Goal: Task Accomplishment & Management: Use online tool/utility

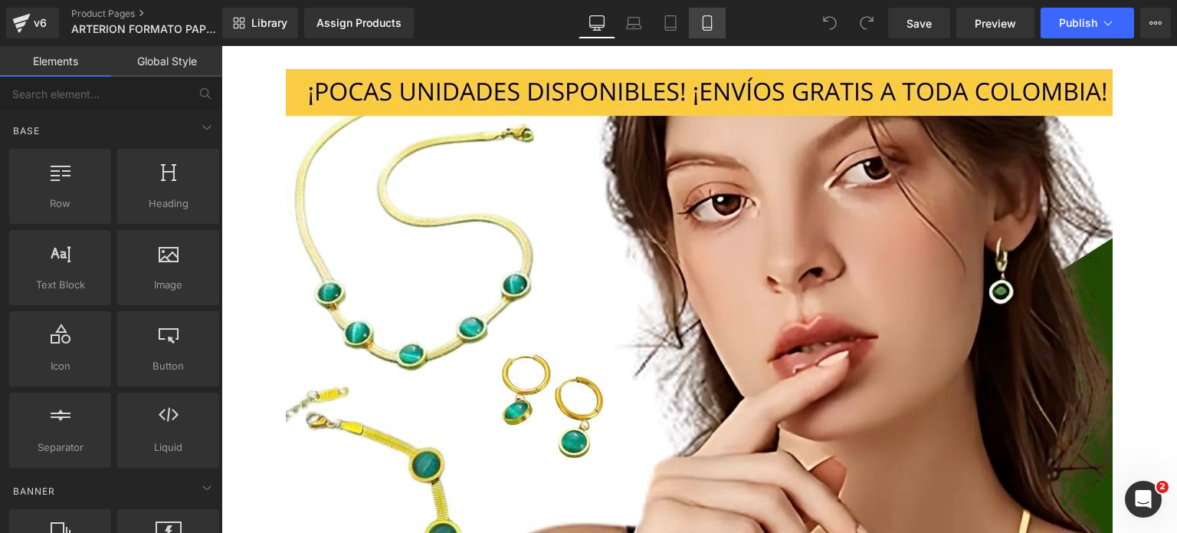
click at [705, 17] on icon at bounding box center [707, 22] width 15 height 15
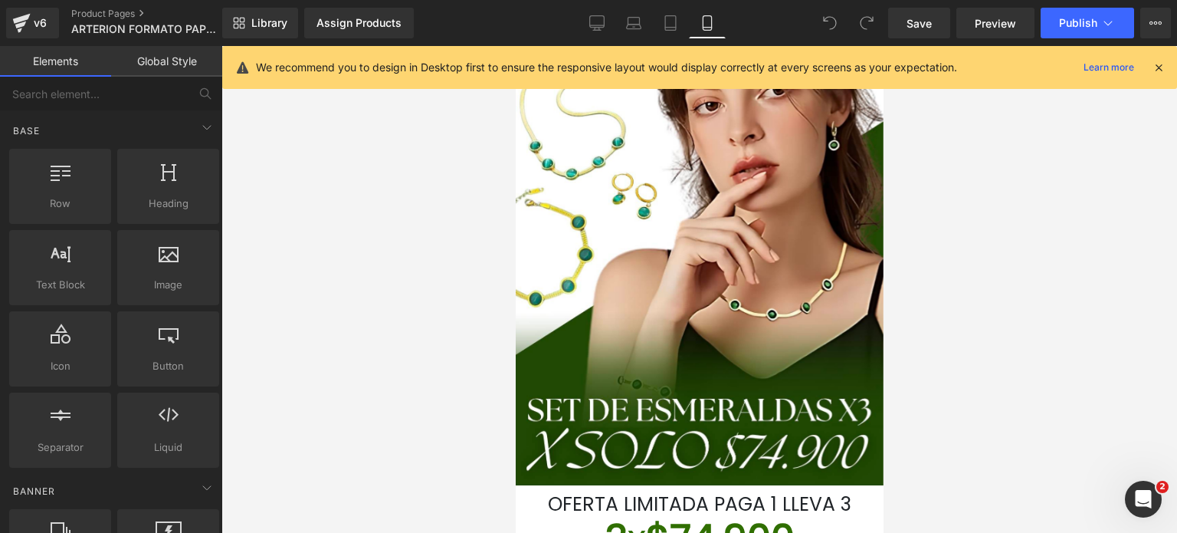
click at [1158, 71] on icon at bounding box center [1159, 68] width 14 height 14
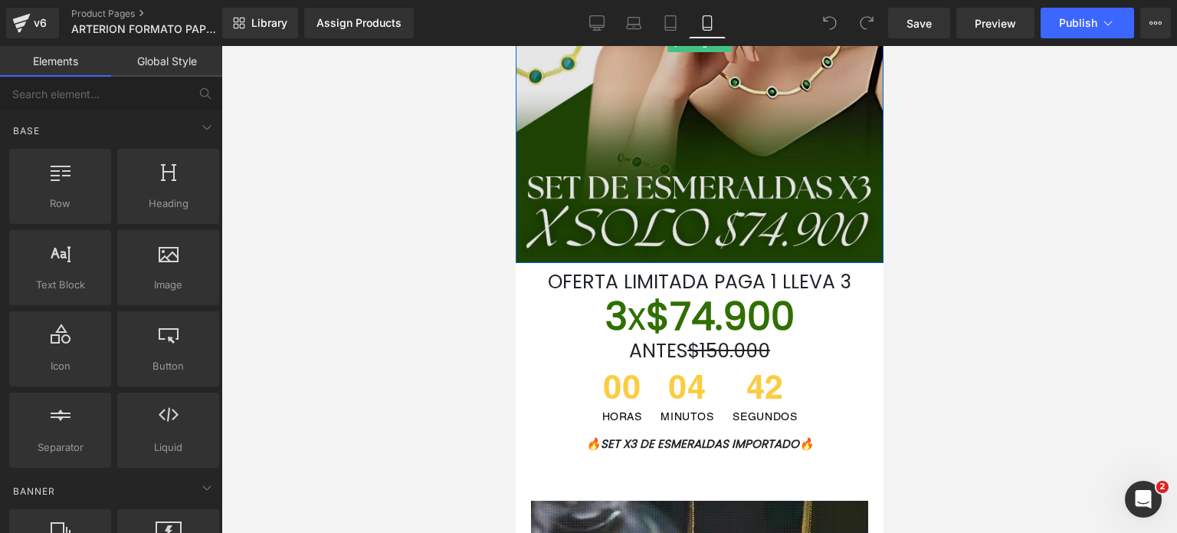
scroll to position [230, 0]
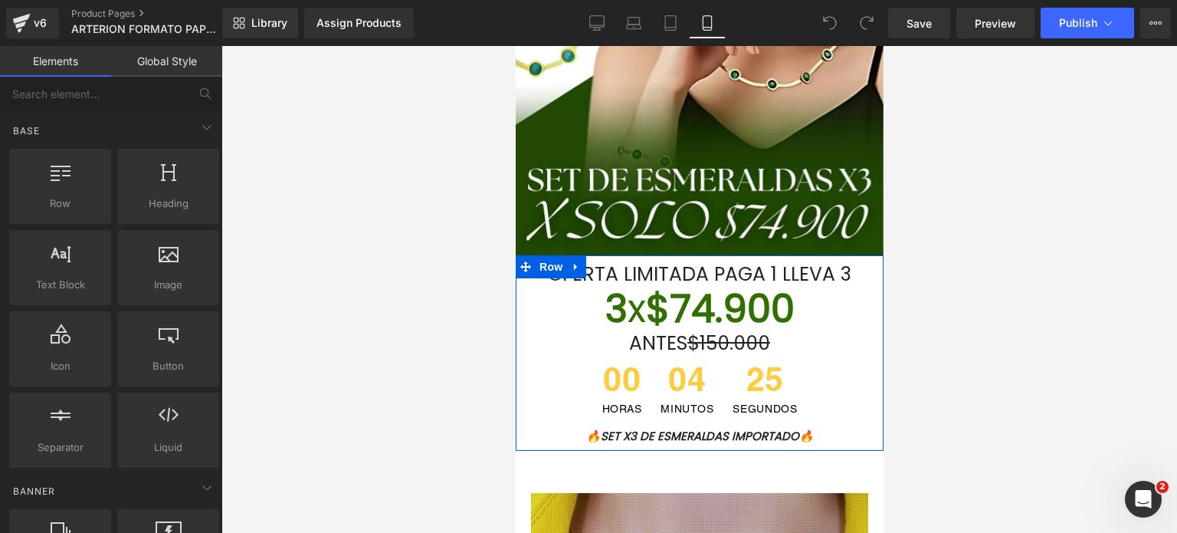
click at [829, 272] on font "OFERTA LIMITADA PAGA 1 LLEVA 3" at bounding box center [699, 274] width 304 height 27
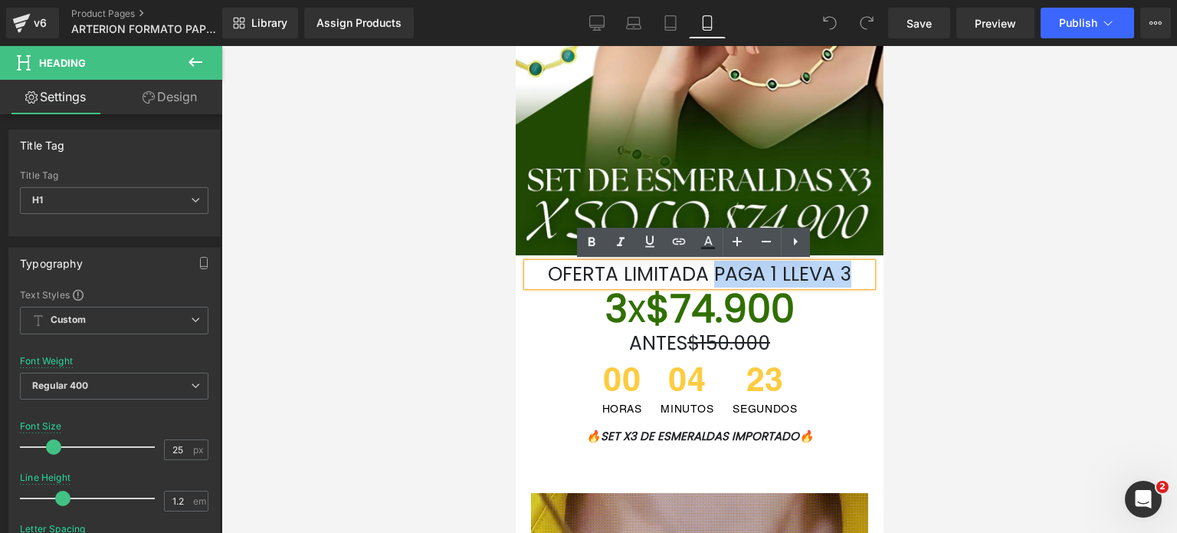
drag, startPoint x: 852, startPoint y: 266, endPoint x: 708, endPoint y: 272, distance: 143.5
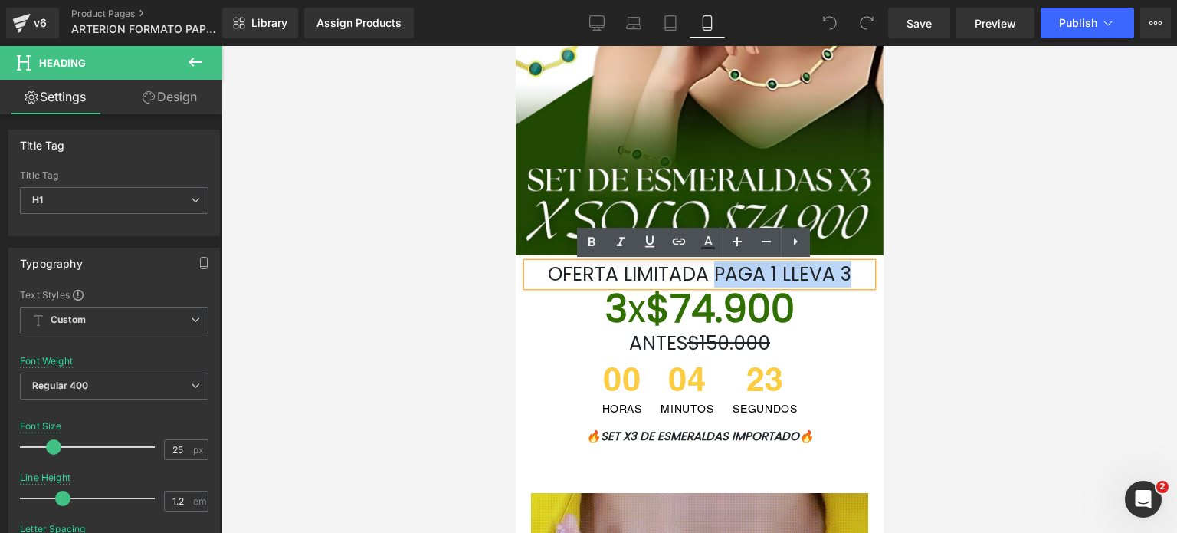
click at [708, 272] on h1 "OFERTA LIMITADA PAGA 1 LLEVA 3" at bounding box center [699, 274] width 345 height 23
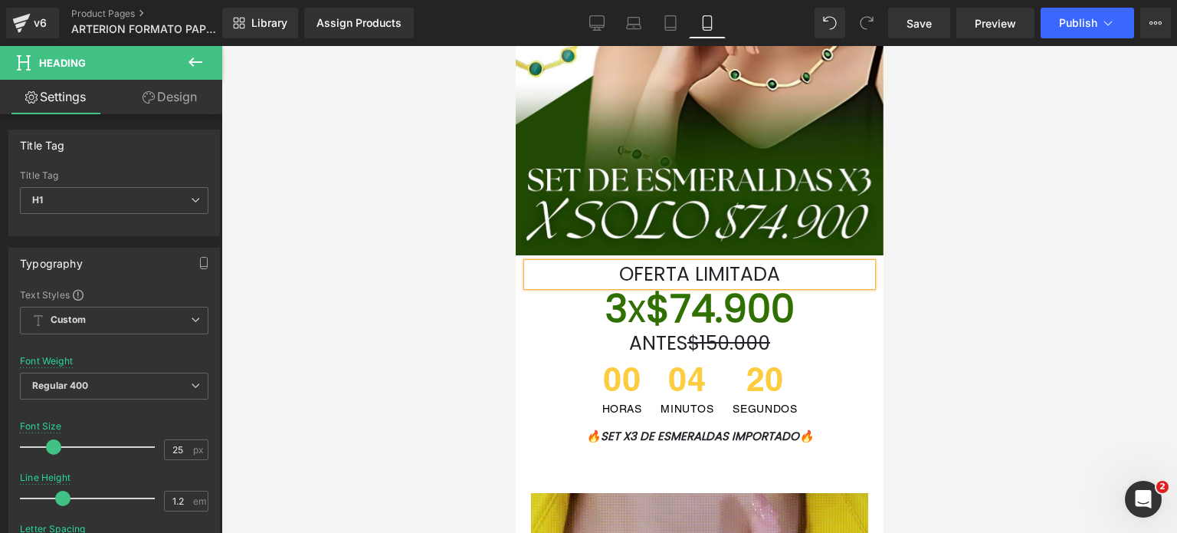
click at [627, 326] on span "x" at bounding box center [636, 308] width 18 height 54
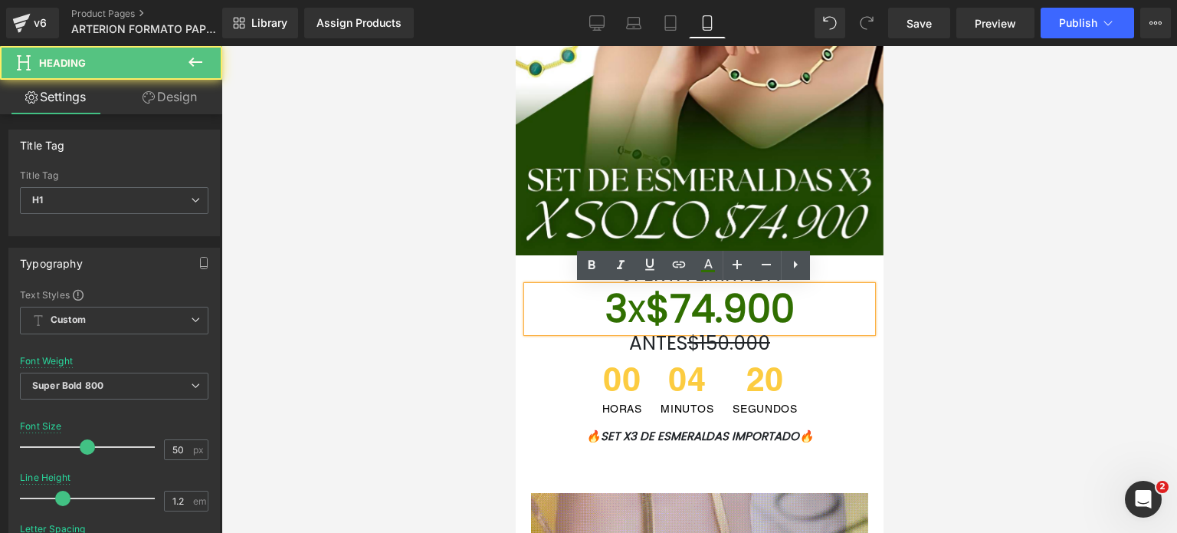
click at [639, 318] on font "3 x $74.900" at bounding box center [699, 308] width 189 height 54
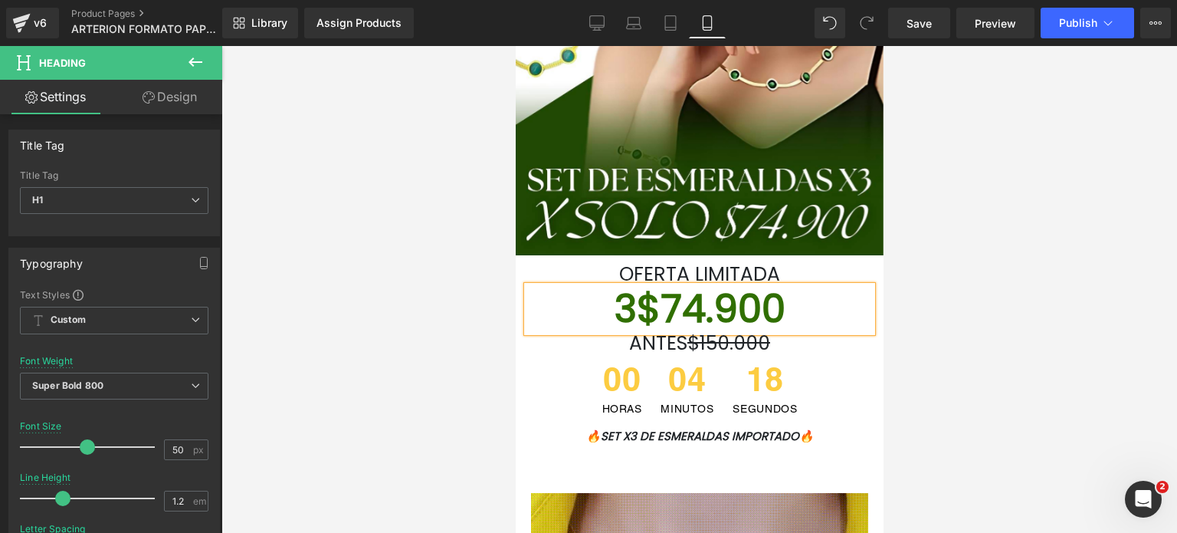
click at [644, 317] on font "3 $74.900" at bounding box center [699, 308] width 171 height 54
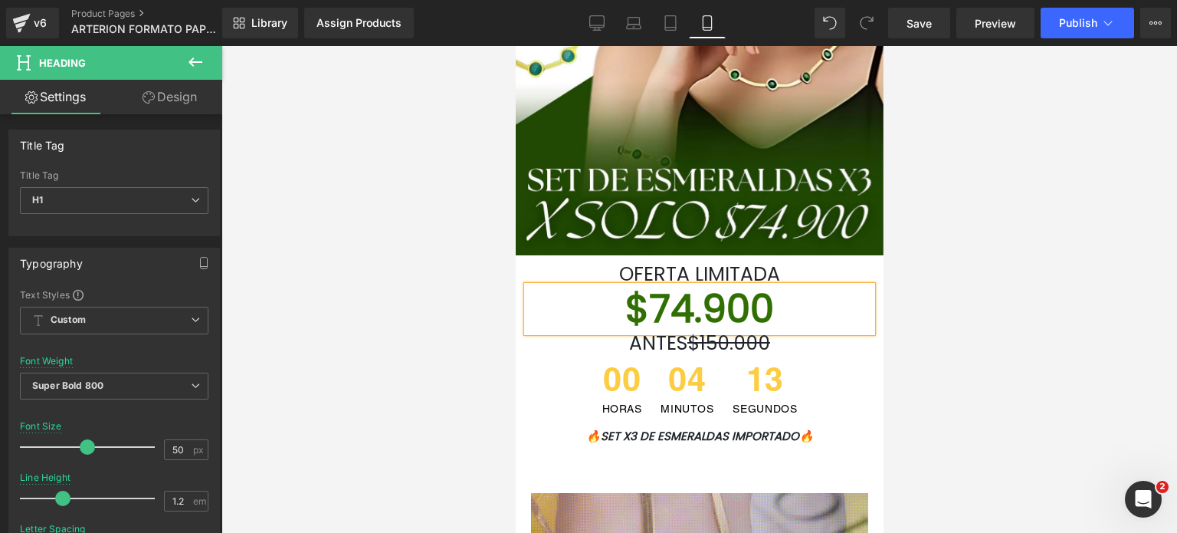
click at [683, 303] on font "$74.900" at bounding box center [699, 308] width 149 height 54
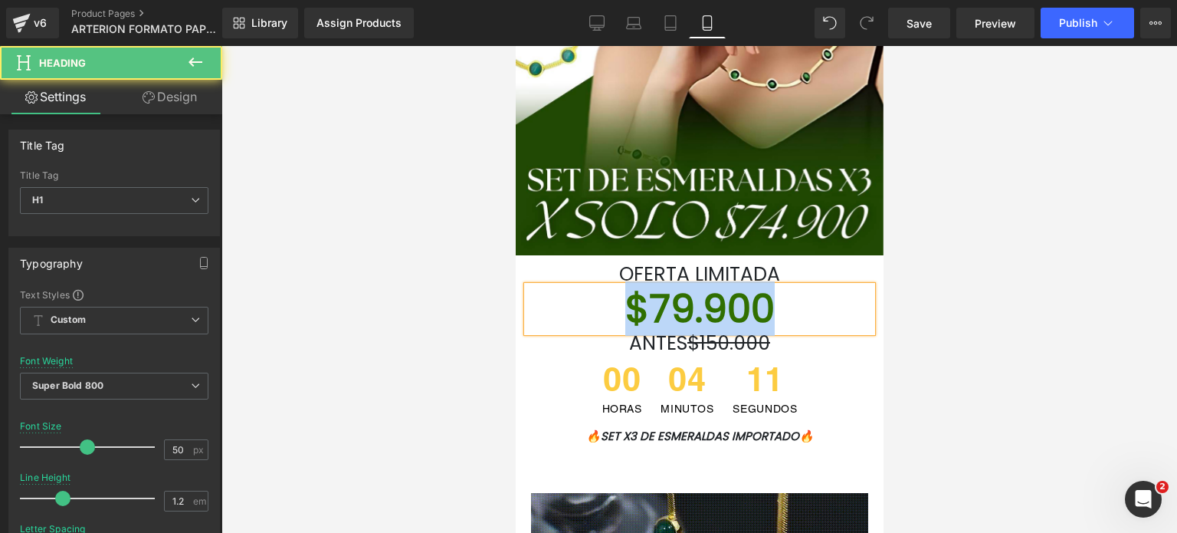
drag, startPoint x: 781, startPoint y: 316, endPoint x: 537, endPoint y: 305, distance: 244.0
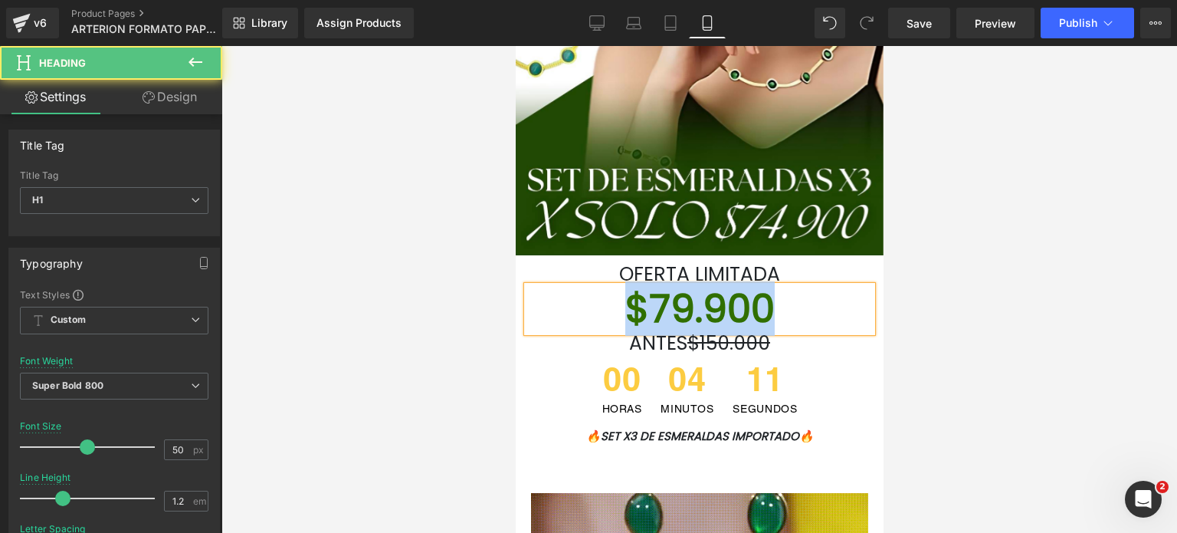
click at [537, 305] on h1 "$79.900" at bounding box center [699, 309] width 345 height 46
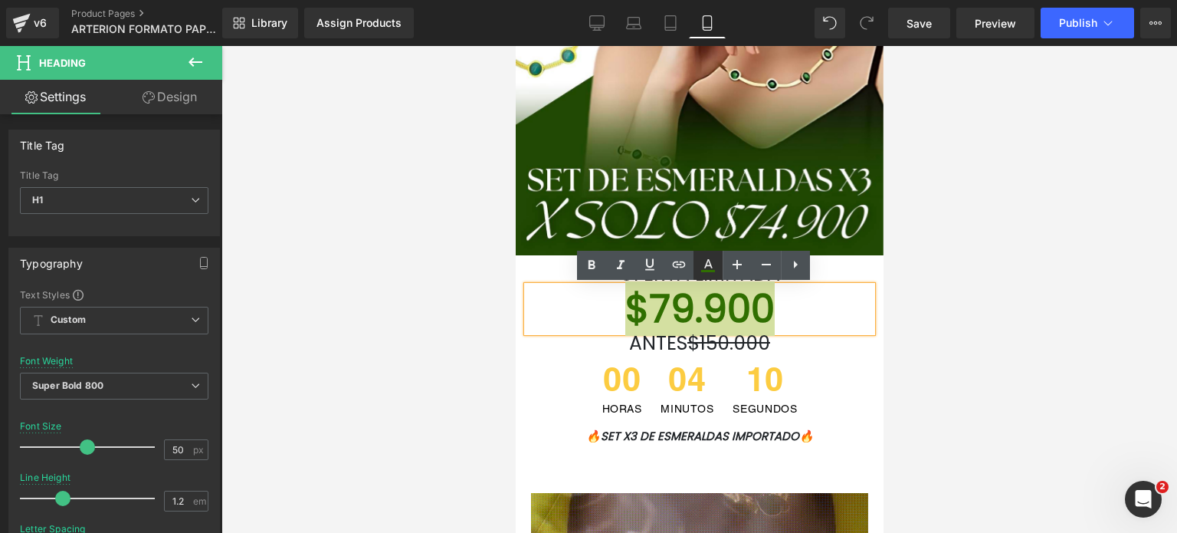
click at [699, 266] on icon at bounding box center [708, 265] width 18 height 18
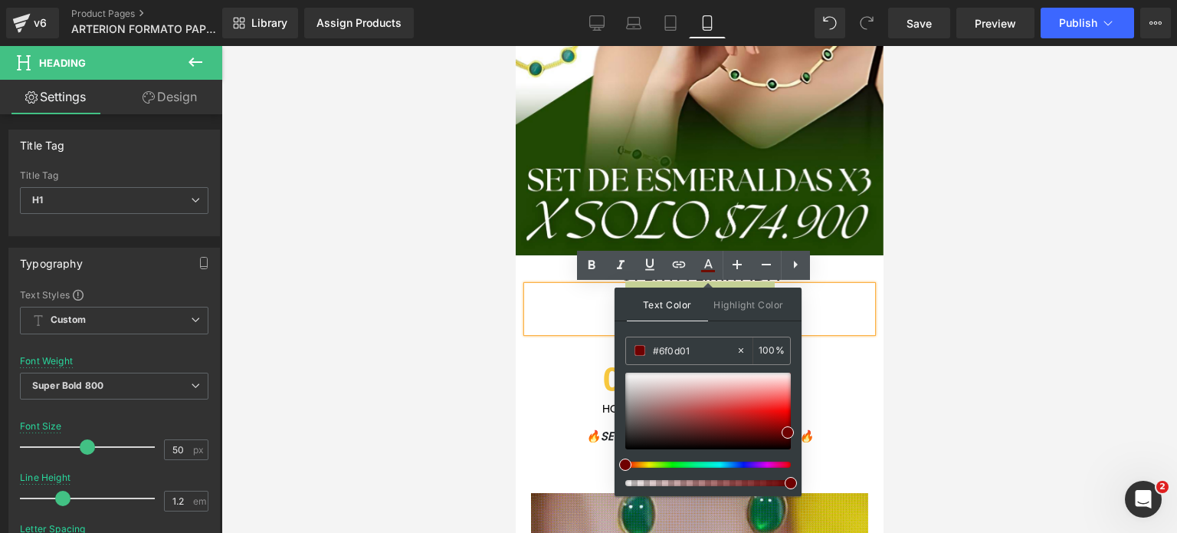
drag, startPoint x: 632, startPoint y: 462, endPoint x: 602, endPoint y: 470, distance: 30.9
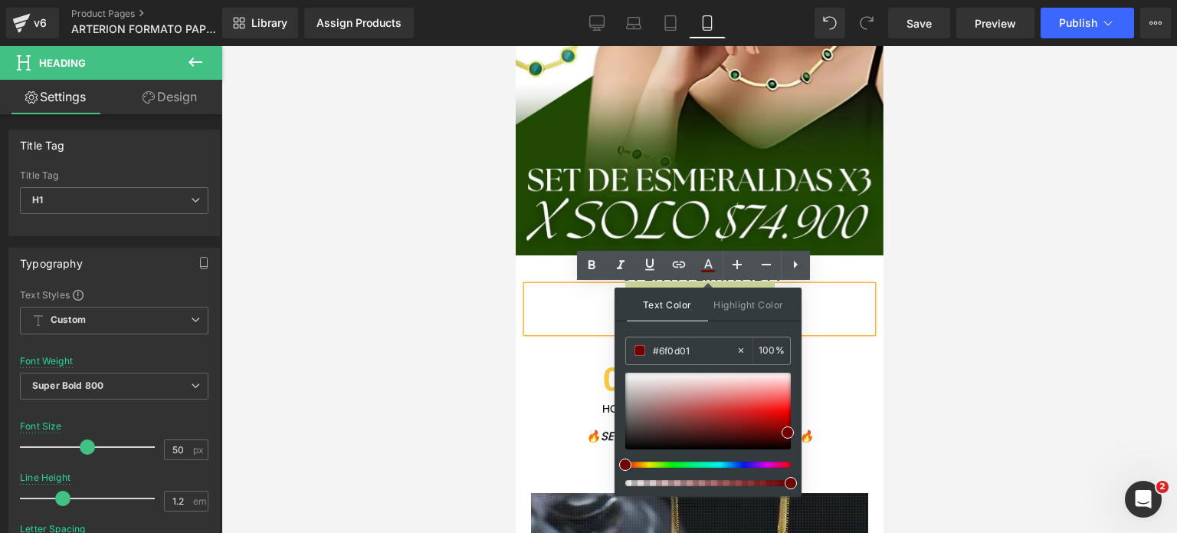
click at [601, 0] on div "You are previewing how the will restyle your page. You can not edit Elements in…" at bounding box center [588, 0] width 1177 height 0
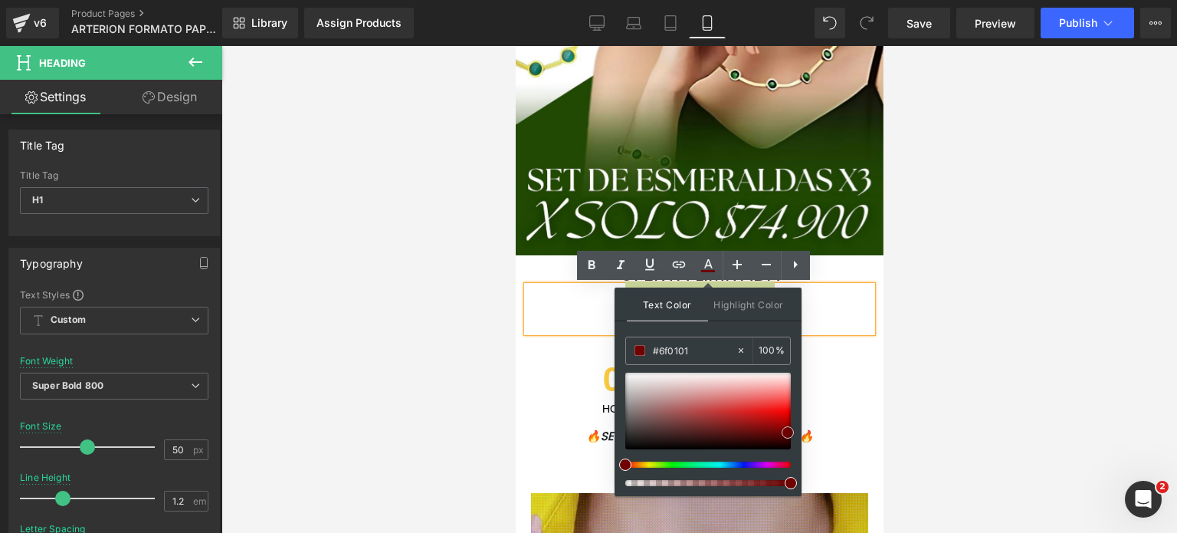
type input "#740101"
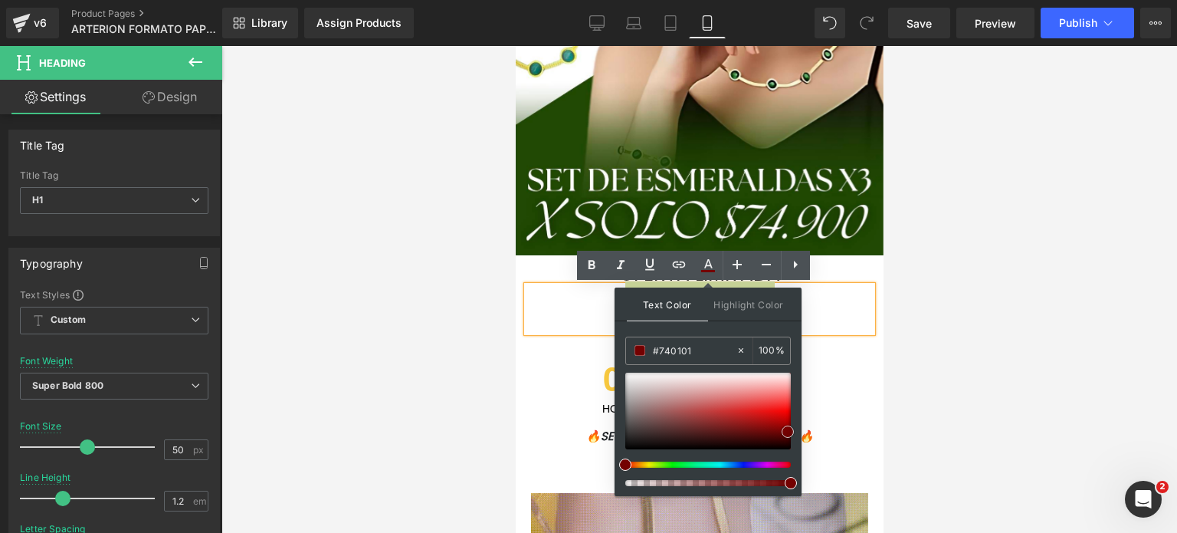
click at [785, 428] on span at bounding box center [788, 431] width 12 height 12
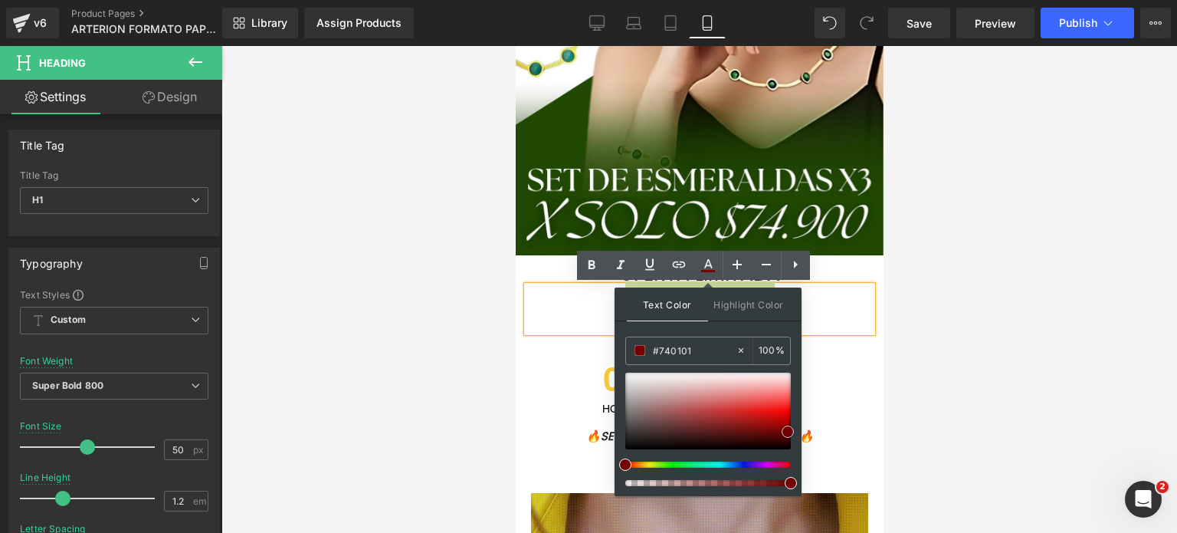
click at [785, 428] on span at bounding box center [788, 431] width 12 height 12
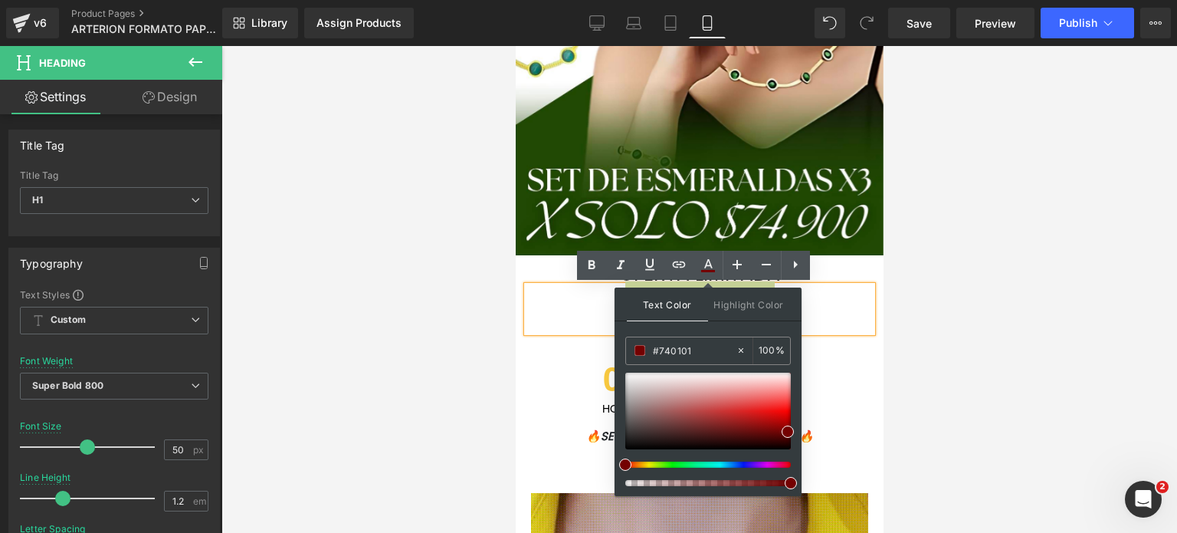
click at [920, 343] on div at bounding box center [700, 289] width 956 height 487
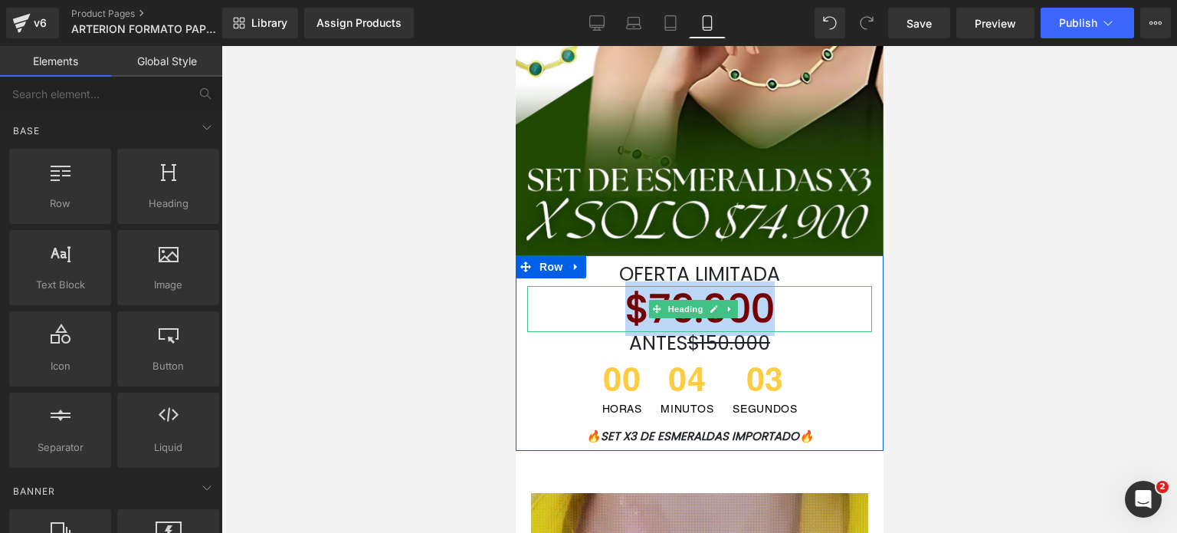
click at [751, 302] on font "$79.900" at bounding box center [699, 308] width 149 height 54
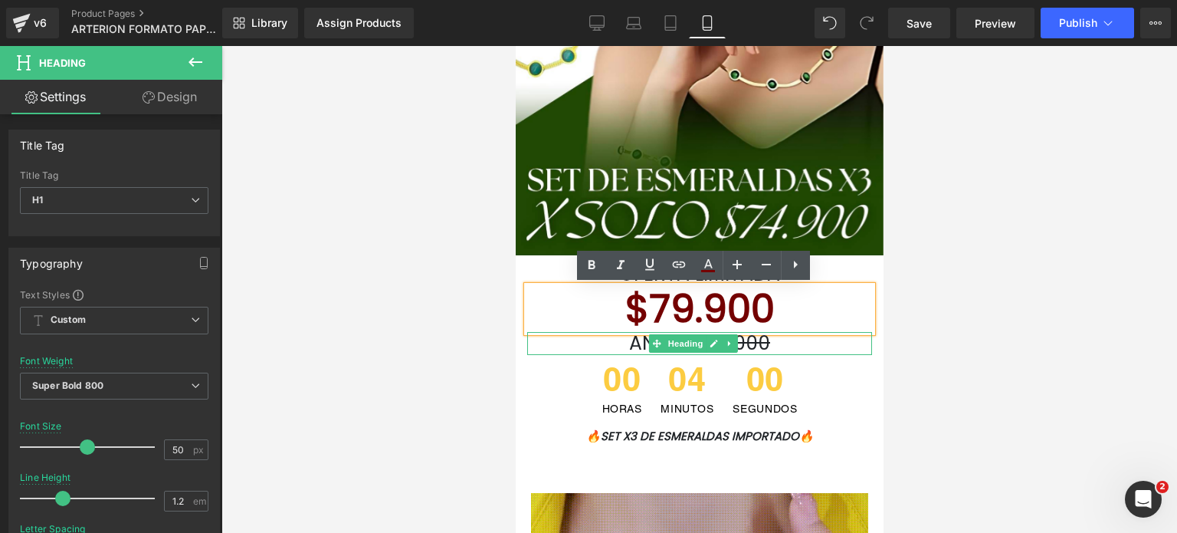
click at [803, 343] on h1 "ANTES $150.000" at bounding box center [699, 343] width 345 height 23
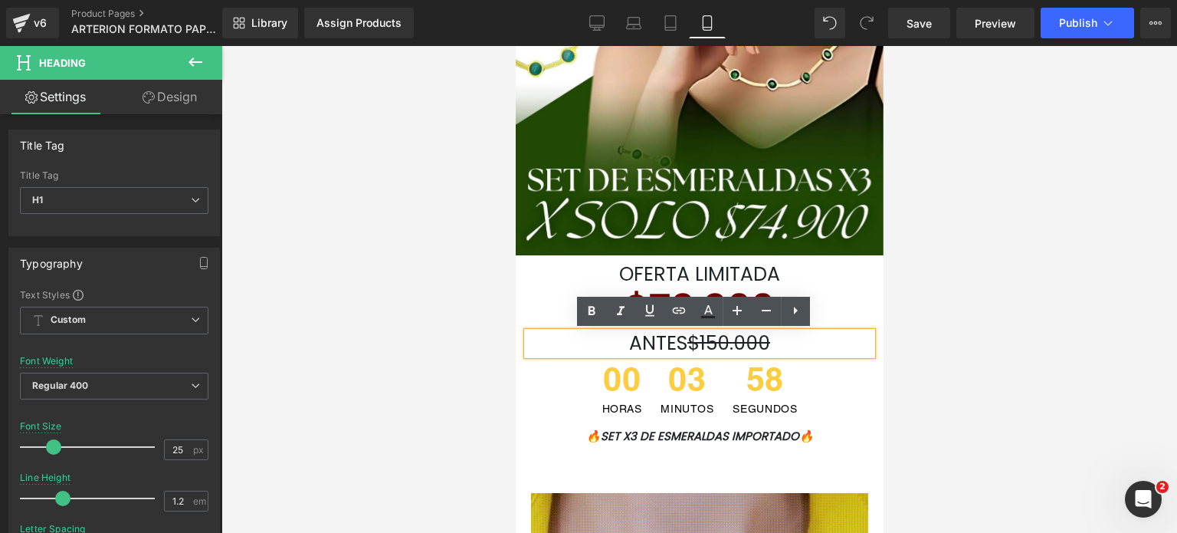
click at [1027, 307] on div at bounding box center [700, 289] width 956 height 487
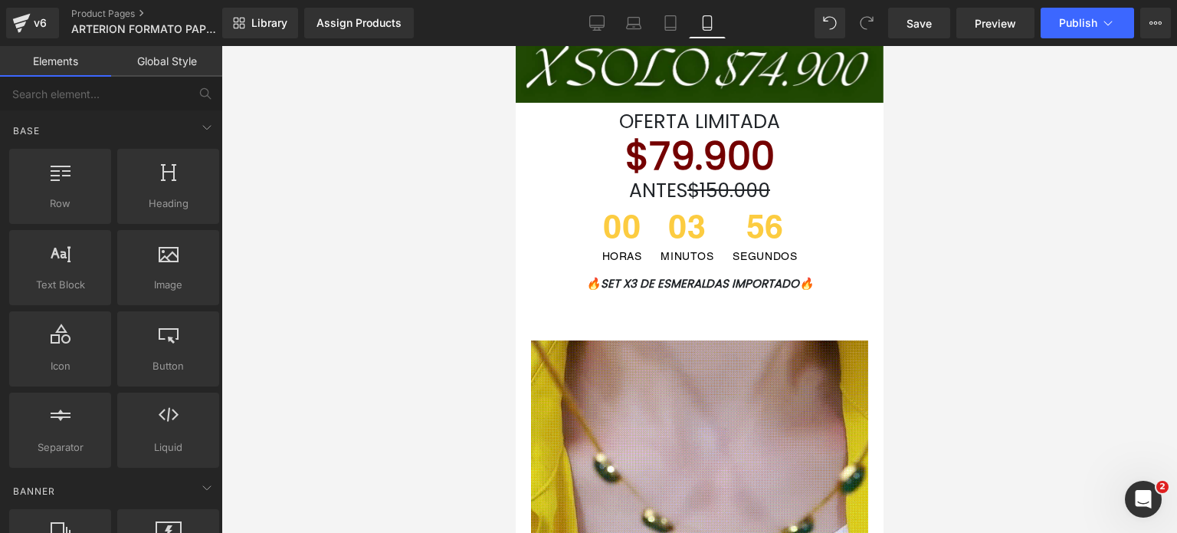
scroll to position [383, 0]
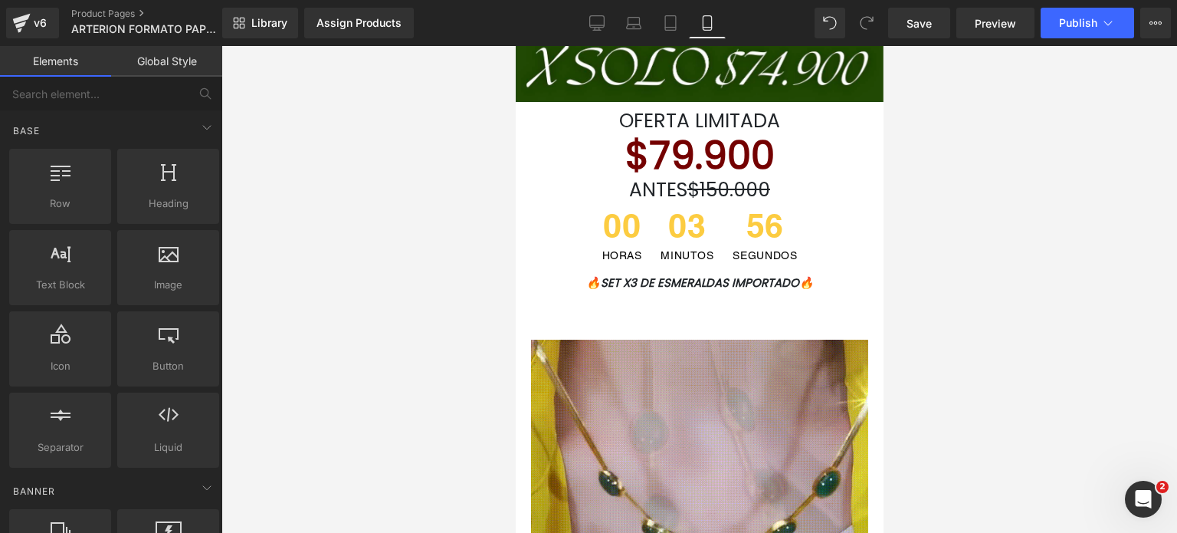
click at [800, 274] on div "🔥SET X3 DE ESMERALDAS IMPORTADO🔥" at bounding box center [699, 278] width 345 height 21
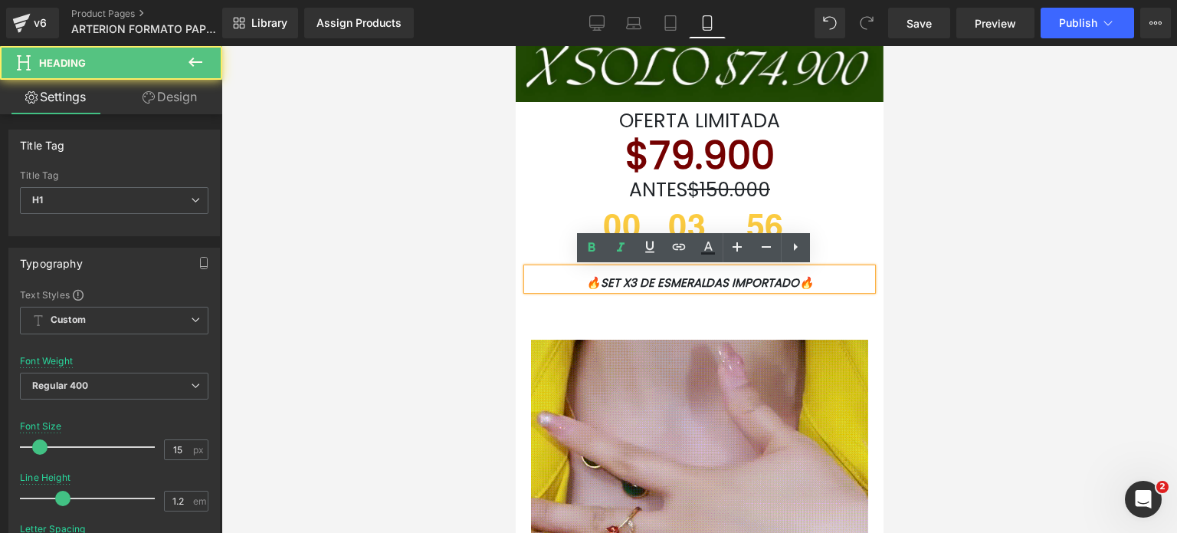
click at [800, 278] on font "🔥SET X3 DE ESMERALDAS IMPORTADO🔥" at bounding box center [700, 282] width 228 height 16
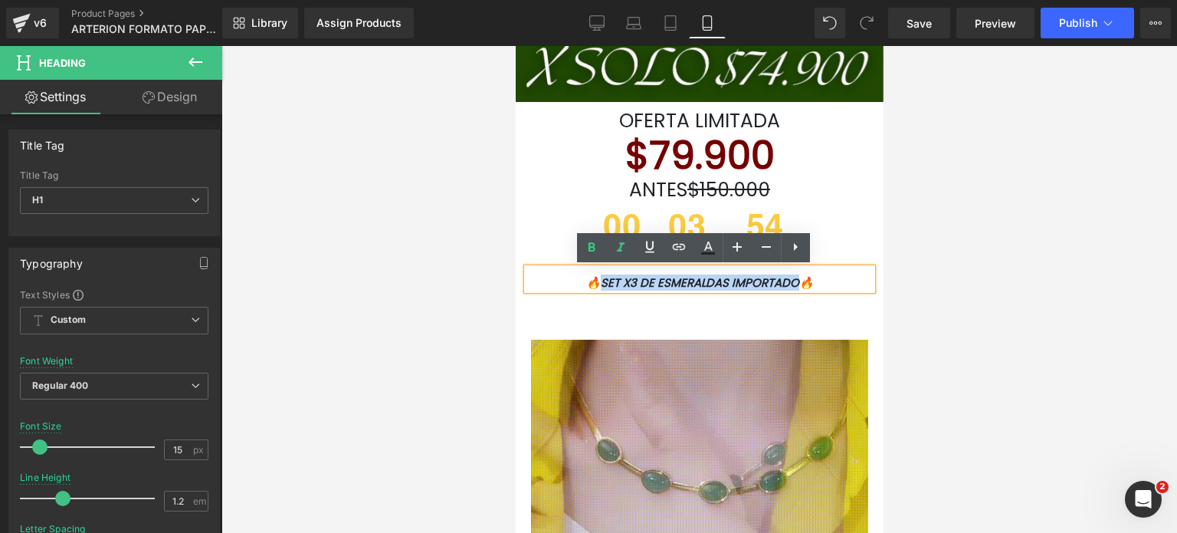
drag, startPoint x: 800, startPoint y: 278, endPoint x: 580, endPoint y: 279, distance: 220.0
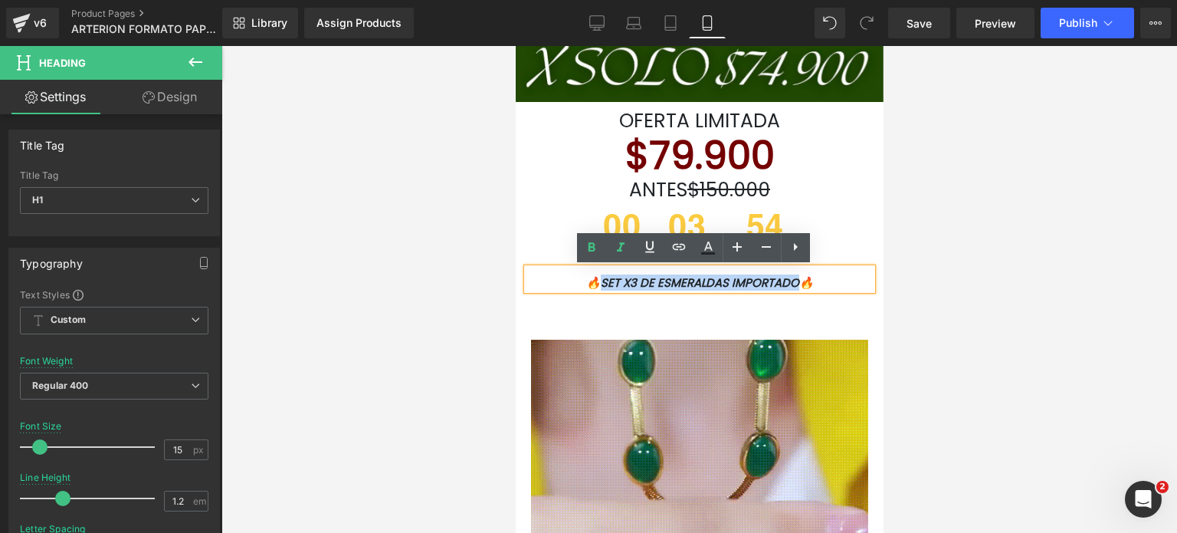
click at [586, 279] on font "🔥SET X3 DE ESMERALDAS IMPORTADO🔥" at bounding box center [700, 282] width 228 height 16
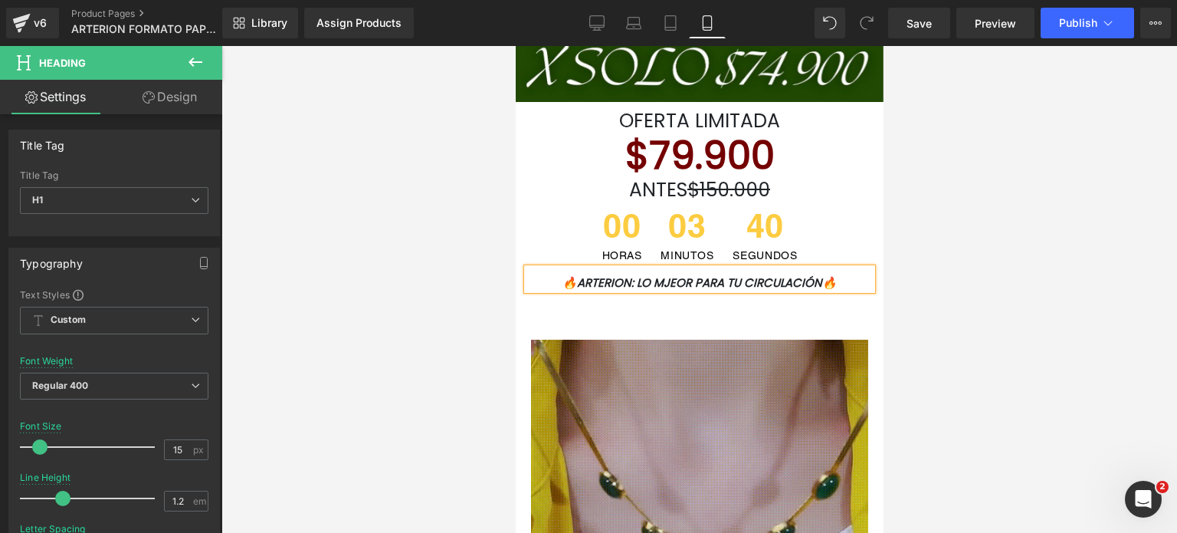
click at [604, 414] on img at bounding box center [698, 466] width 337 height 253
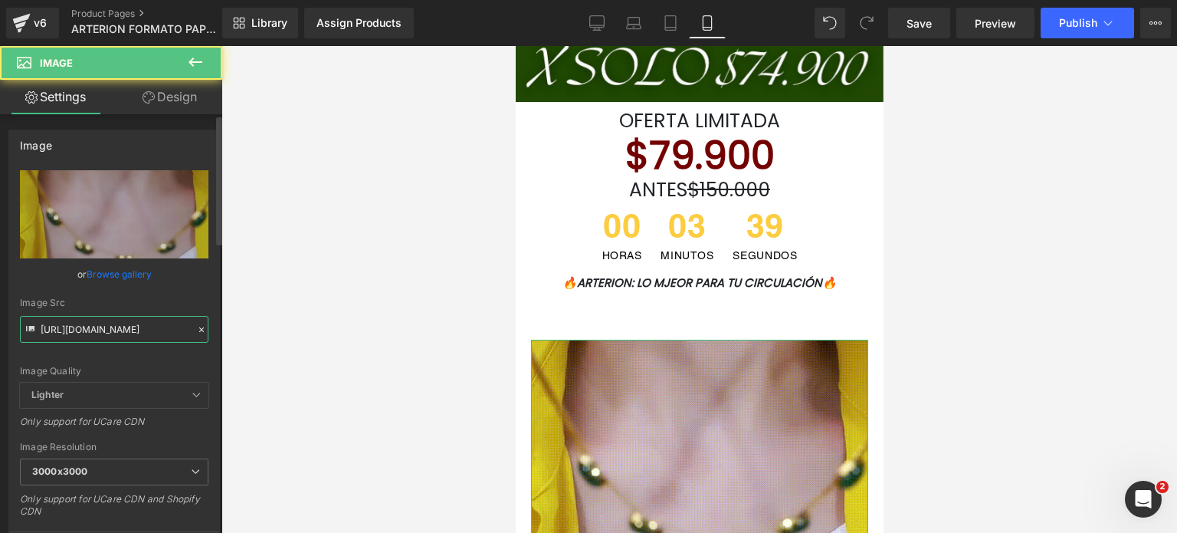
click at [142, 317] on input "[URL][DOMAIN_NAME]" at bounding box center [114, 329] width 189 height 27
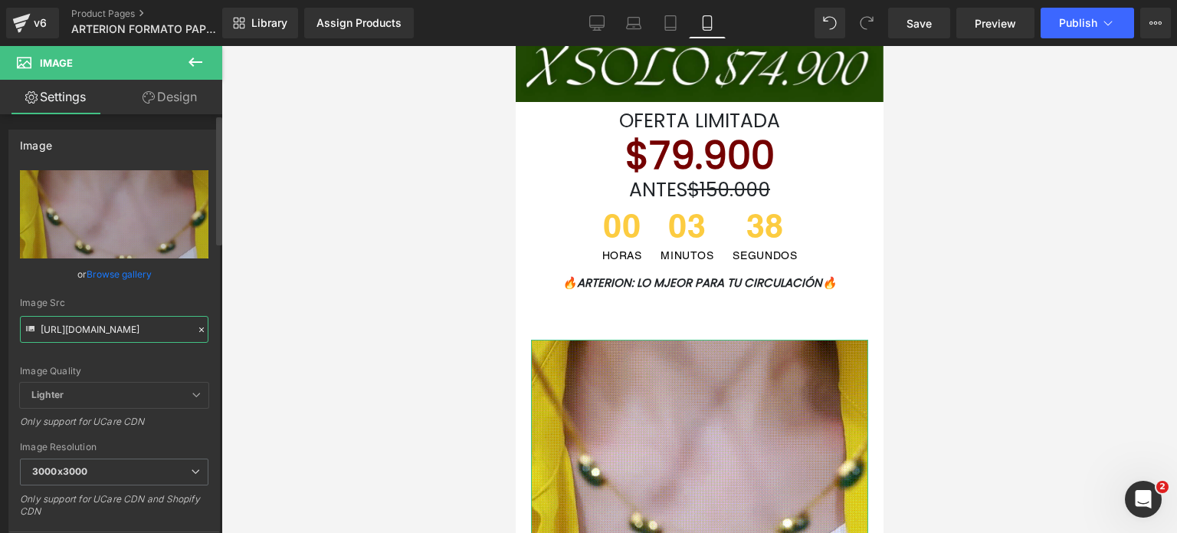
click at [142, 317] on input "[URL][DOMAIN_NAME]" at bounding box center [114, 329] width 189 height 27
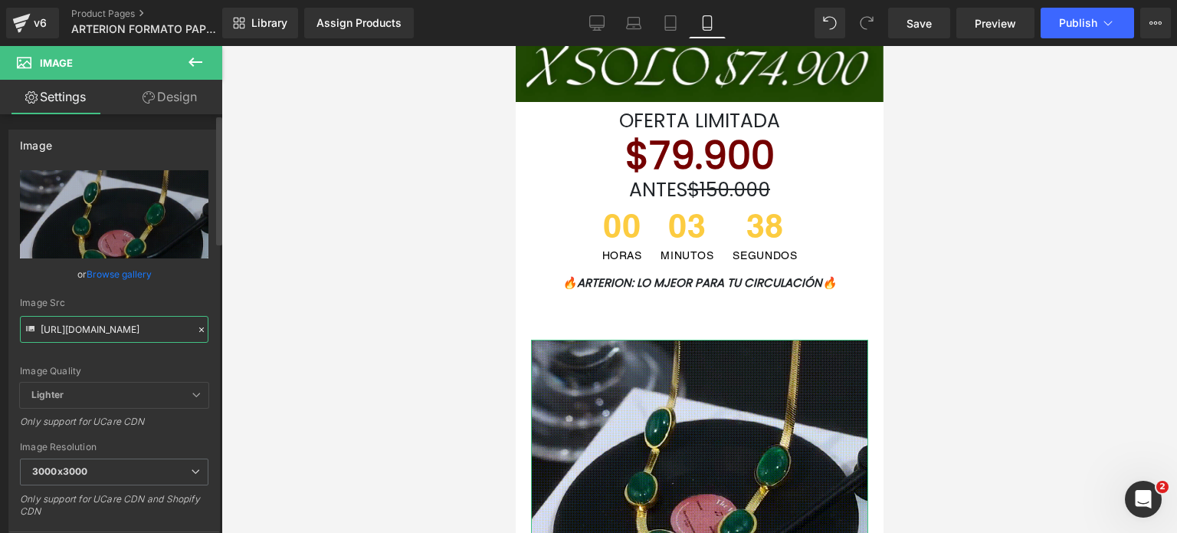
click at [141, 318] on input "[URL][DOMAIN_NAME]" at bounding box center [114, 329] width 189 height 27
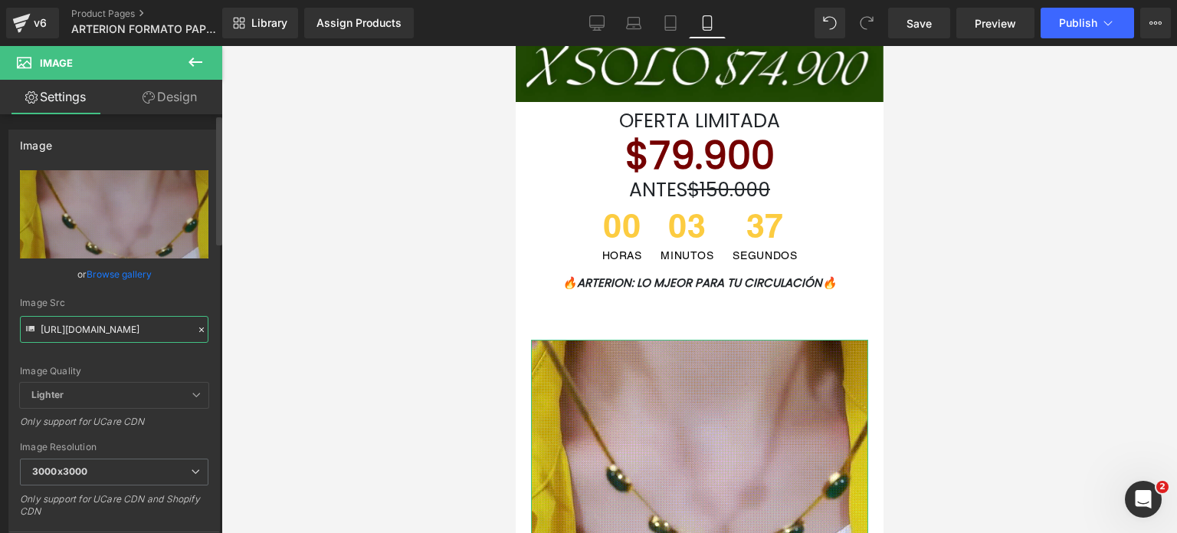
paste input "[DOMAIN_NAME][URL]"
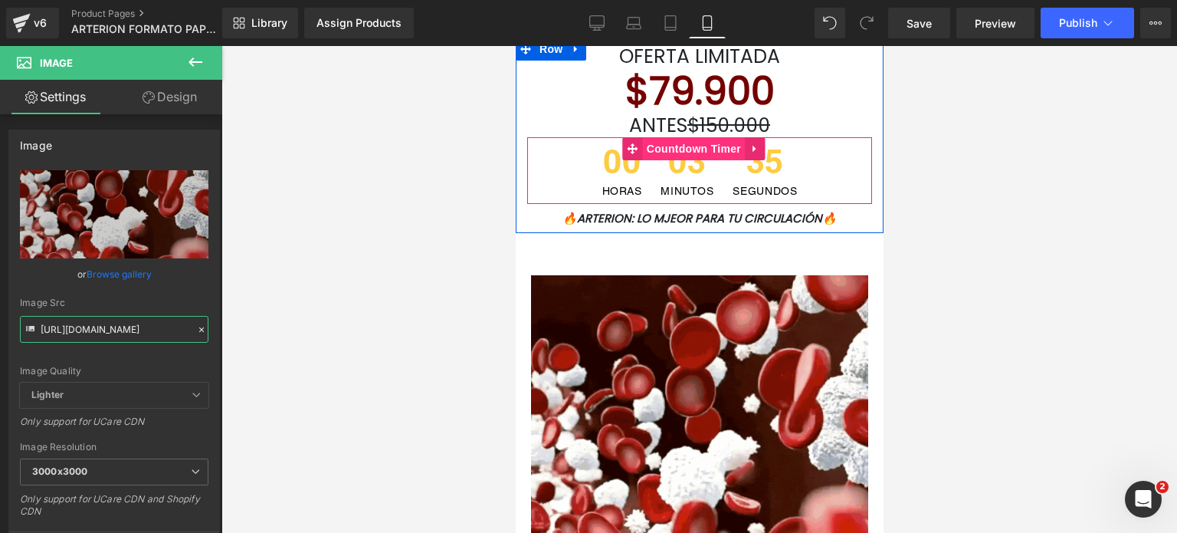
scroll to position [537, 0]
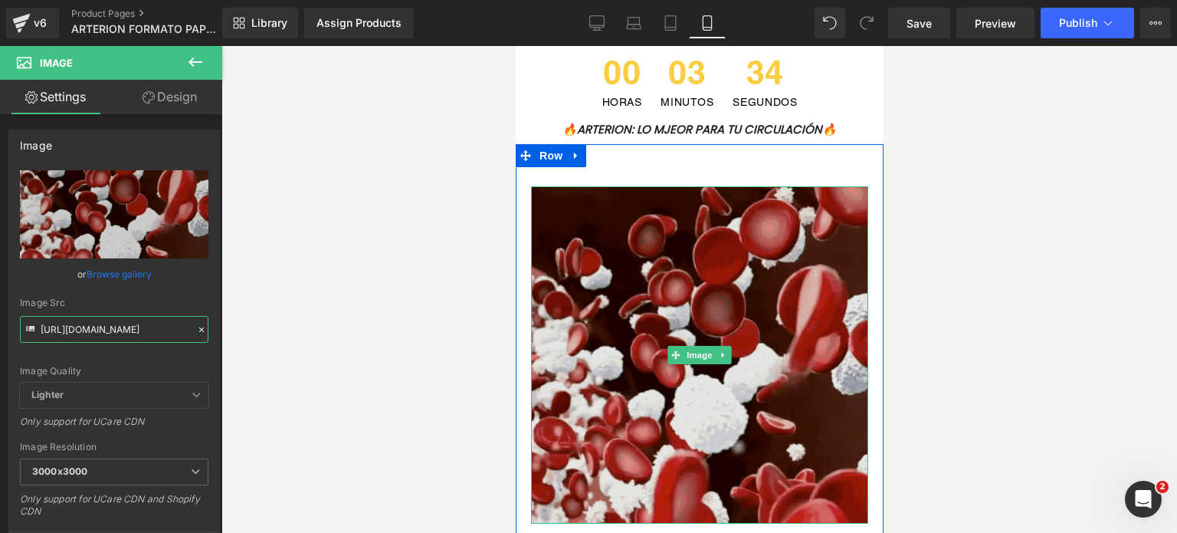
type input "[URL][DOMAIN_NAME]"
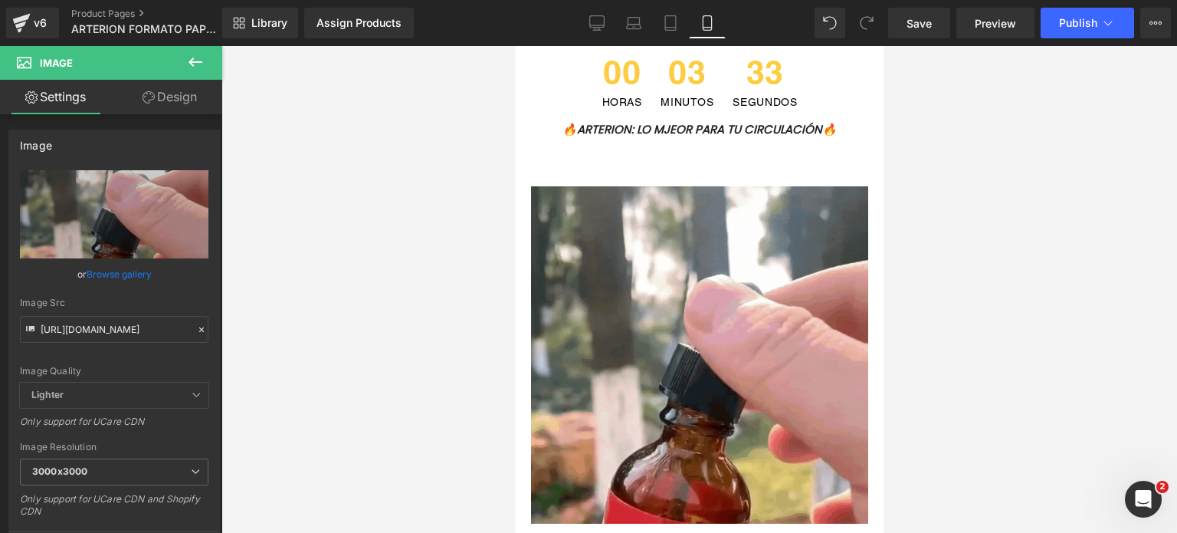
click at [331, 285] on div at bounding box center [700, 289] width 956 height 487
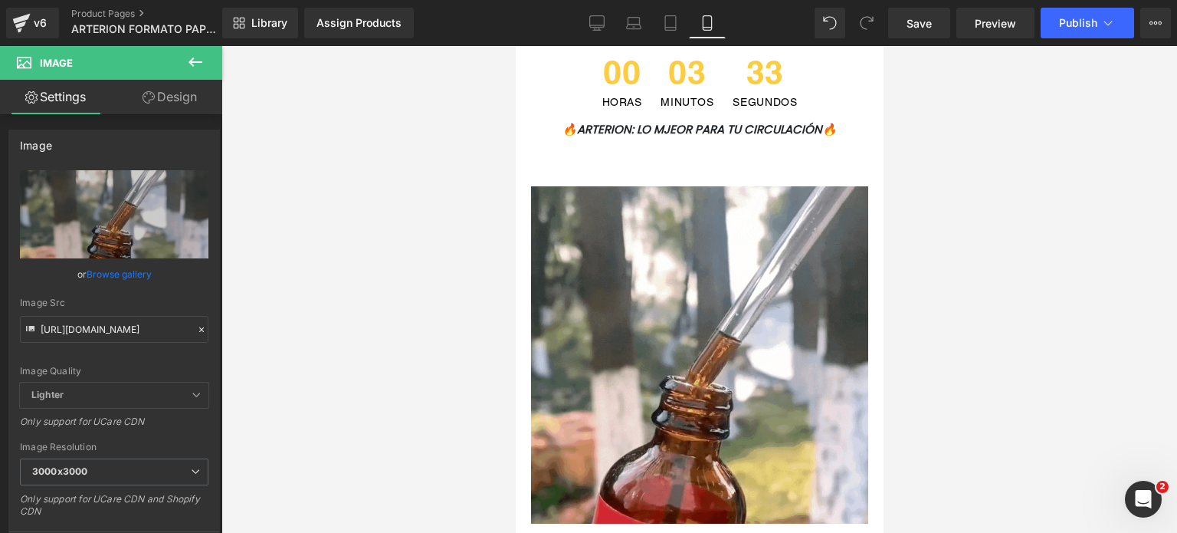
scroll to position [0, 0]
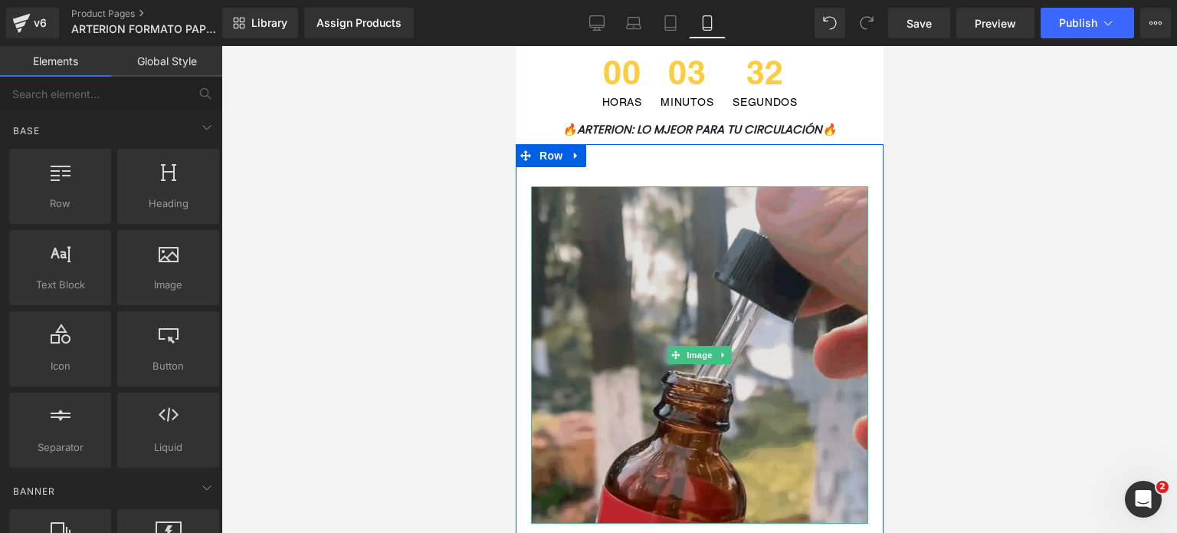
click at [635, 270] on img at bounding box center [698, 354] width 337 height 337
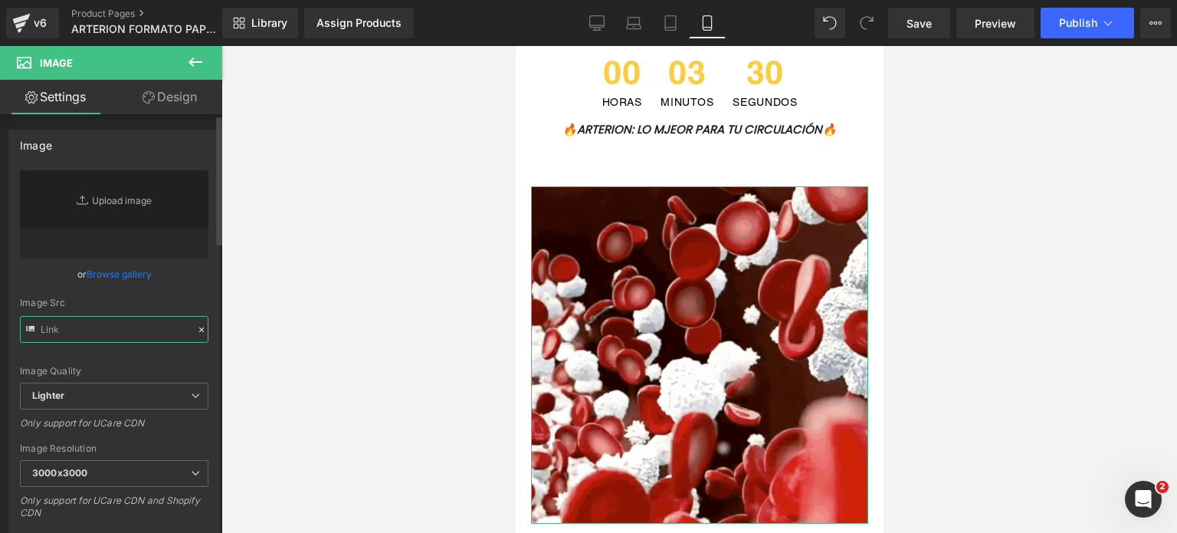
click at [123, 331] on input "text" at bounding box center [114, 329] width 189 height 27
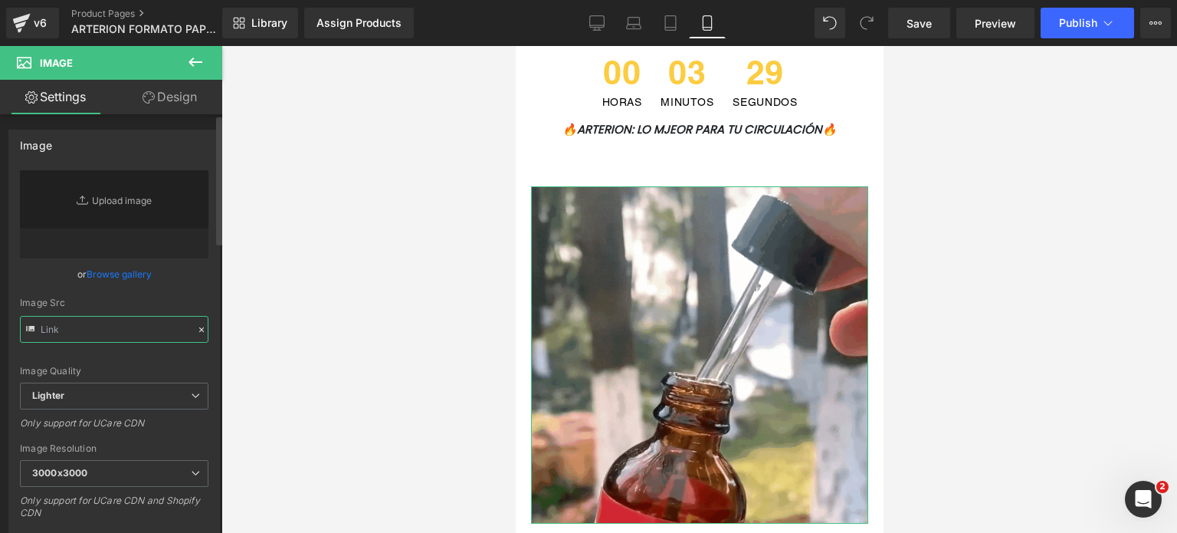
paste input "[URL][DOMAIN_NAME]"
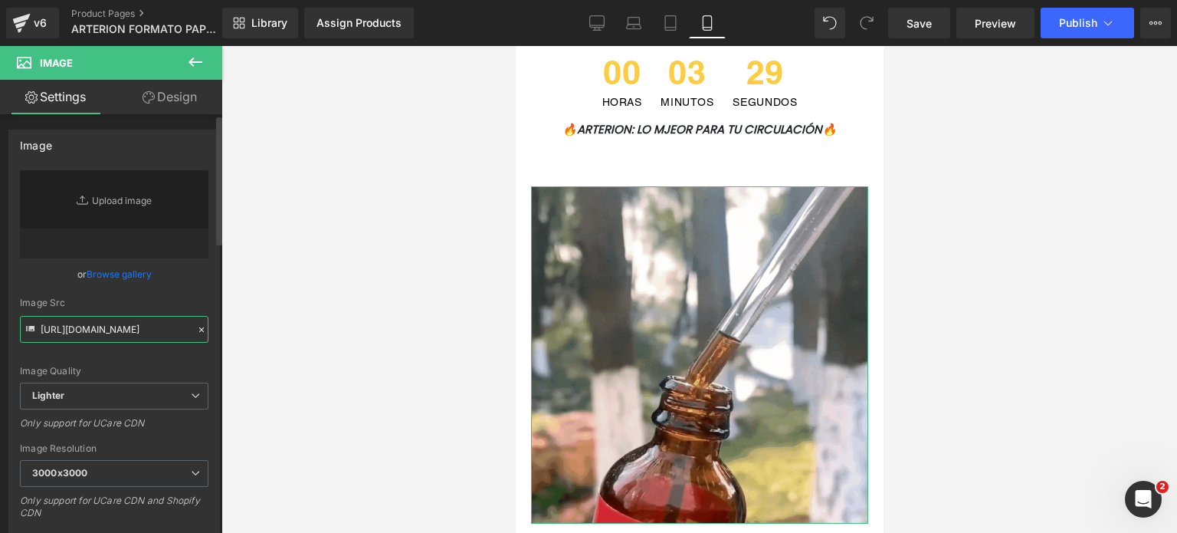
scroll to position [0, 271]
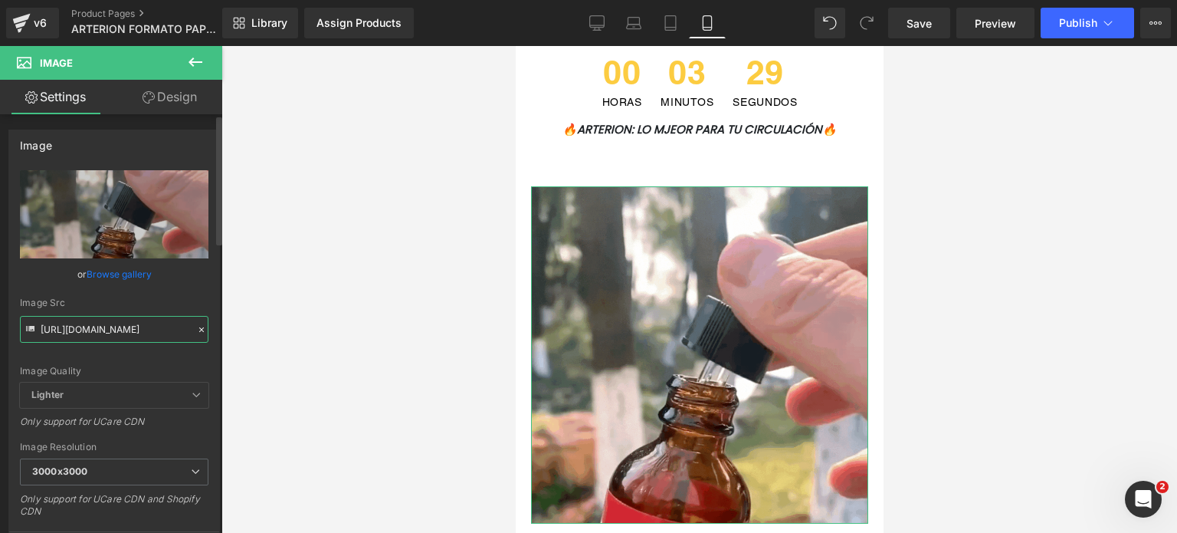
type input "[URL][DOMAIN_NAME]"
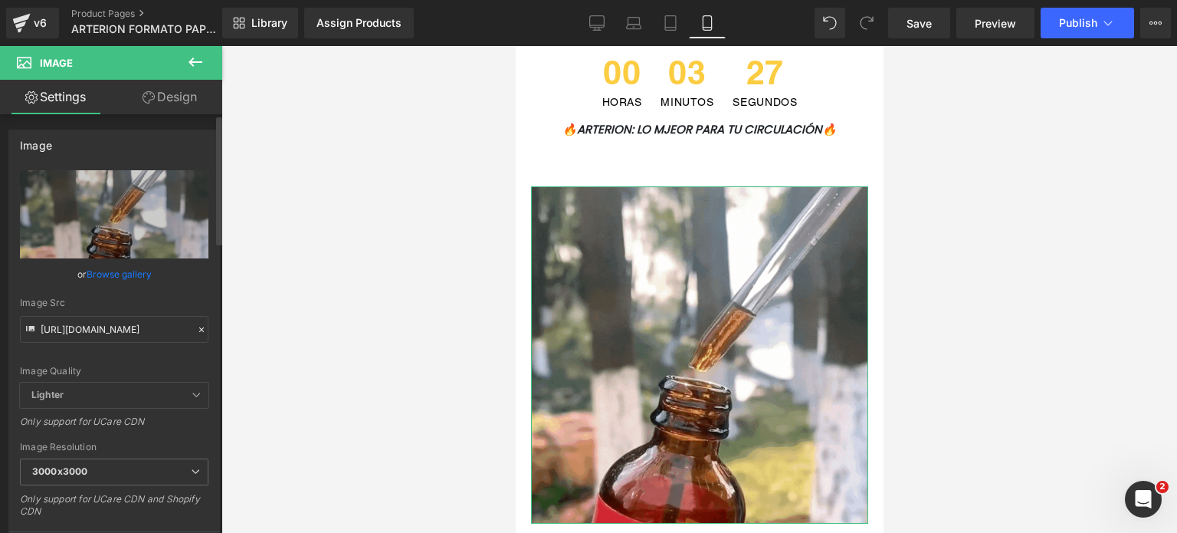
click at [198, 328] on icon at bounding box center [201, 329] width 11 height 11
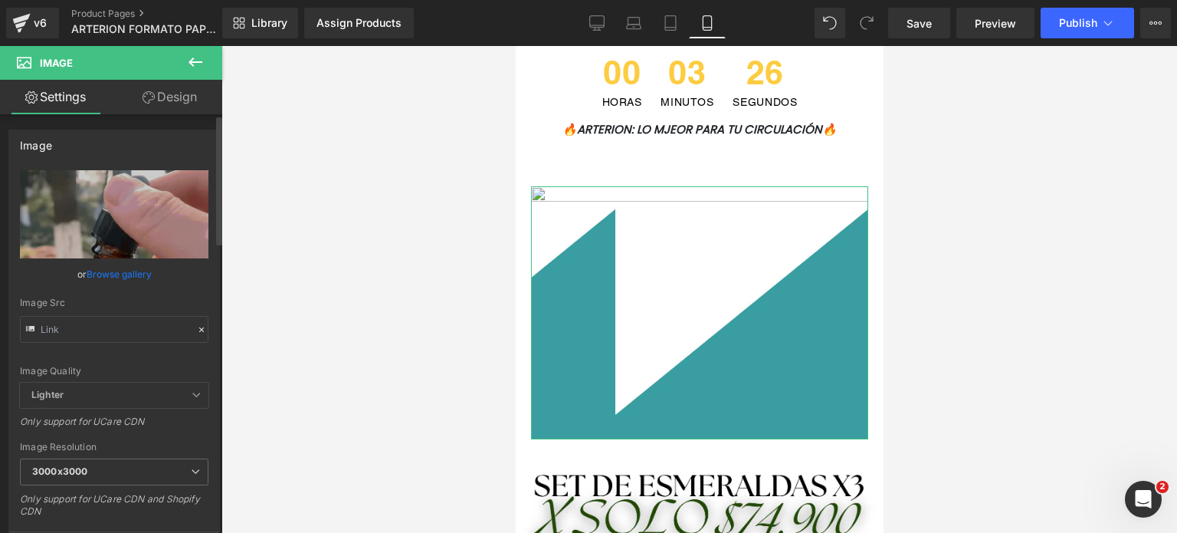
scroll to position [0, 0]
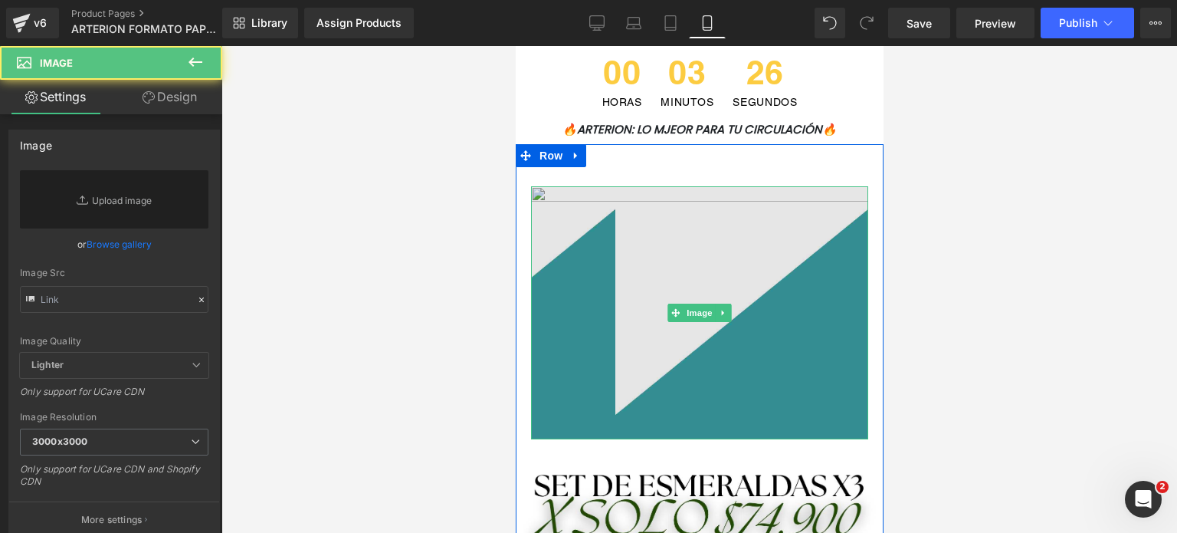
click at [609, 263] on img at bounding box center [698, 312] width 337 height 253
click at [695, 283] on img at bounding box center [698, 312] width 337 height 253
type input "[URL][DOMAIN_NAME]"
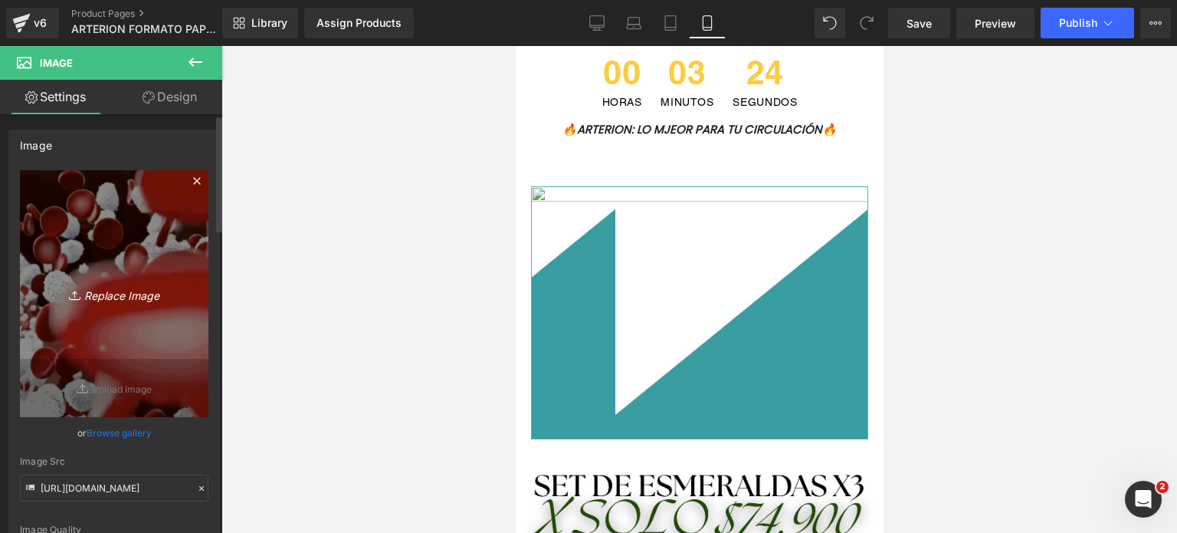
click at [135, 288] on icon "Replace Image" at bounding box center [114, 293] width 123 height 19
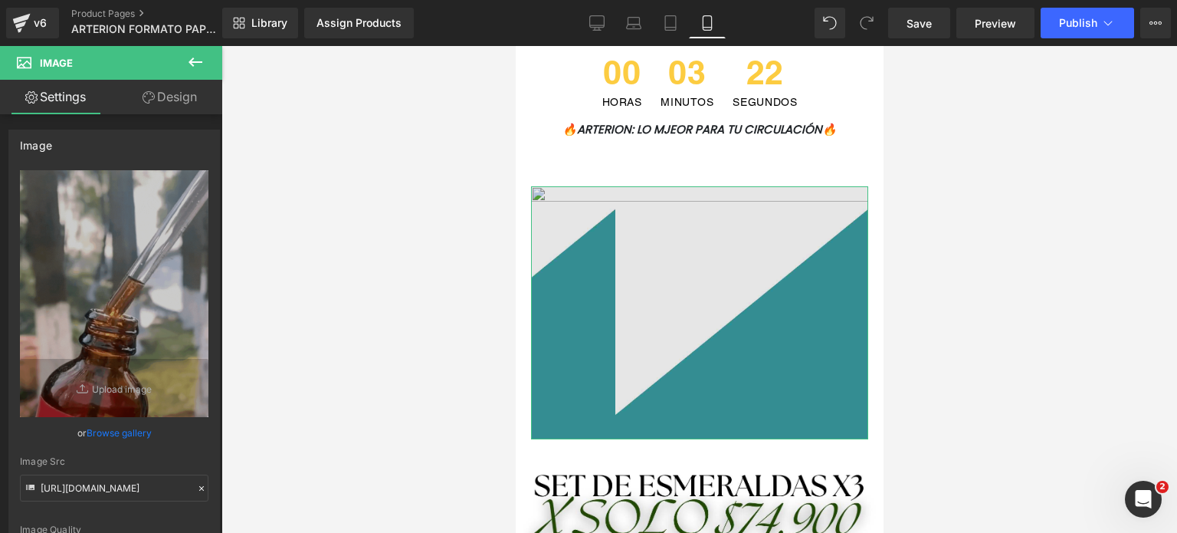
click at [668, 260] on img at bounding box center [698, 312] width 337 height 253
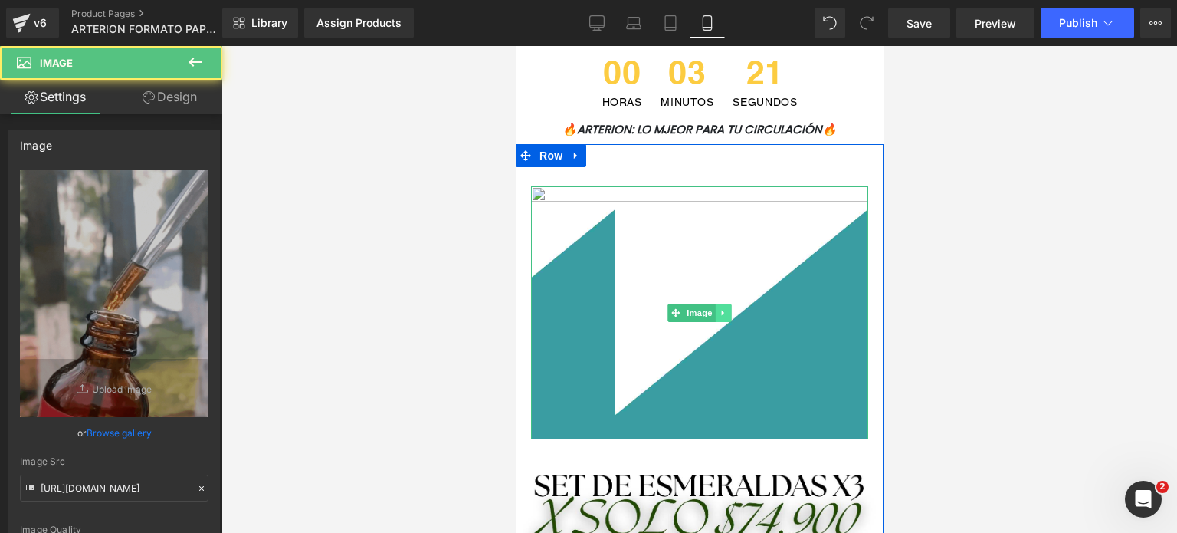
click at [717, 317] on link at bounding box center [723, 313] width 16 height 18
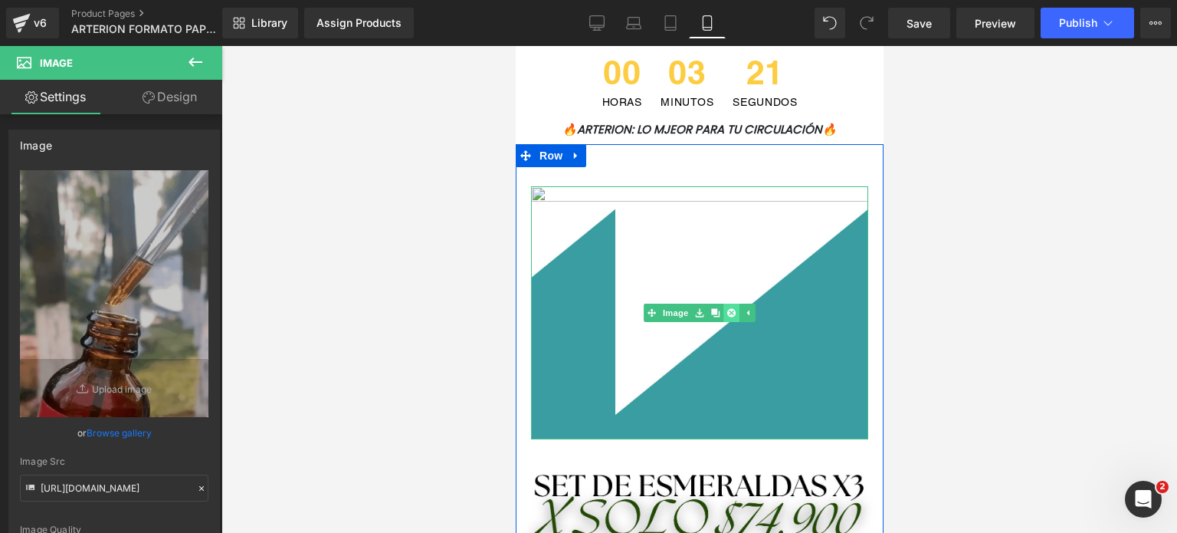
click at [727, 312] on icon at bounding box center [731, 312] width 8 height 8
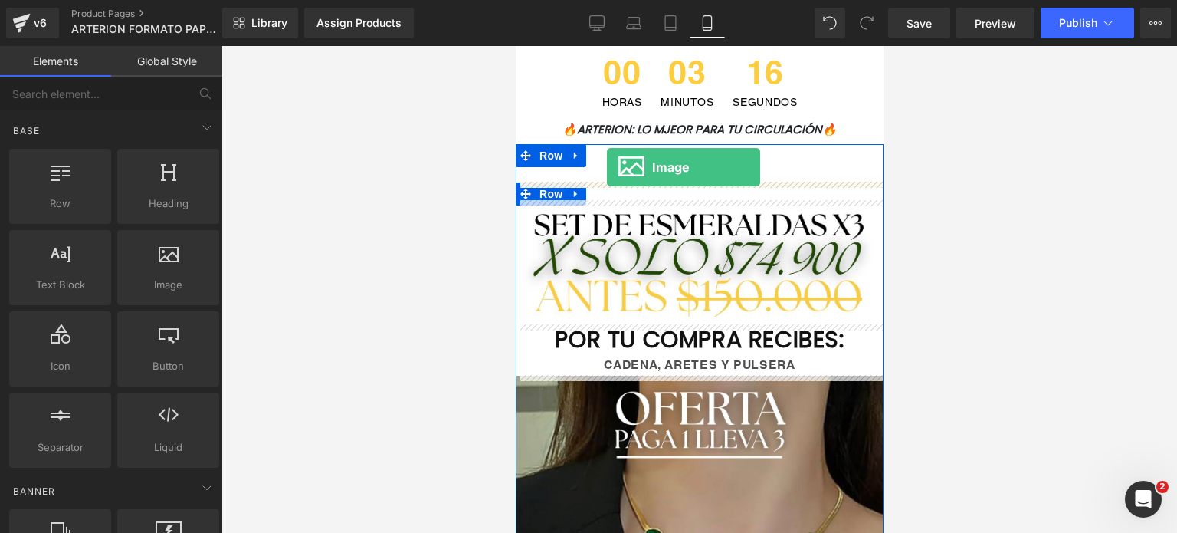
drag, startPoint x: 689, startPoint y: 317, endPoint x: 606, endPoint y: 167, distance: 171.5
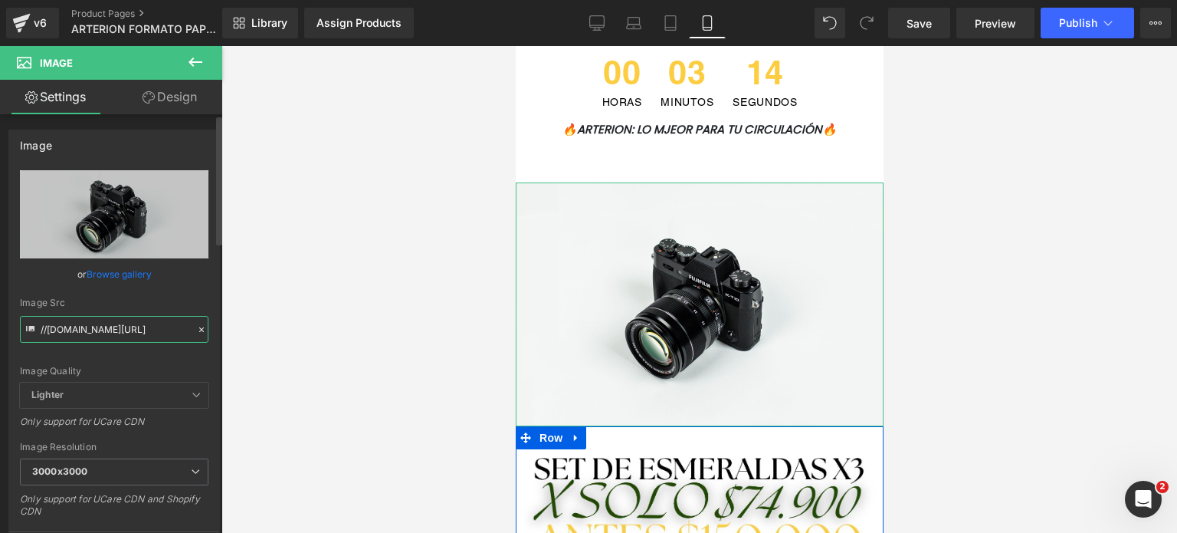
click at [141, 327] on input "//[DOMAIN_NAME][URL]" at bounding box center [114, 329] width 189 height 27
paste input "[URL][DOMAIN_NAME]"
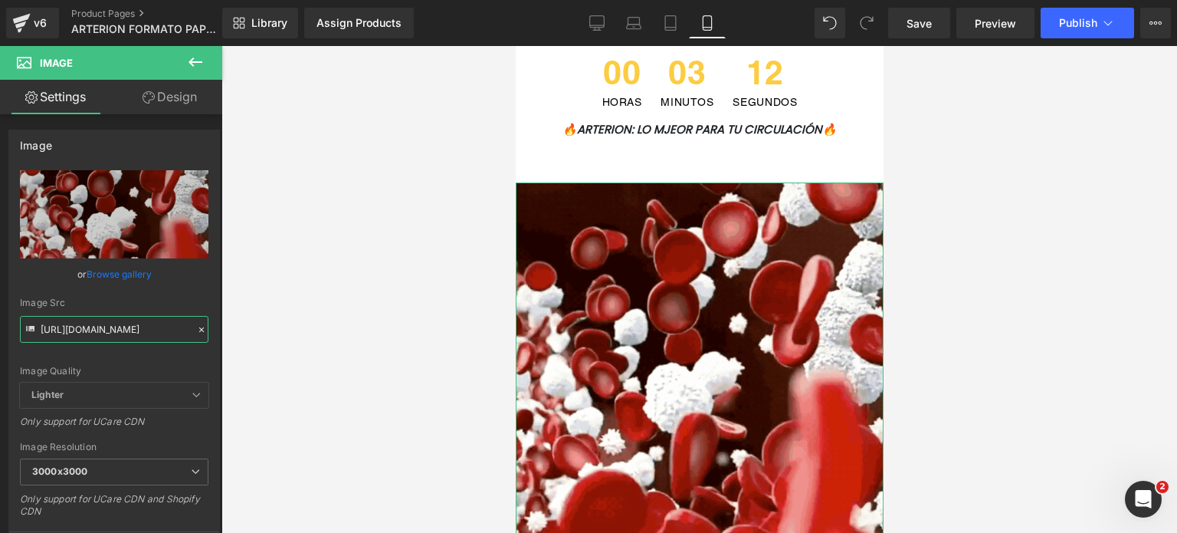
type input "[URL][DOMAIN_NAME]"
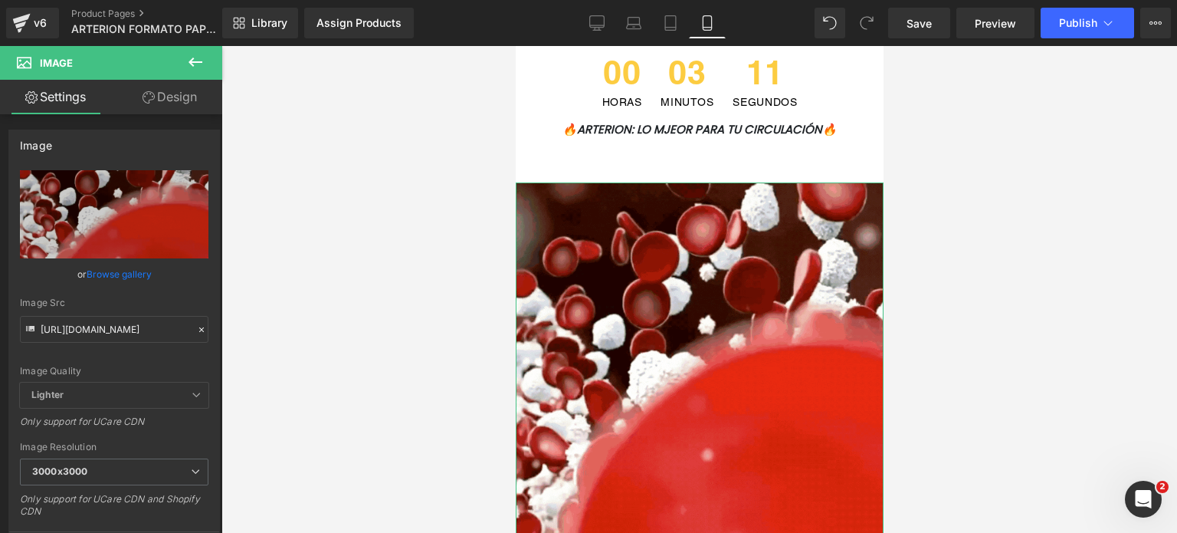
click at [161, 94] on link "Design" at bounding box center [169, 97] width 111 height 34
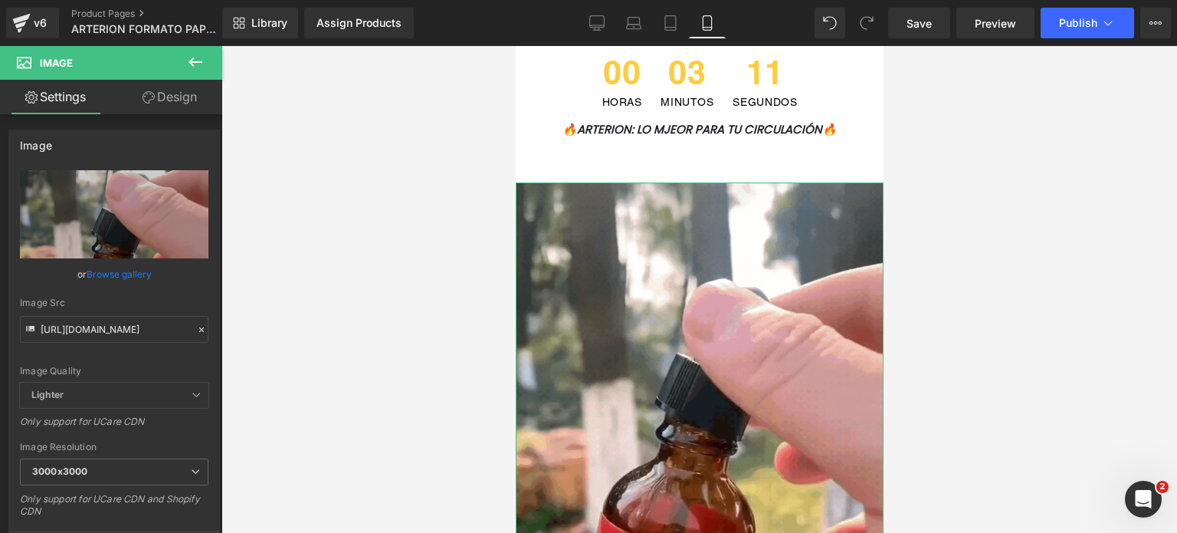
scroll to position [0, 0]
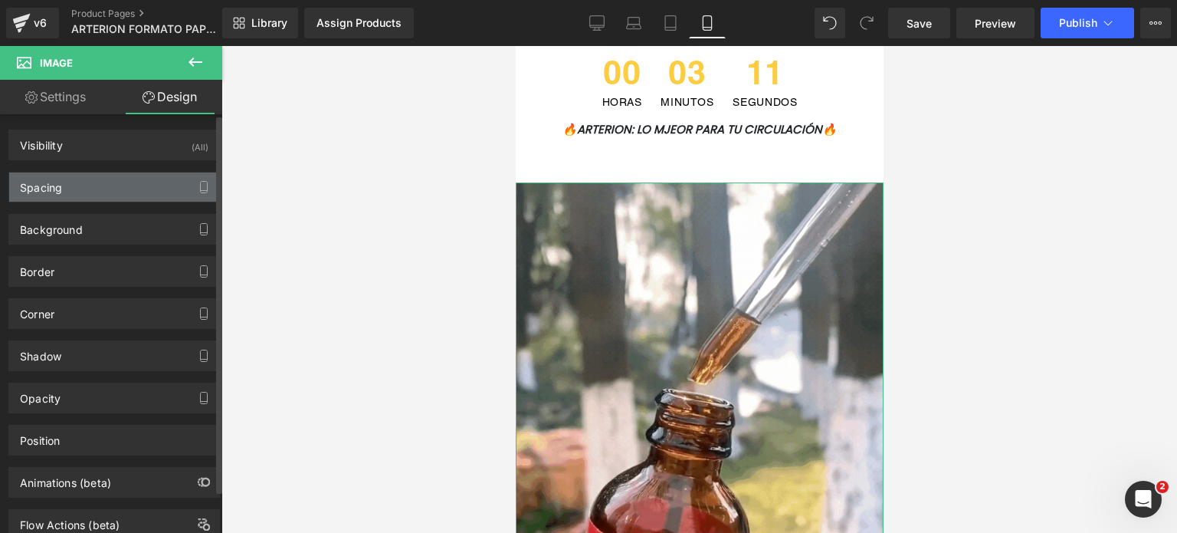
click at [125, 182] on div "Spacing" at bounding box center [114, 186] width 210 height 29
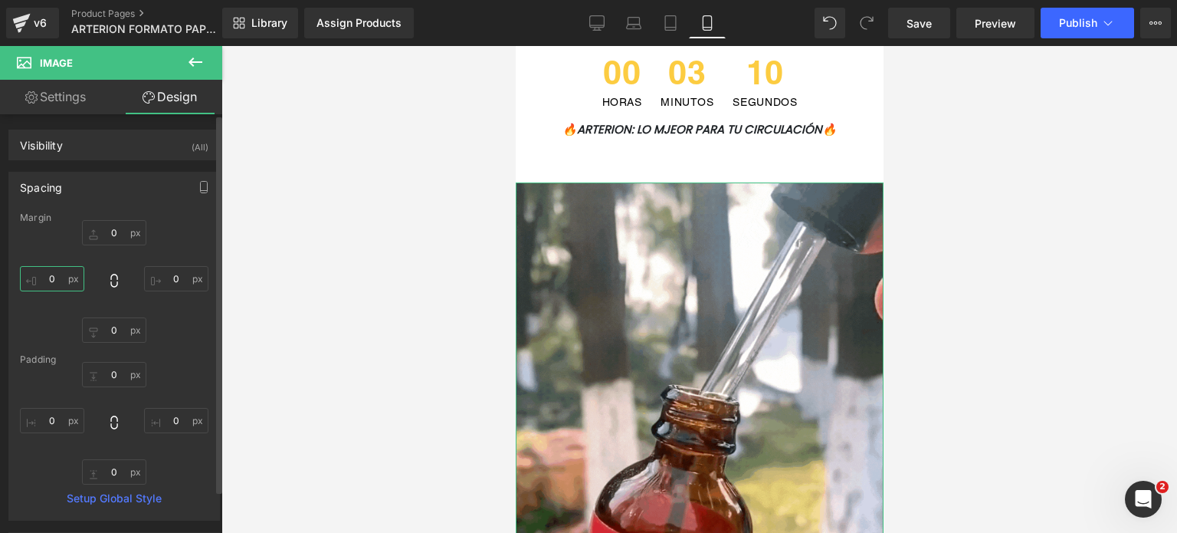
click at [64, 278] on input "0" at bounding box center [52, 278] width 64 height 25
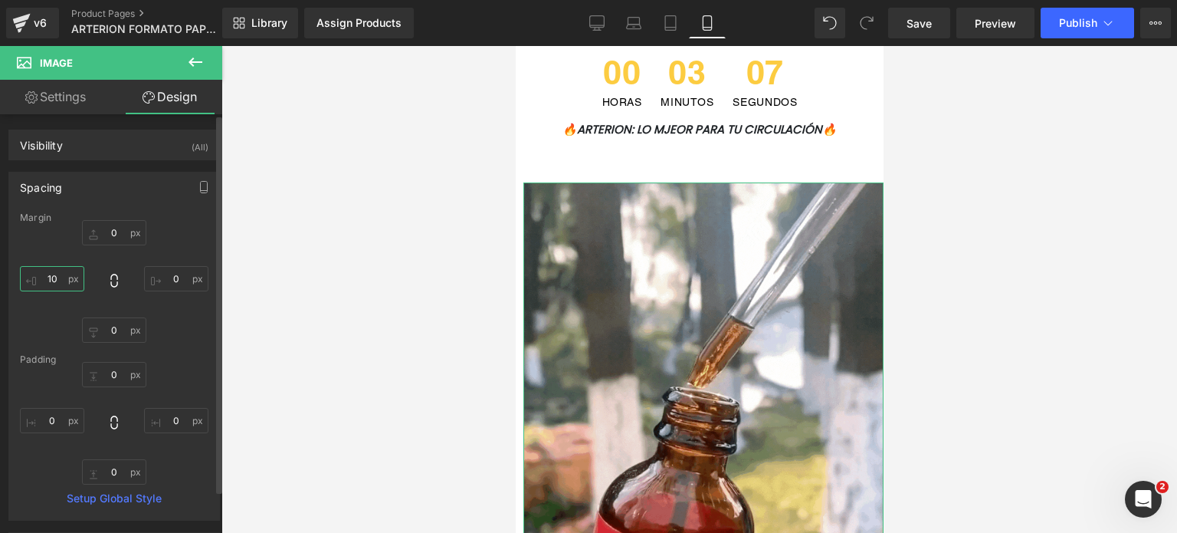
type input "1"
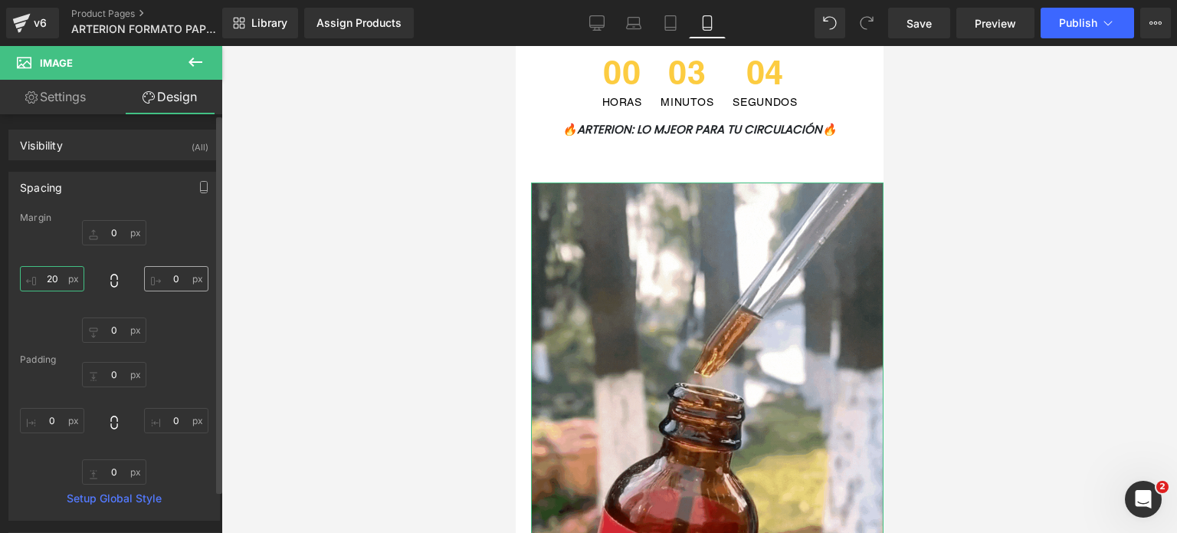
type input "20"
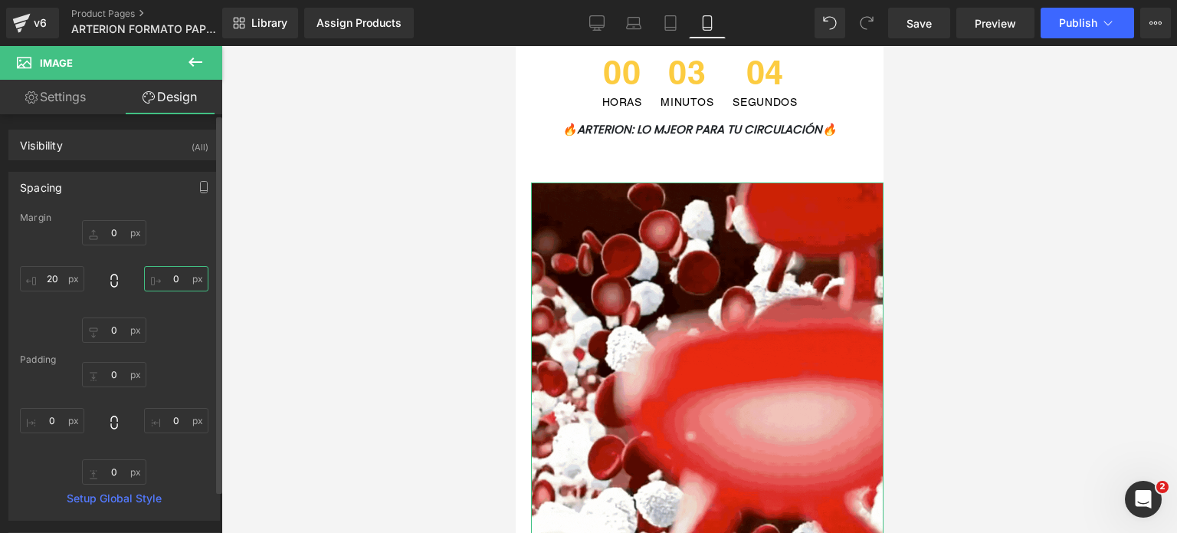
click at [172, 272] on input "0" at bounding box center [176, 278] width 64 height 25
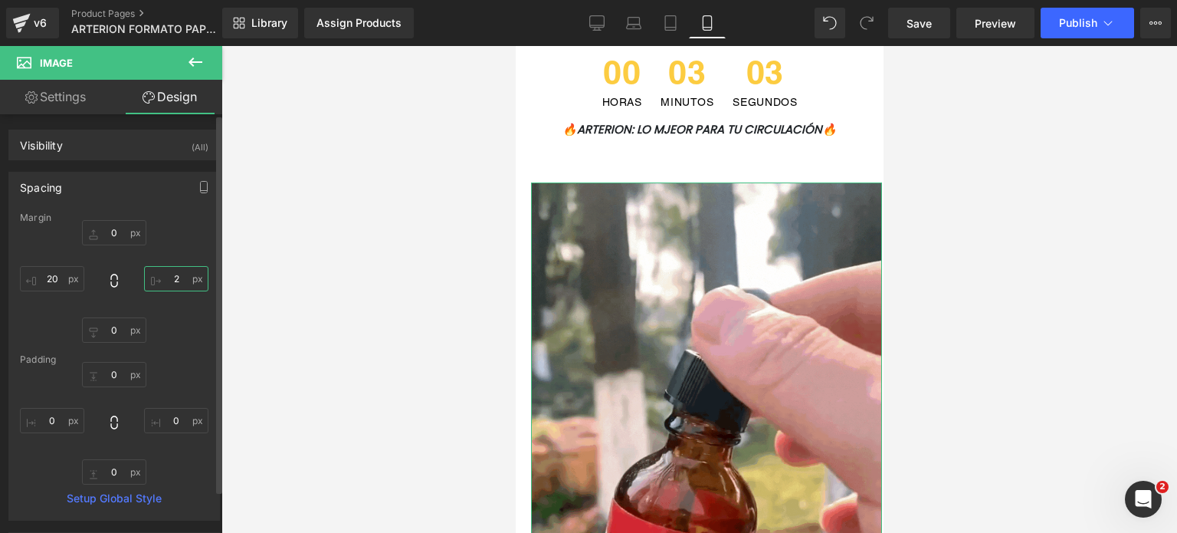
type input "20"
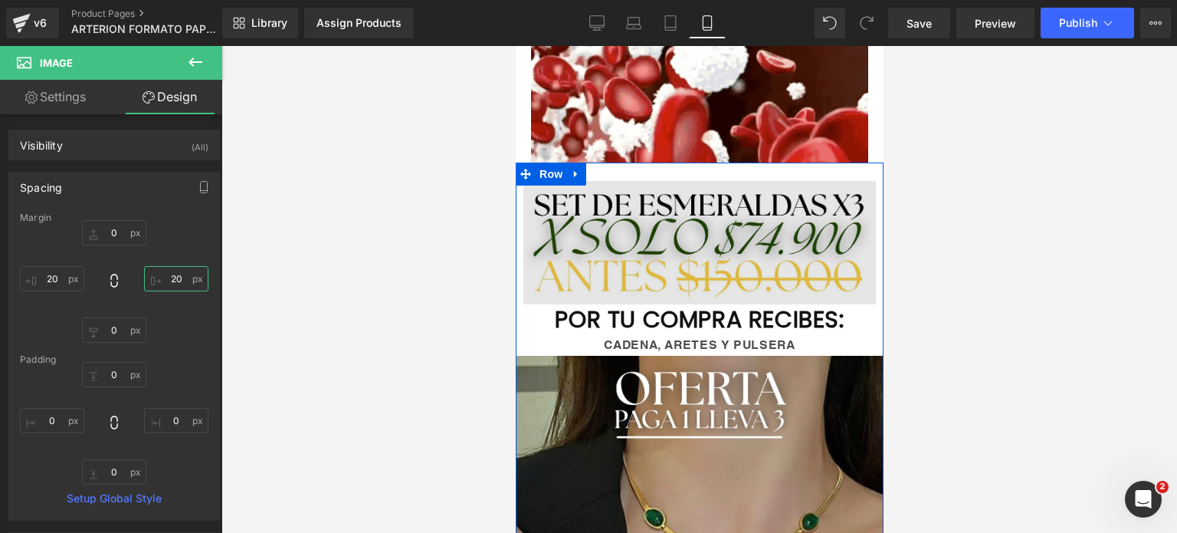
scroll to position [996, 0]
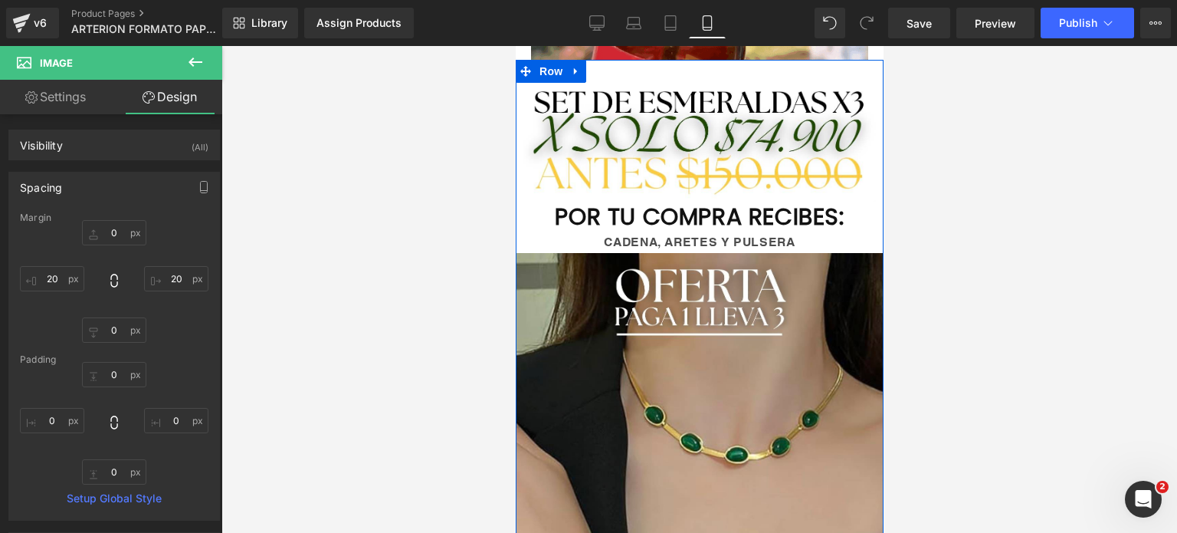
click at [770, 235] on span "CADENA, ARETES Y PULSERA" at bounding box center [698, 242] width 191 height 15
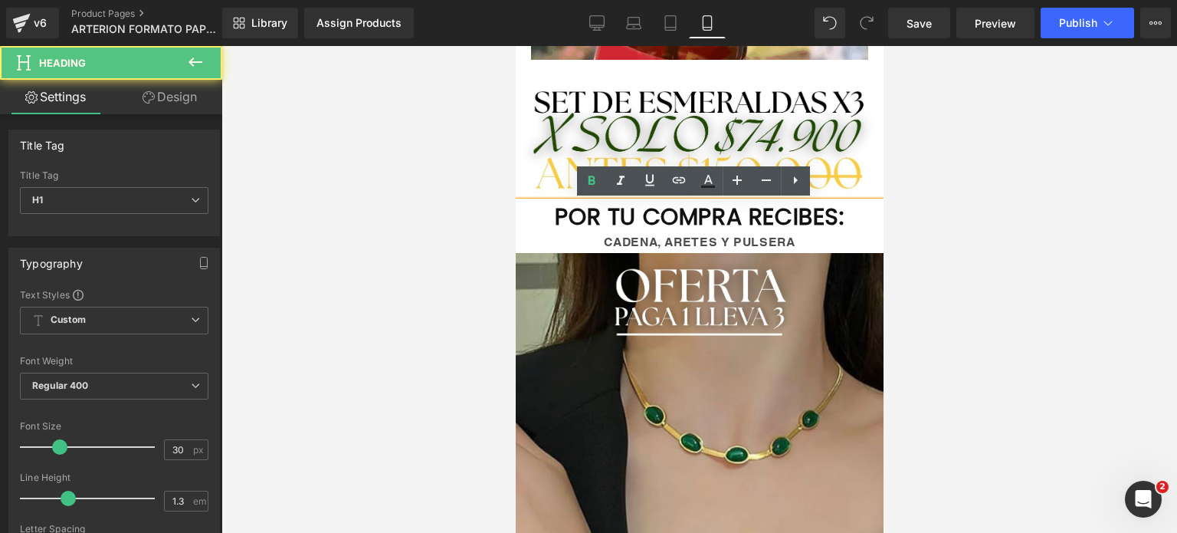
click at [792, 245] on div "CADENA, ARETES Y PULSERA" at bounding box center [699, 241] width 368 height 21
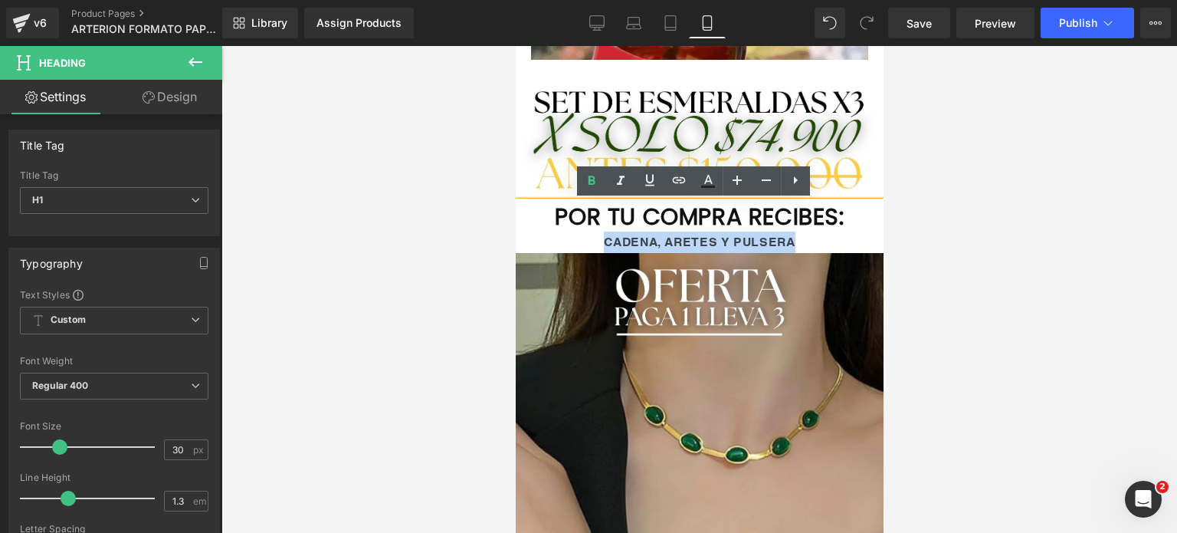
drag, startPoint x: 792, startPoint y: 245, endPoint x: 597, endPoint y: 243, distance: 194.7
click at [597, 243] on div "CADENA, ARETES Y PULSERA" at bounding box center [699, 241] width 368 height 21
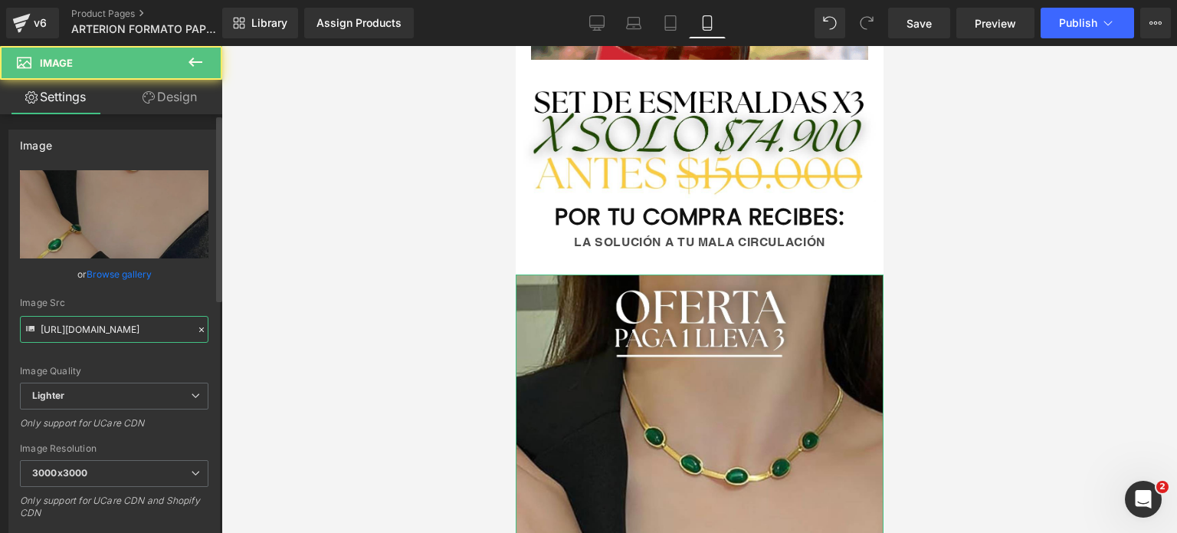
click at [131, 327] on input "[URL][DOMAIN_NAME]" at bounding box center [114, 329] width 189 height 27
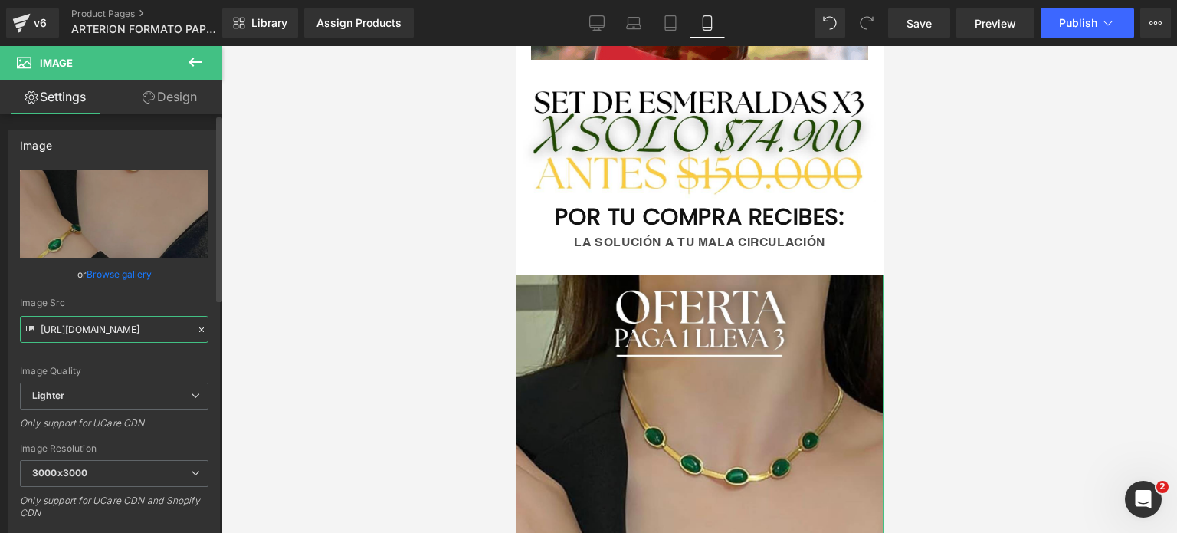
click at [131, 327] on input "[URL][DOMAIN_NAME]" at bounding box center [114, 329] width 189 height 27
click at [132, 327] on div "Image Quality Lighter Lightest Lighter Lighter Lightest Only support for UCare …" at bounding box center [114, 276] width 189 height 212
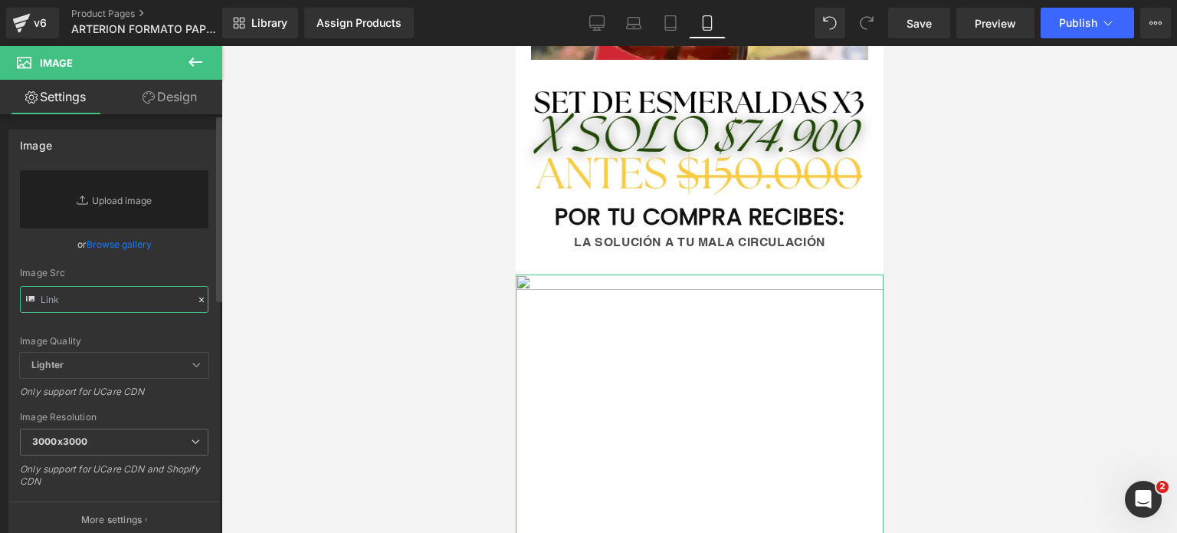
click at [139, 300] on input "text" at bounding box center [114, 299] width 189 height 27
paste input "[URL][DOMAIN_NAME]"
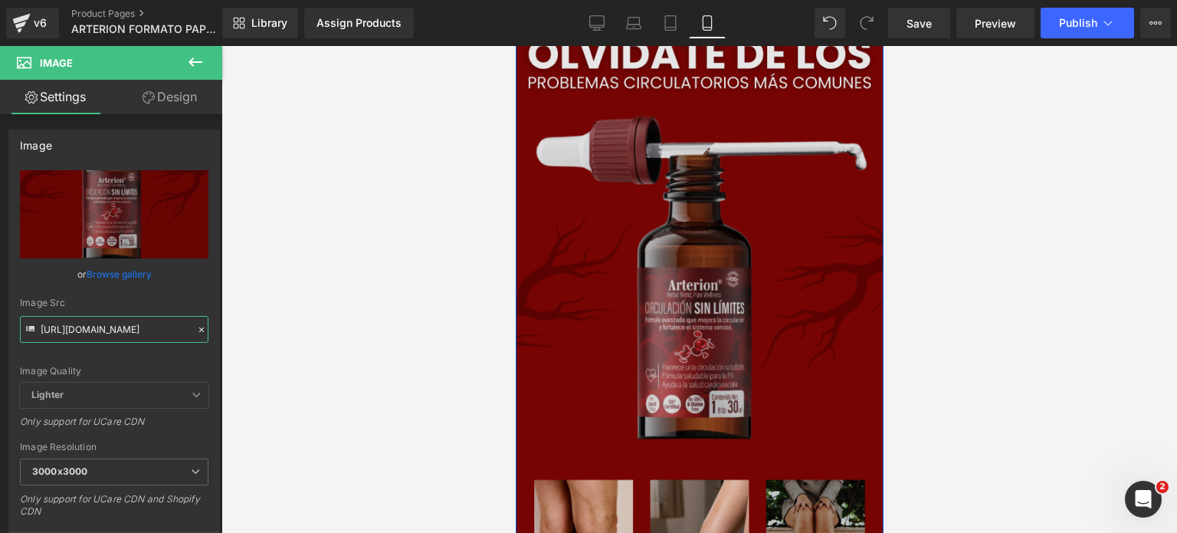
scroll to position [1226, 0]
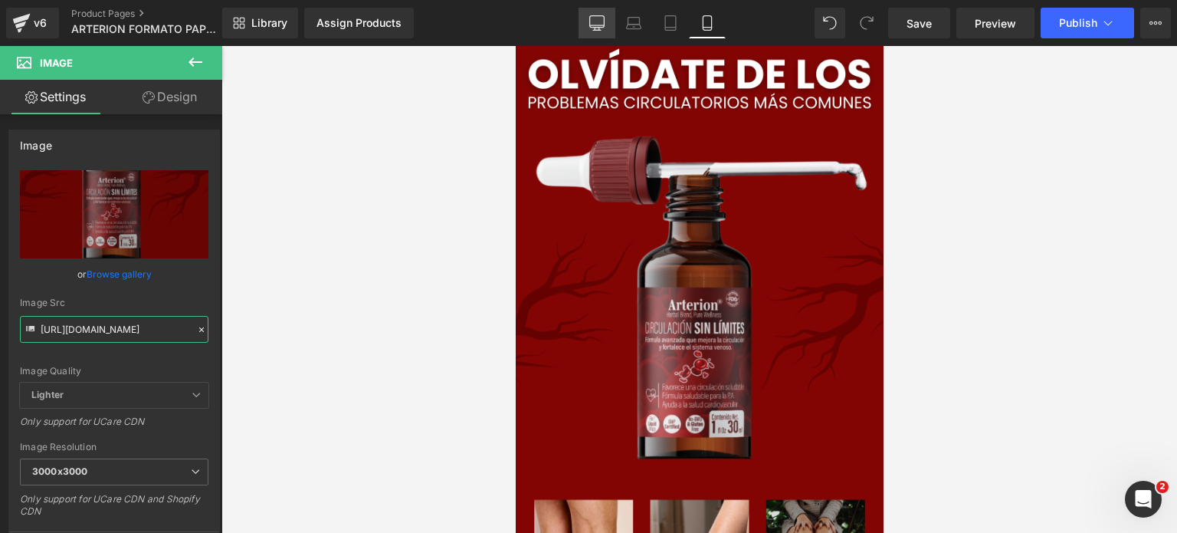
type input "[URL][DOMAIN_NAME]"
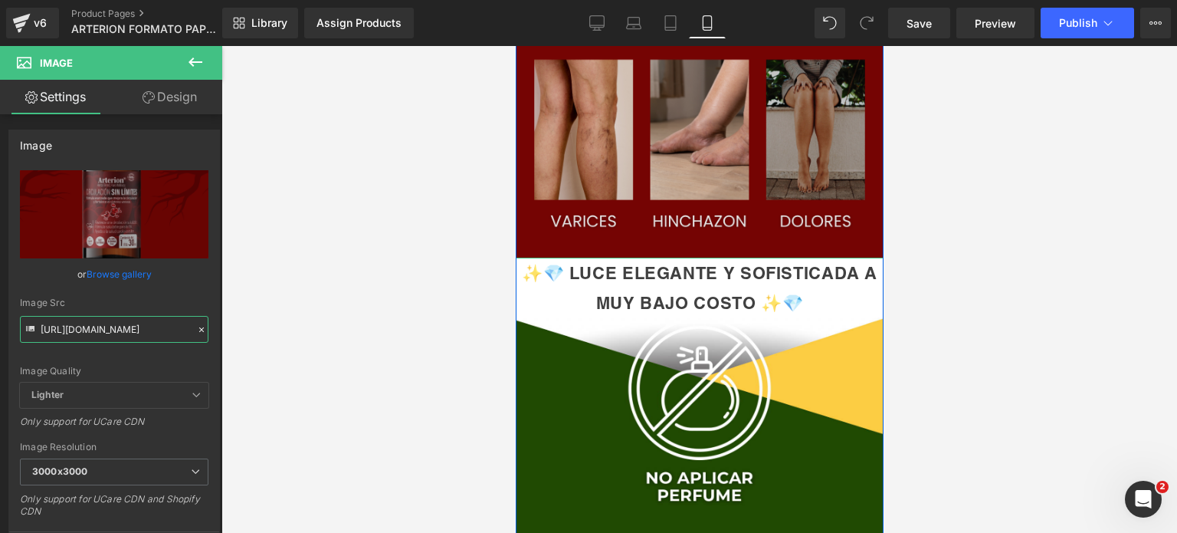
scroll to position [1763, 0]
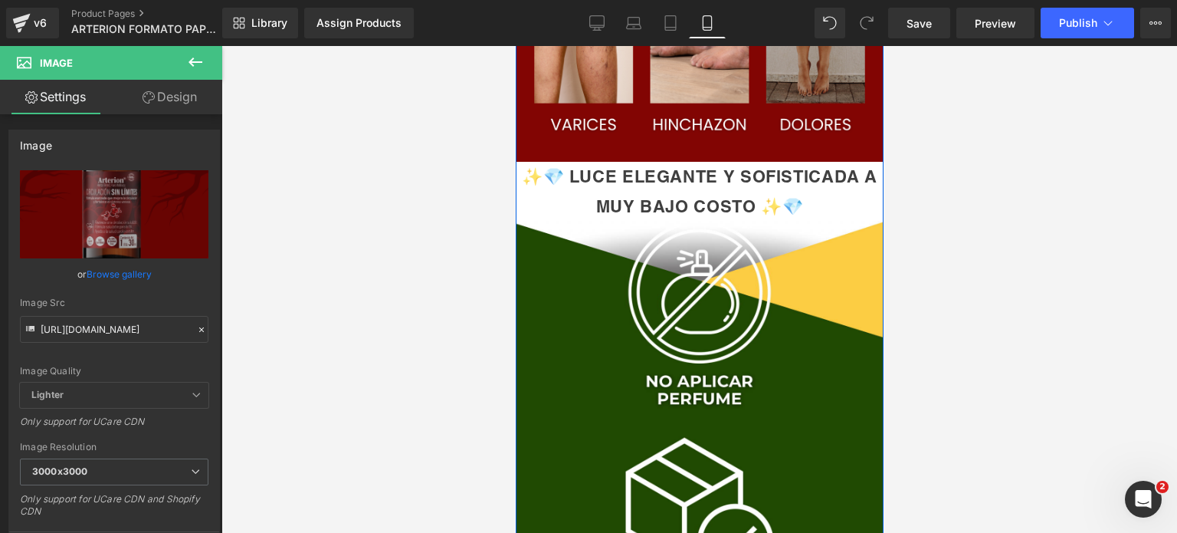
click at [708, 210] on div "✨💎 LUCE ELEGANTE Y SOFISTICADA A MUY BAJO COSTO ✨💎" at bounding box center [699, 191] width 368 height 59
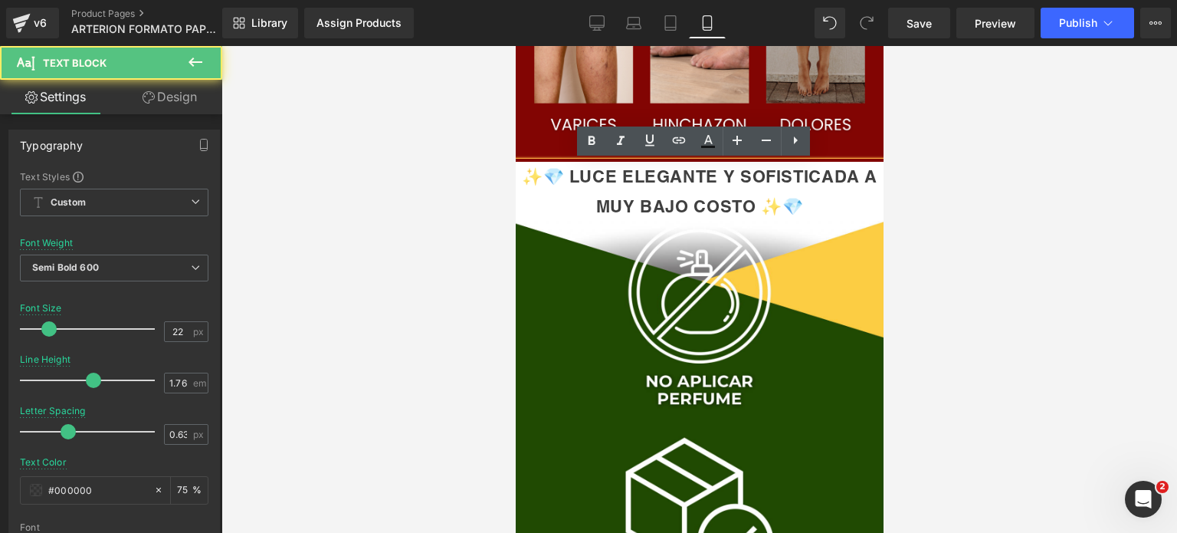
click at [729, 199] on div "✨💎 LUCE ELEGANTE Y SOFISTICADA A MUY BAJO COSTO ✨💎" at bounding box center [699, 191] width 368 height 59
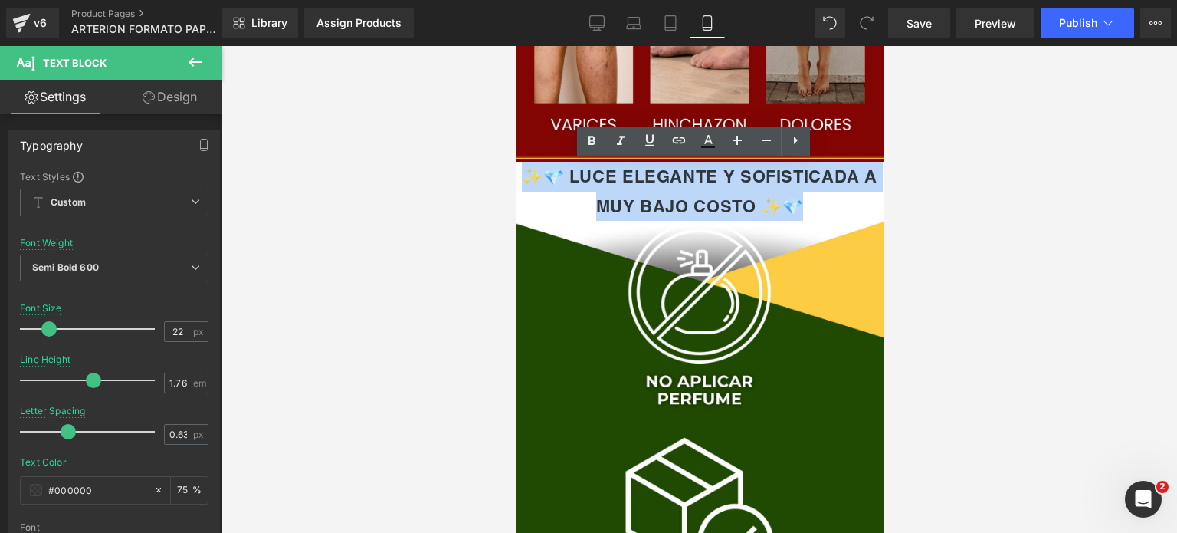
drag, startPoint x: 797, startPoint y: 203, endPoint x: 494, endPoint y: 174, distance: 304.2
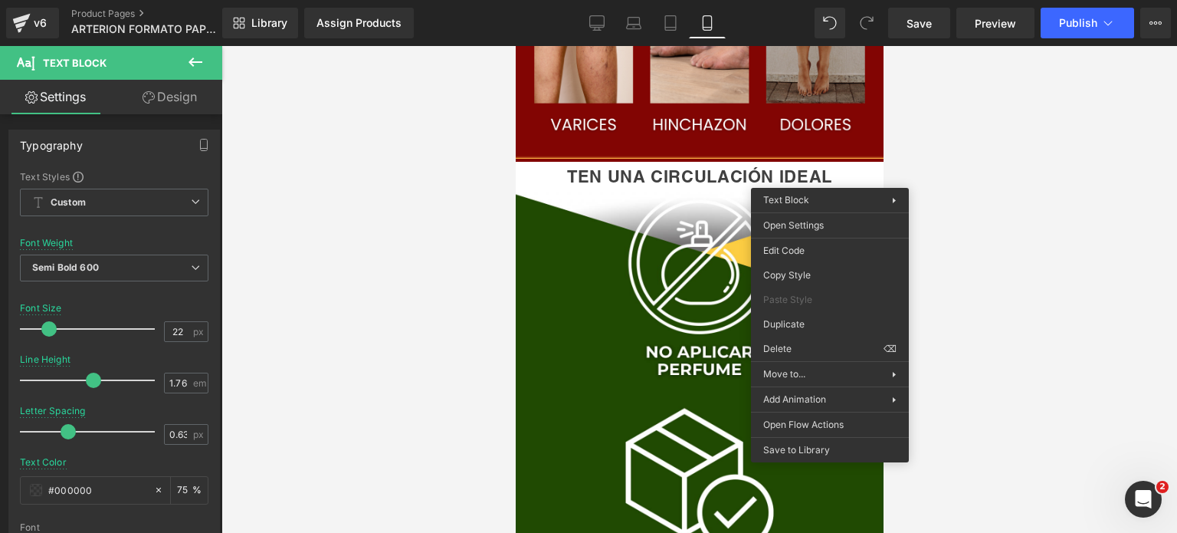
click at [832, 180] on div "TEN UNA CIRCULACIÓN IDEAL" at bounding box center [699, 177] width 368 height 30
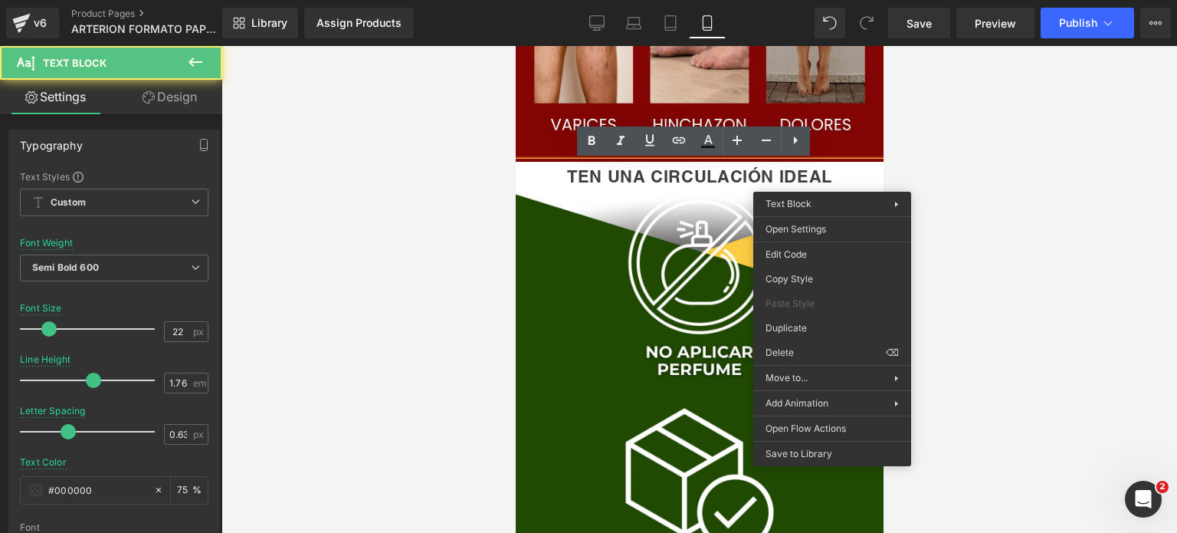
click at [832, 179] on div "TEN UNA CIRCULACIÓN IDEAL" at bounding box center [699, 177] width 368 height 30
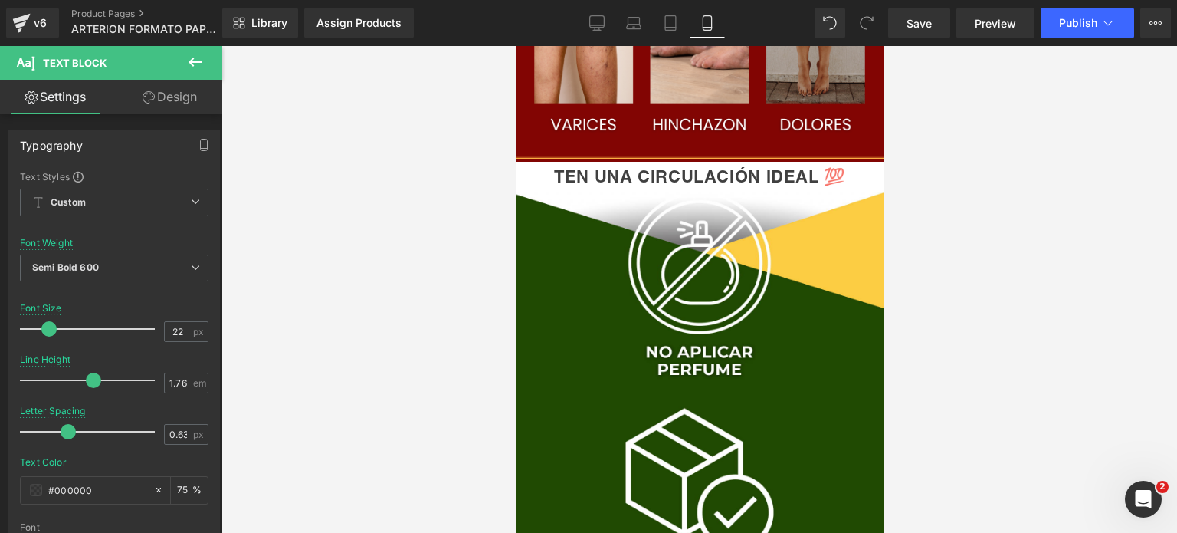
click at [534, 176] on div "TEN UNA CIRCULACIÓN IDEAL 💯" at bounding box center [699, 177] width 368 height 30
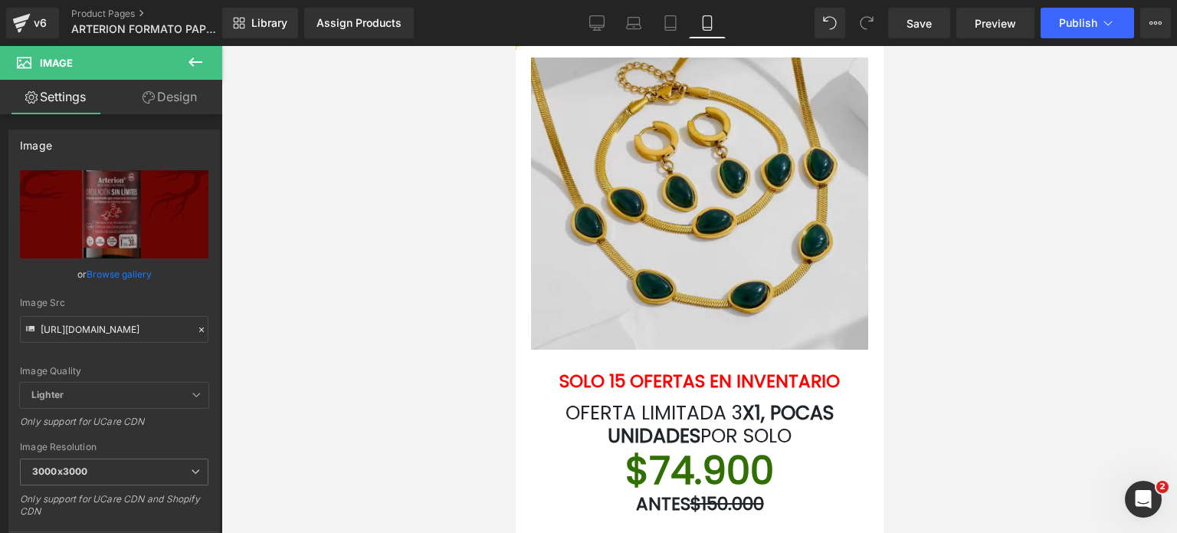
scroll to position [2606, 0]
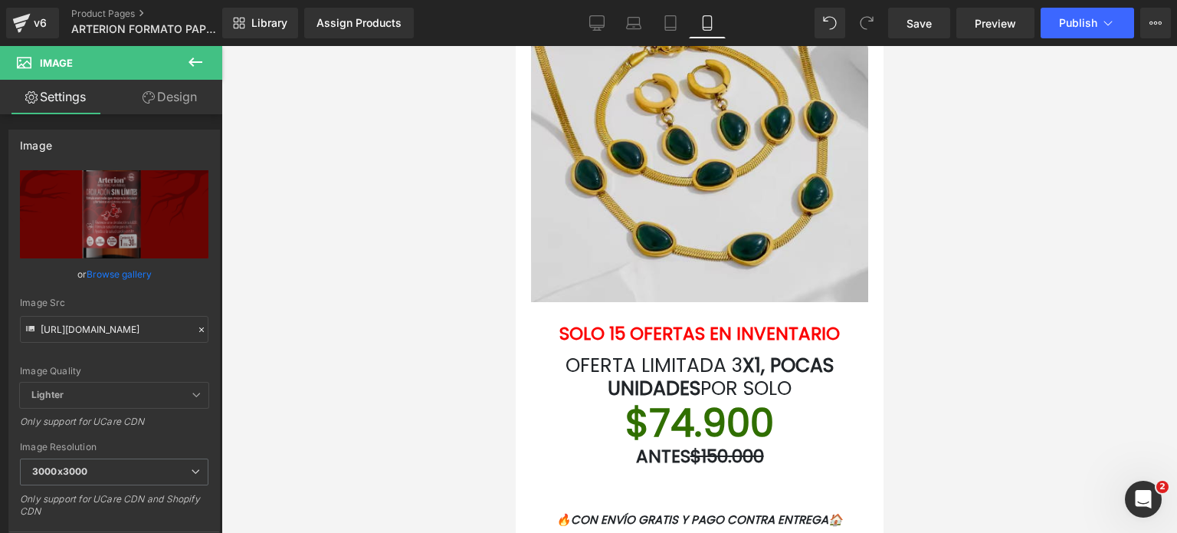
click at [651, 159] on img at bounding box center [698, 156] width 337 height 292
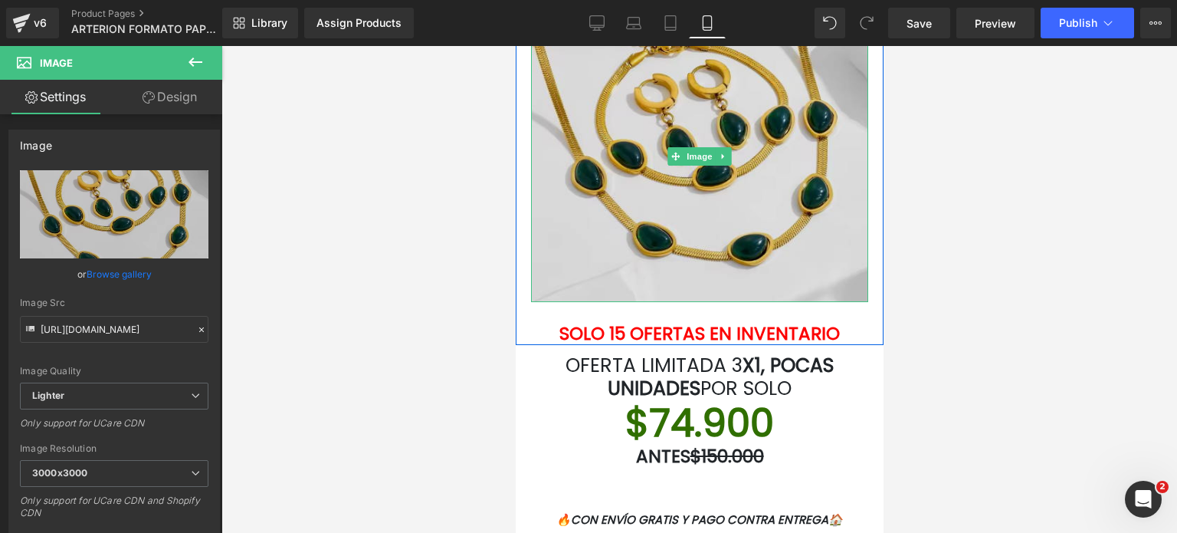
click at [643, 220] on img at bounding box center [698, 156] width 337 height 292
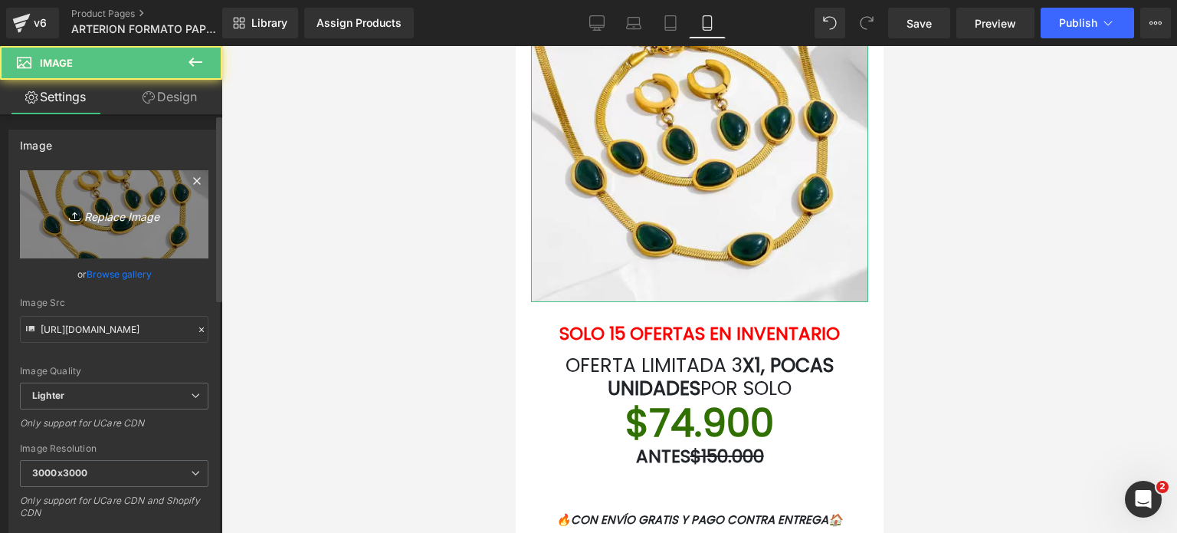
click at [110, 217] on icon "Replace Image" at bounding box center [114, 214] width 123 height 19
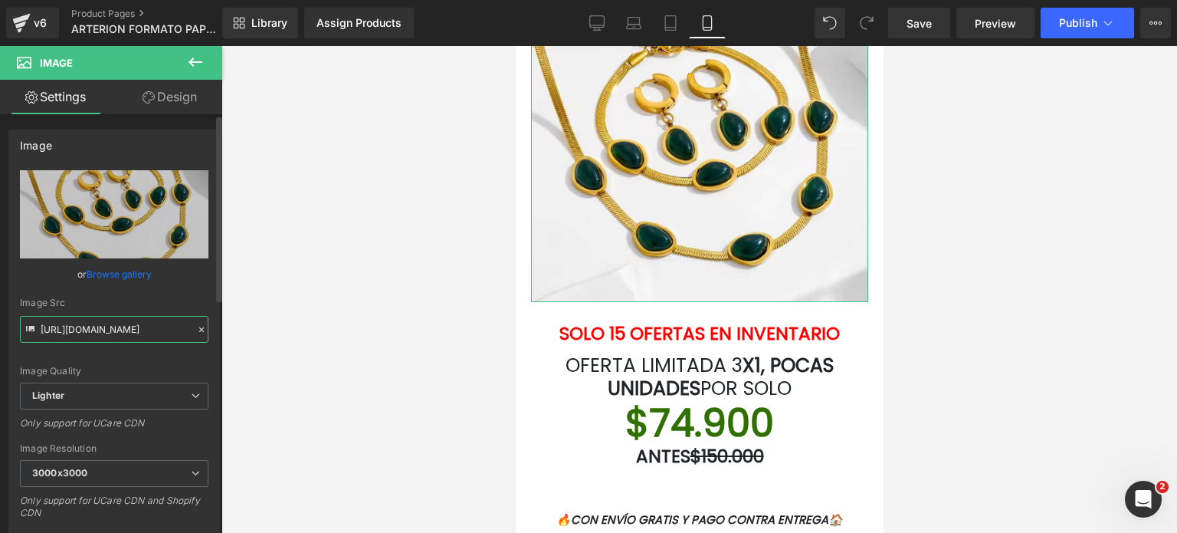
click at [155, 326] on input "[URL][DOMAIN_NAME]" at bounding box center [114, 329] width 189 height 27
paste input "[DOMAIN_NAME][URL]"
type input "[URL][DOMAIN_NAME]"
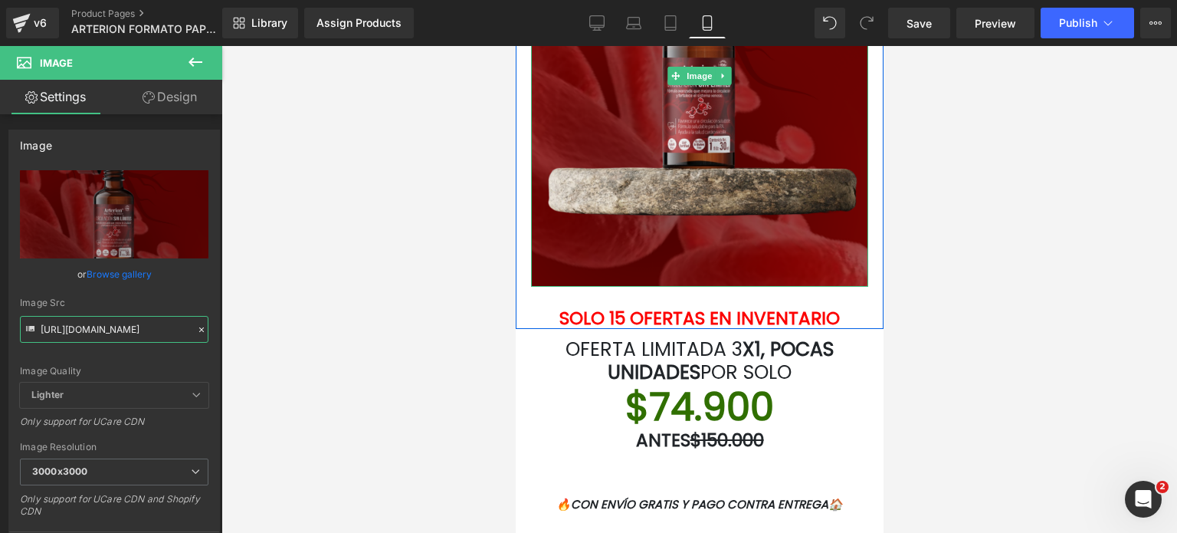
scroll to position [2759, 0]
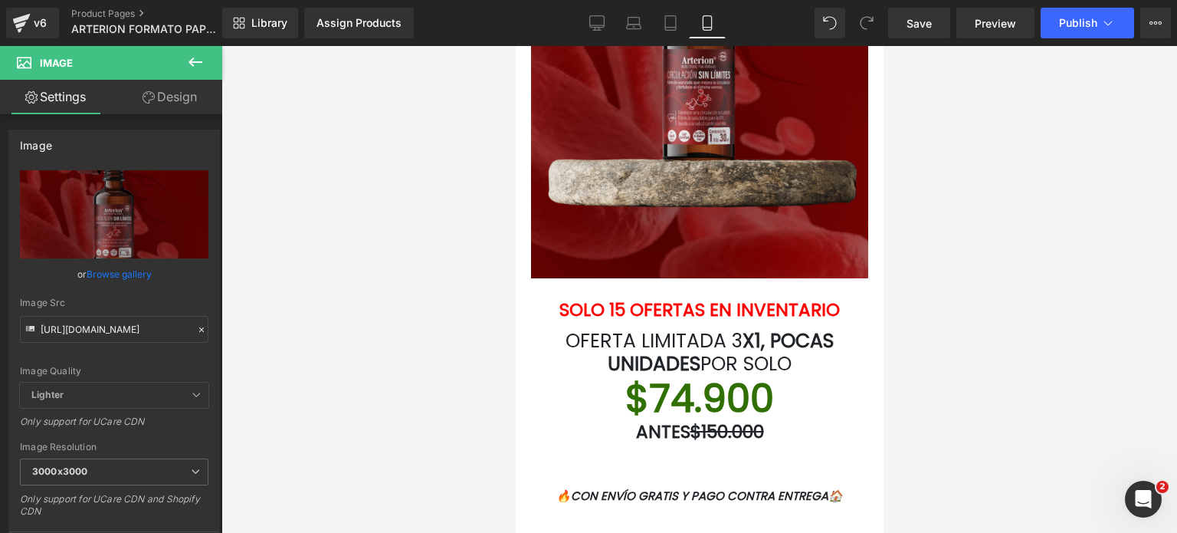
click at [740, 338] on font "X1, POCAS UNIDADES" at bounding box center [720, 352] width 226 height 50
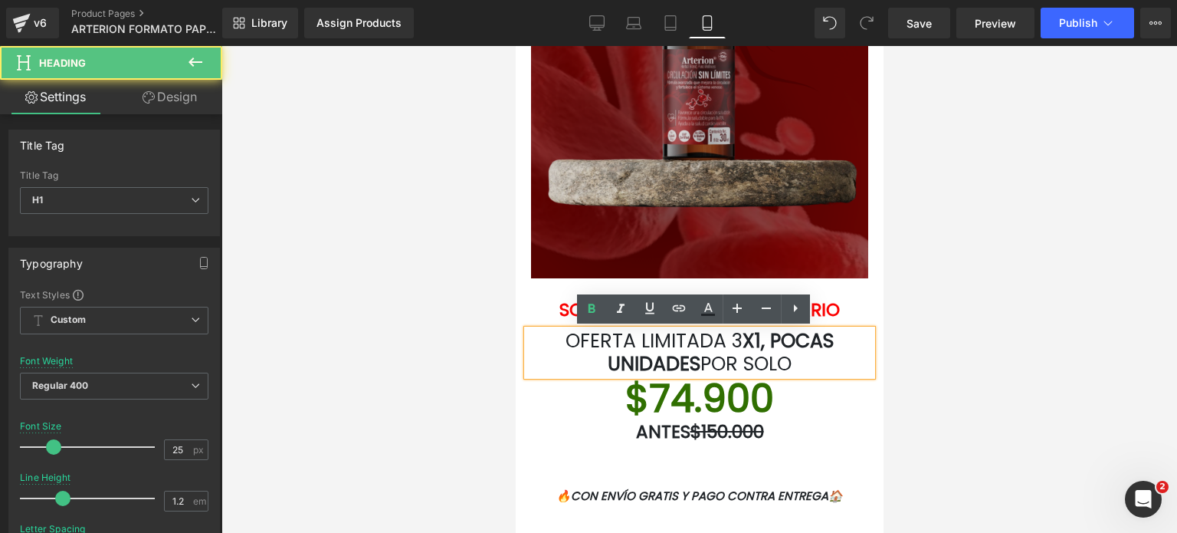
click at [819, 241] on img at bounding box center [698, 68] width 337 height 422
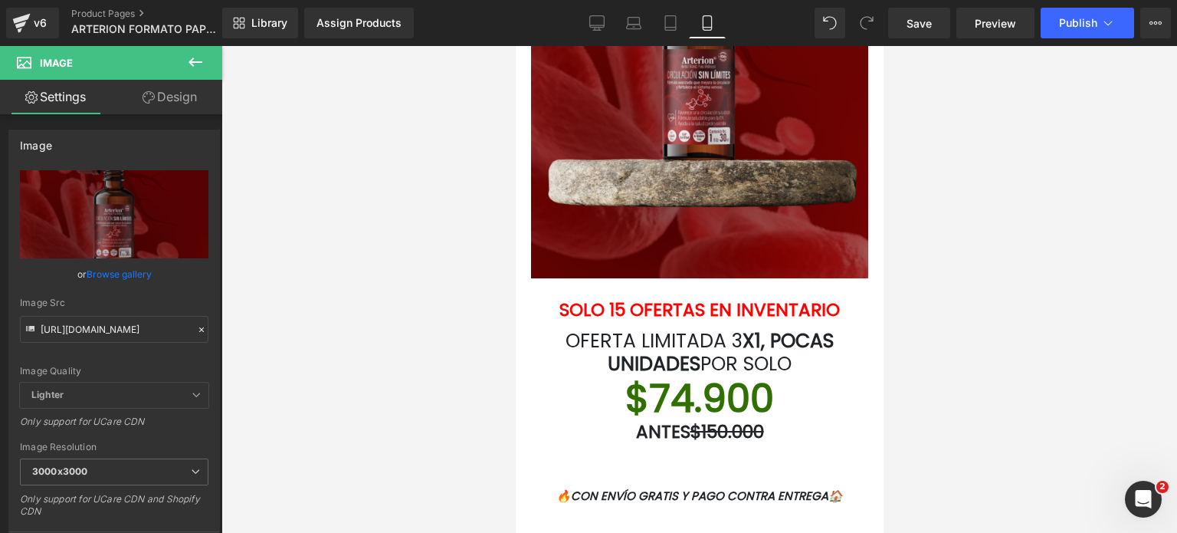
click at [1035, 232] on div at bounding box center [700, 289] width 956 height 487
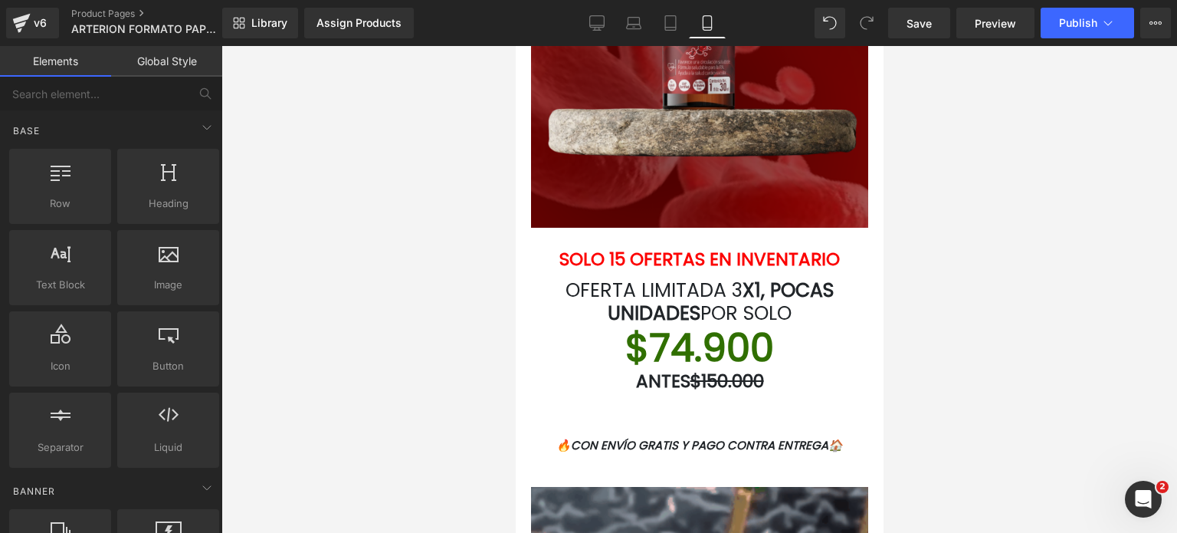
scroll to position [2836, 0]
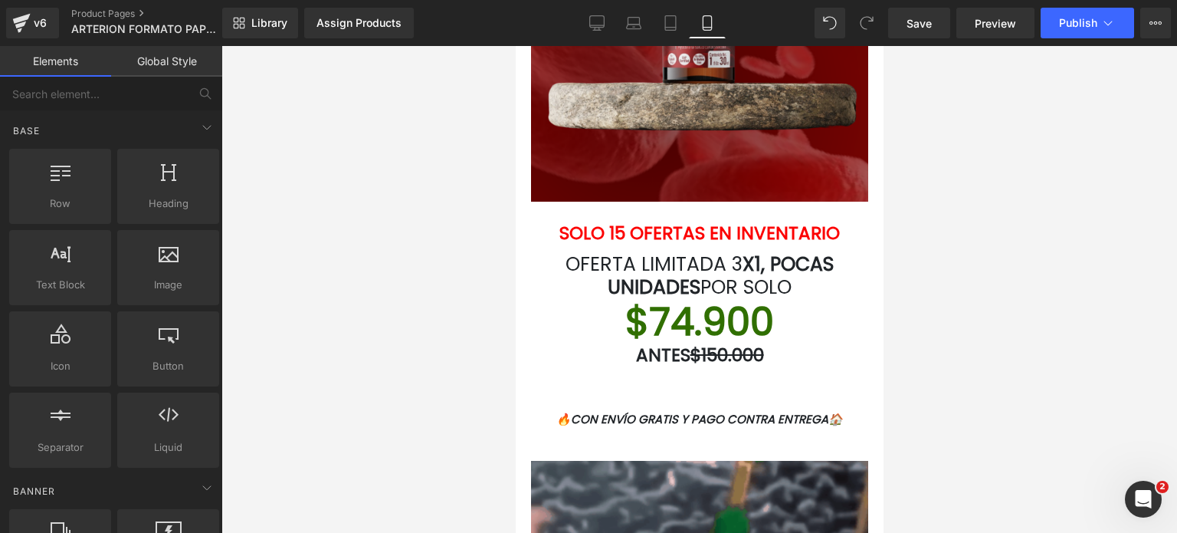
click at [730, 255] on div "OFERTA LIMITADA 3 X1, POCAS UNIDADES POR SOLO Heading" at bounding box center [699, 276] width 345 height 46
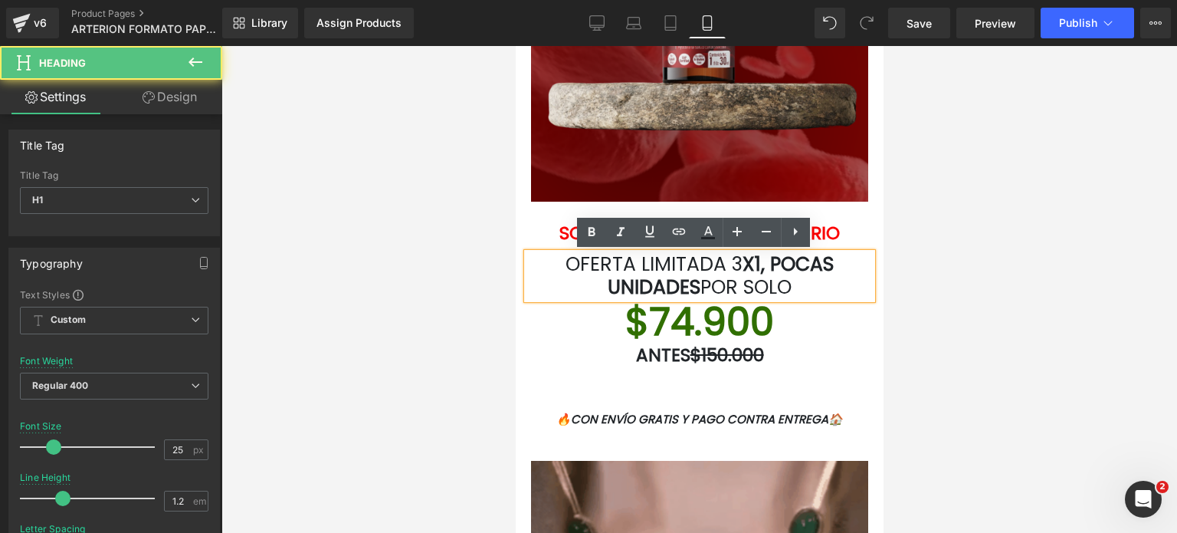
click at [756, 257] on font "X1, POCAS UNIDADES" at bounding box center [720, 276] width 226 height 50
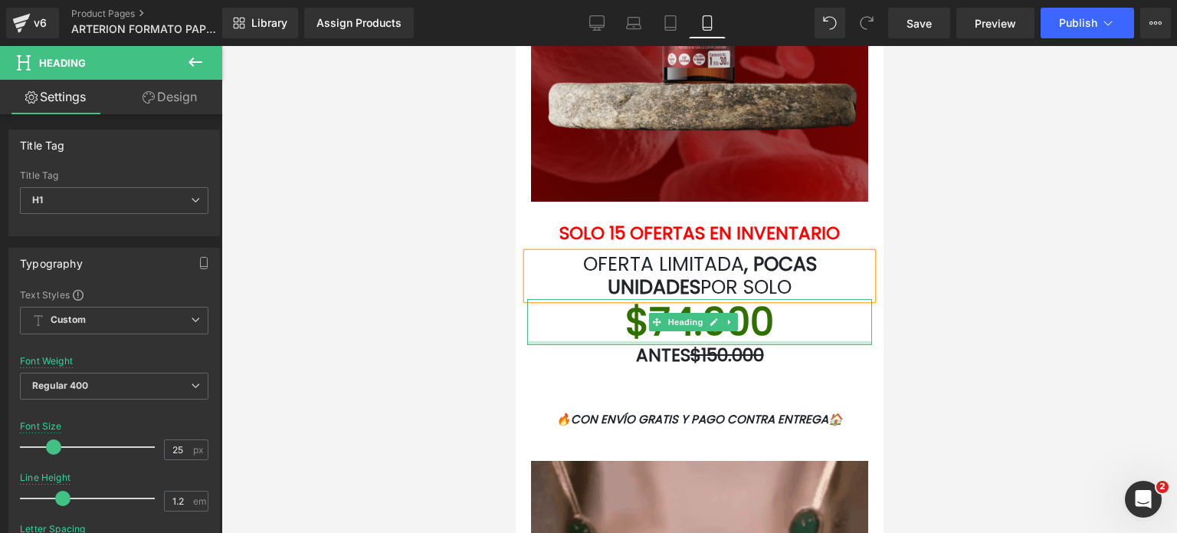
click at [685, 340] on font "$74.900" at bounding box center [699, 321] width 149 height 54
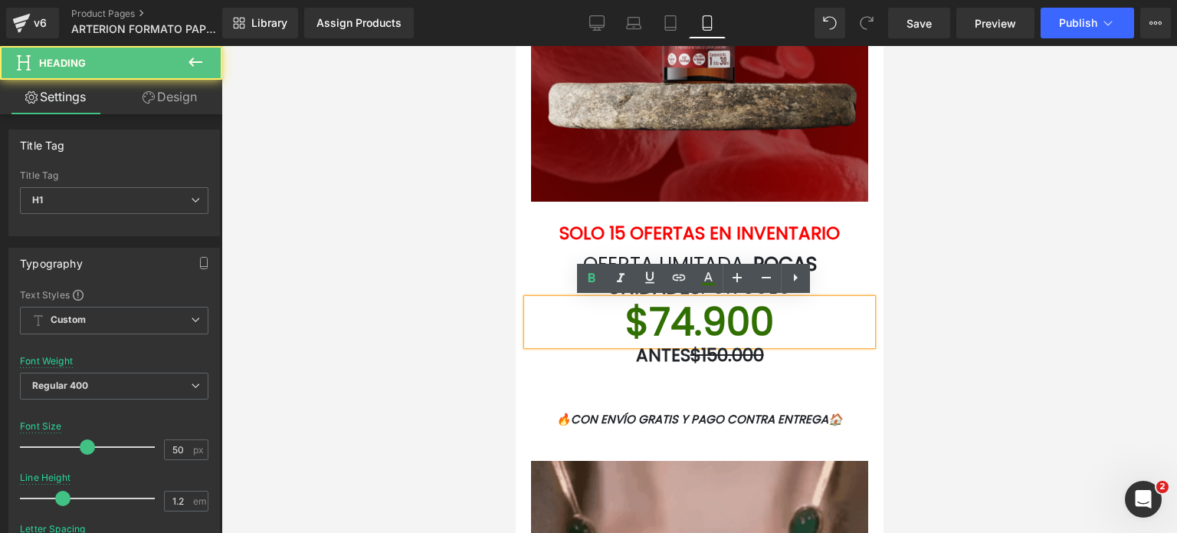
click at [678, 323] on font "$74.900" at bounding box center [699, 321] width 149 height 54
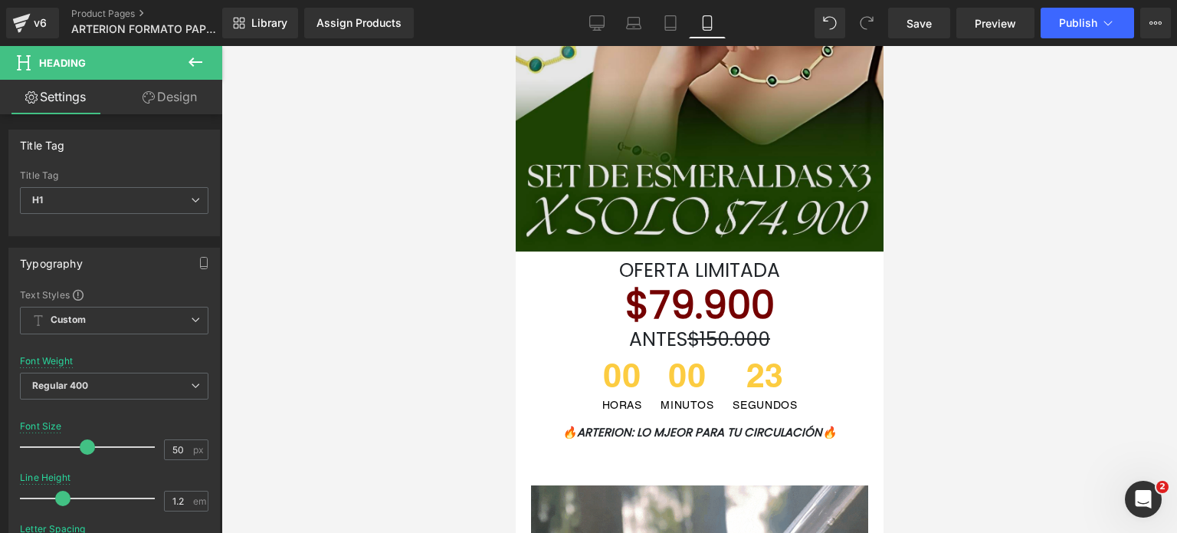
scroll to position [307, 0]
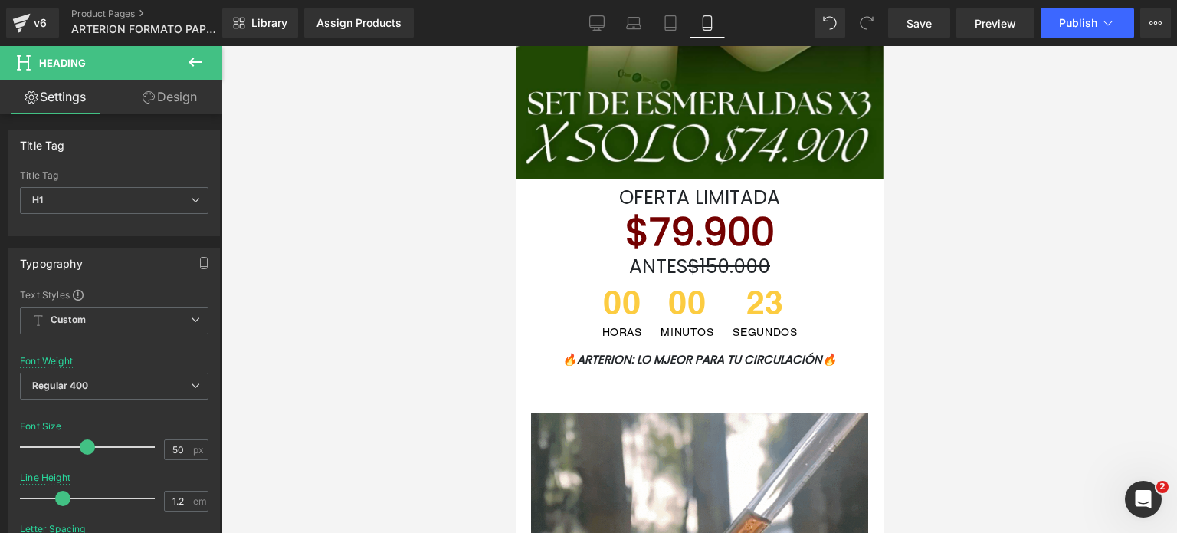
click at [685, 206] on font "$79.900" at bounding box center [699, 232] width 149 height 54
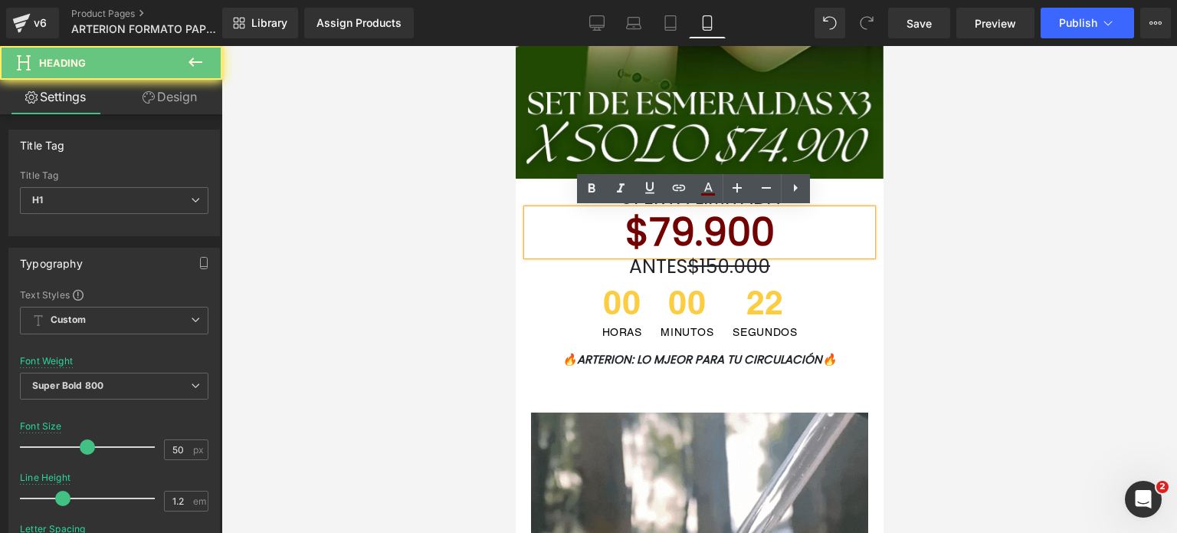
click at [734, 219] on font "$79.900" at bounding box center [699, 232] width 149 height 54
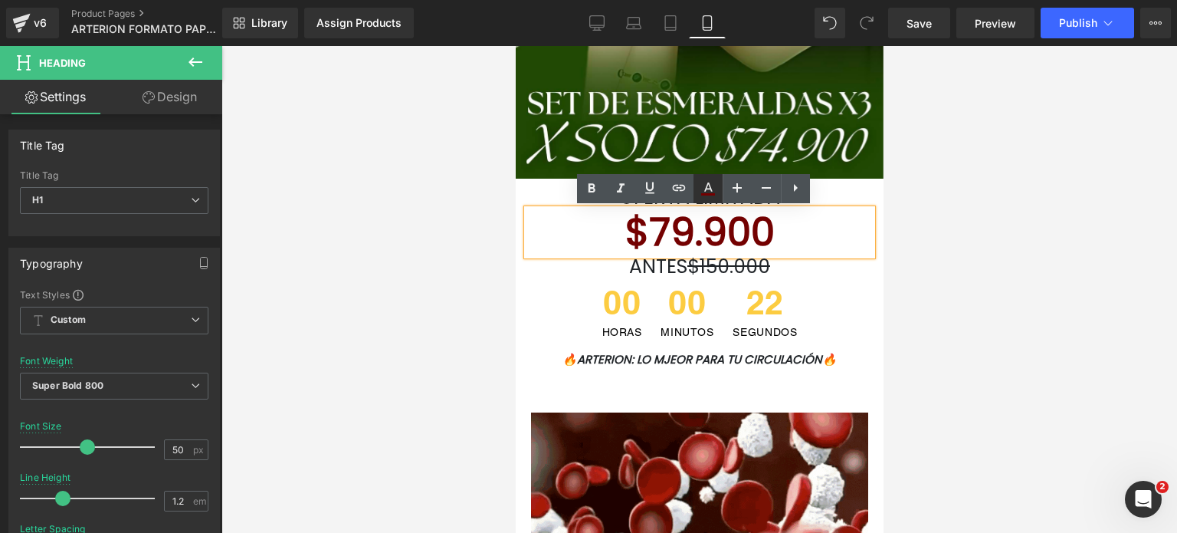
click at [717, 194] on link at bounding box center [708, 188] width 29 height 29
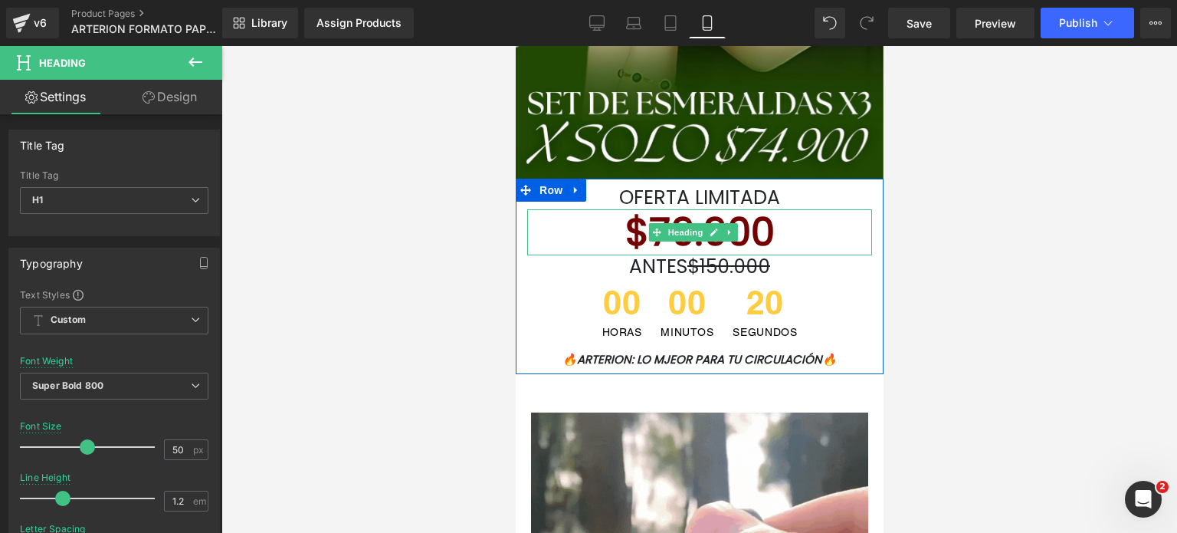
click at [700, 239] on span "Heading" at bounding box center [685, 232] width 41 height 18
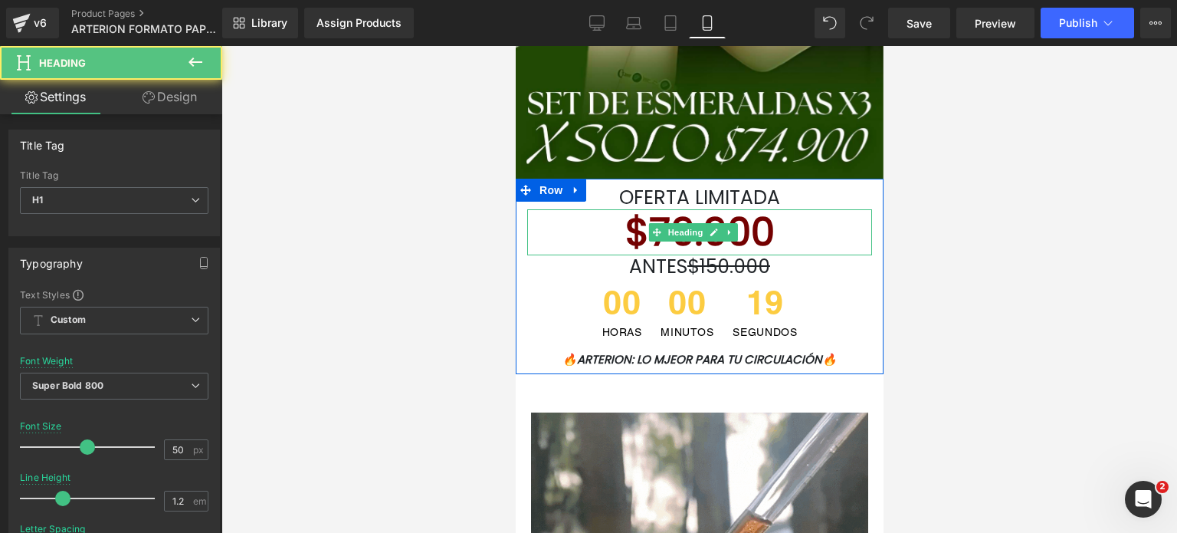
click at [761, 231] on font "$79.900" at bounding box center [699, 232] width 149 height 54
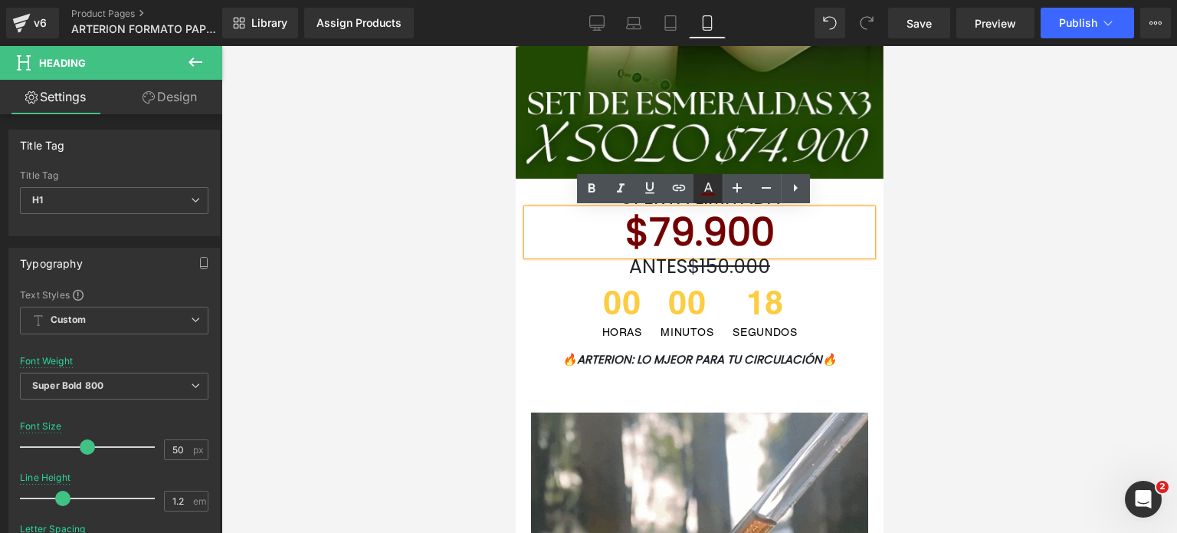
click at [706, 192] on icon at bounding box center [708, 188] width 18 height 18
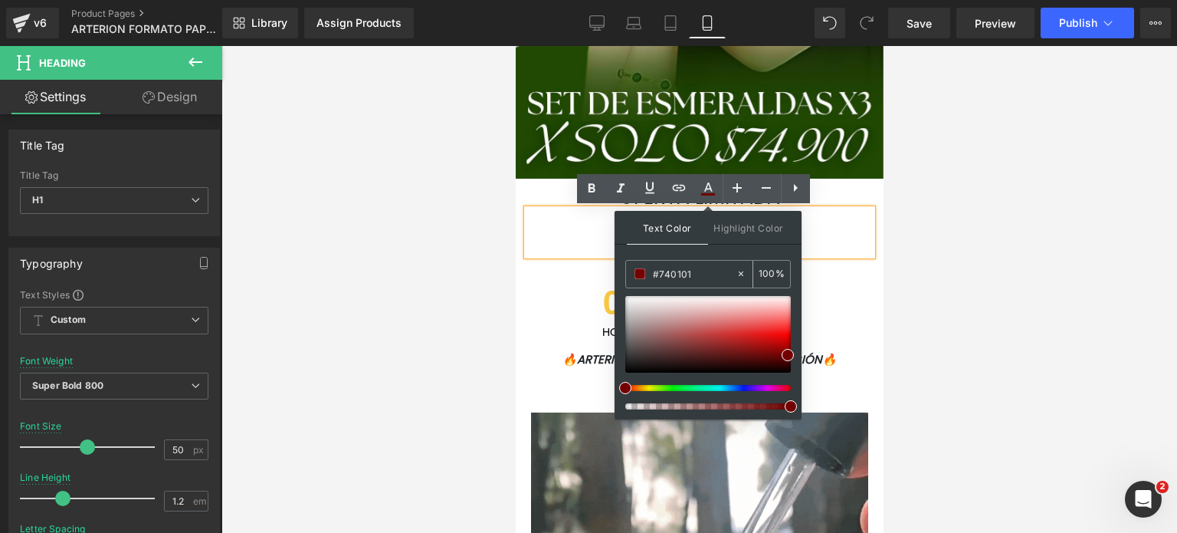
drag, startPoint x: 694, startPoint y: 267, endPoint x: 628, endPoint y: 272, distance: 66.1
click at [628, 272] on div "#740101" at bounding box center [681, 274] width 110 height 27
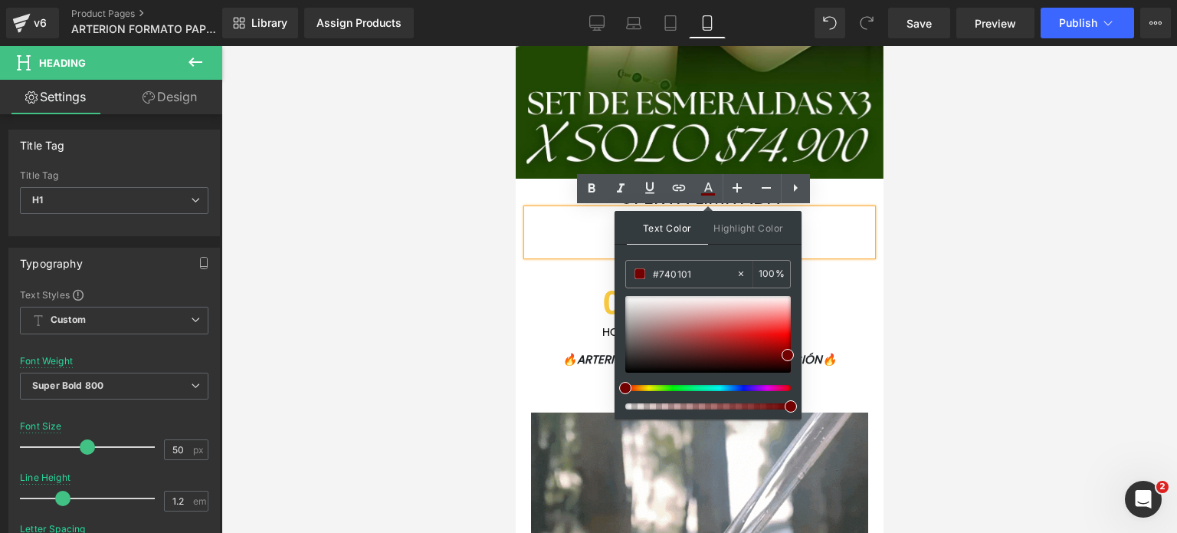
click at [844, 231] on h1 "$79.900" at bounding box center [699, 232] width 345 height 46
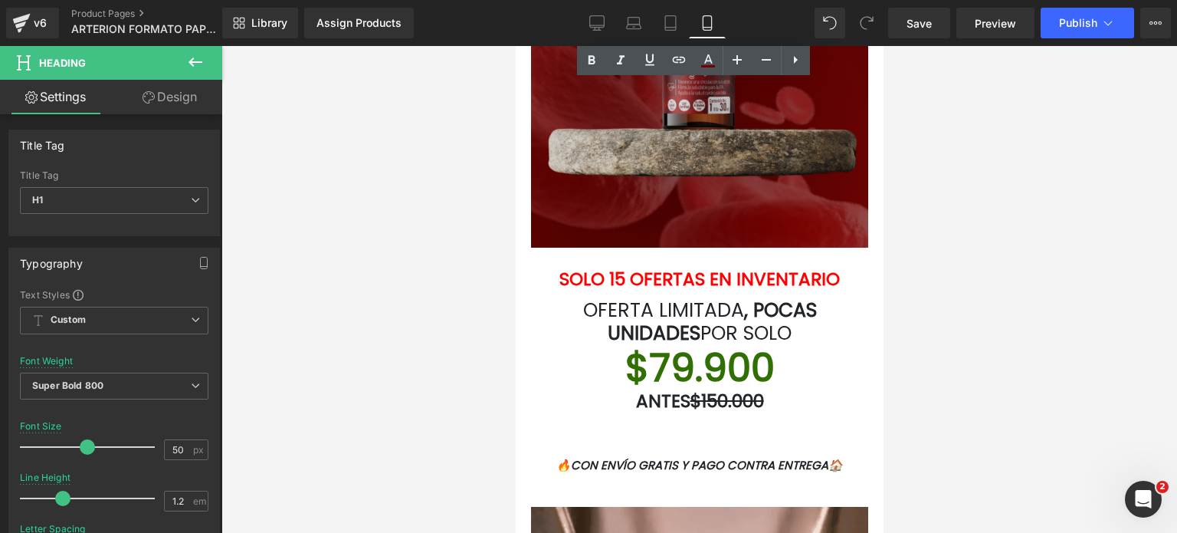
scroll to position [2878, 0]
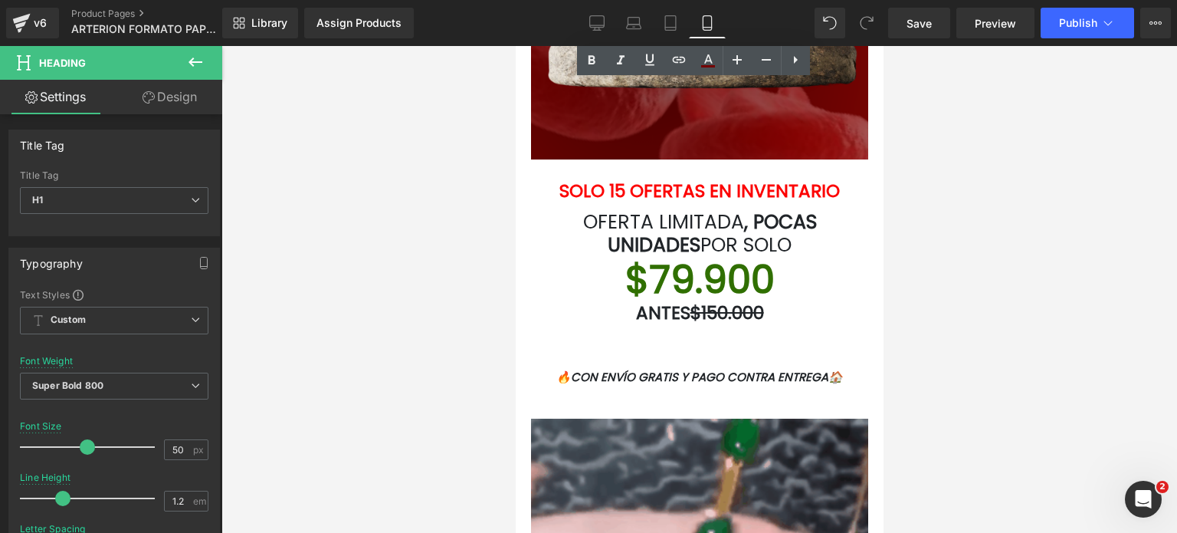
click at [715, 165] on h1 at bounding box center [699, 169] width 368 height 21
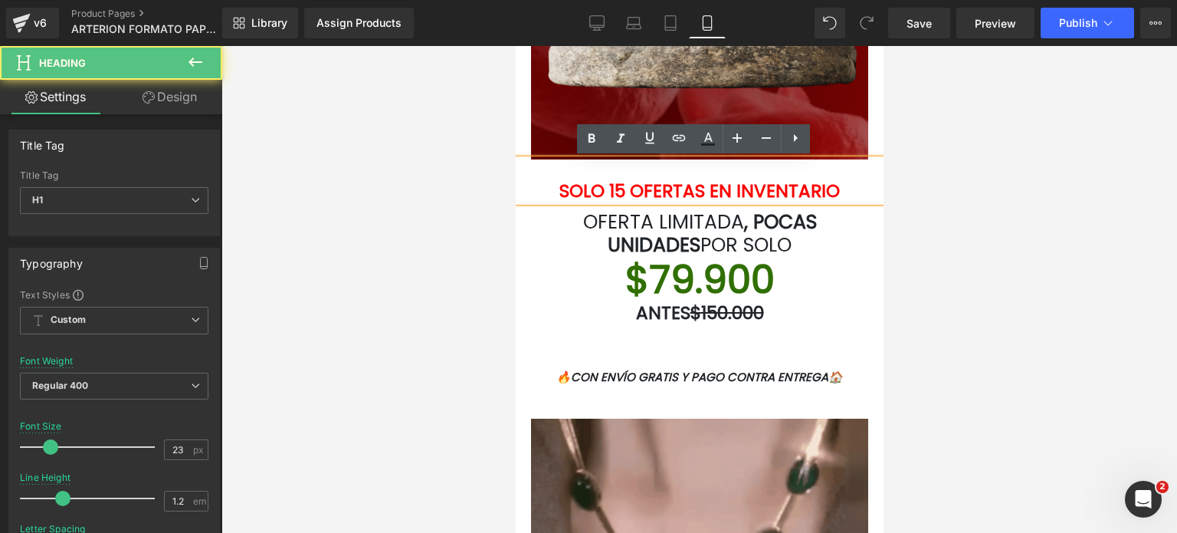
click at [757, 180] on b "SOLO 15 OFERTAS EN INVENTARIO" at bounding box center [699, 191] width 281 height 25
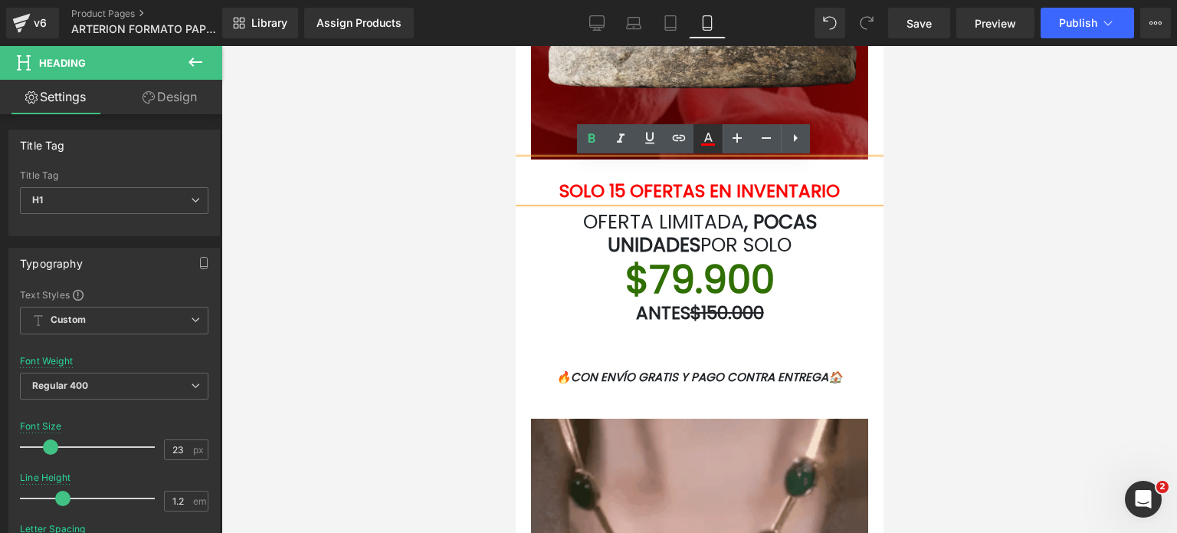
click at [711, 146] on icon at bounding box center [708, 139] width 18 height 18
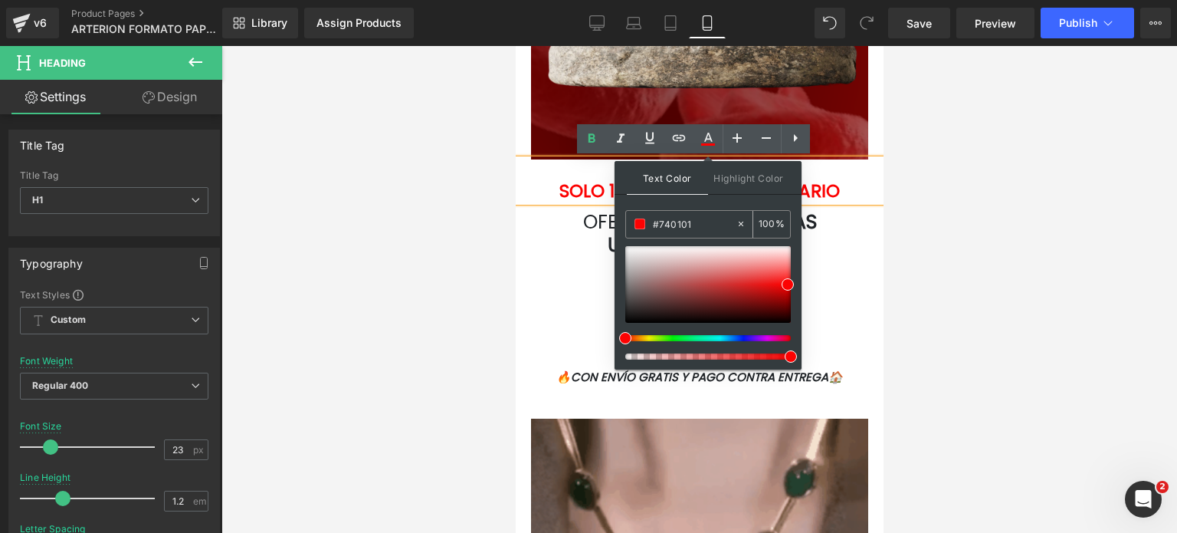
click at [678, 220] on input "#740101" at bounding box center [694, 223] width 83 height 17
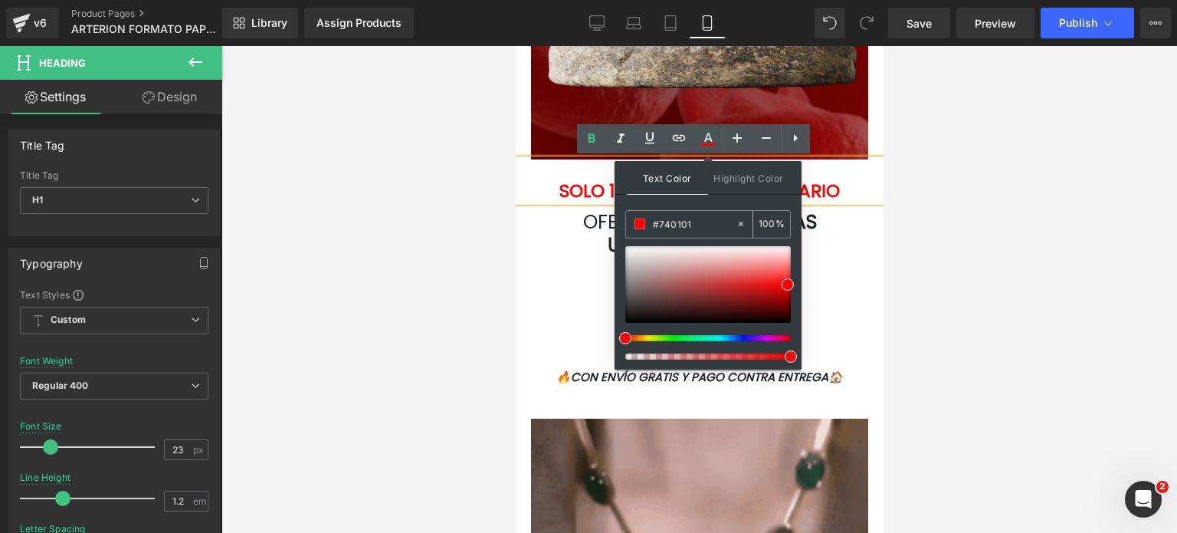
click at [678, 220] on input "#740101" at bounding box center [694, 223] width 83 height 17
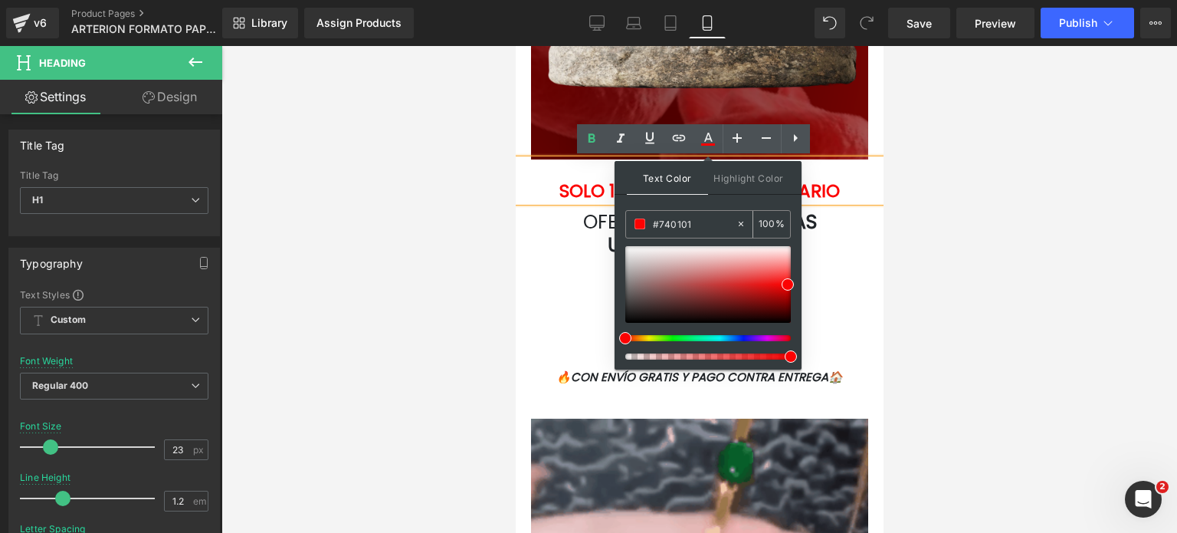
click at [678, 220] on input "#740101" at bounding box center [694, 223] width 83 height 17
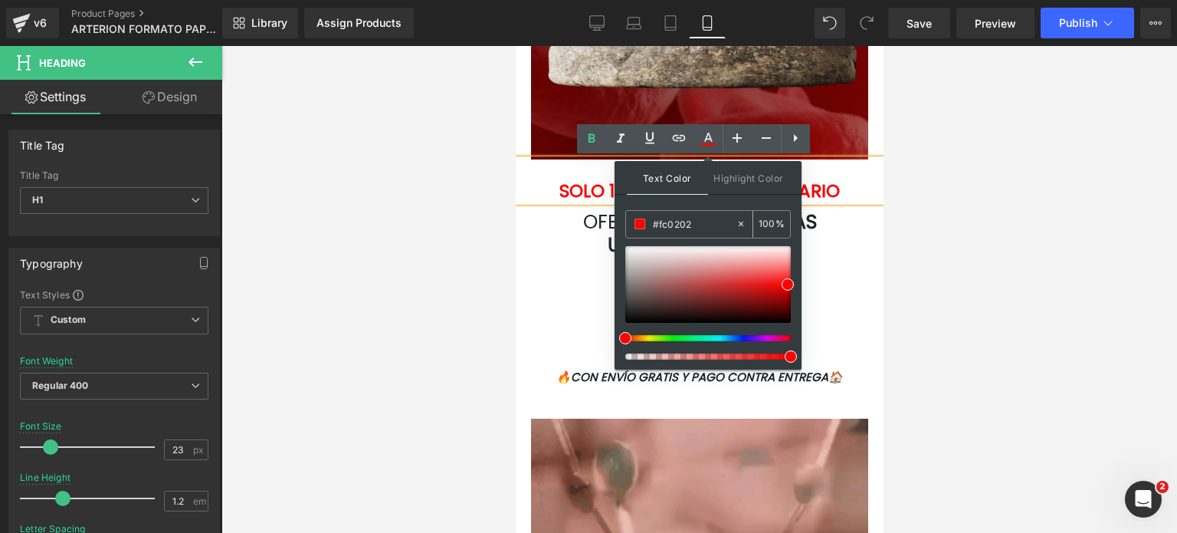
paste input "740101"
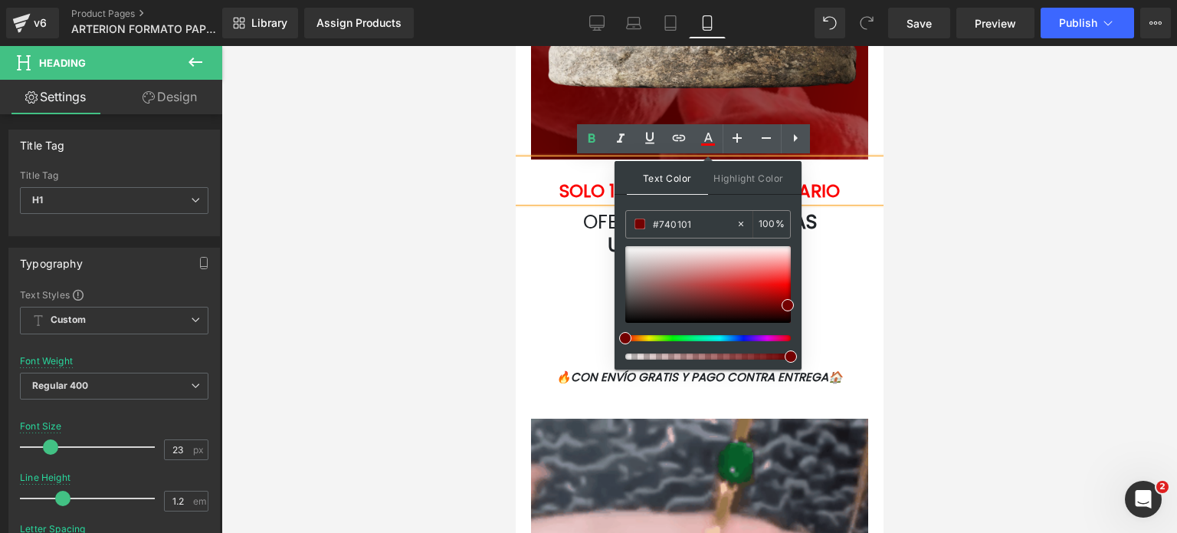
click at [836, 181] on b "SOLO 15 OFERTAS EN INVENTARIO" at bounding box center [699, 191] width 281 height 25
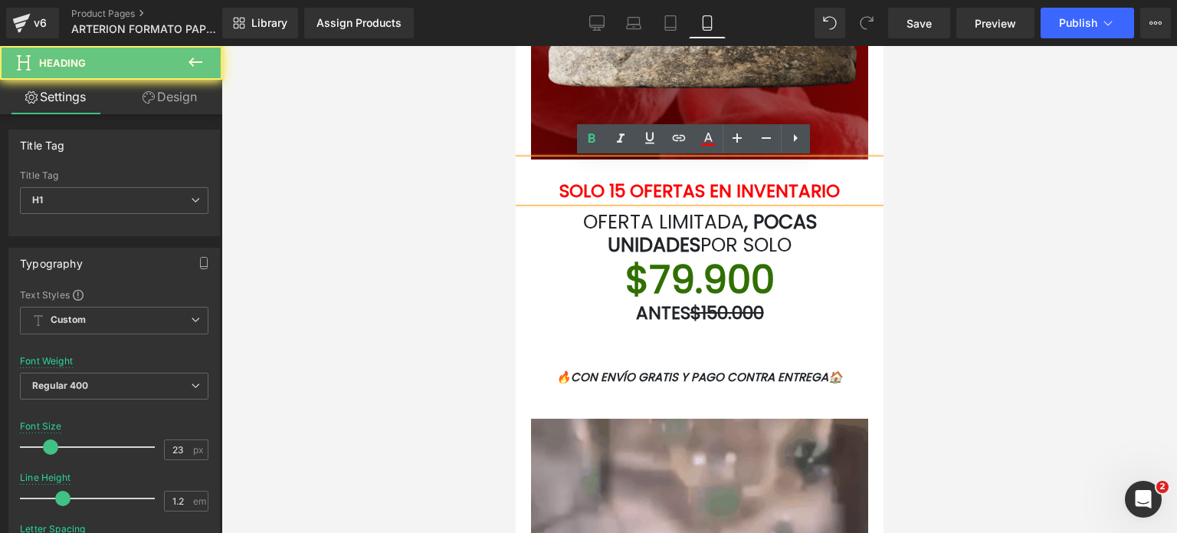
click at [828, 180] on b "SOLO 15 OFERTAS EN INVENTARIO" at bounding box center [699, 191] width 281 height 25
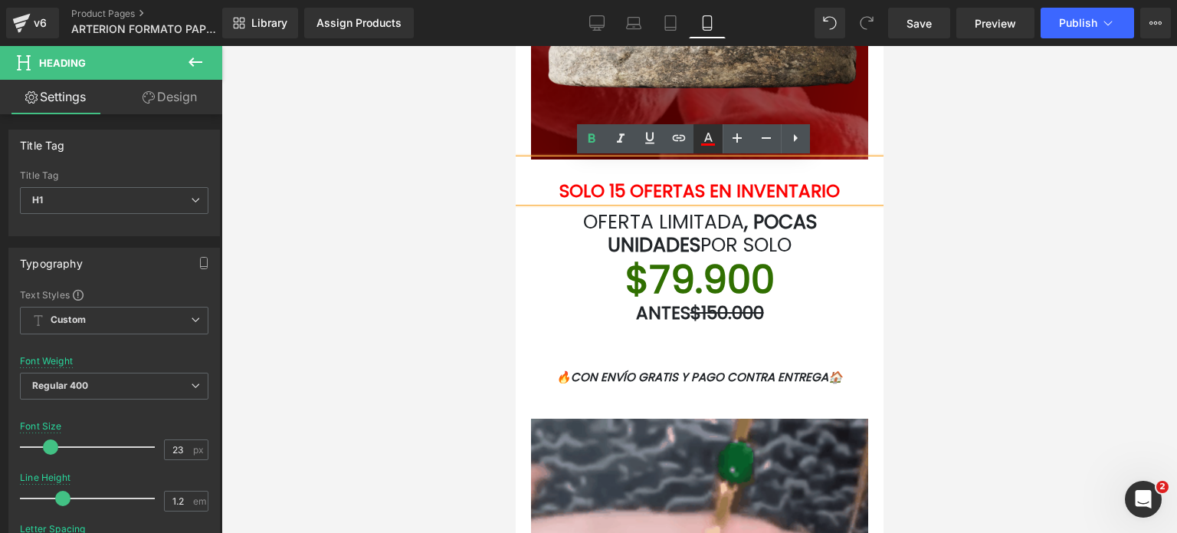
click at [705, 146] on icon at bounding box center [708, 139] width 18 height 18
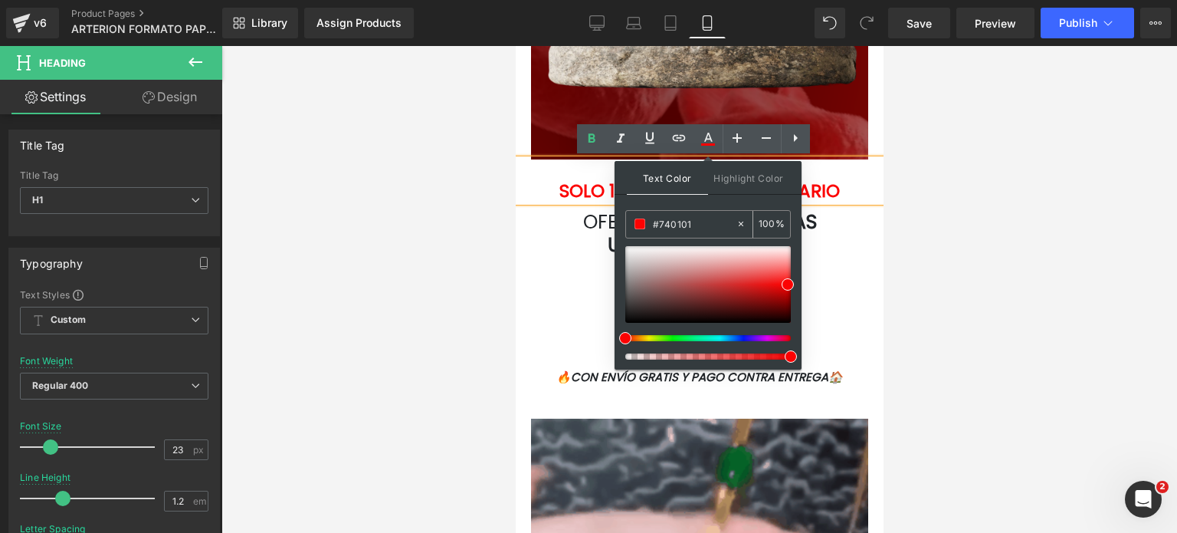
click at [693, 223] on input "#740101" at bounding box center [694, 223] width 83 height 17
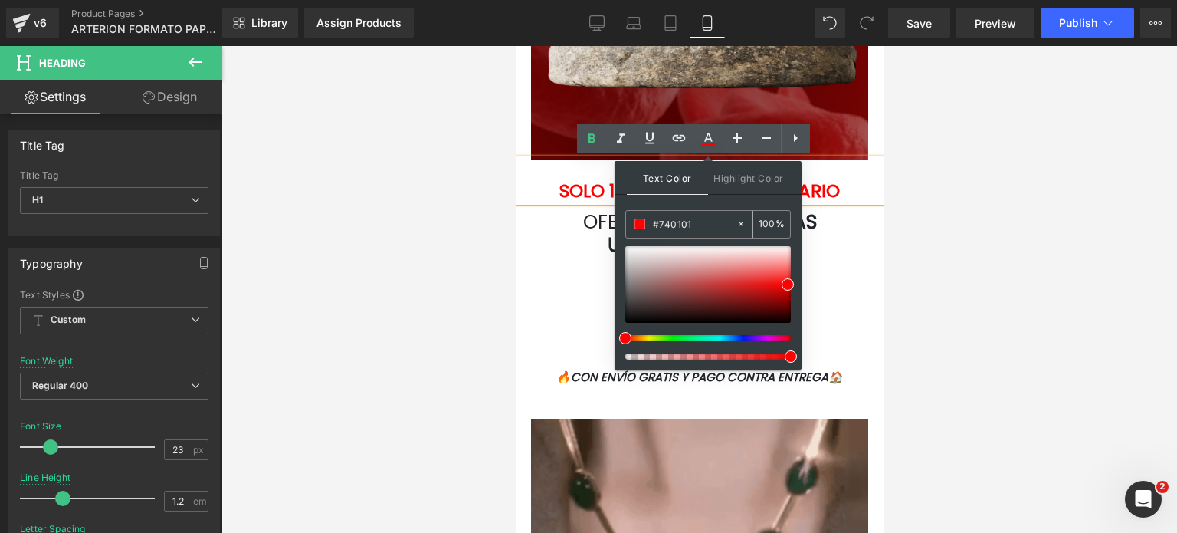
click at [693, 223] on input "#740101" at bounding box center [694, 223] width 83 height 17
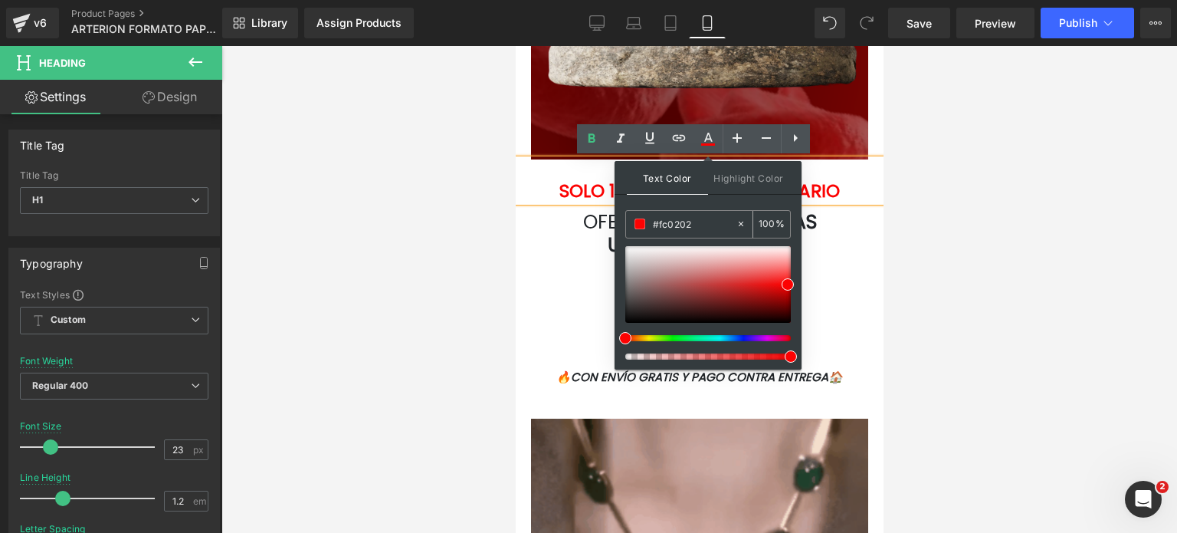
paste input "#740101"
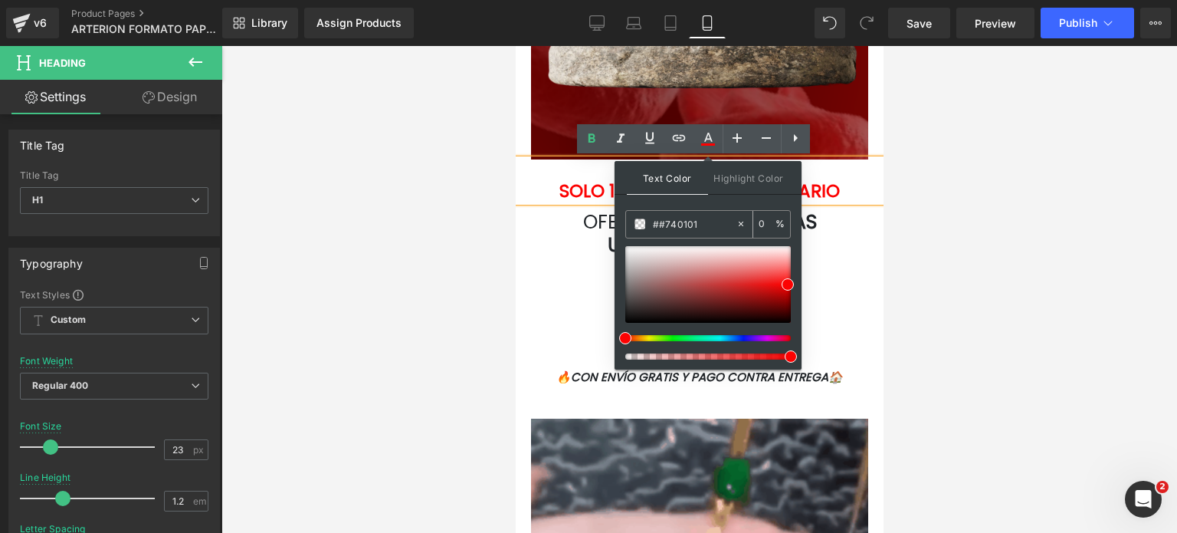
click at [659, 226] on input "##740101" at bounding box center [694, 223] width 83 height 17
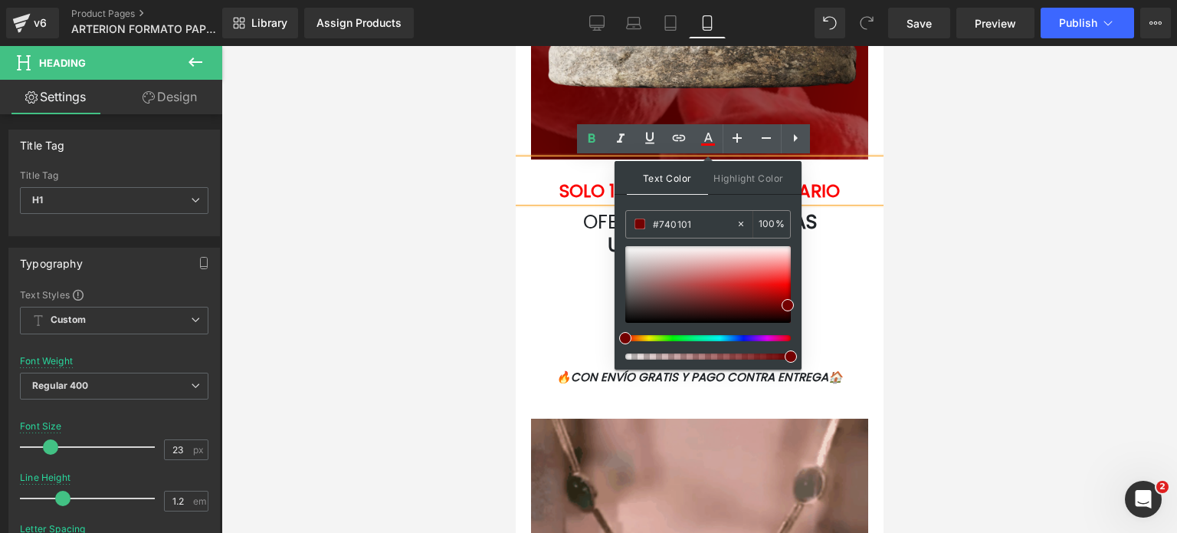
click at [836, 191] on b "SOLO 15 OFERTAS EN INVENTARIO" at bounding box center [699, 191] width 281 height 25
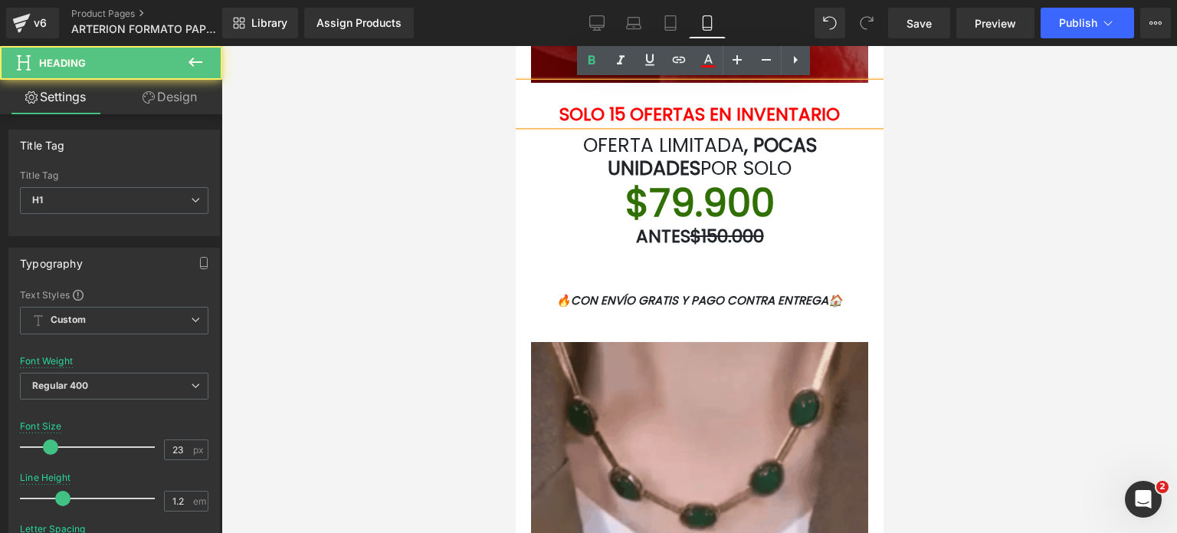
scroll to position [3032, 0]
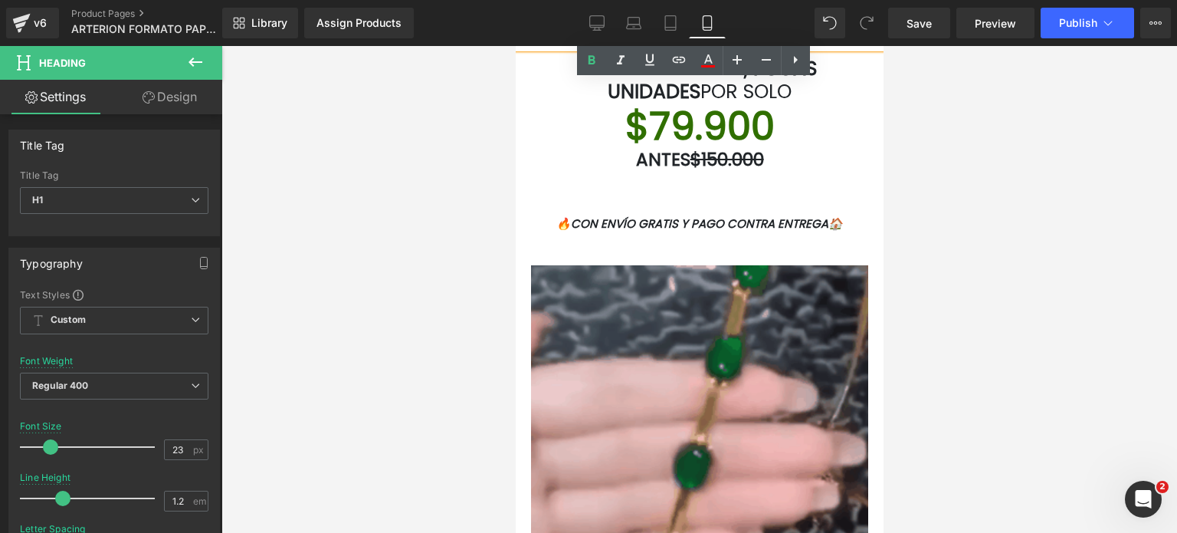
click at [734, 132] on div "$79.900 Heading" at bounding box center [699, 126] width 345 height 46
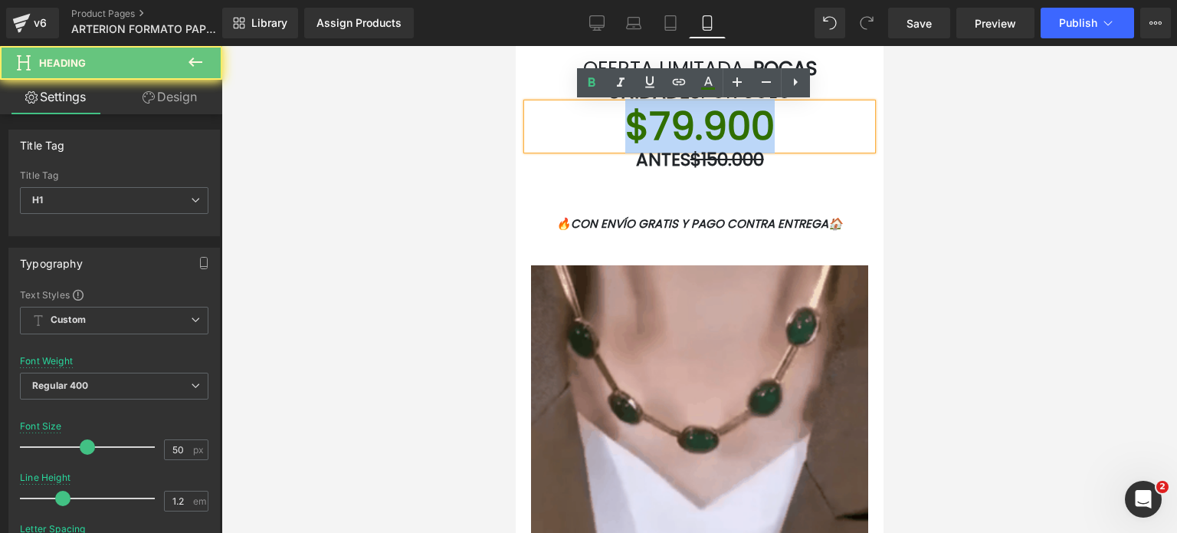
drag, startPoint x: 776, startPoint y: 128, endPoint x: 593, endPoint y: 125, distance: 183.2
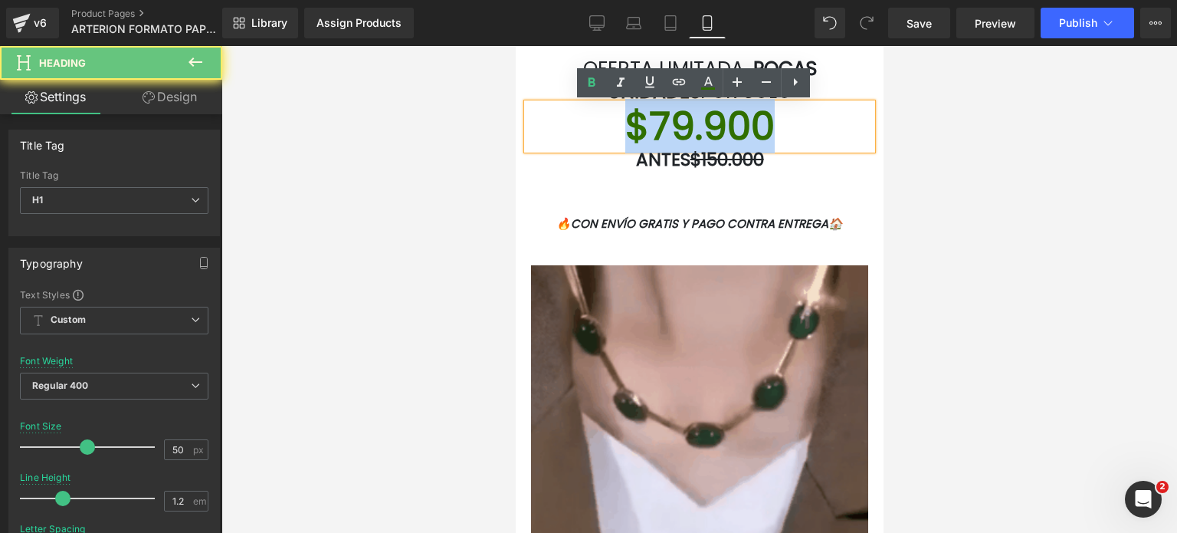
click at [593, 125] on h1 "$79.900" at bounding box center [699, 126] width 345 height 46
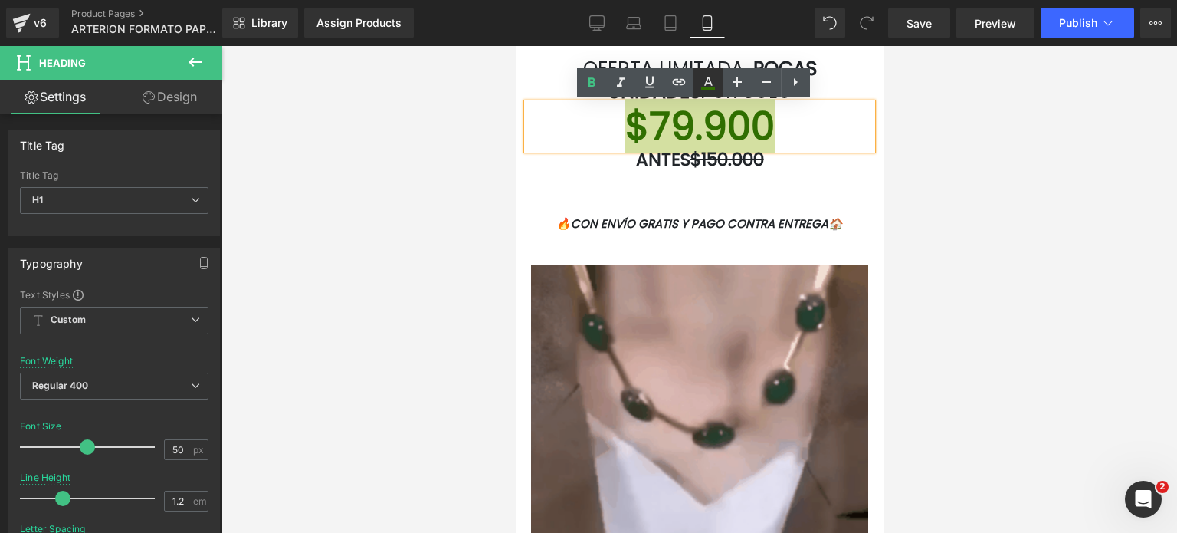
click at [702, 82] on icon at bounding box center [708, 83] width 18 height 18
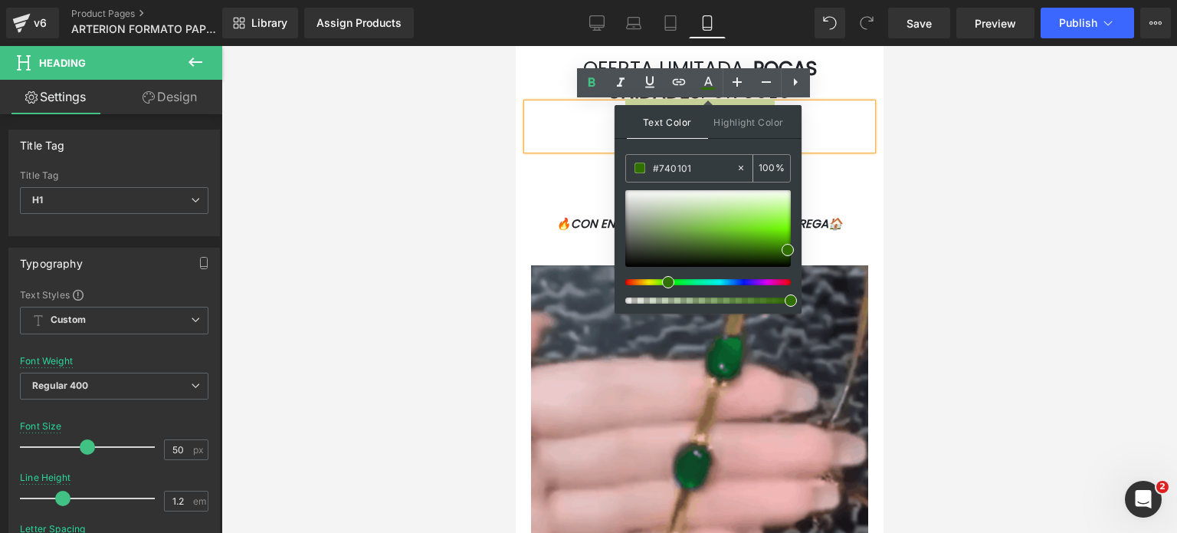
click at [705, 162] on input "#740101" at bounding box center [694, 167] width 83 height 17
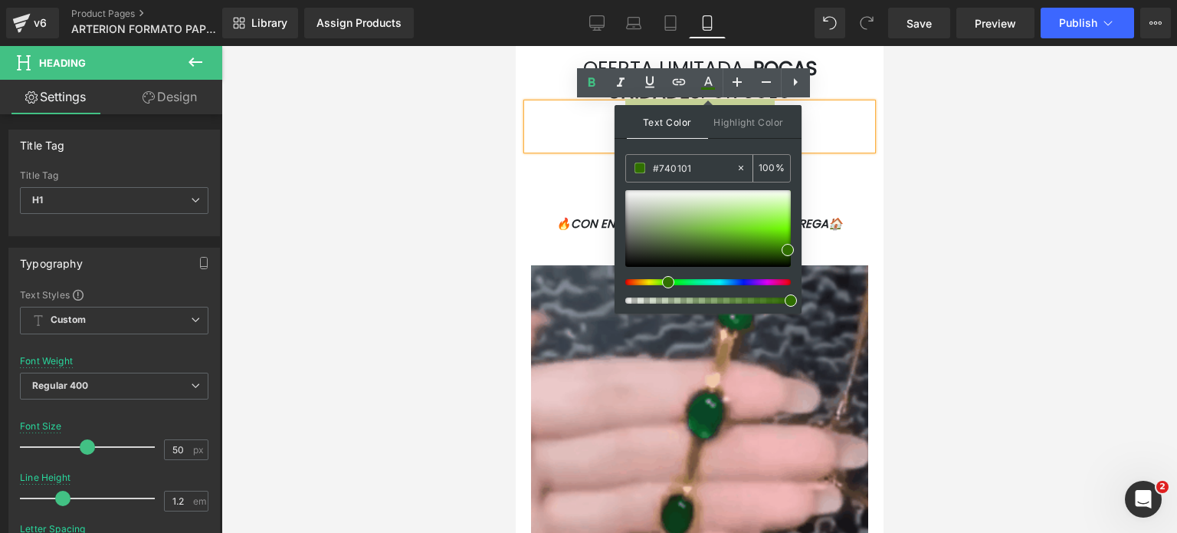
click at [705, 162] on input "#740101" at bounding box center [694, 167] width 83 height 17
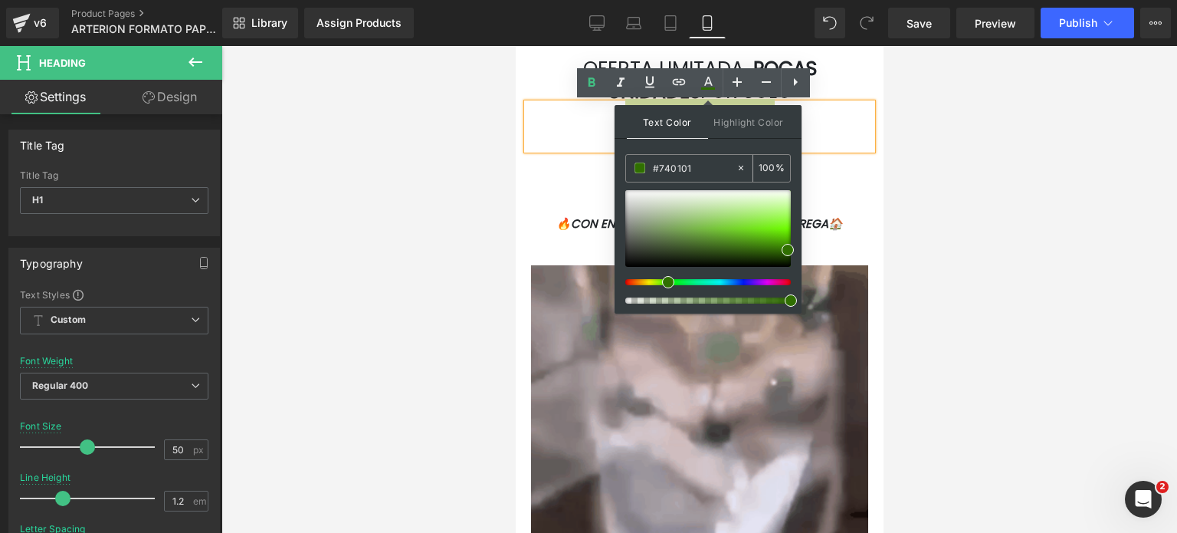
click at [705, 162] on input "#740101" at bounding box center [694, 167] width 83 height 17
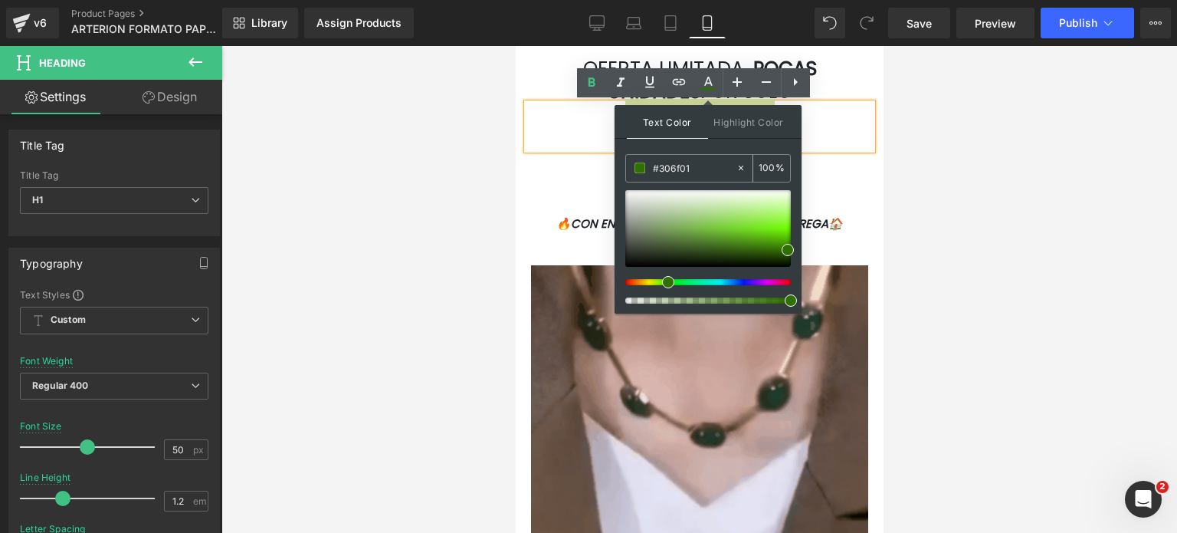
paste input "7401"
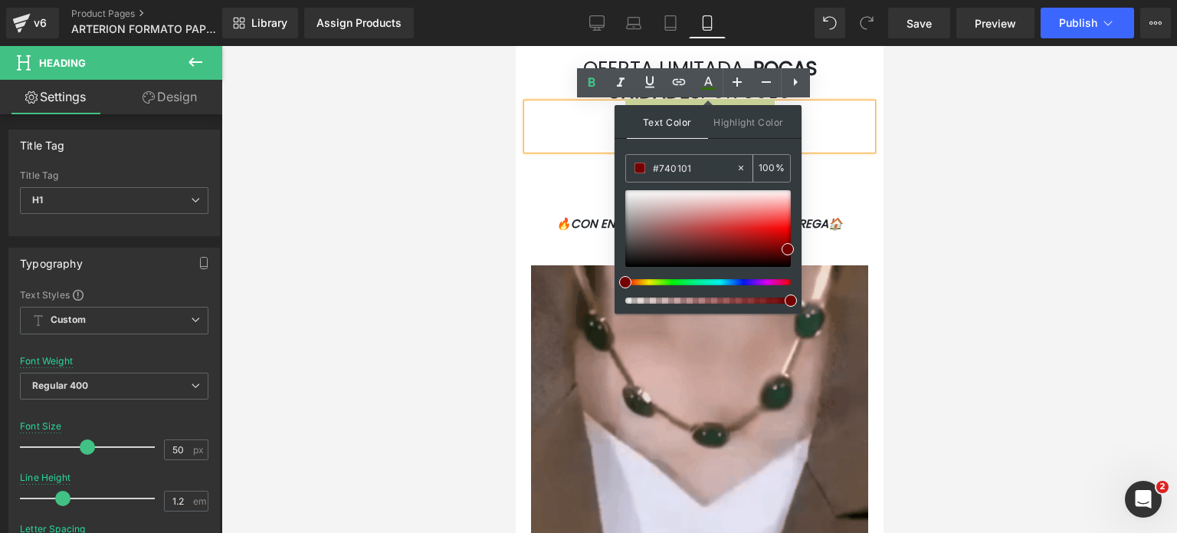
type input "#740101"
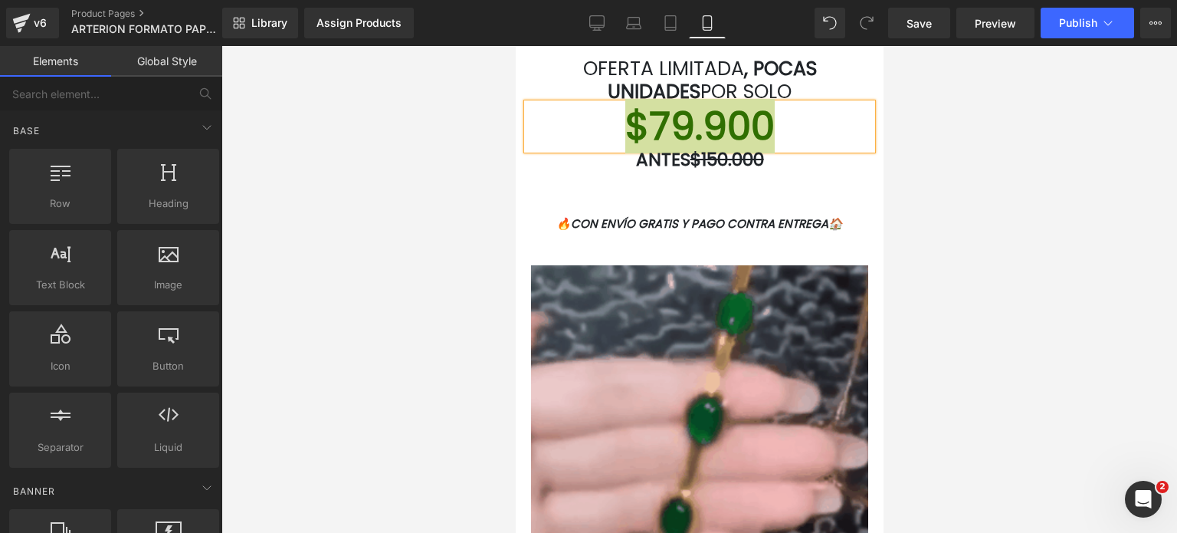
click at [968, 202] on div at bounding box center [700, 289] width 956 height 487
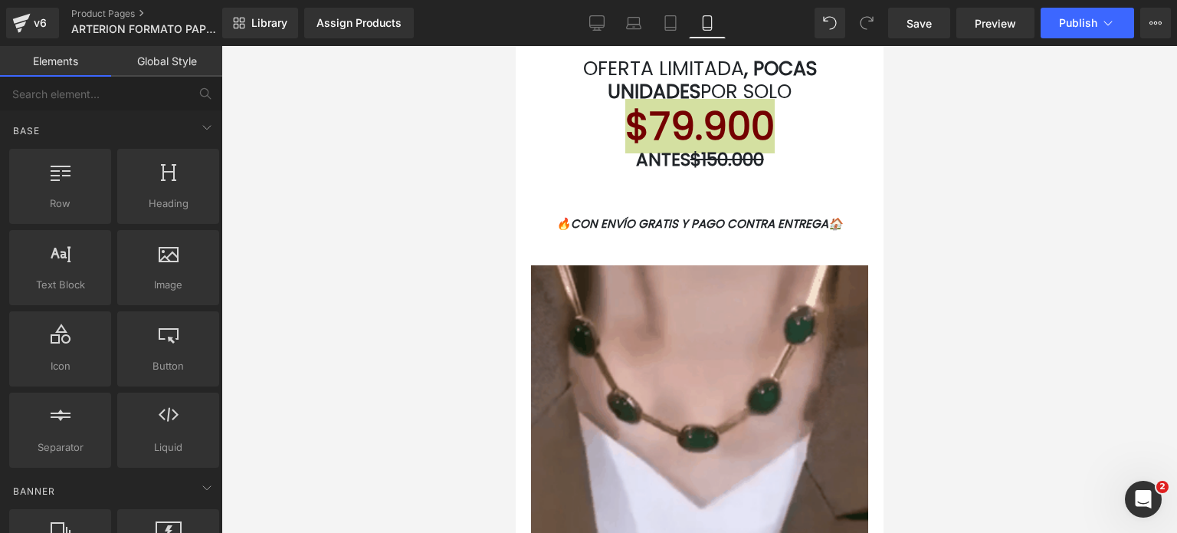
scroll to position [2955, 0]
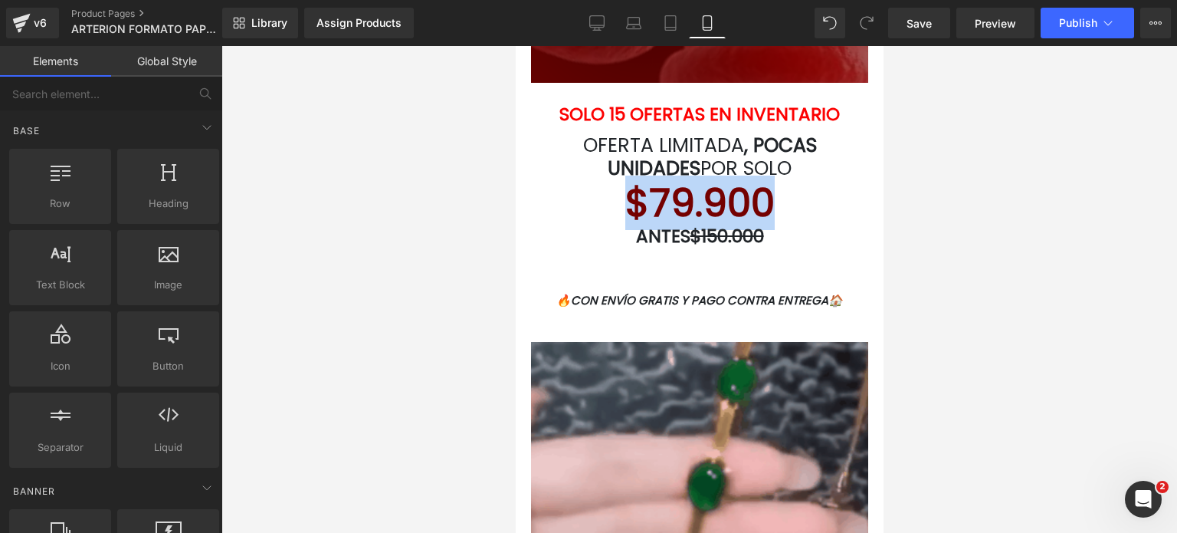
click at [806, 231] on h1 "ANTES $150.000" at bounding box center [699, 236] width 345 height 21
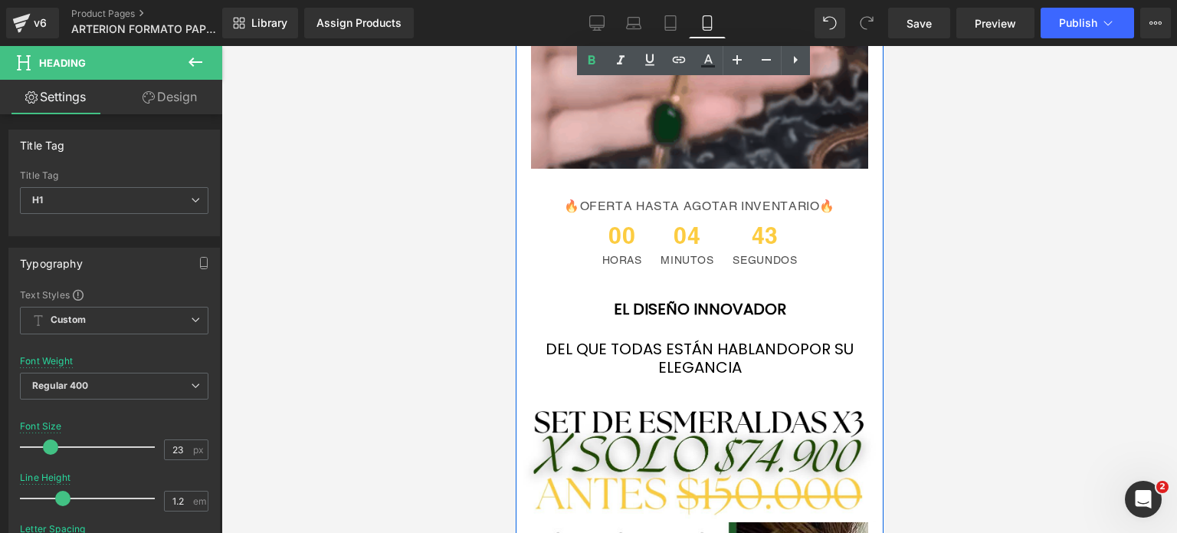
scroll to position [3492, 0]
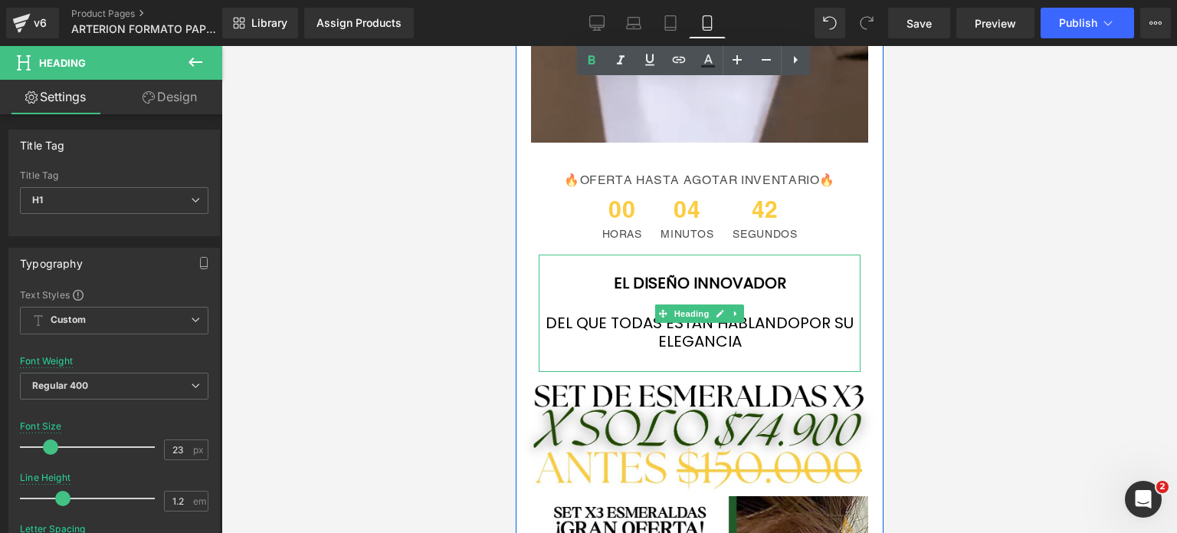
click at [764, 278] on font "EL DISEÑO INNOVADOR" at bounding box center [699, 282] width 172 height 21
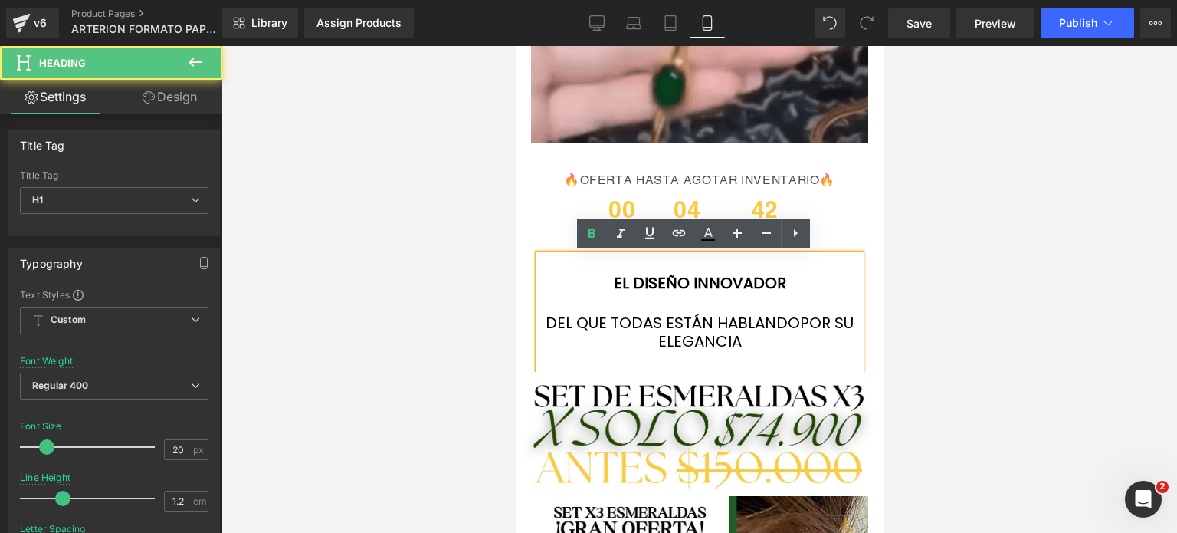
click at [789, 281] on h1 "EL DISEÑO INNOVADOR" at bounding box center [699, 283] width 322 height 18
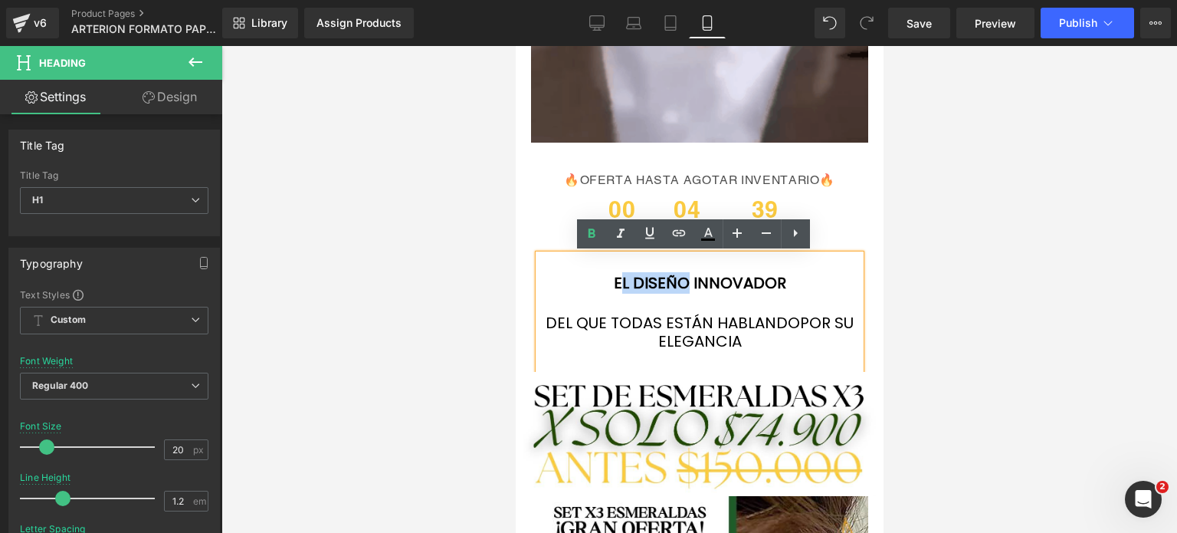
drag, startPoint x: 683, startPoint y: 278, endPoint x: 610, endPoint y: 289, distance: 73.6
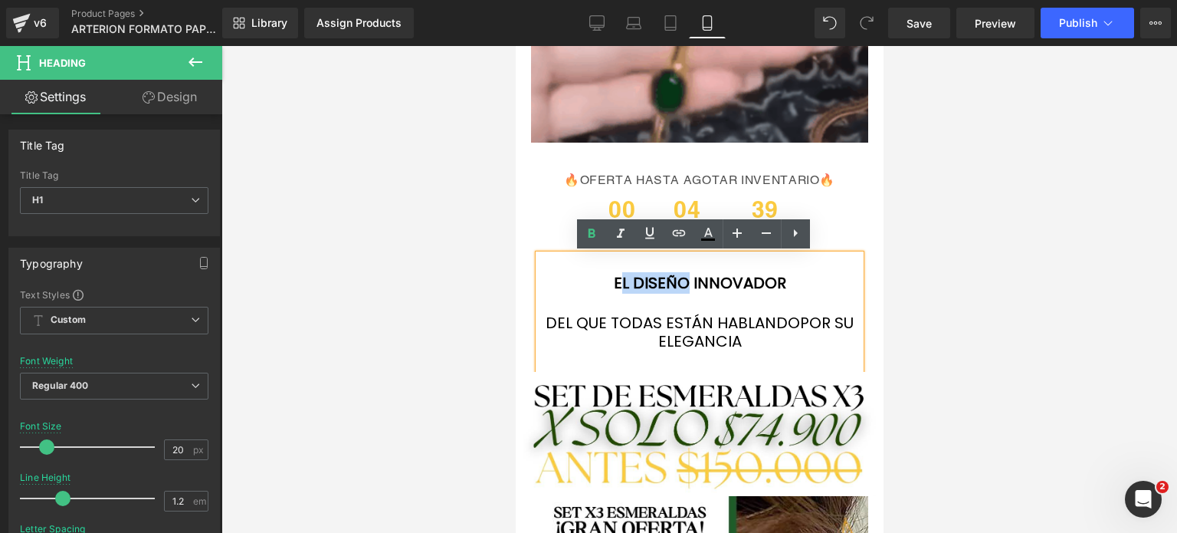
click at [613, 289] on font "EL DISEÑO INNOVADOR" at bounding box center [699, 282] width 172 height 21
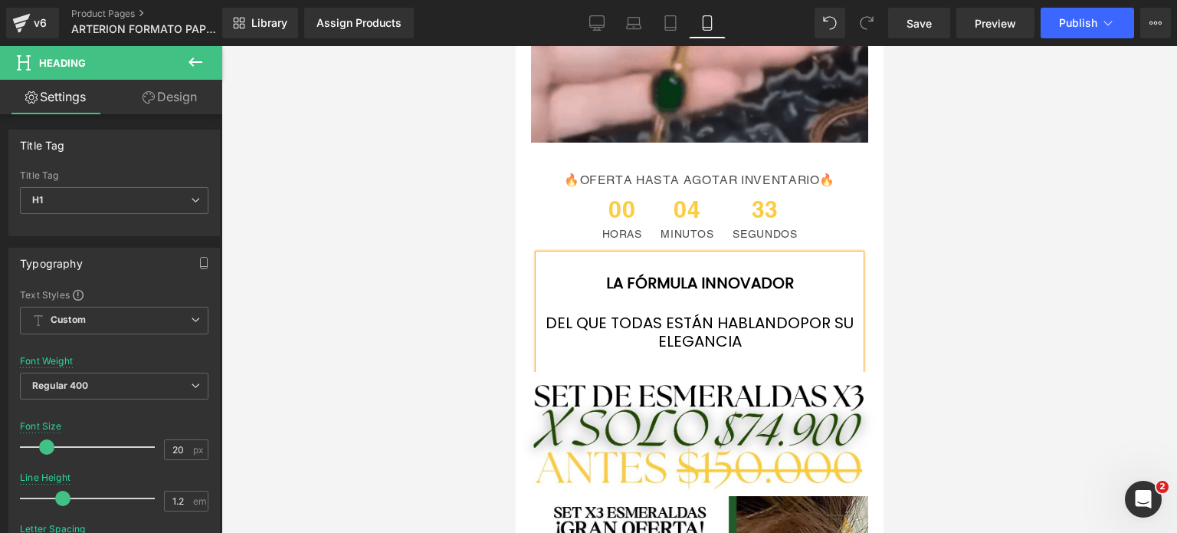
click at [838, 284] on h1 "LA FÓRMULA INNOVADOR" at bounding box center [699, 283] width 322 height 18
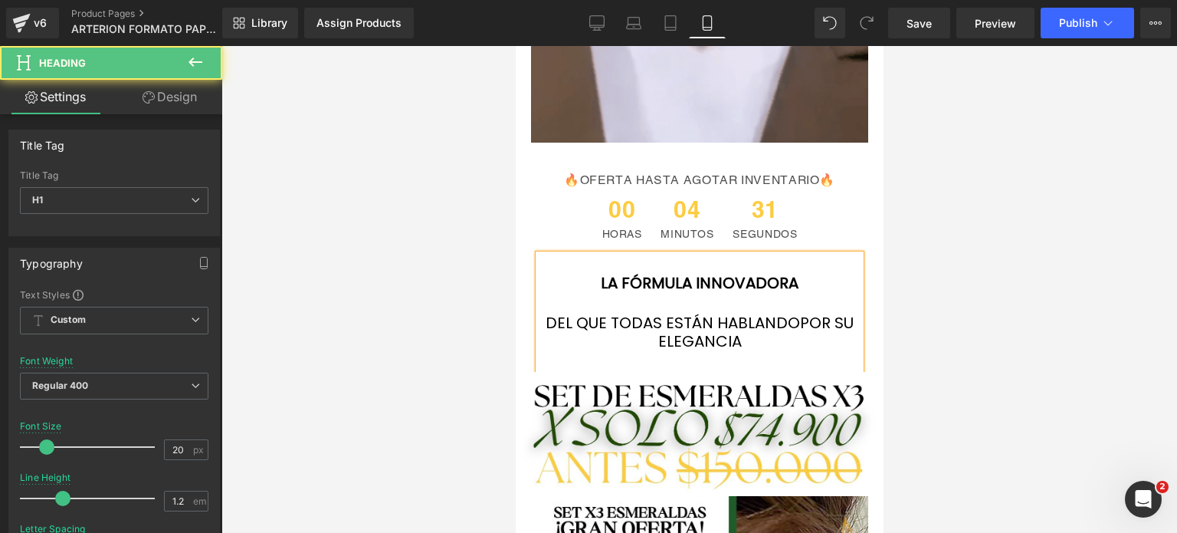
drag, startPoint x: 734, startPoint y: 349, endPoint x: 764, endPoint y: 320, distance: 42.3
click at [734, 349] on font "POR SU ELEGANCIA" at bounding box center [756, 332] width 196 height 40
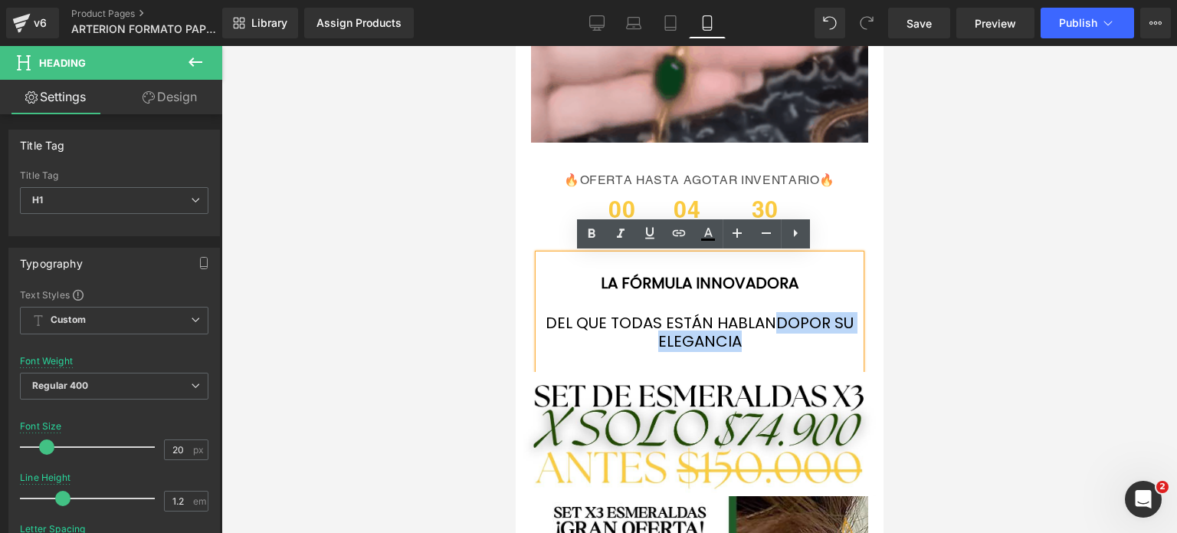
drag, startPoint x: 787, startPoint y: 330, endPoint x: 528, endPoint y: 335, distance: 259.1
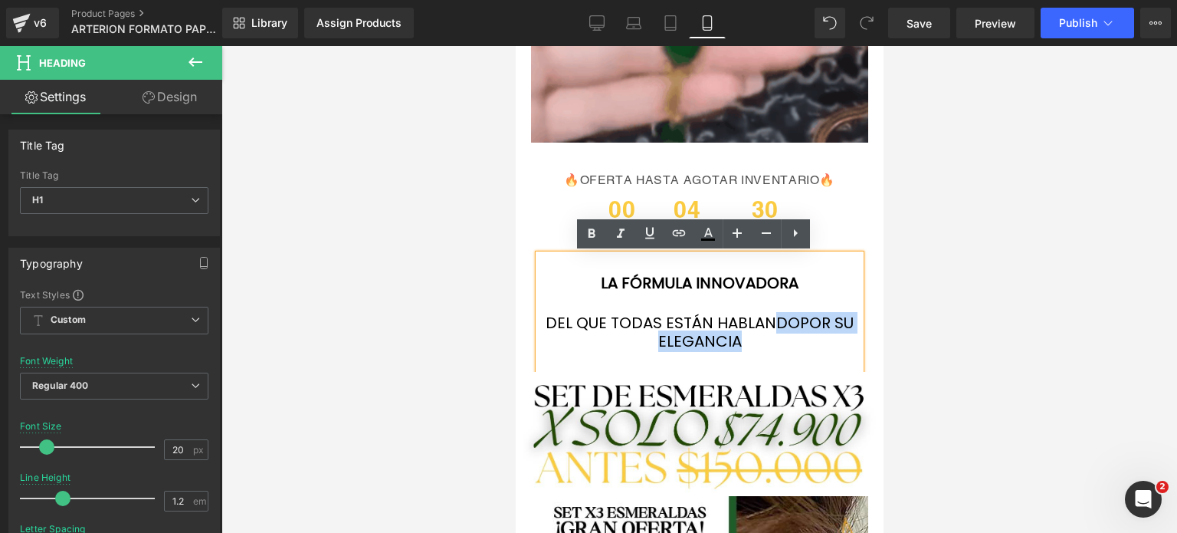
click at [538, 335] on div "LA FÓRMULA INNOVADORA DEL QUE TODAS ESTÁN HABLANDO POR SU ELEGANCIA" at bounding box center [699, 312] width 322 height 117
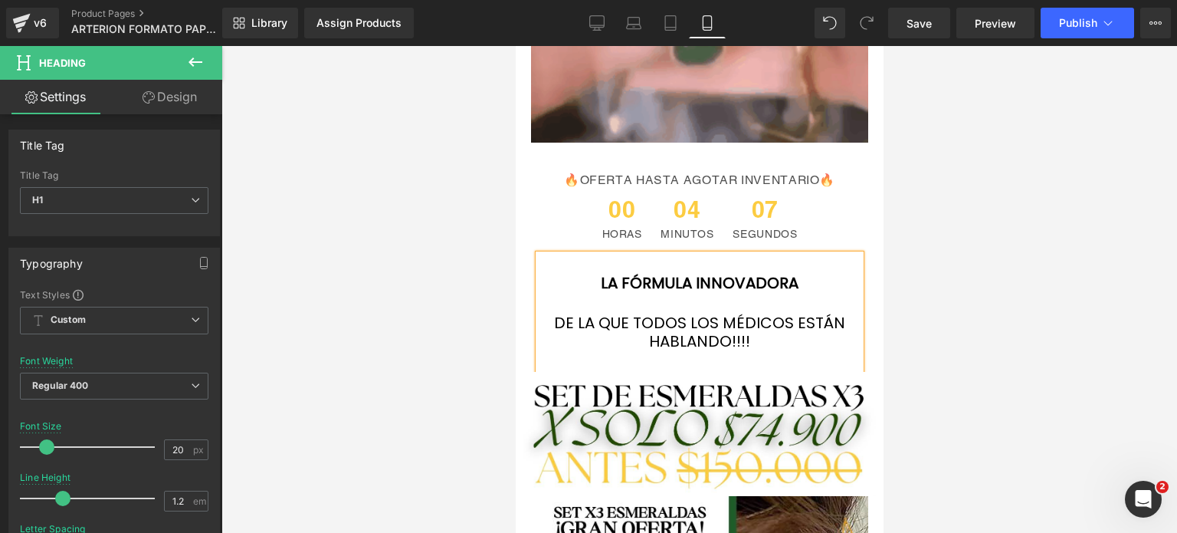
click at [764, 291] on font "LA FÓRMULA INNOVADORA" at bounding box center [699, 282] width 198 height 21
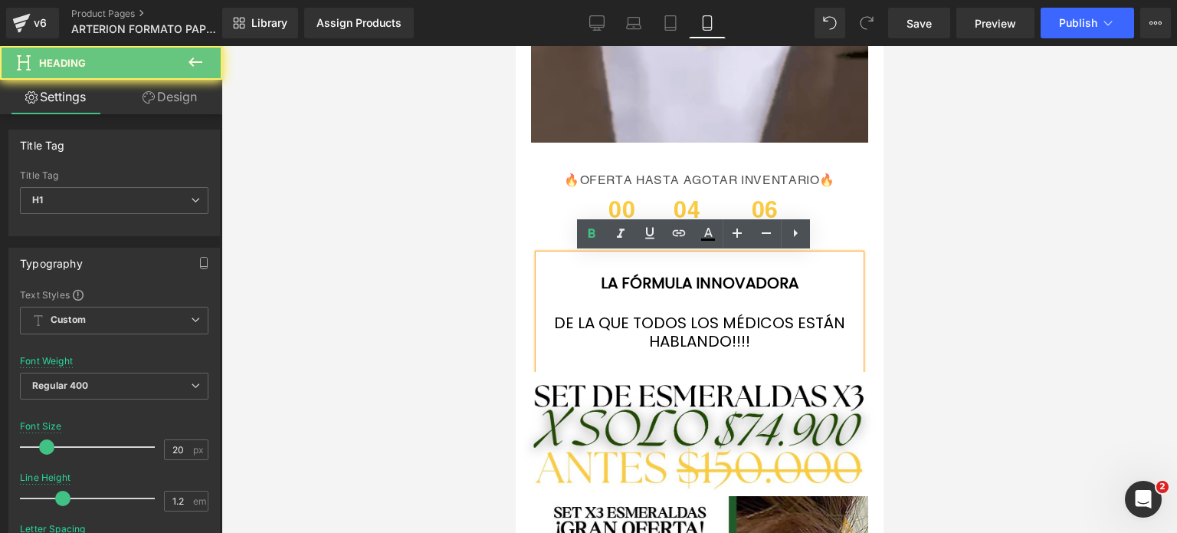
click at [813, 289] on h1 "LA FÓRMULA INNOVADORA" at bounding box center [699, 283] width 322 height 18
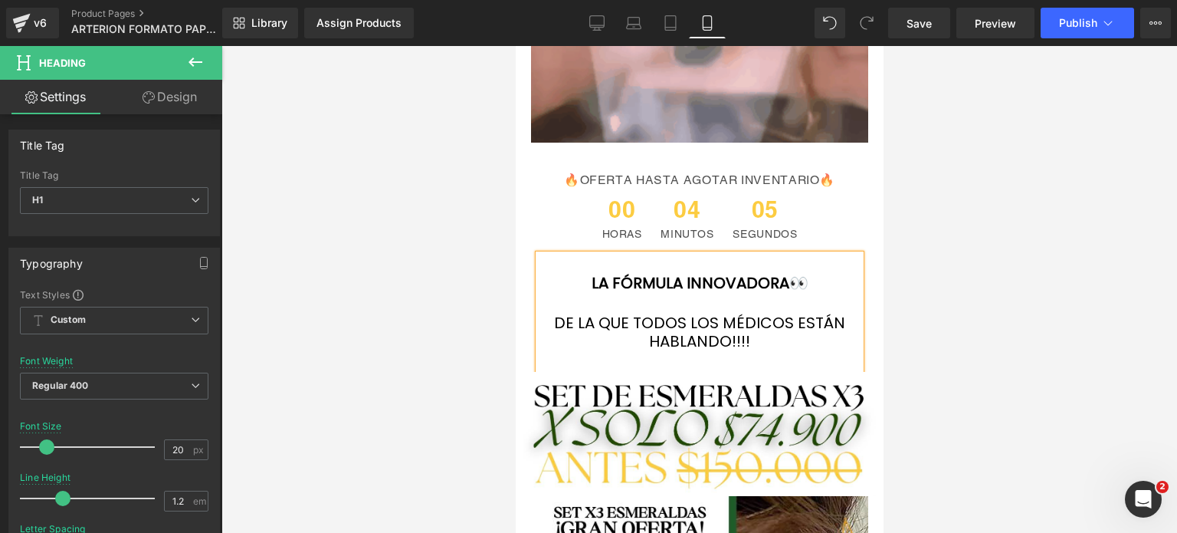
click at [579, 274] on h1 "LA FÓRMULA INNOVADORA👀" at bounding box center [699, 283] width 322 height 18
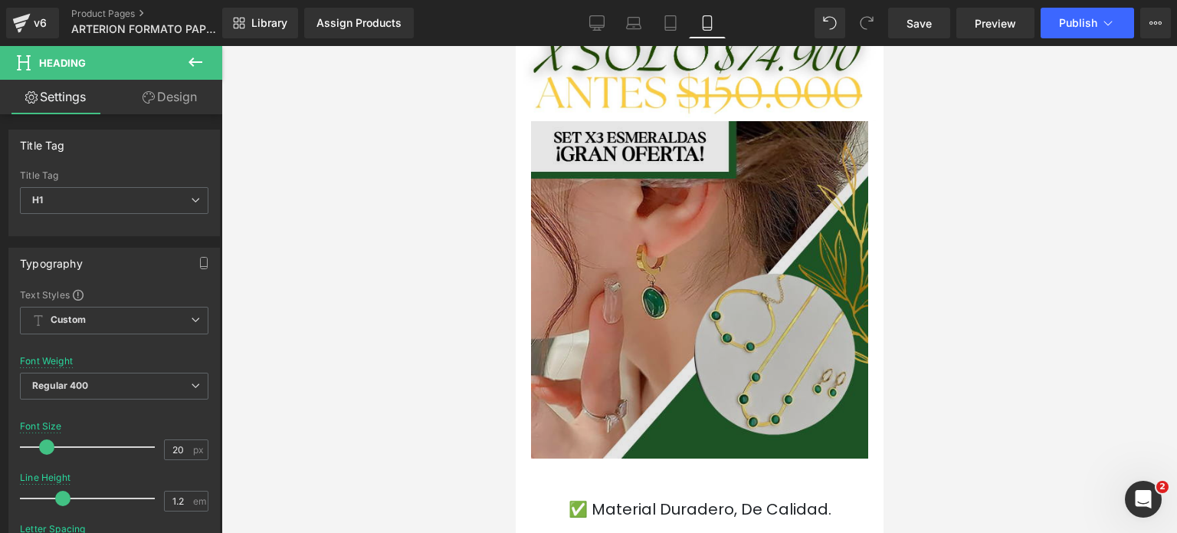
scroll to position [3875, 0]
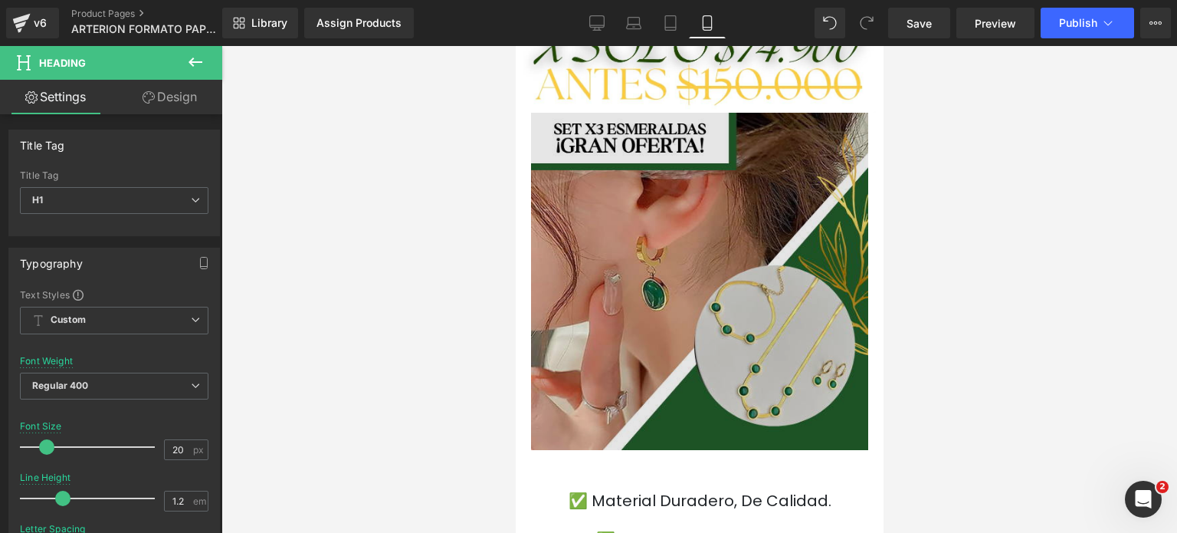
click at [729, 275] on img at bounding box center [698, 281] width 337 height 337
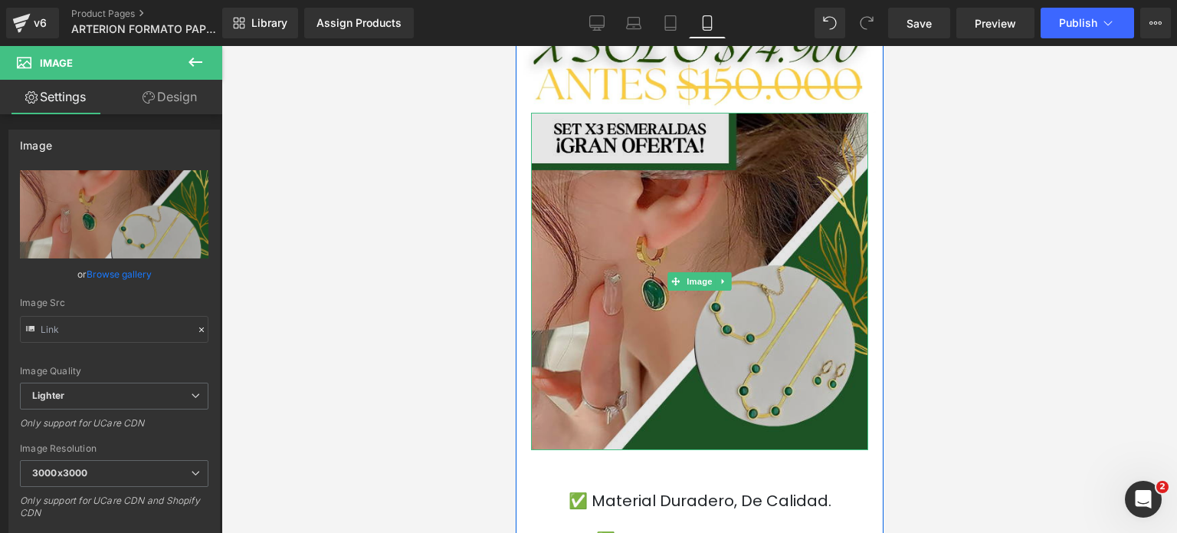
click at [795, 355] on img at bounding box center [698, 281] width 337 height 337
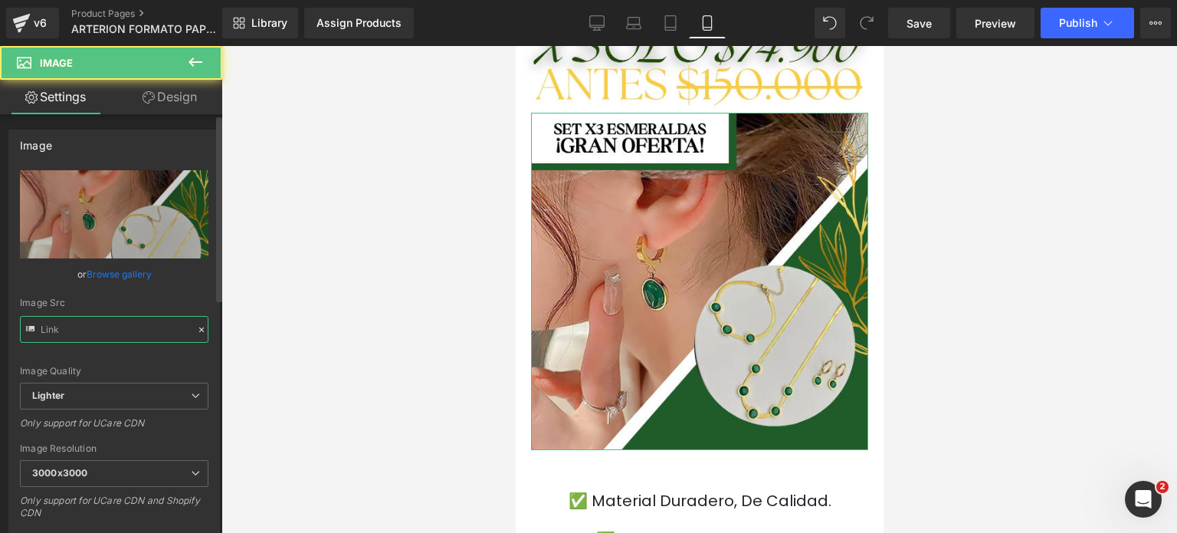
click at [171, 334] on input "text" at bounding box center [114, 329] width 189 height 27
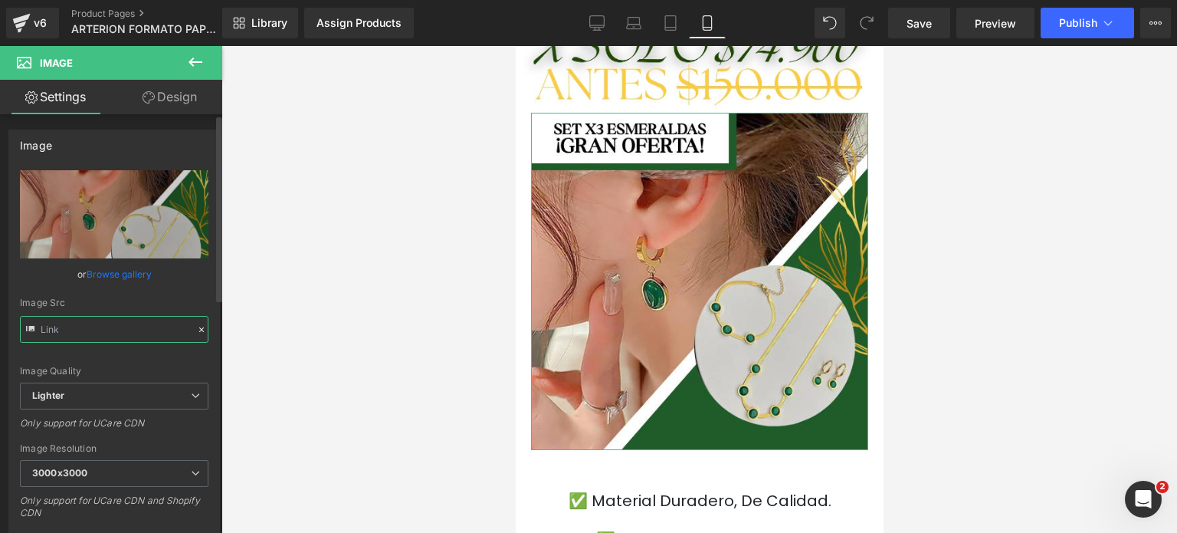
click at [171, 334] on input "text" at bounding box center [114, 329] width 189 height 27
type input "[URL][DOMAIN_NAME]"
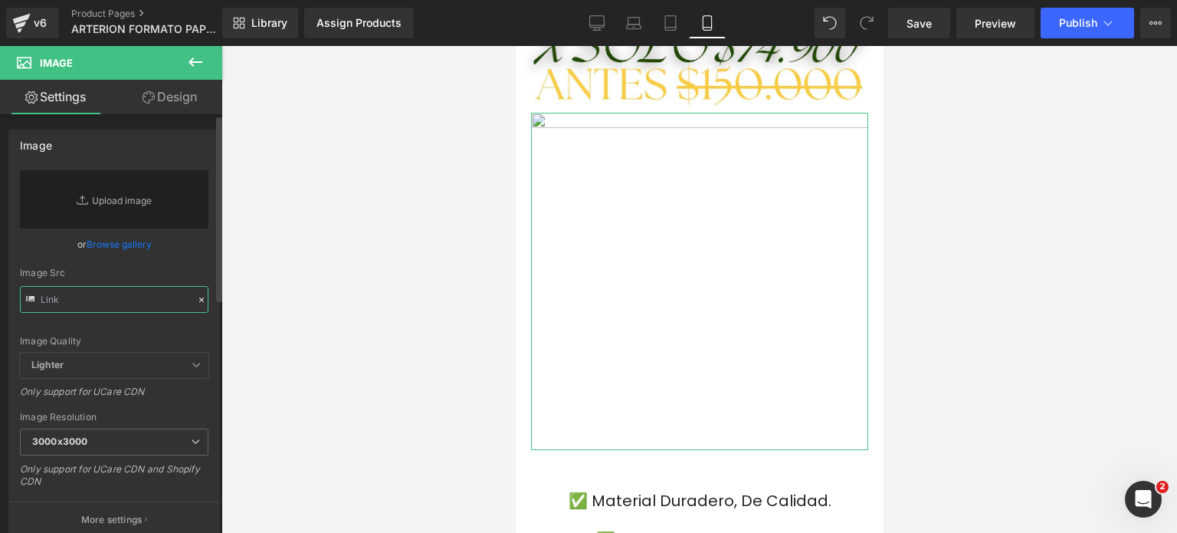
paste input "[URL][DOMAIN_NAME]"
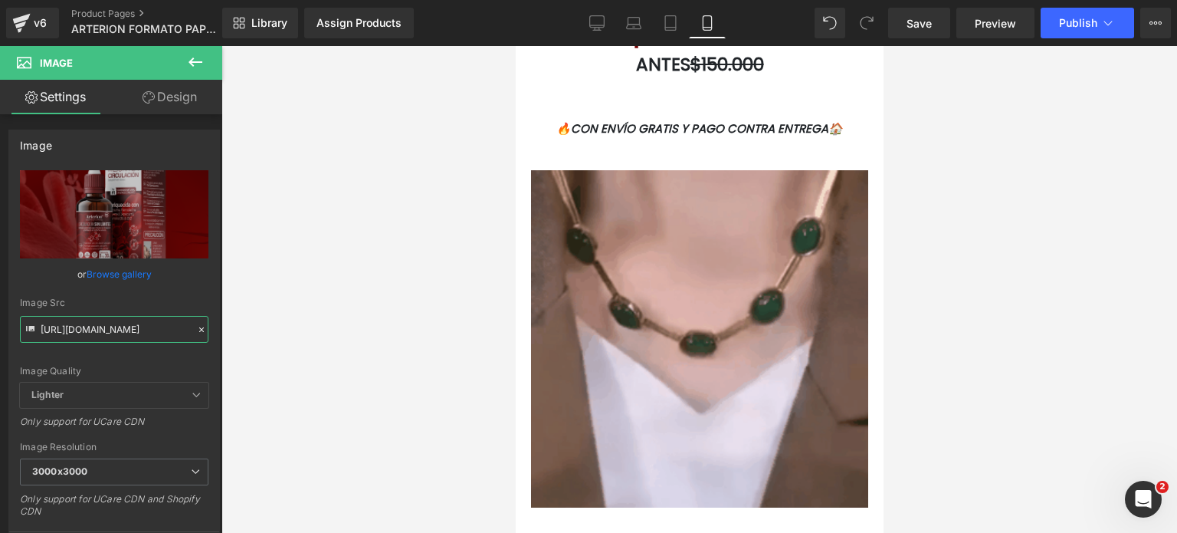
scroll to position [3108, 0]
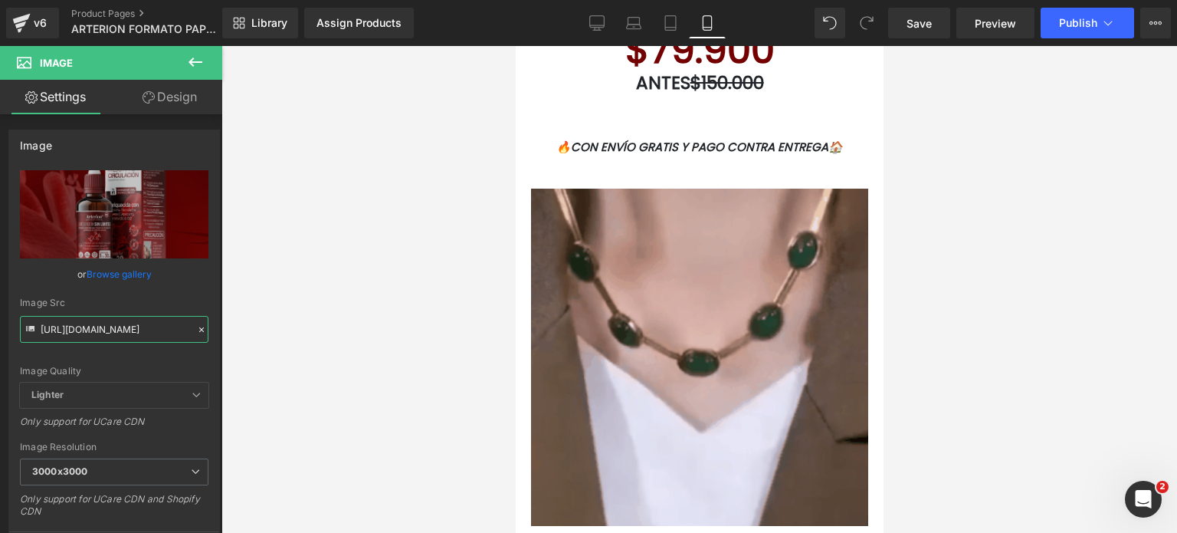
type input "[URL][DOMAIN_NAME]"
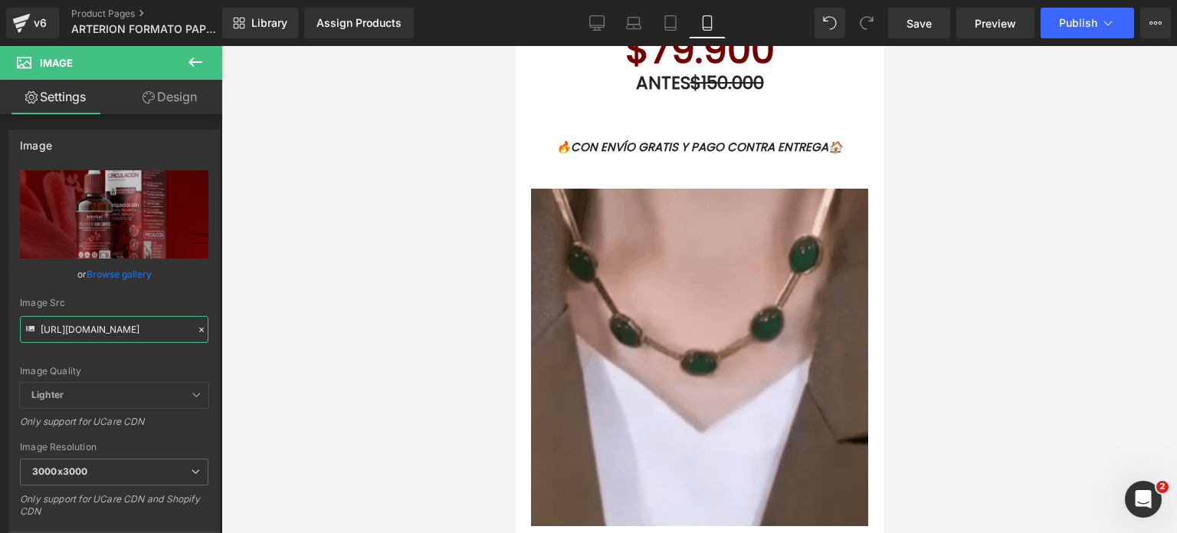
scroll to position [0, 0]
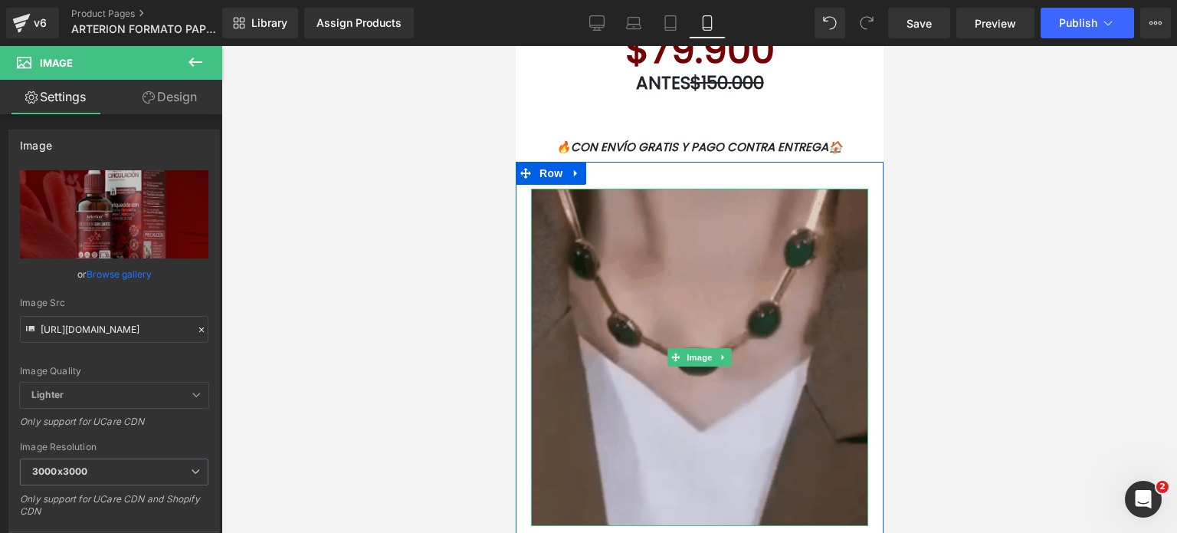
click at [695, 340] on img at bounding box center [698, 357] width 337 height 337
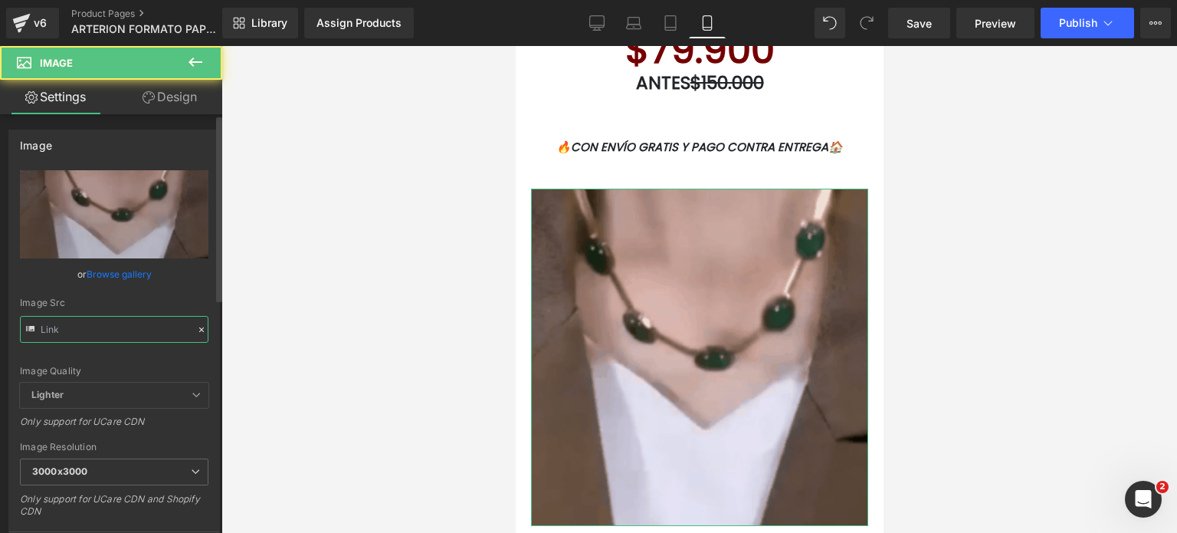
click at [148, 322] on input "text" at bounding box center [114, 329] width 189 height 27
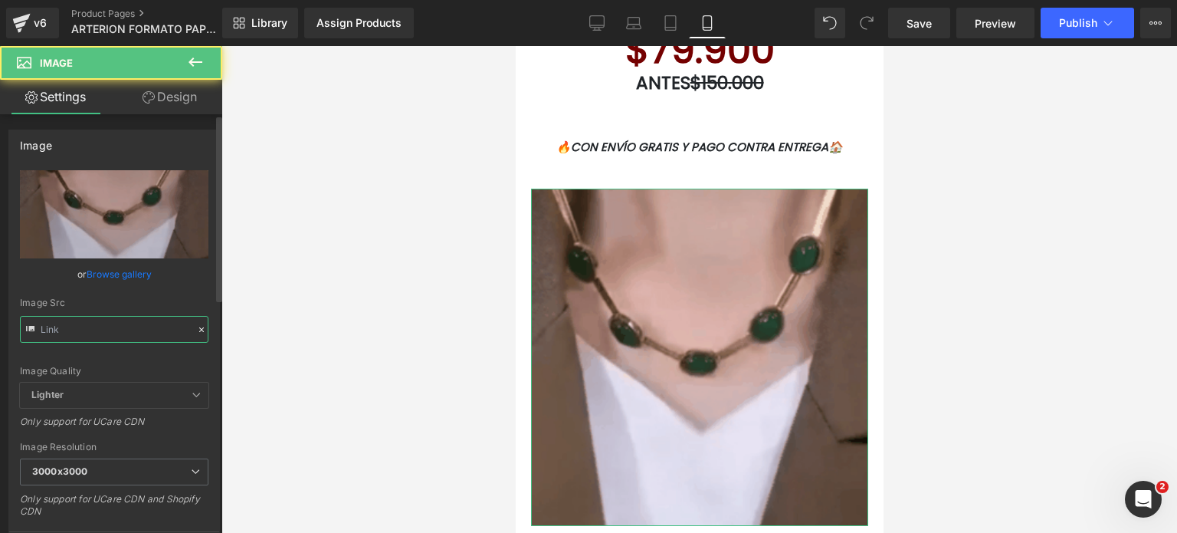
click at [148, 322] on input "text" at bounding box center [114, 329] width 189 height 27
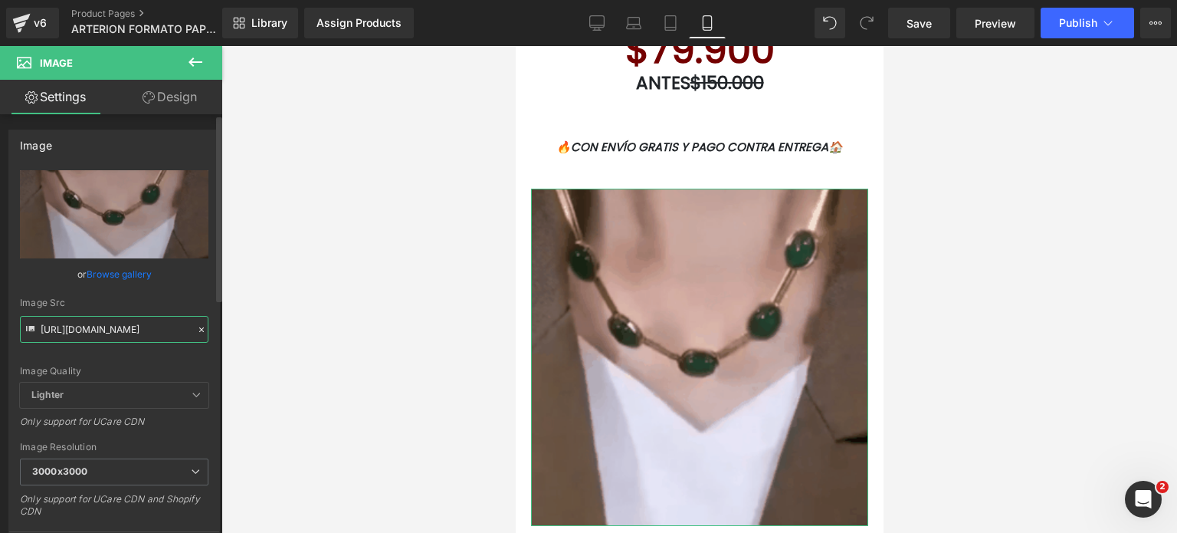
type input "[URL][DOMAIN_NAME] -9ec1-4b94-8c75-10d2840f9e80/giphy%20_87_.gif"
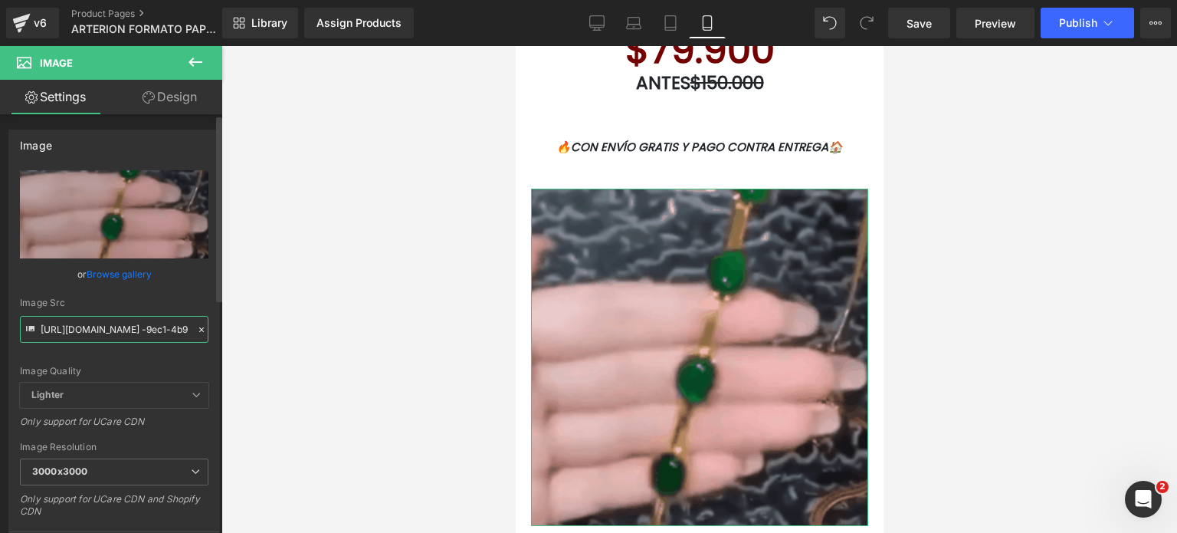
click at [148, 322] on input "[URL][DOMAIN_NAME] -9ec1-4b94-8c75-10d2840f9e80/giphy%20_87_.gif" at bounding box center [114, 329] width 189 height 27
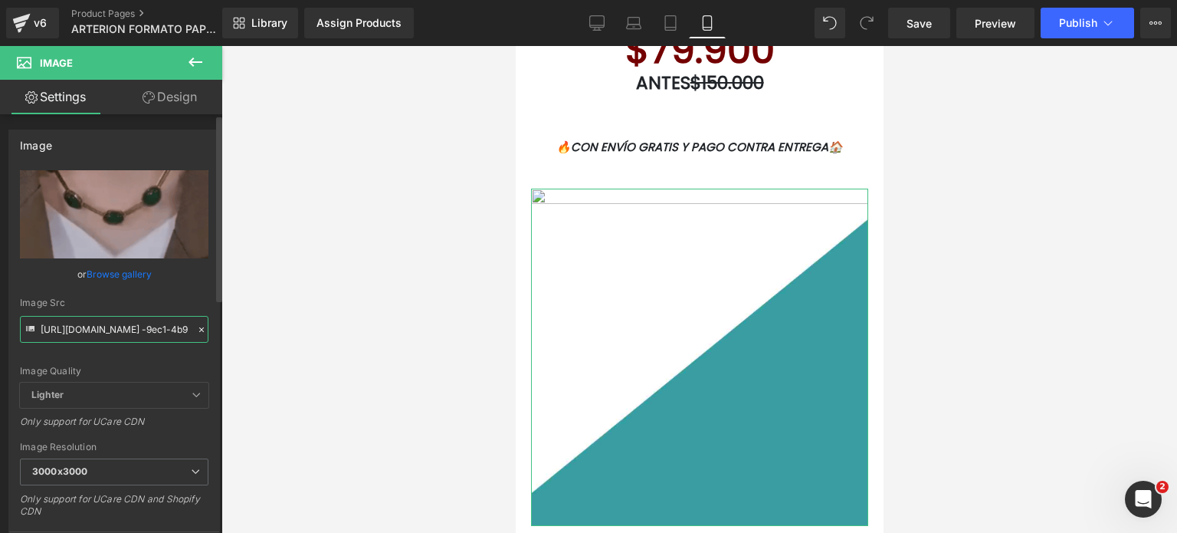
click at [148, 322] on input "[URL][DOMAIN_NAME] -9ec1-4b94-8c75-10d2840f9e80/giphy%20_87_.gif" at bounding box center [114, 329] width 189 height 27
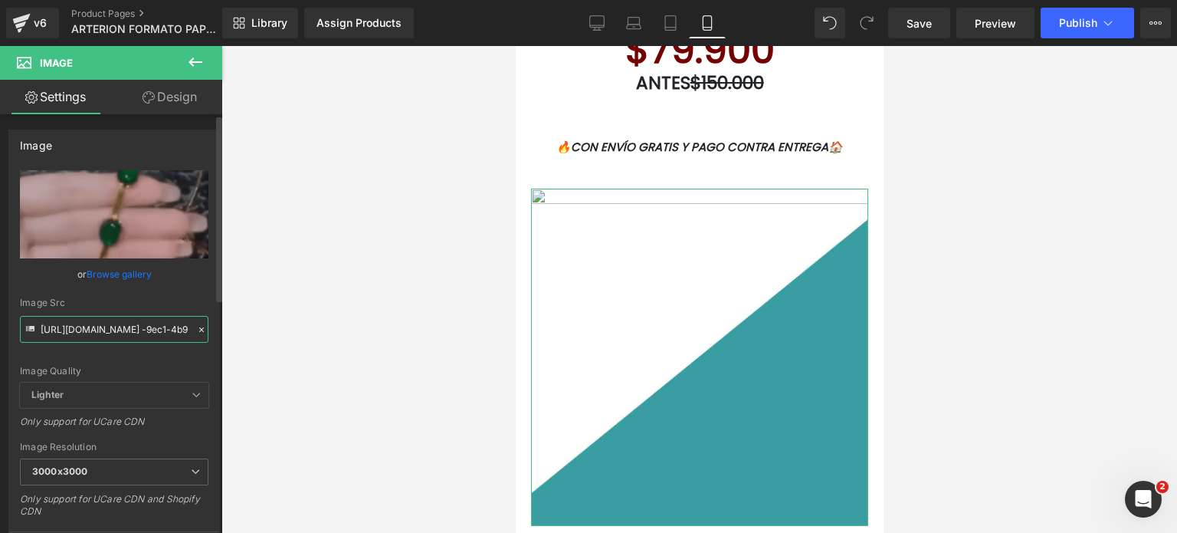
click at [148, 322] on input "[URL][DOMAIN_NAME] -9ec1-4b94-8c75-10d2840f9e80/giphy%20_87_.gif" at bounding box center [114, 329] width 189 height 27
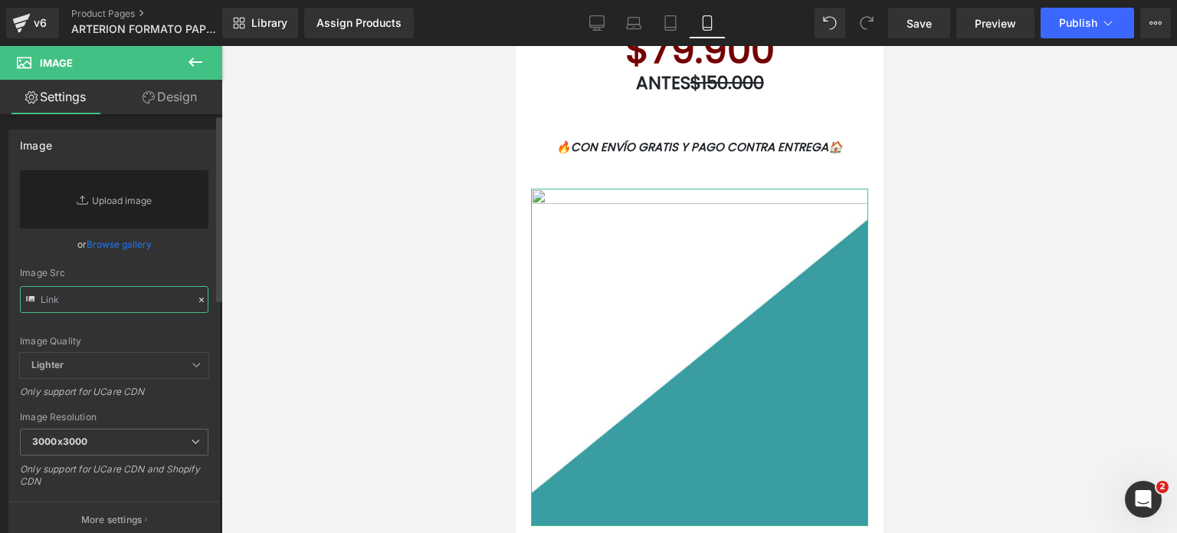
click at [156, 287] on input "text" at bounding box center [114, 299] width 189 height 27
paste input "[URL][DOMAIN_NAME]"
type input "[URL][DOMAIN_NAME]"
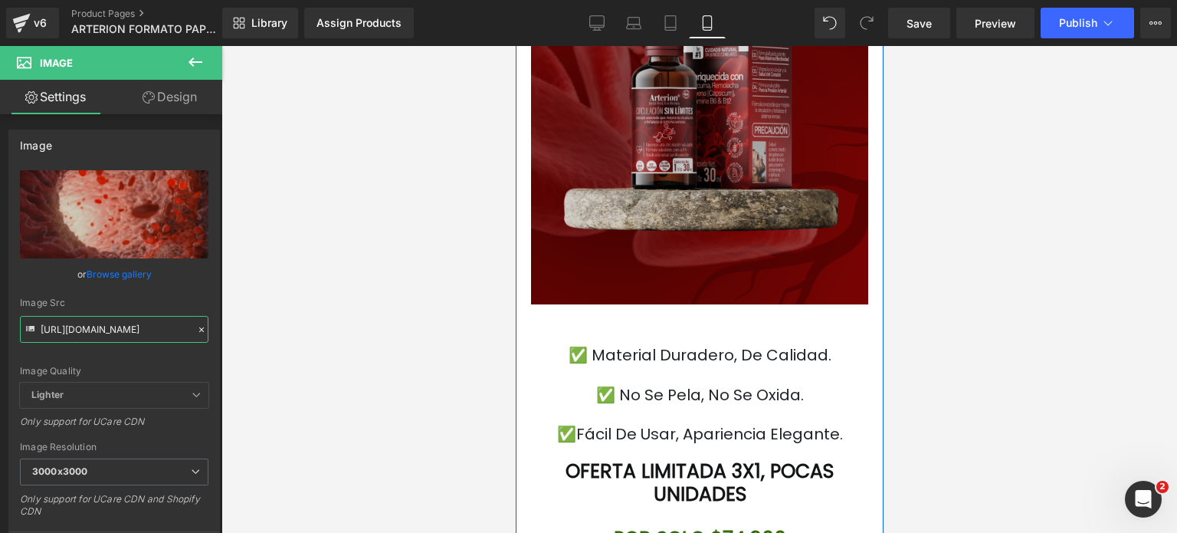
scroll to position [4028, 0]
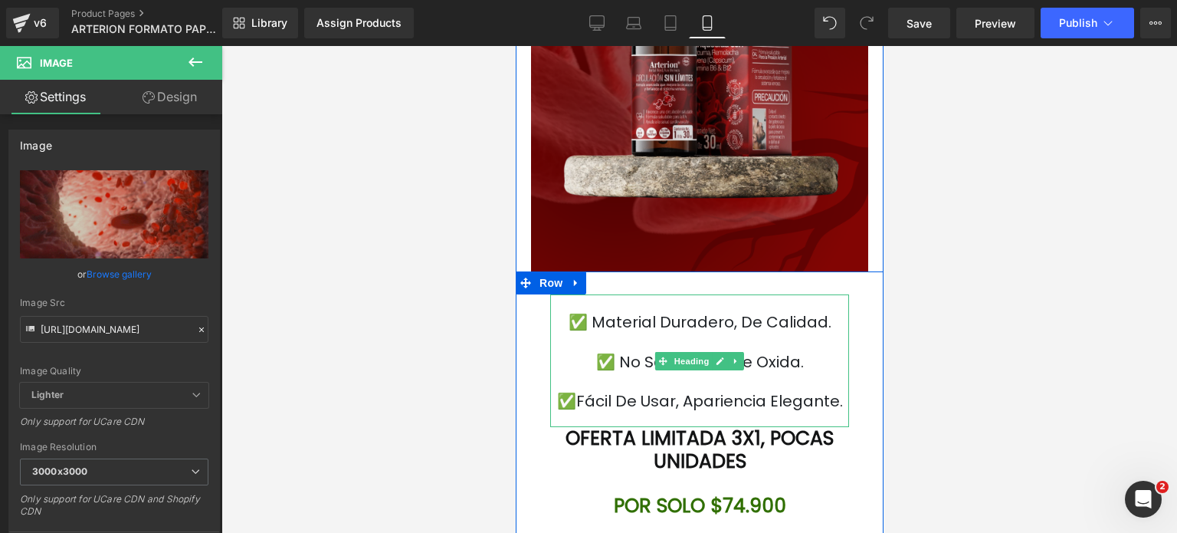
click at [724, 344] on div at bounding box center [699, 341] width 299 height 21
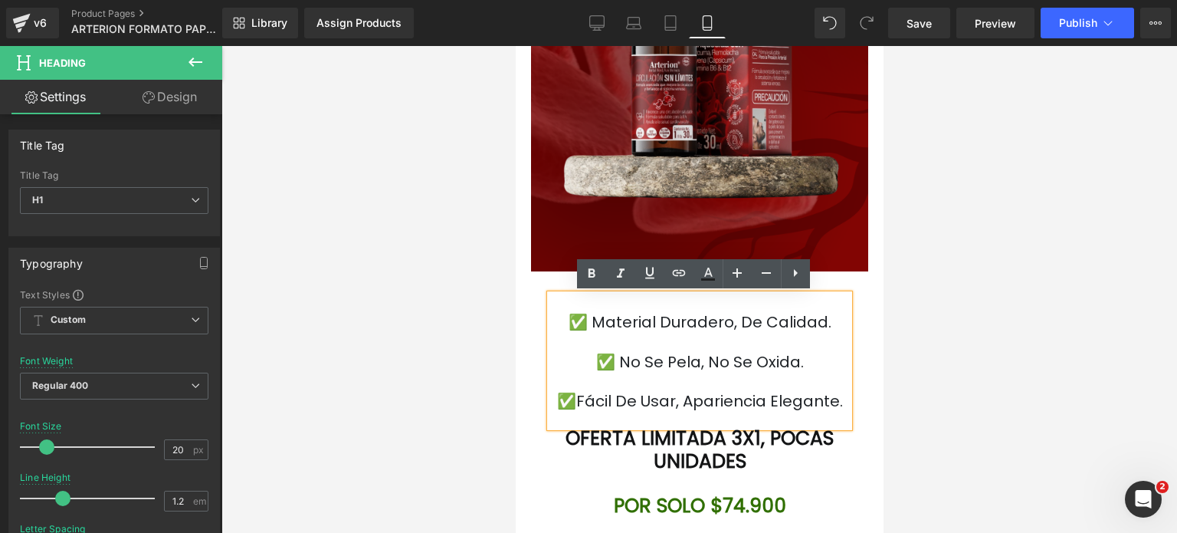
click at [773, 321] on font "✅ Material duradero, de calidad." at bounding box center [699, 321] width 263 height 21
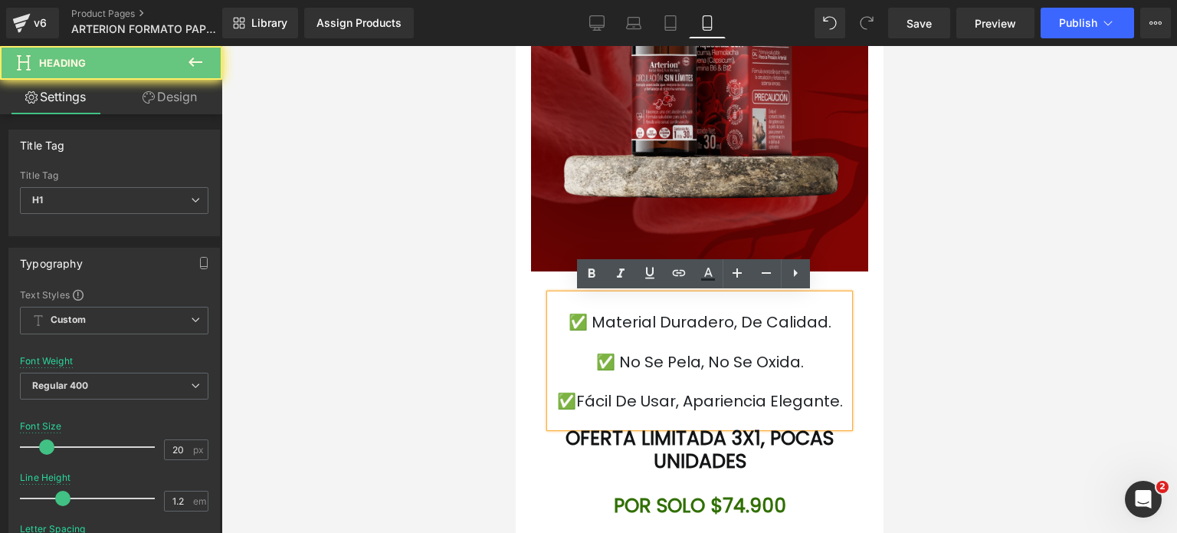
click at [832, 323] on h1 "✅ Material duradero, de calidad." at bounding box center [699, 322] width 299 height 18
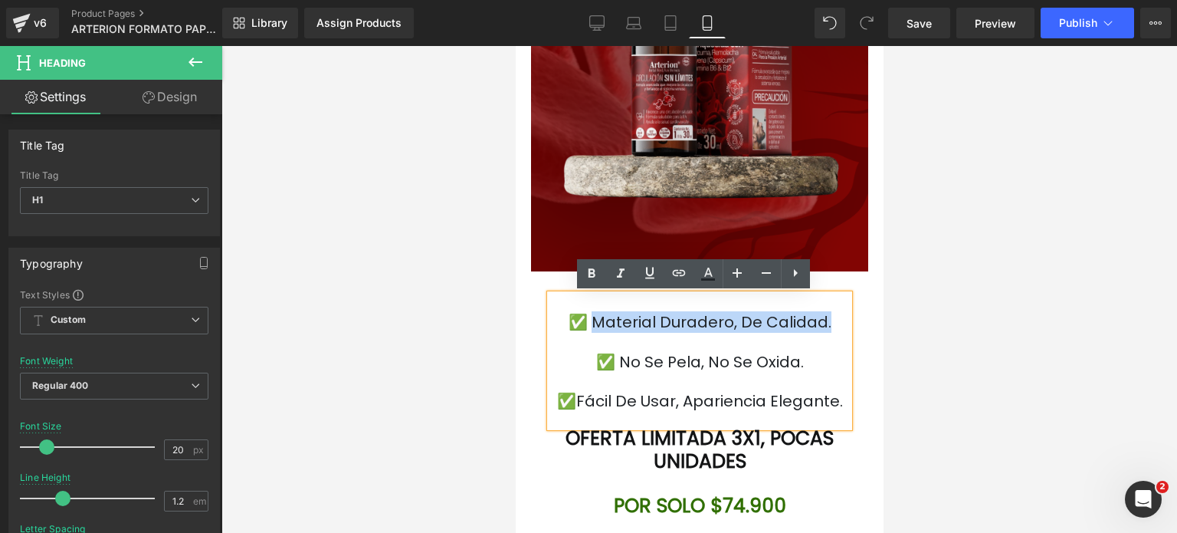
drag, startPoint x: 832, startPoint y: 319, endPoint x: 606, endPoint y: 324, distance: 226.2
click at [606, 324] on h1 "✅ Material duradero, de calidad." at bounding box center [699, 322] width 299 height 18
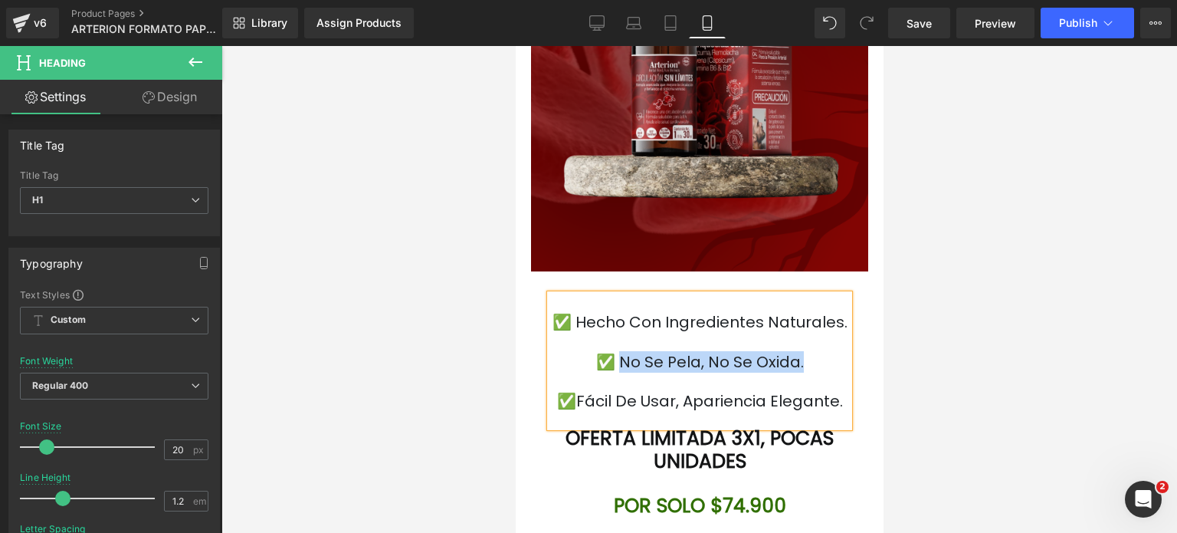
drag, startPoint x: 806, startPoint y: 365, endPoint x: 620, endPoint y: 361, distance: 185.5
click at [620, 361] on h1 "✅ No se pela, no se oxida." at bounding box center [699, 362] width 299 height 18
click at [749, 389] on div at bounding box center [699, 381] width 299 height 21
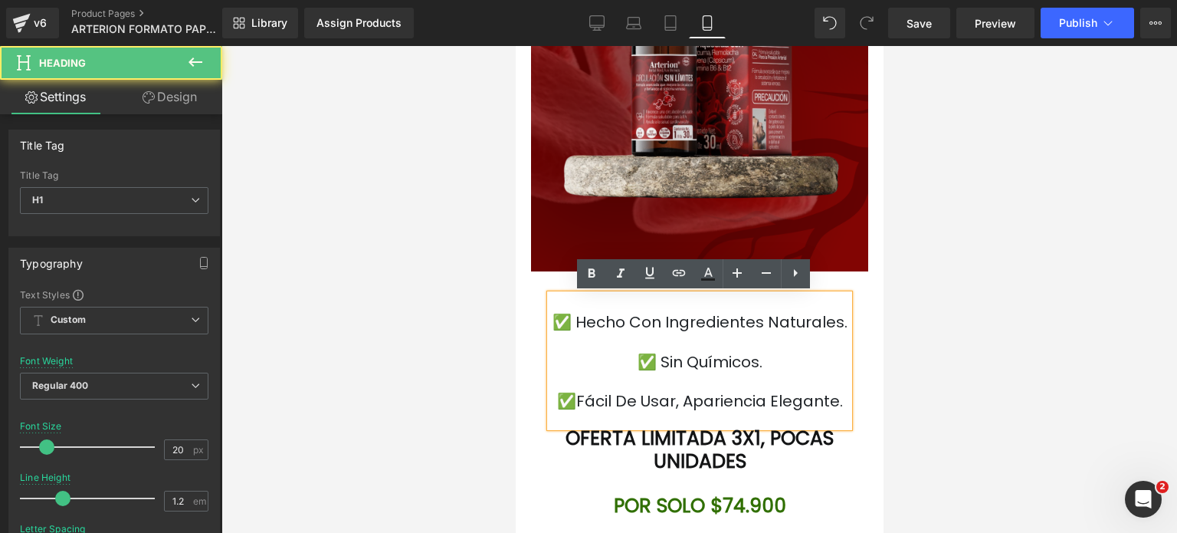
click at [801, 403] on font "✅Fácil de usar, apariencia elegante." at bounding box center [699, 400] width 286 height 21
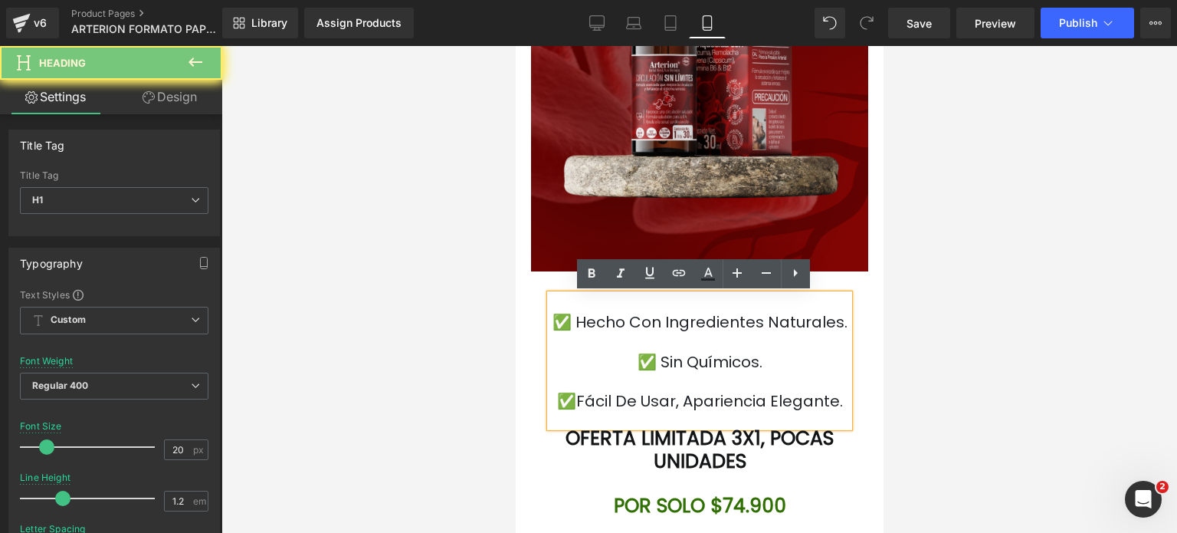
click at [824, 405] on h1 "✅Fácil de usar, apariencia elegante." at bounding box center [699, 401] width 299 height 18
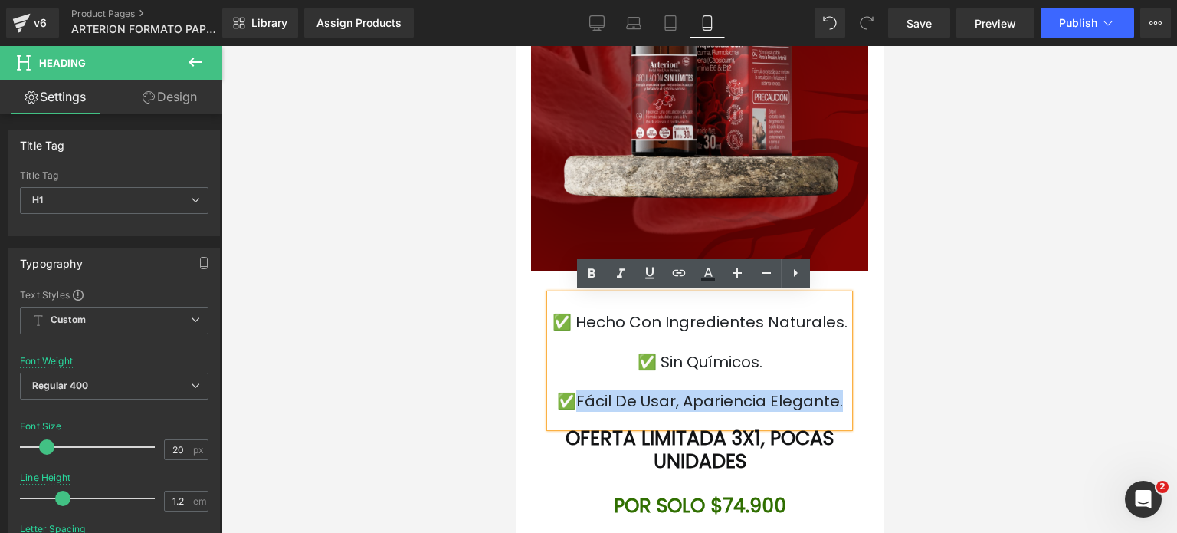
drag, startPoint x: 825, startPoint y: 408, endPoint x: 583, endPoint y: 400, distance: 242.3
click at [583, 400] on h1 "✅Fácil de usar, apariencia elegante." at bounding box center [699, 401] width 299 height 18
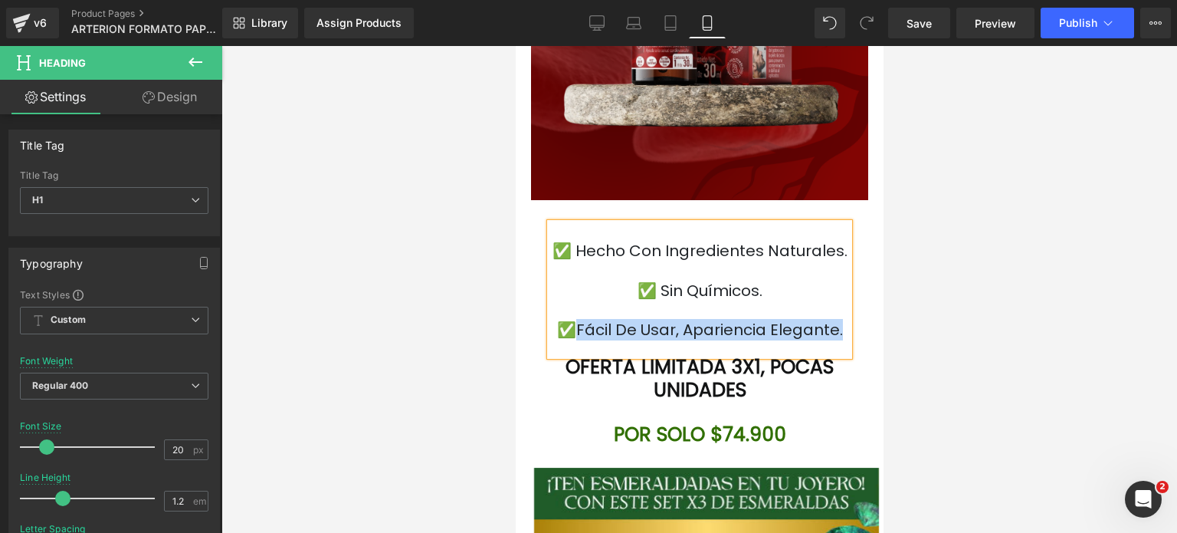
scroll to position [4105, 0]
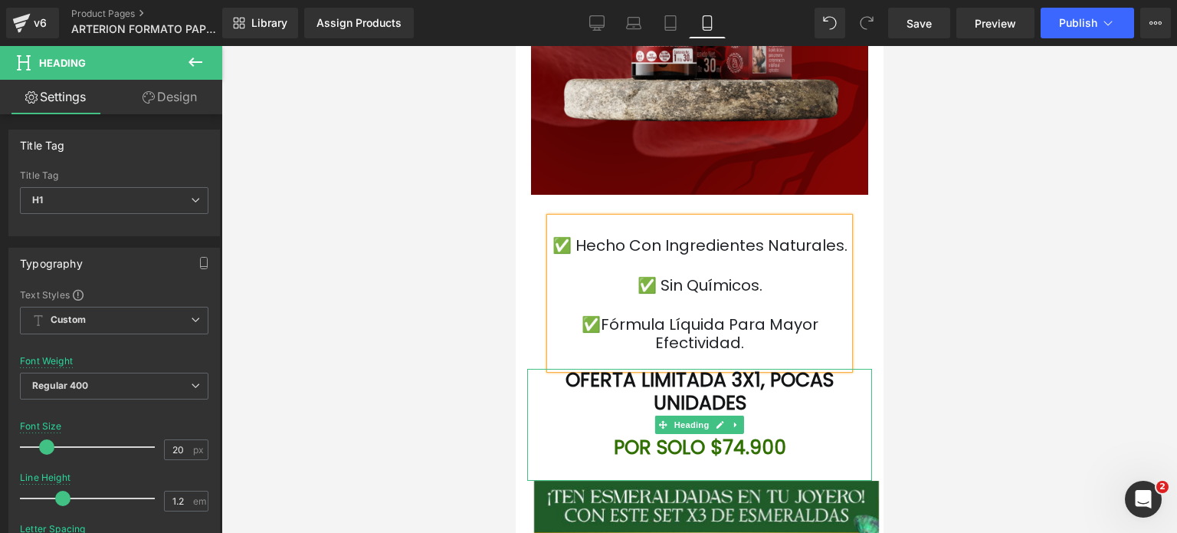
click at [718, 369] on font "OFERTA LIMITADA 3" at bounding box center [653, 379] width 177 height 27
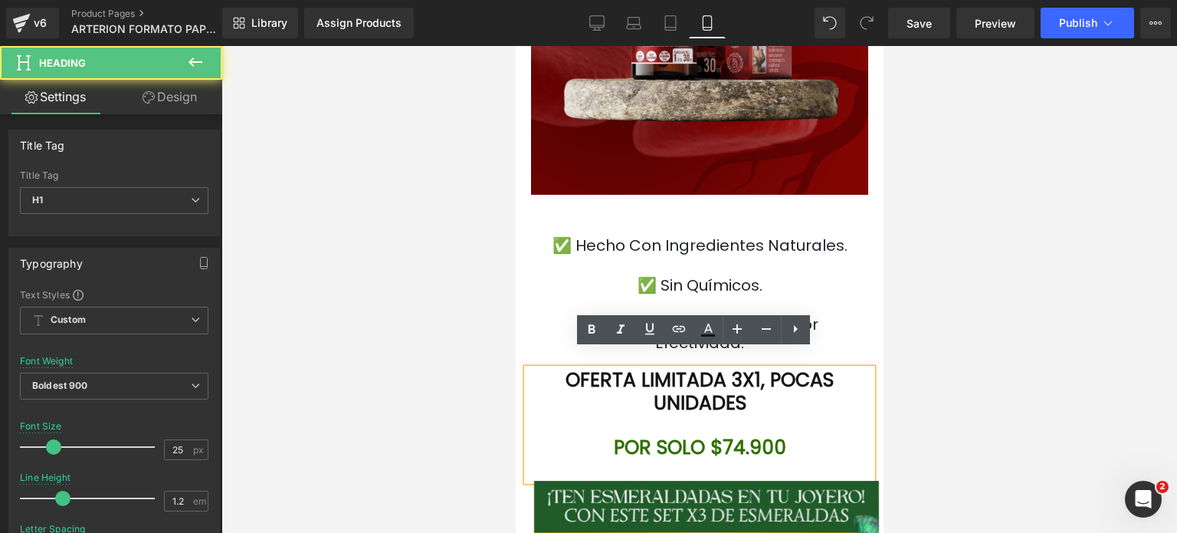
click at [772, 366] on font "X1, POCAS UNIDADES" at bounding box center [743, 391] width 181 height 50
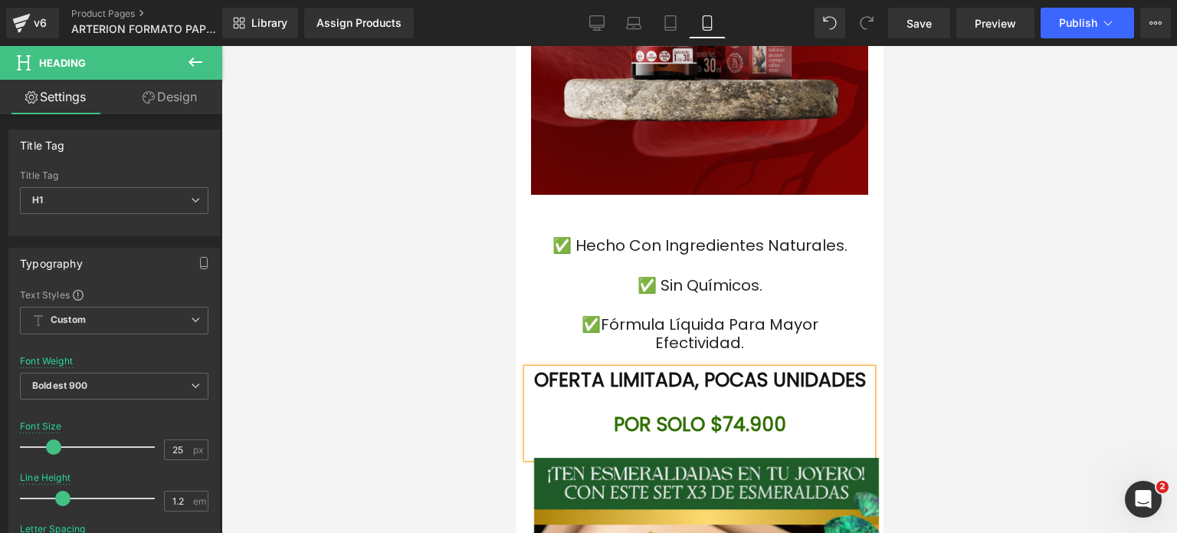
click at [739, 432] on font "POR SOLO $74.900" at bounding box center [699, 424] width 172 height 27
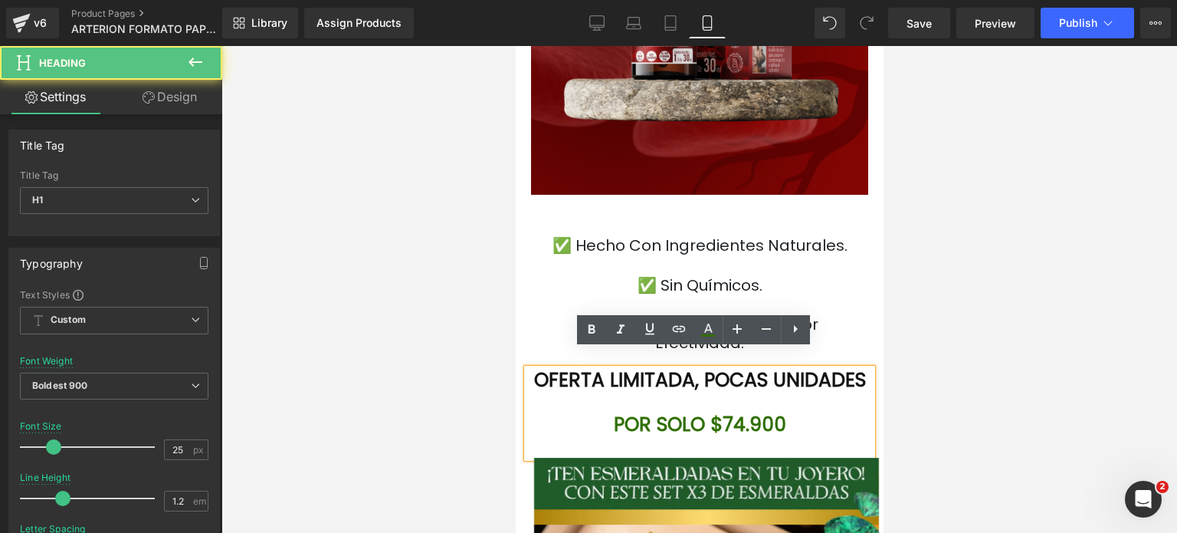
click at [749, 426] on font "POR SOLO $74.900" at bounding box center [699, 424] width 172 height 27
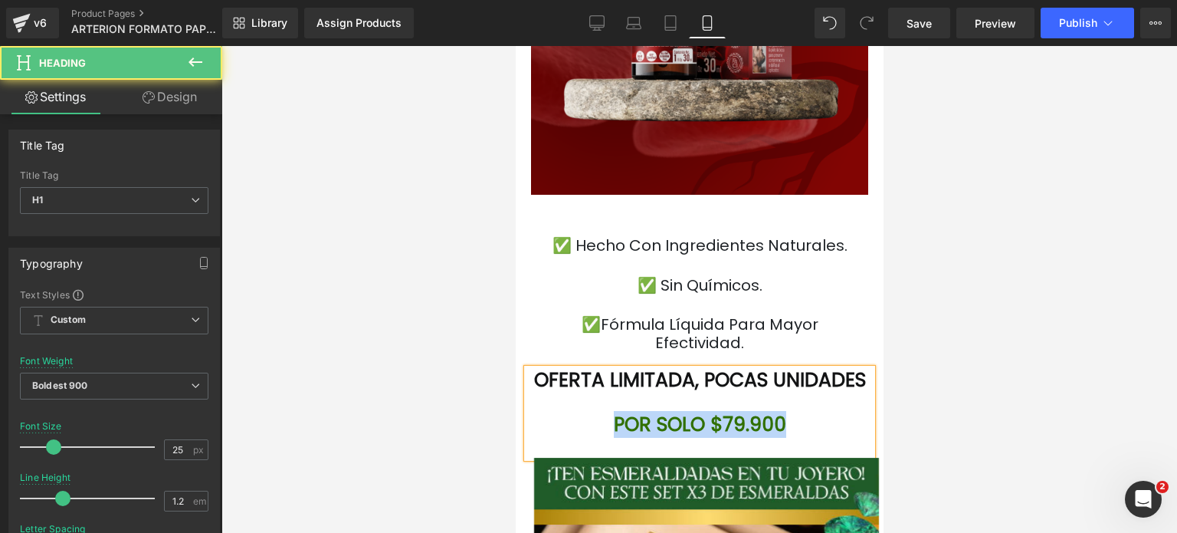
drag, startPoint x: 789, startPoint y: 428, endPoint x: 567, endPoint y: 435, distance: 221.6
click at [567, 435] on h1 "POR SOLO $79.900" at bounding box center [699, 424] width 345 height 23
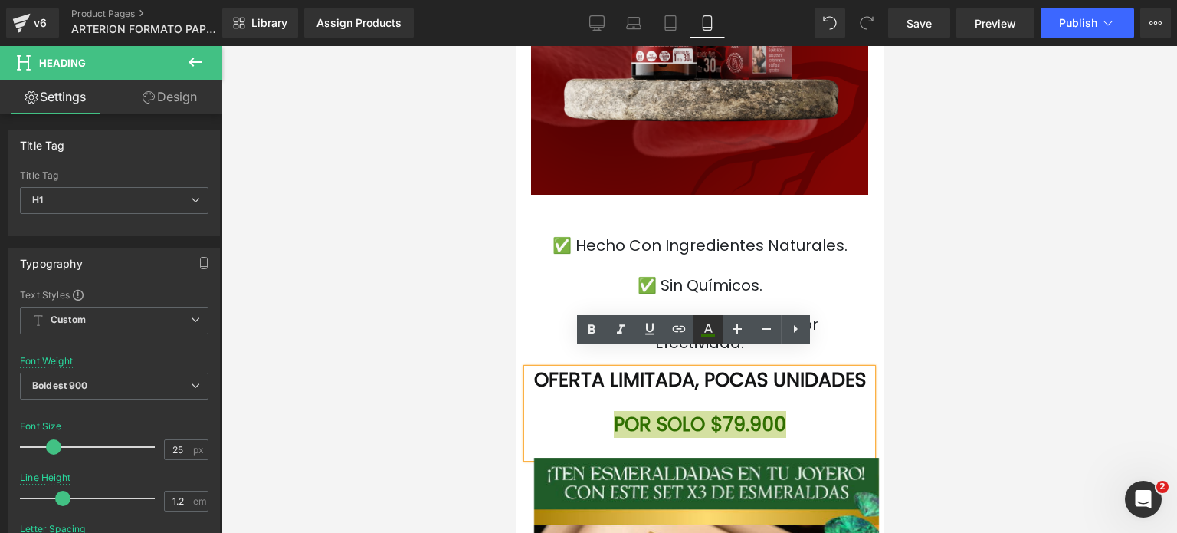
click at [710, 335] on icon at bounding box center [708, 335] width 14 height 2
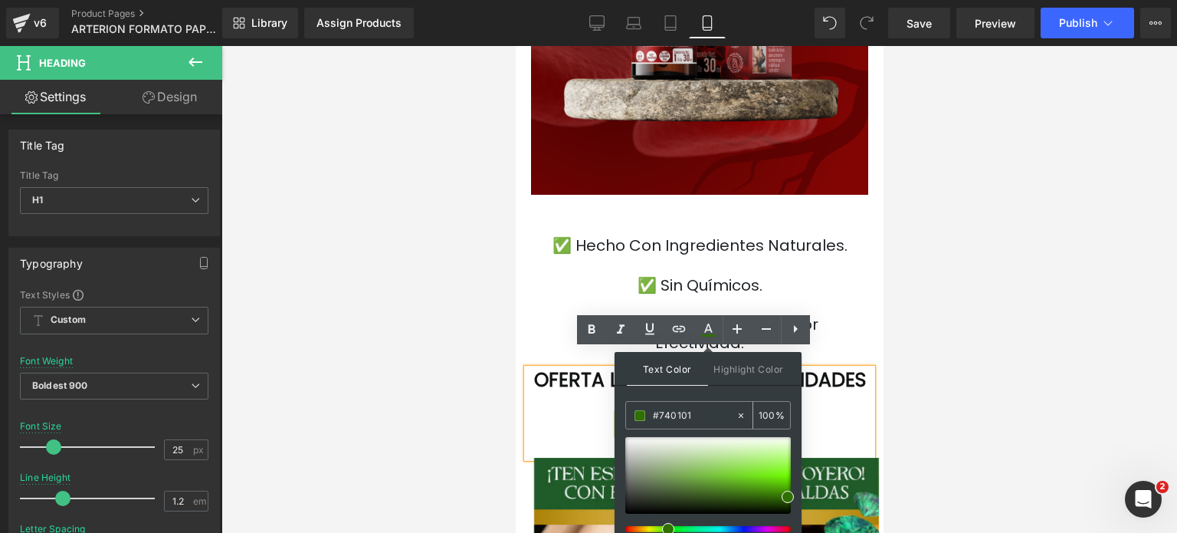
click at [701, 417] on input "#740101" at bounding box center [694, 415] width 83 height 17
paste input "[URL][DOMAIN_NAME]"
type input "[URL][DOMAIN_NAME]"
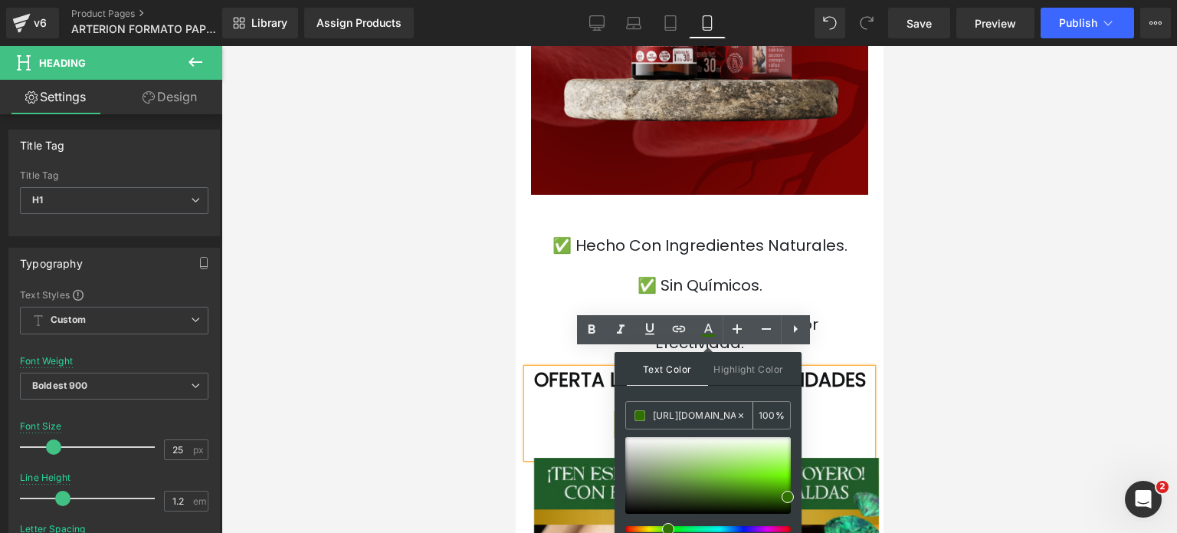
scroll to position [0, 293]
click at [701, 417] on input "[URL][DOMAIN_NAME]" at bounding box center [694, 415] width 83 height 17
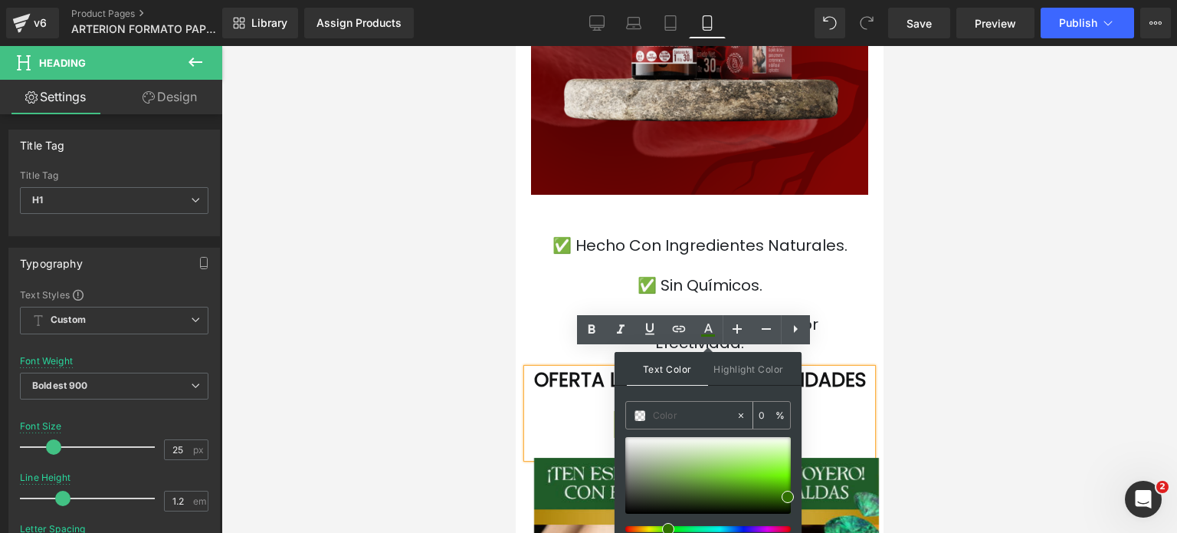
click at [701, 417] on input "text" at bounding box center [694, 415] width 83 height 17
paste input "#740101"
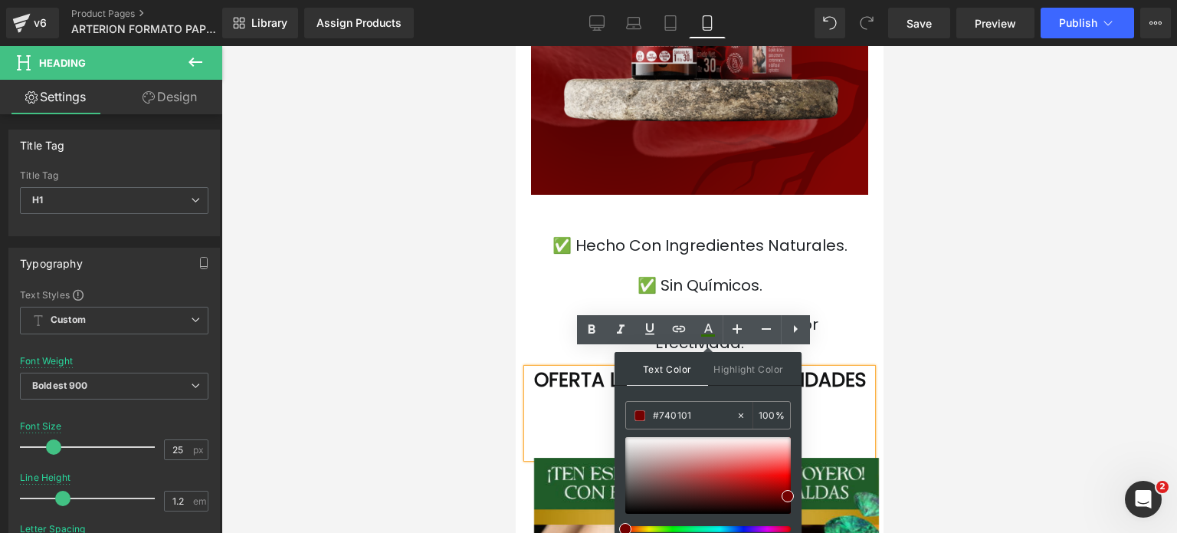
click at [832, 402] on div at bounding box center [699, 402] width 345 height 21
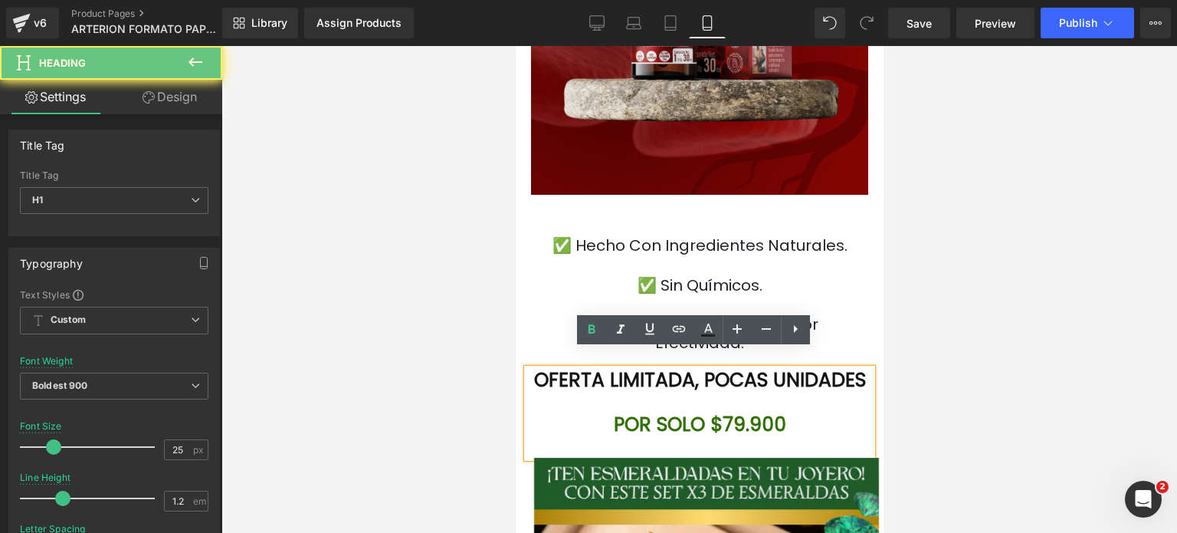
click at [775, 415] on font "POR SOLO $79.900" at bounding box center [699, 424] width 172 height 27
click at [773, 425] on font "POR SOLO $79.900" at bounding box center [699, 424] width 172 height 27
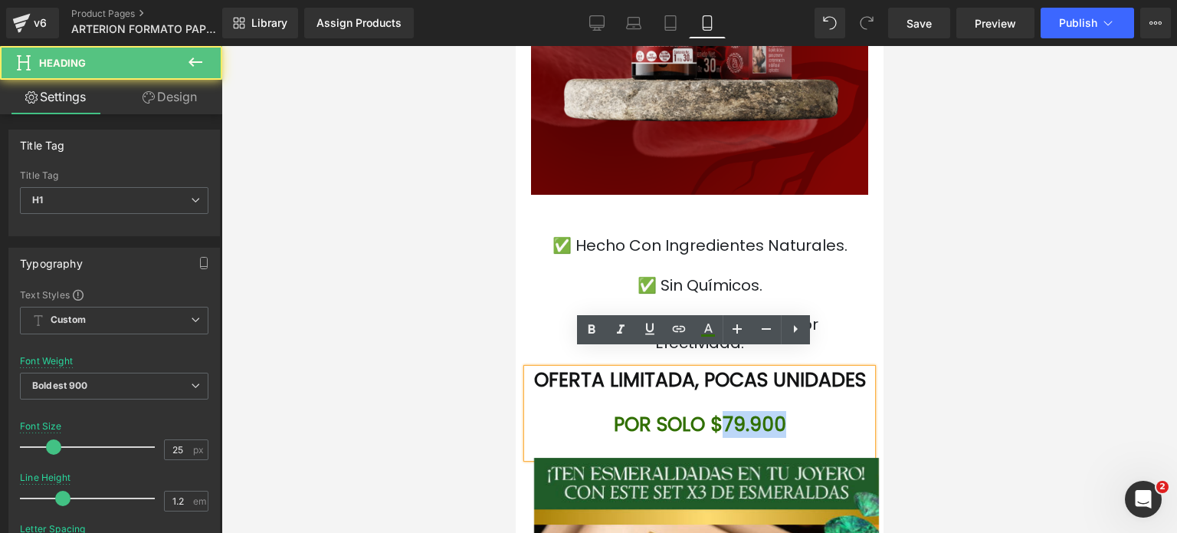
click at [773, 425] on font "POR SOLO $79.900" at bounding box center [699, 424] width 172 height 27
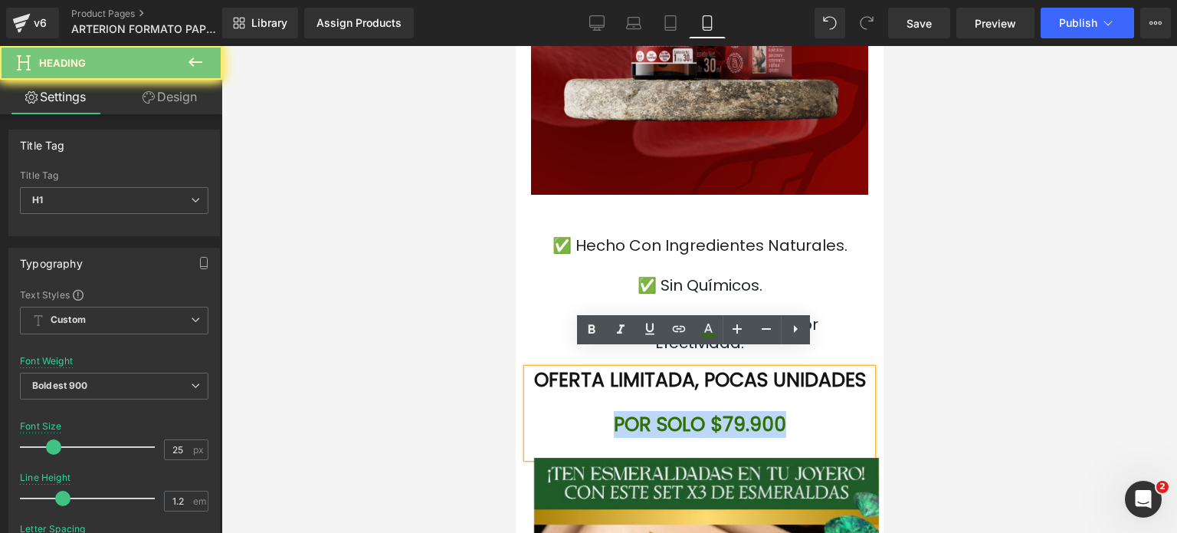
click at [773, 425] on font "POR SOLO $79.900" at bounding box center [699, 424] width 172 height 27
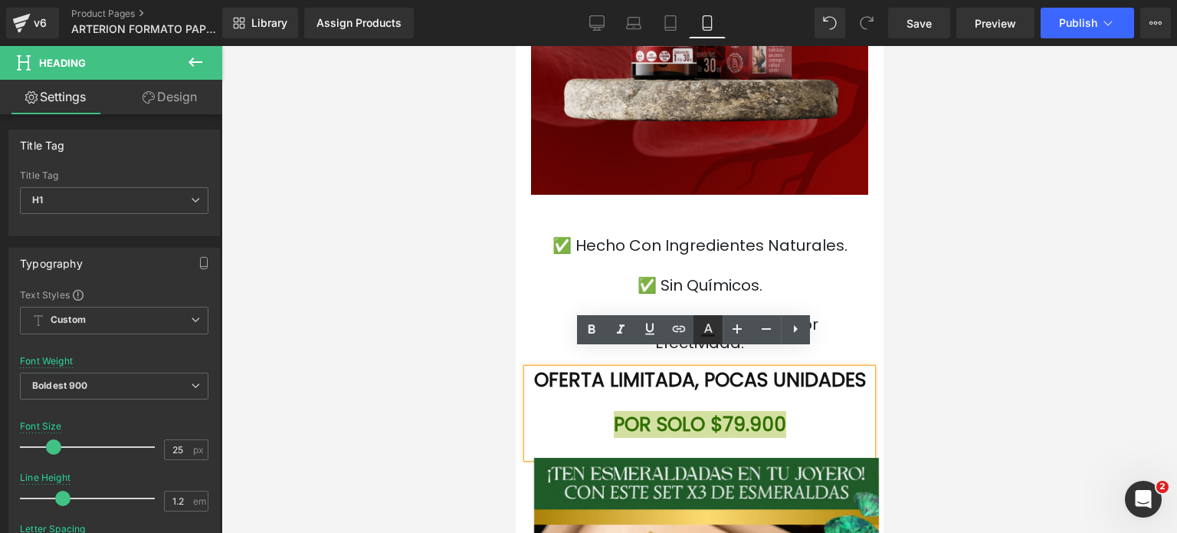
click at [704, 340] on link at bounding box center [708, 329] width 29 height 29
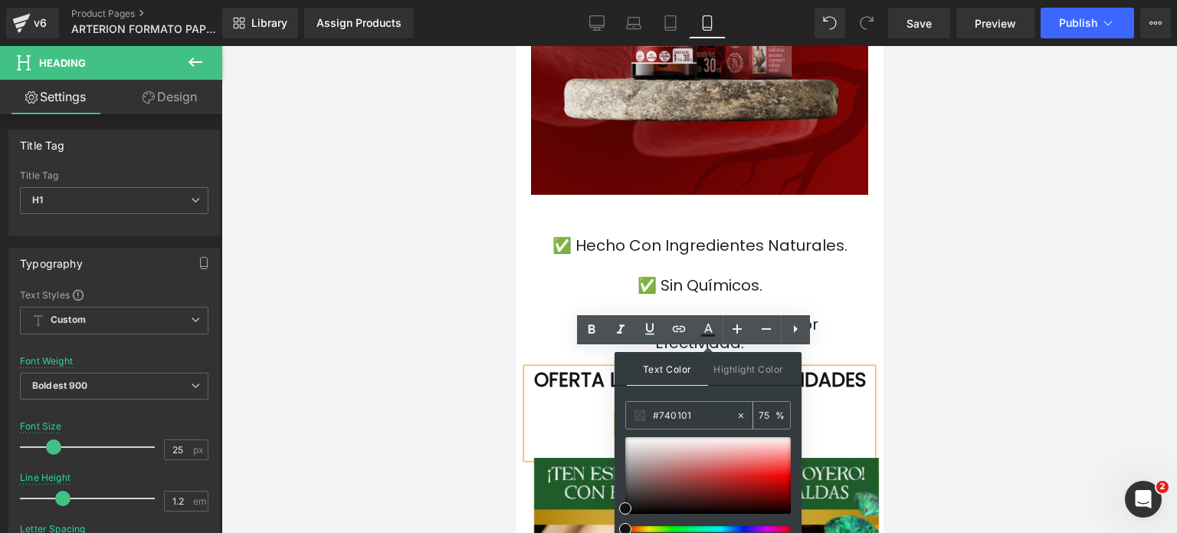
click at [696, 419] on input "#740101" at bounding box center [694, 415] width 83 height 17
paste input "740101"
click at [688, 411] on input "#740101" at bounding box center [694, 415] width 83 height 17
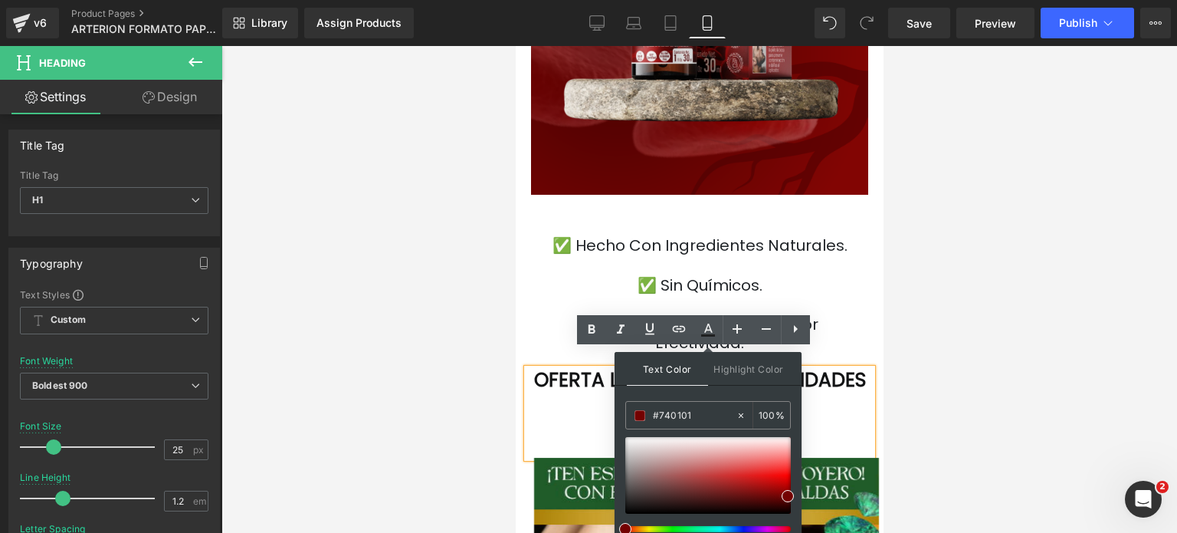
click at [826, 400] on div at bounding box center [699, 402] width 345 height 21
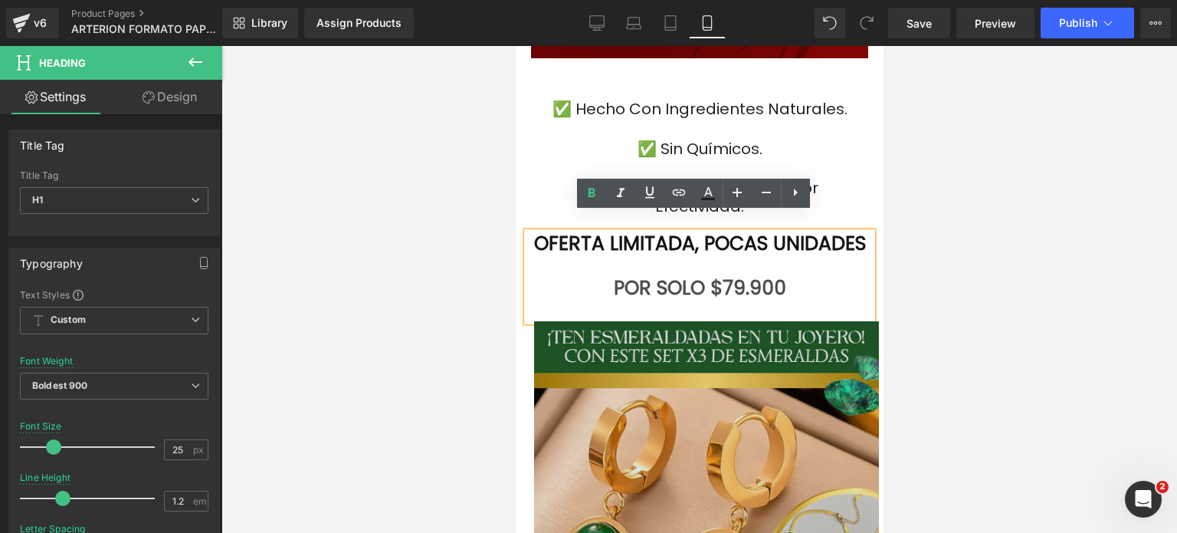
scroll to position [4258, 0]
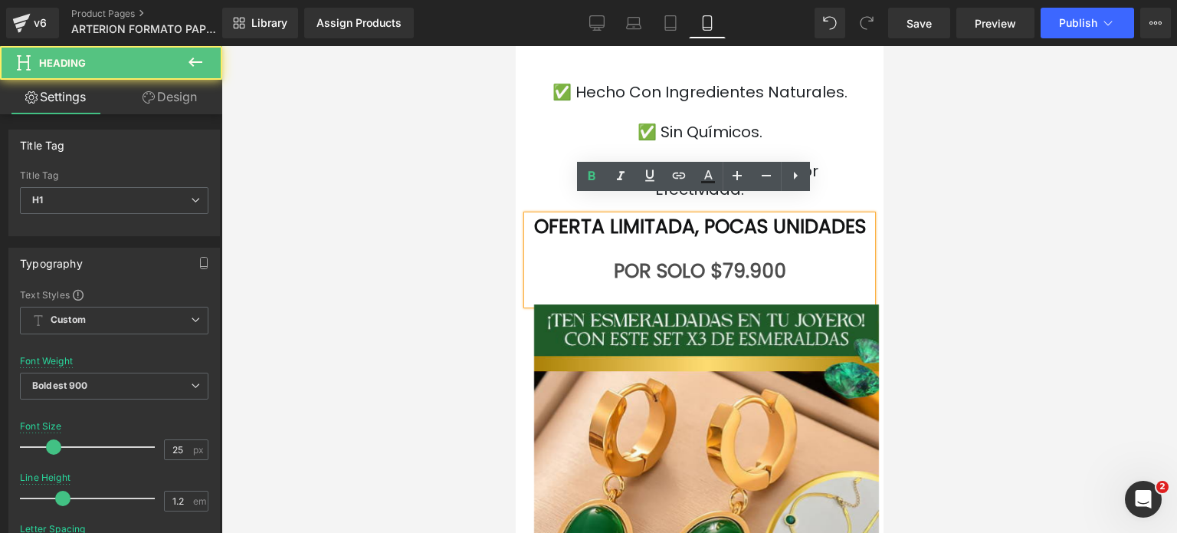
click at [810, 271] on h1 "POR SOLO $79.900" at bounding box center [699, 271] width 345 height 23
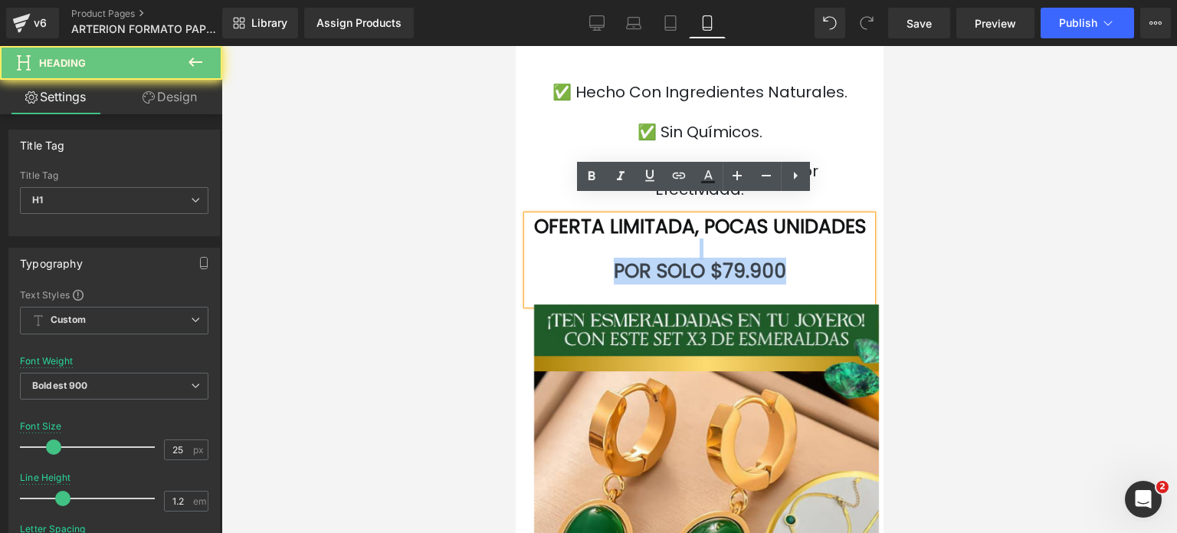
drag, startPoint x: 810, startPoint y: 271, endPoint x: 573, endPoint y: 247, distance: 238.8
click at [573, 247] on div "OFERTA LIMITADA , POCAS UNIDADES POR SOLO $79.900" at bounding box center [699, 259] width 345 height 89
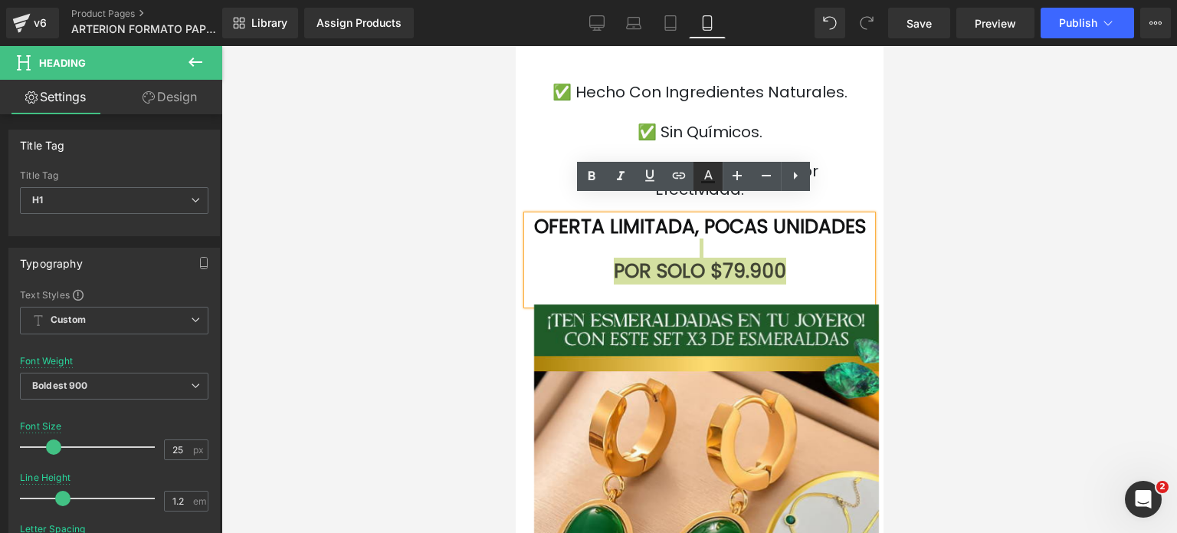
click at [704, 180] on icon at bounding box center [708, 176] width 18 height 18
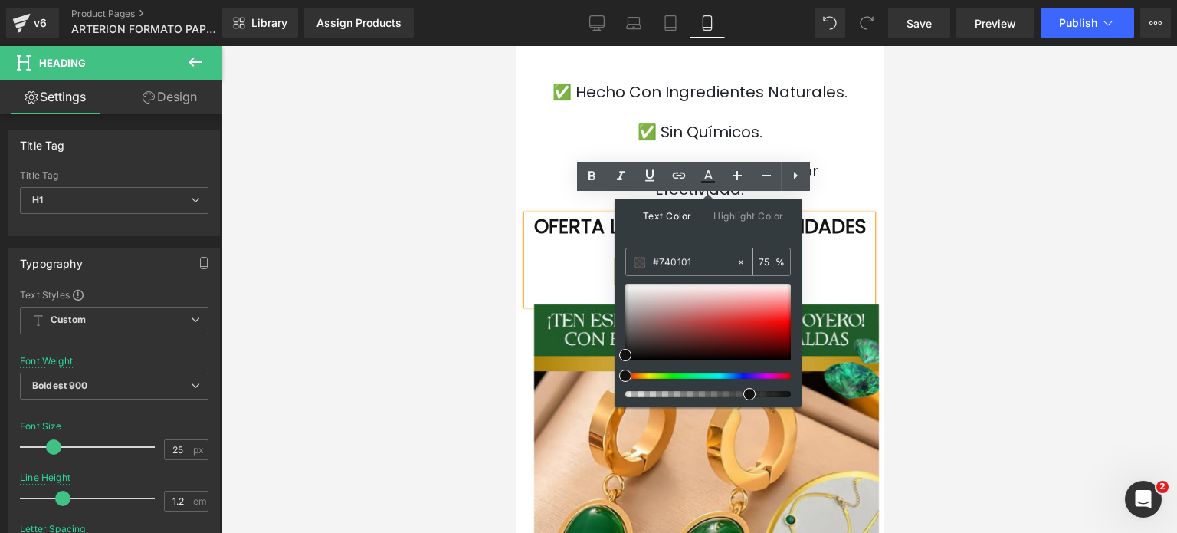
click at [688, 249] on div "#740101" at bounding box center [681, 261] width 110 height 27
click at [690, 262] on input "#740101" at bounding box center [694, 262] width 83 height 17
click at [694, 202] on span "Text Color" at bounding box center [667, 216] width 81 height 34
click at [693, 257] on input "#121212" at bounding box center [694, 262] width 83 height 17
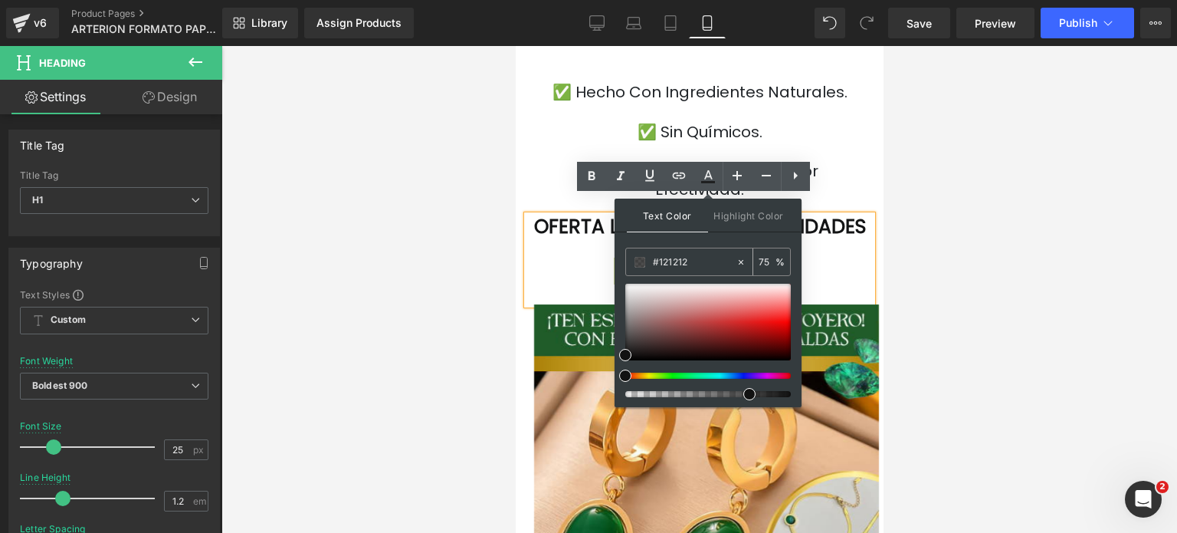
click at [693, 257] on input "#121212" at bounding box center [694, 262] width 83 height 17
type input "#"
click at [685, 257] on input "text" at bounding box center [694, 262] width 83 height 17
paste input "#740101"
drag, startPoint x: 696, startPoint y: 257, endPoint x: 622, endPoint y: 245, distance: 75.2
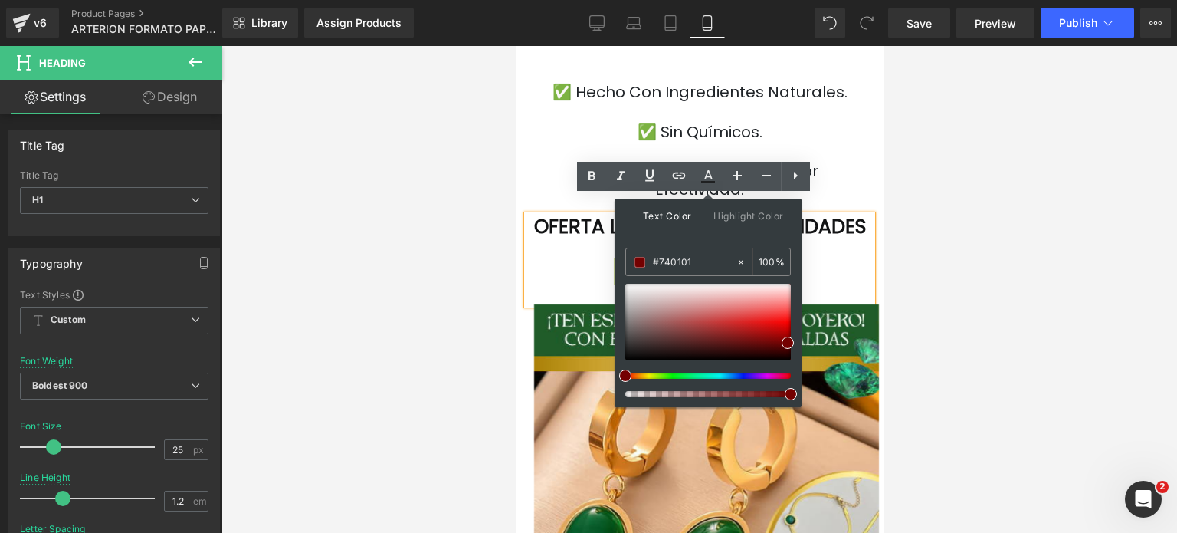
click at [622, 245] on div "Text Color Highlight Color rgba(116, 1, 1, 1) #740101 100 % none 0 %" at bounding box center [708, 303] width 187 height 208
type input "#740101"
click at [996, 280] on div at bounding box center [700, 289] width 956 height 487
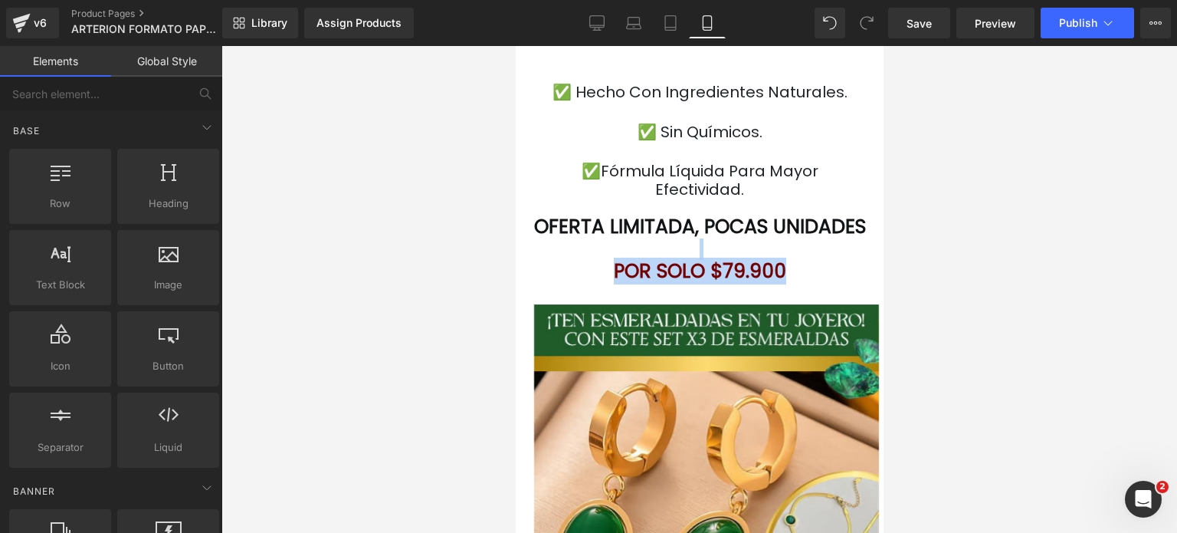
click at [744, 283] on font "POR SOLO $79.900" at bounding box center [699, 271] width 172 height 27
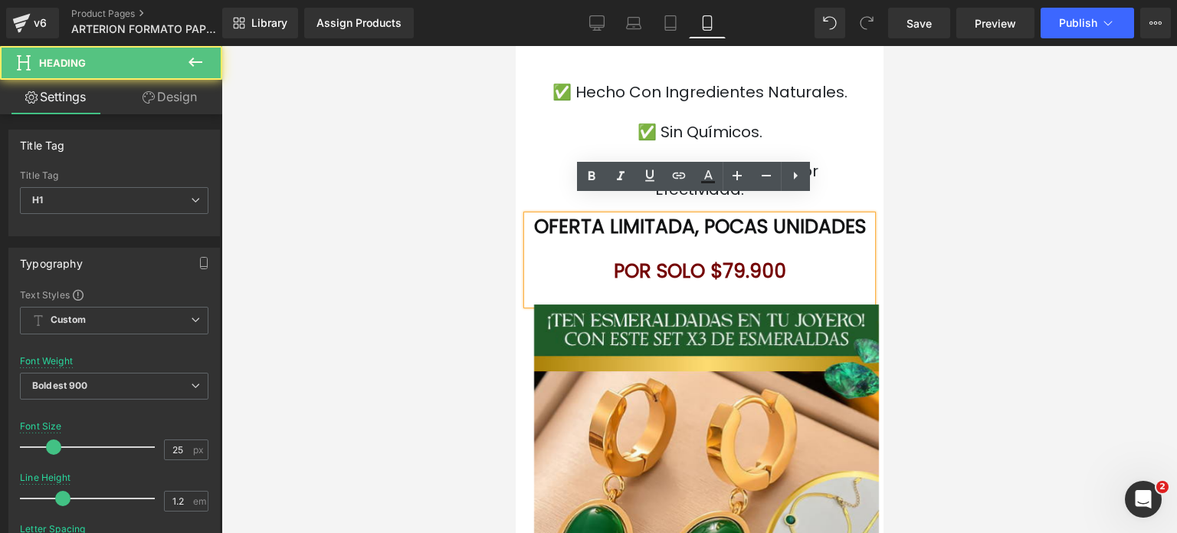
click at [785, 213] on font ", POCAS UNIDADES" at bounding box center [779, 226] width 171 height 27
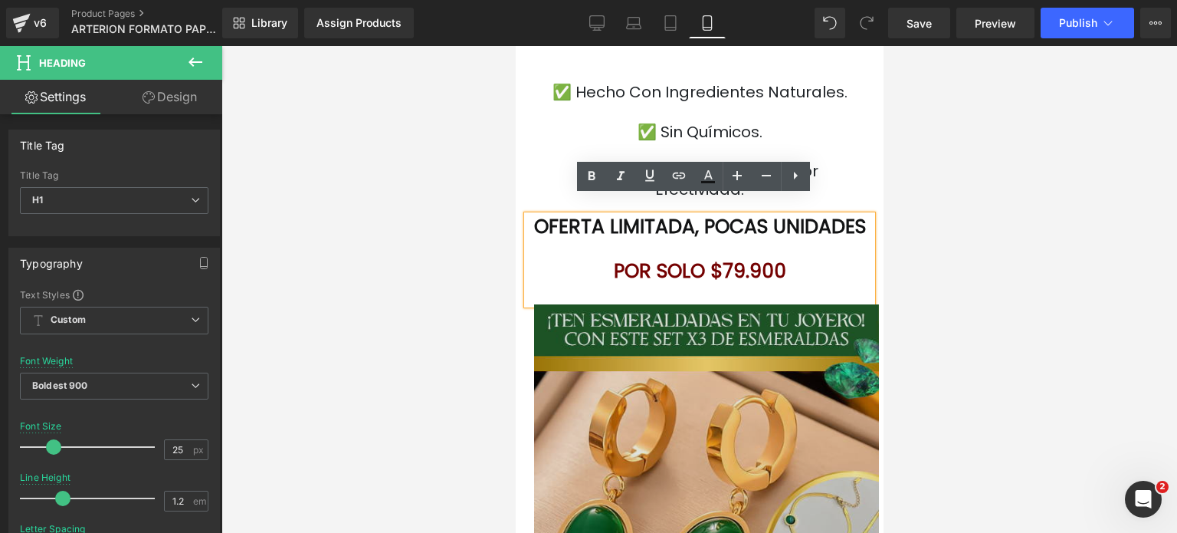
click at [719, 378] on img at bounding box center [699, 476] width 359 height 345
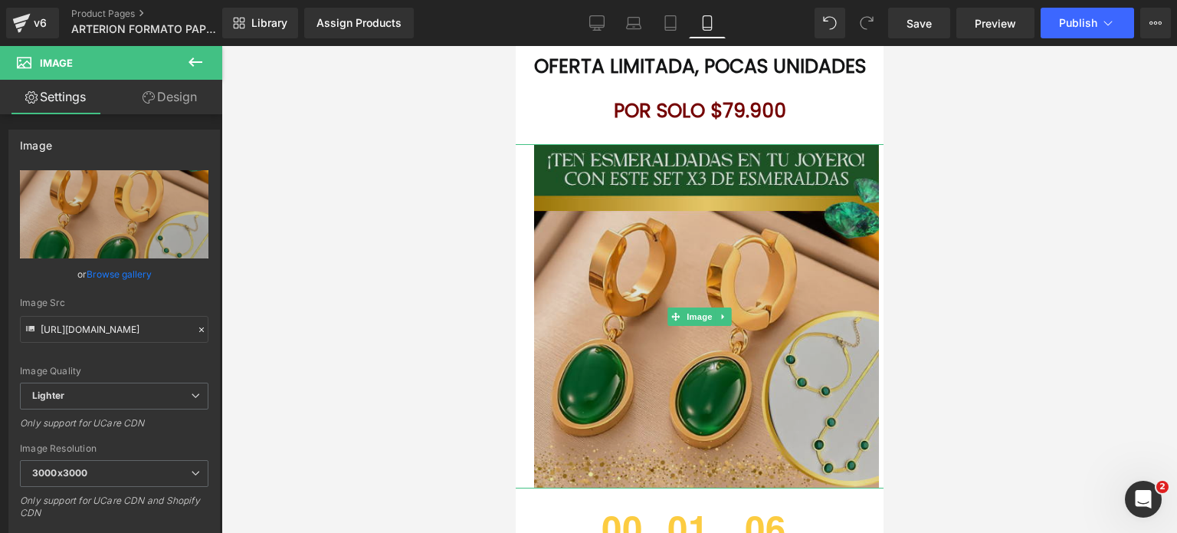
scroll to position [4411, 0]
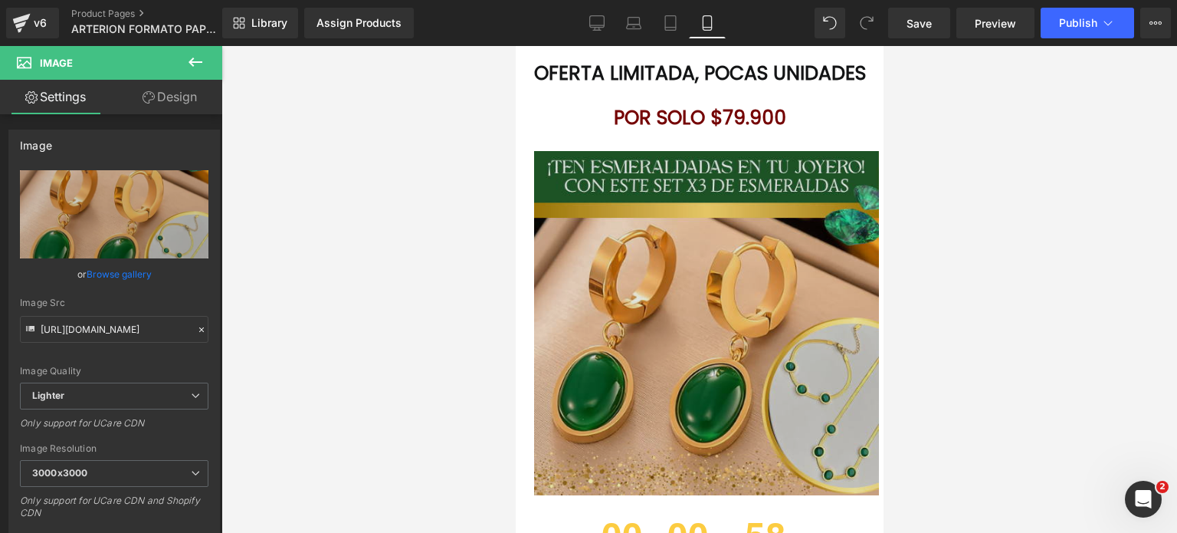
click at [691, 314] on img at bounding box center [699, 323] width 359 height 345
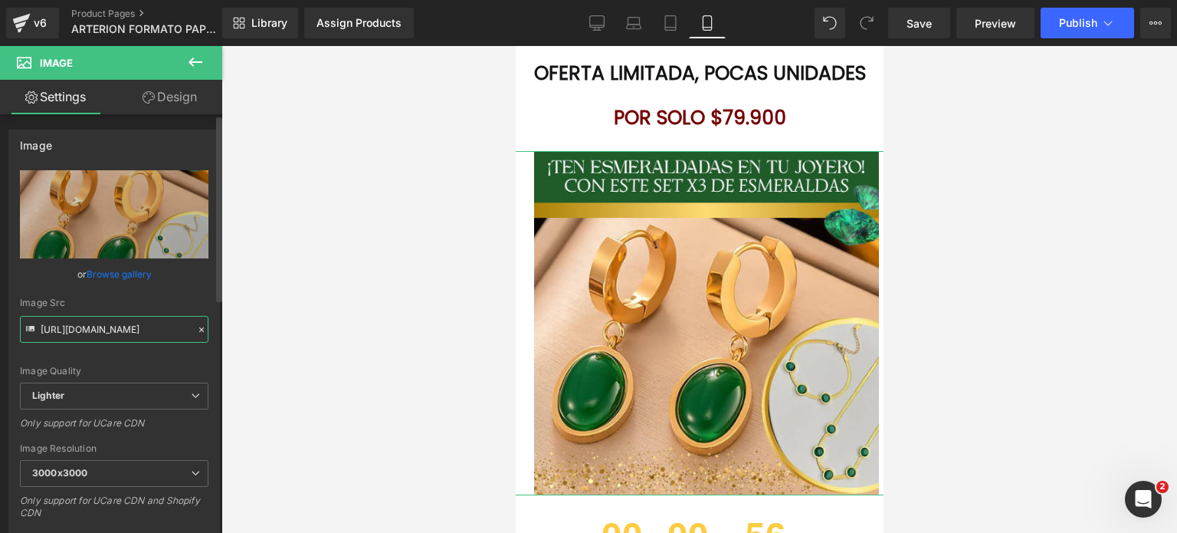
click at [173, 330] on input "[URL][DOMAIN_NAME]" at bounding box center [114, 329] width 189 height 27
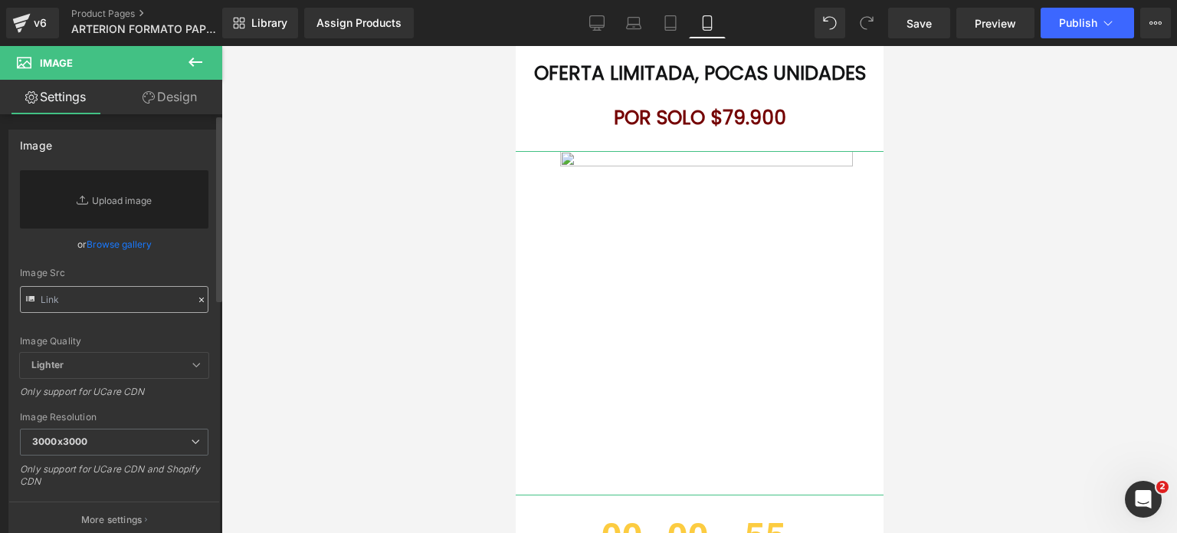
click at [173, 330] on div "Image Quality Lighter Lightest Lighter Lighter Lightest Only support for UCare …" at bounding box center [114, 261] width 189 height 182
click at [163, 309] on input "text" at bounding box center [114, 299] width 189 height 27
paste input "[URL][DOMAIN_NAME][DATE][DATE]"
type input "[URL][DOMAIN_NAME][DATE][DATE]"
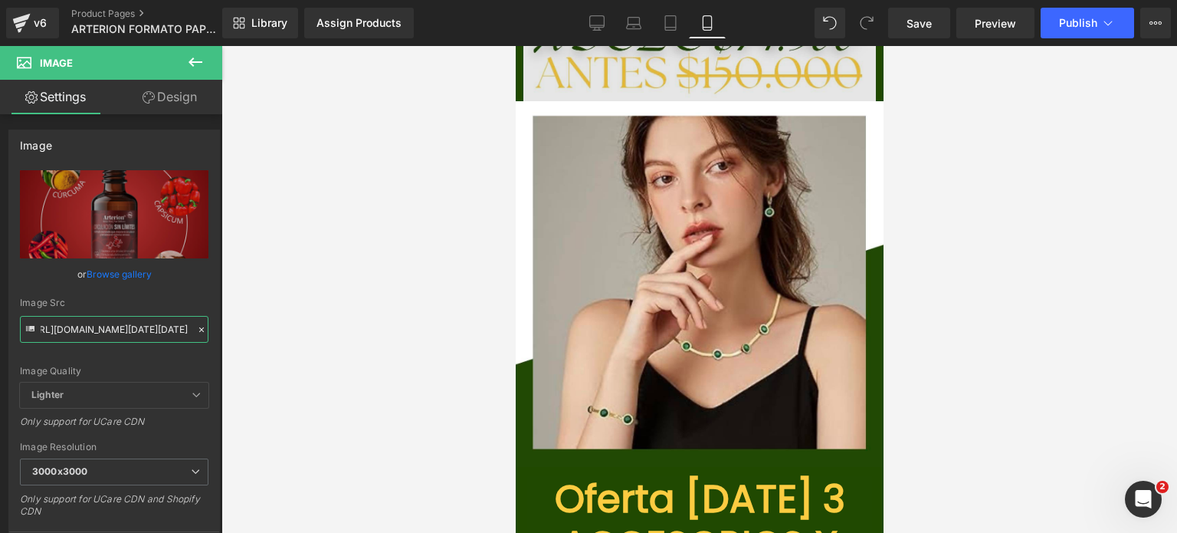
scroll to position [4795, 0]
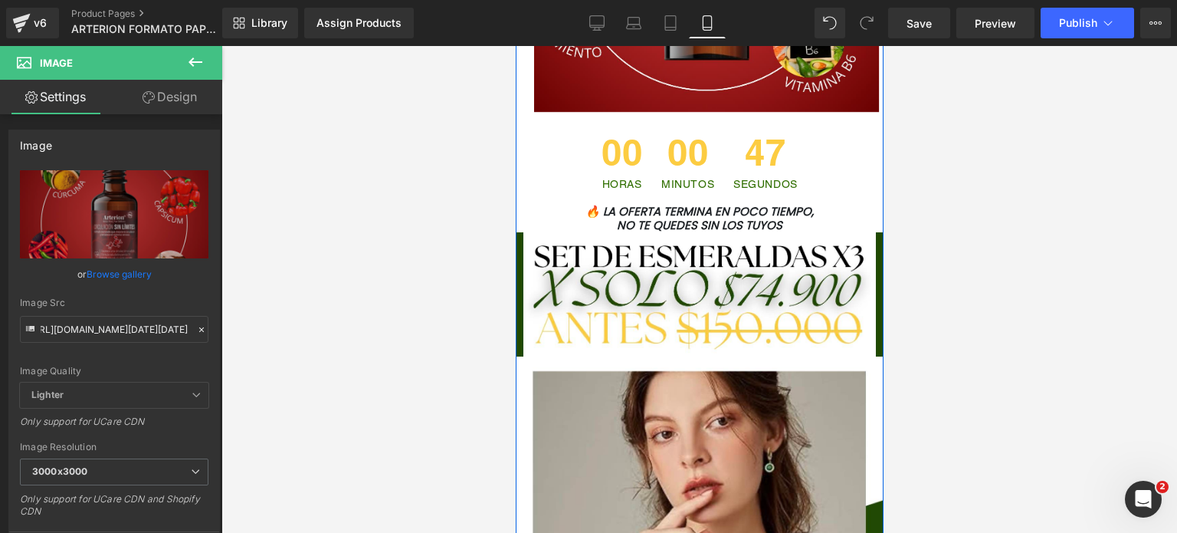
click at [515, 46] on div at bounding box center [515, 46] width 0 height 0
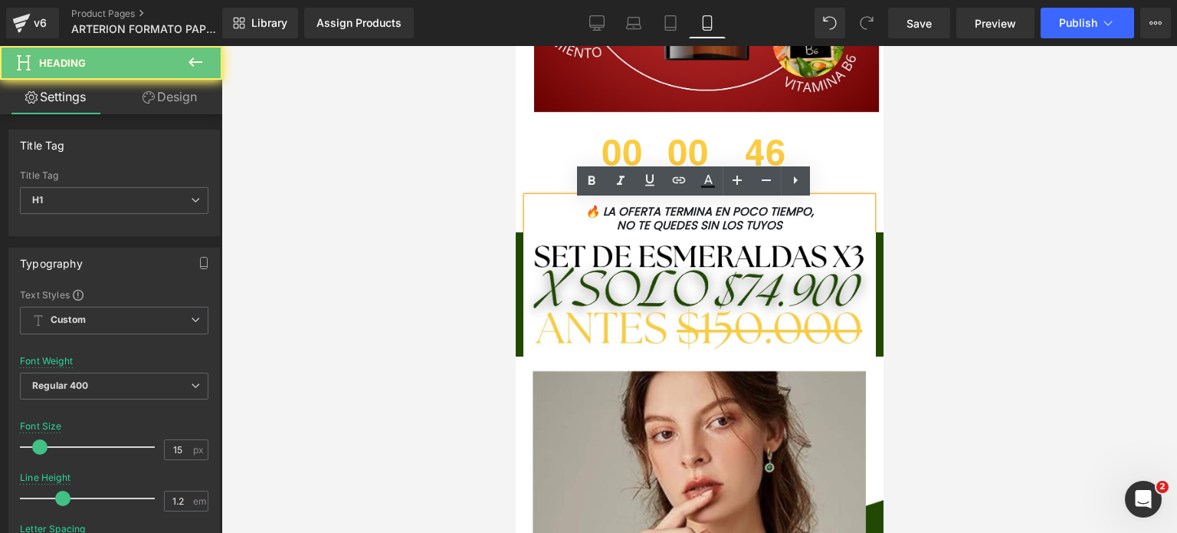
click at [740, 233] on font "NO TE QUEDES SIN LOS TUYOS" at bounding box center [699, 225] width 166 height 16
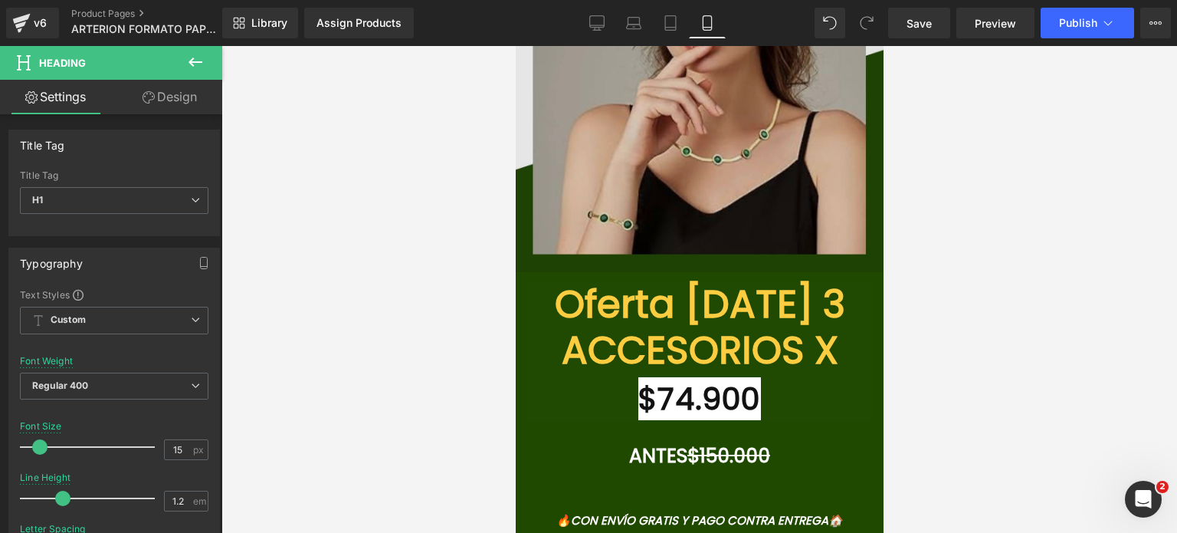
scroll to position [5255, 0]
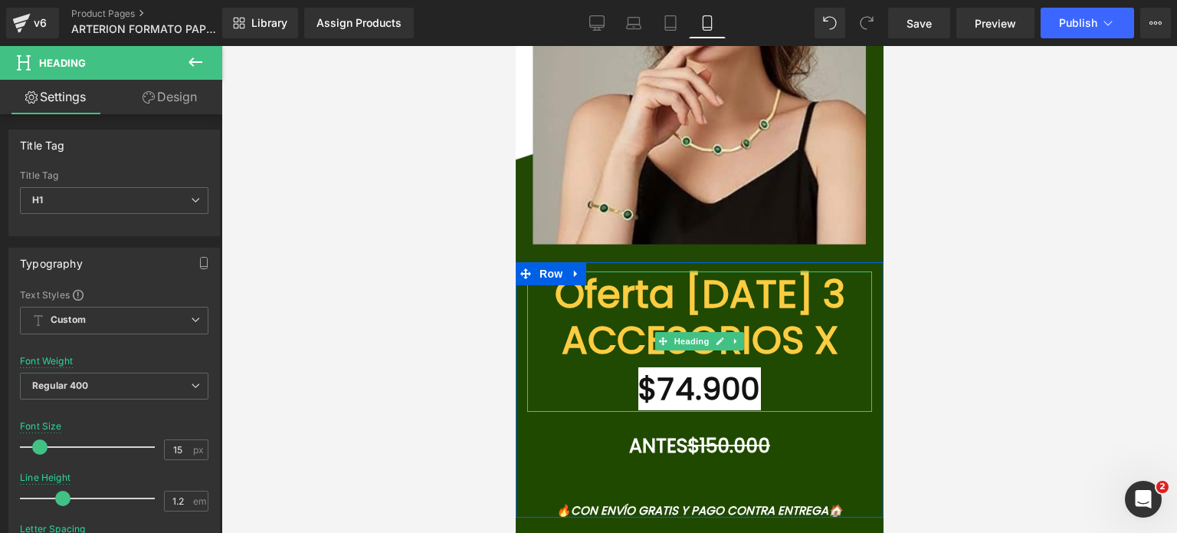
click at [755, 321] on h1 "Oferta [DATE] 3 ACCESORIOS X" at bounding box center [699, 317] width 345 height 92
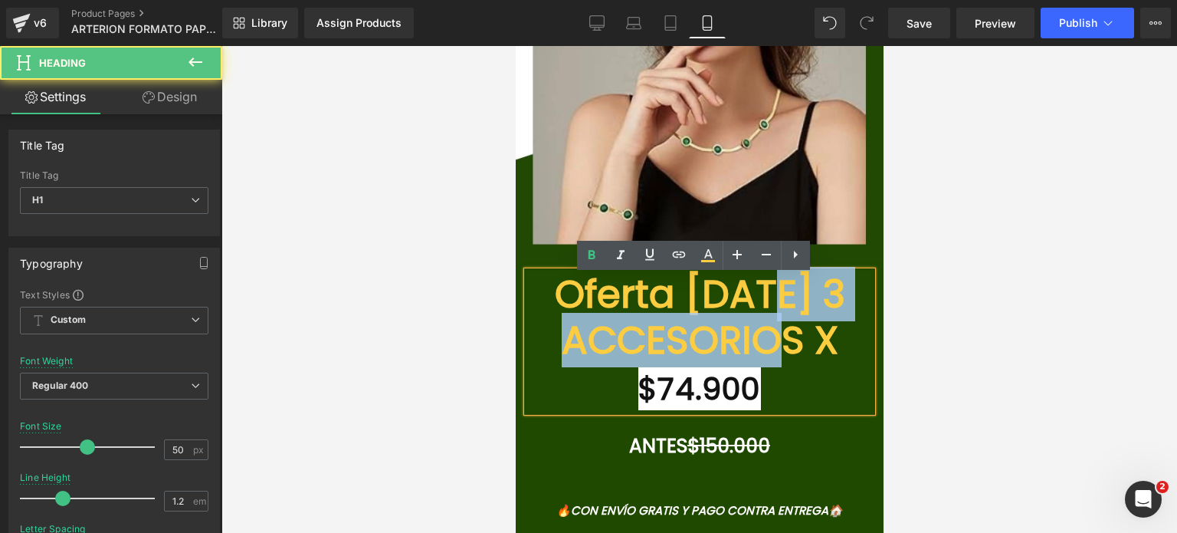
drag, startPoint x: 785, startPoint y: 298, endPoint x: 839, endPoint y: 340, distance: 68.8
click at [839, 340] on font "Oferta [DATE] 3 ACCESORIOS X" at bounding box center [699, 317] width 291 height 100
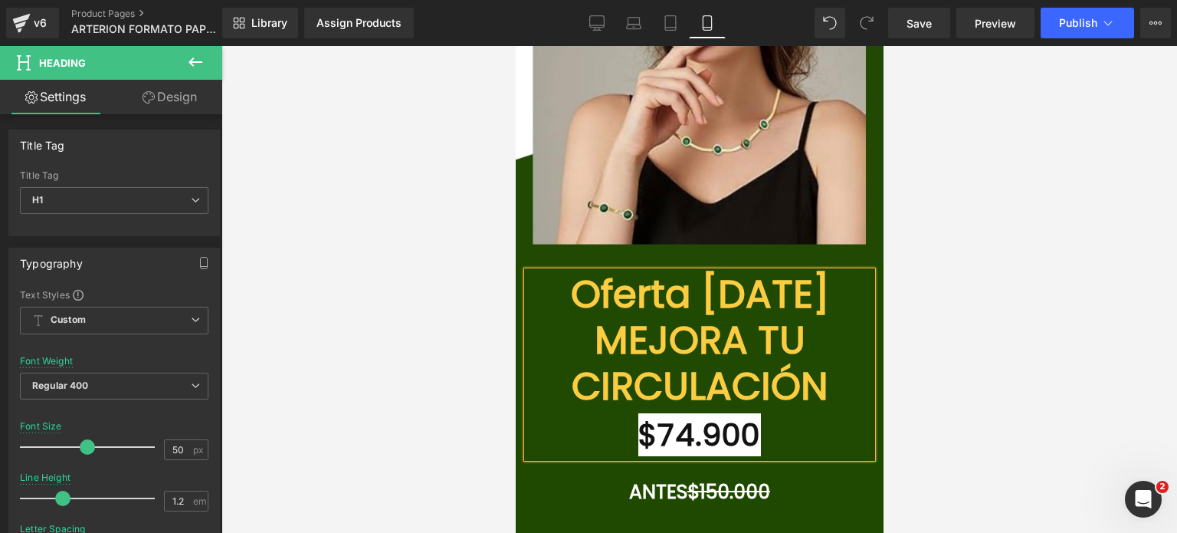
click at [740, 447] on font "$74.900" at bounding box center [699, 434] width 123 height 43
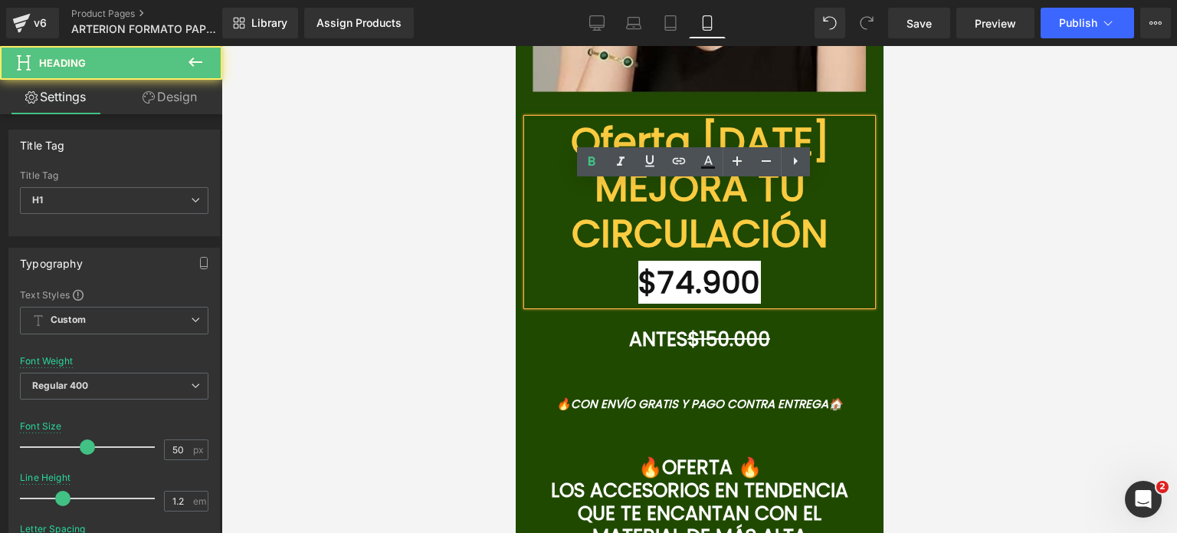
scroll to position [5408, 0]
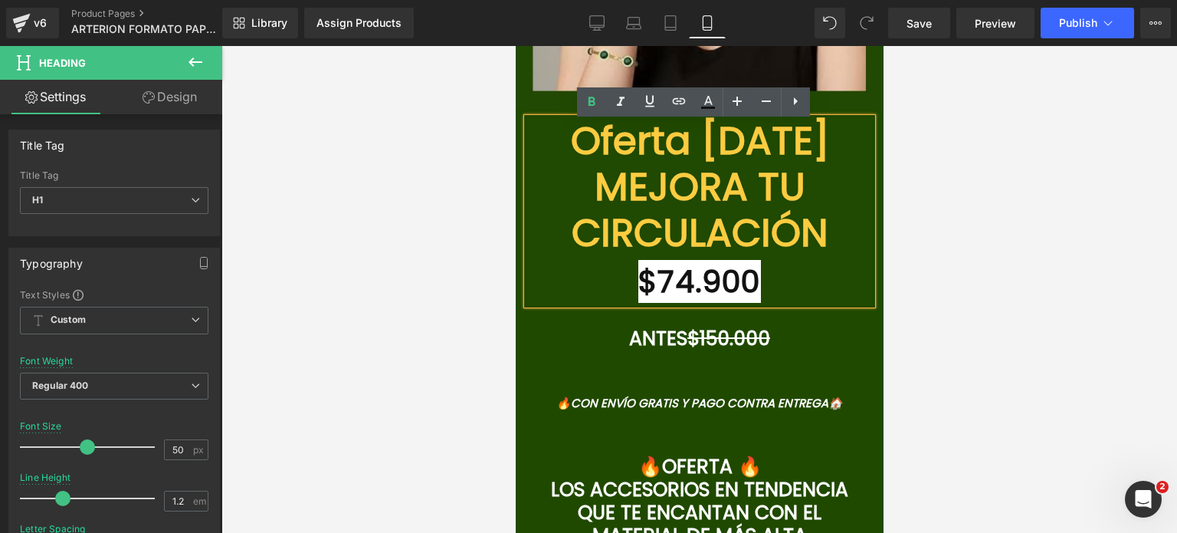
click at [681, 287] on font "$74.900" at bounding box center [699, 281] width 123 height 43
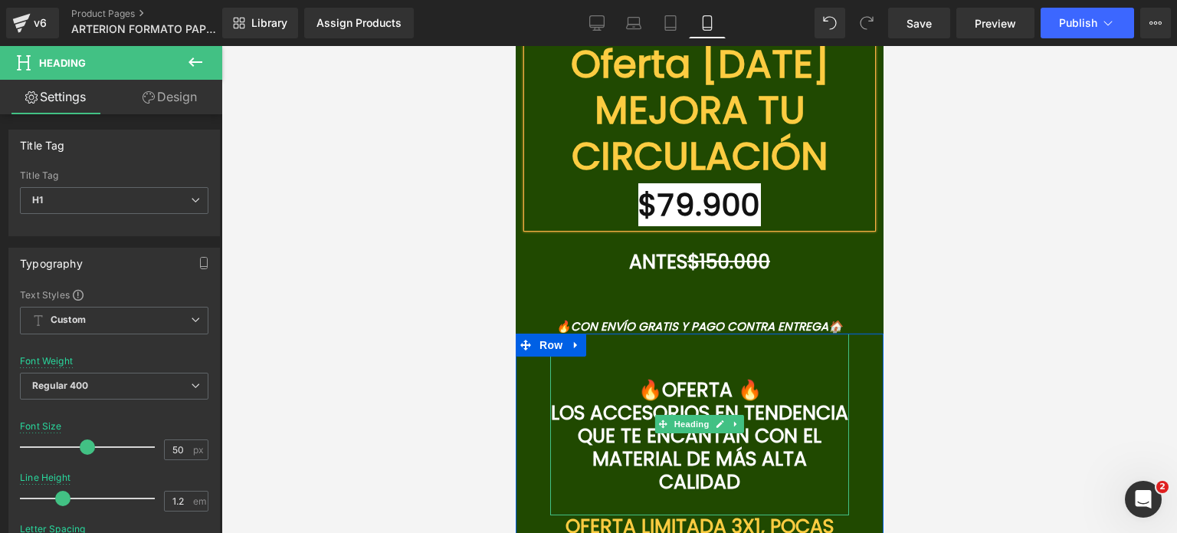
scroll to position [5561, 0]
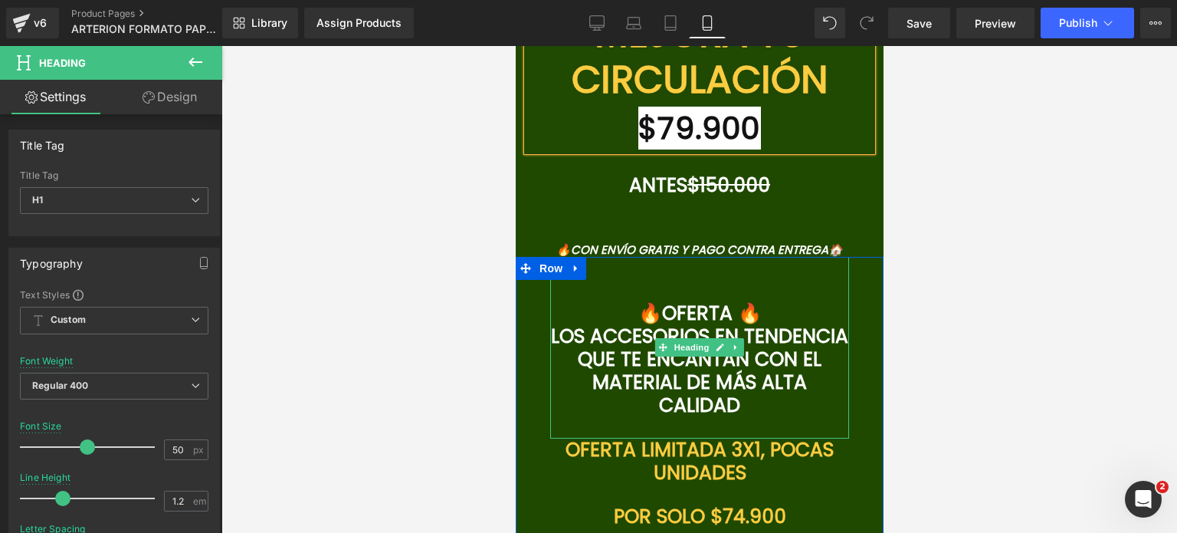
click at [791, 405] on span "LOS ACCESORIOS EN TENDENCIA QUE TE ENCANTAN CON EL MATERIAL DE MÁS ALTA CALIDAD" at bounding box center [698, 371] width 297 height 96
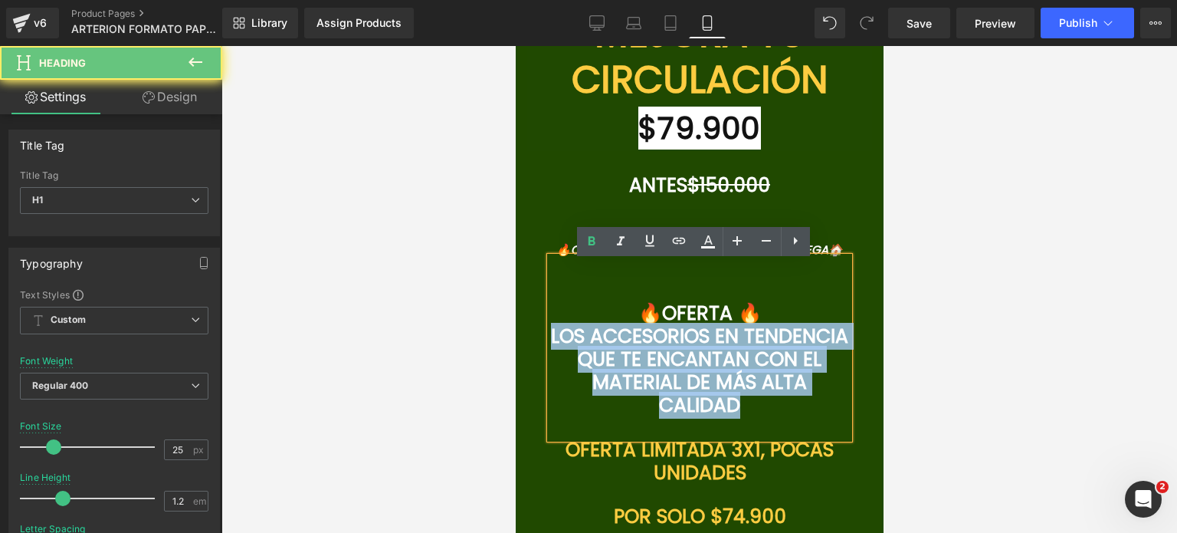
drag, startPoint x: 803, startPoint y: 412, endPoint x: 575, endPoint y: 337, distance: 240.5
click at [575, 337] on h1 "LOS ACCESORIOS EN TENDENCIA QUE TE ENCANTAN CON EL MATERIAL DE MÁS ALTA CALIDAD" at bounding box center [699, 371] width 299 height 92
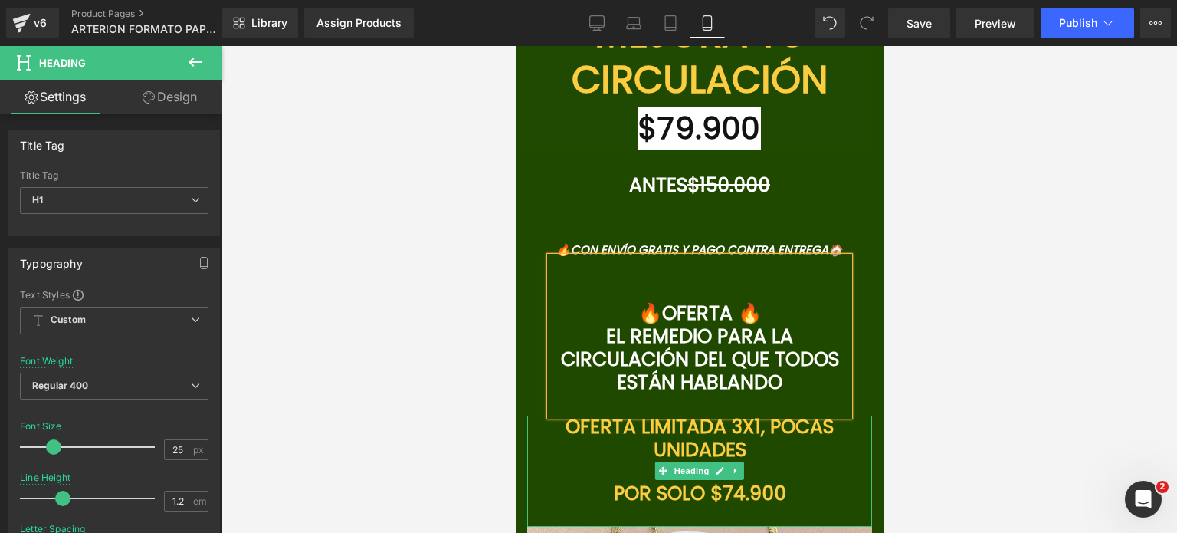
click at [744, 450] on font "X1, POCAS UNIDADES" at bounding box center [743, 438] width 181 height 50
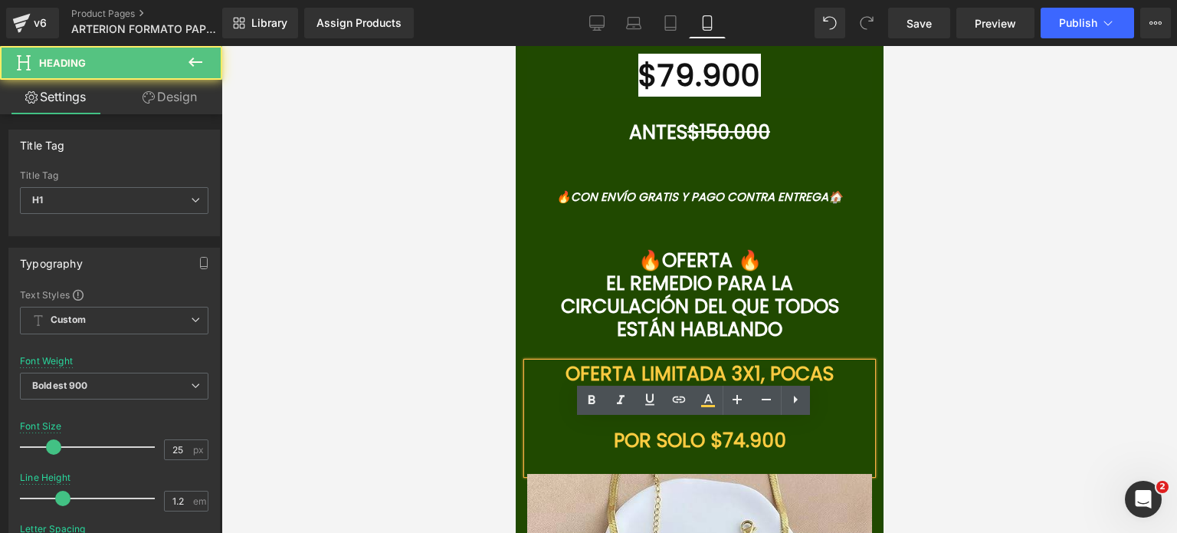
scroll to position [5638, 0]
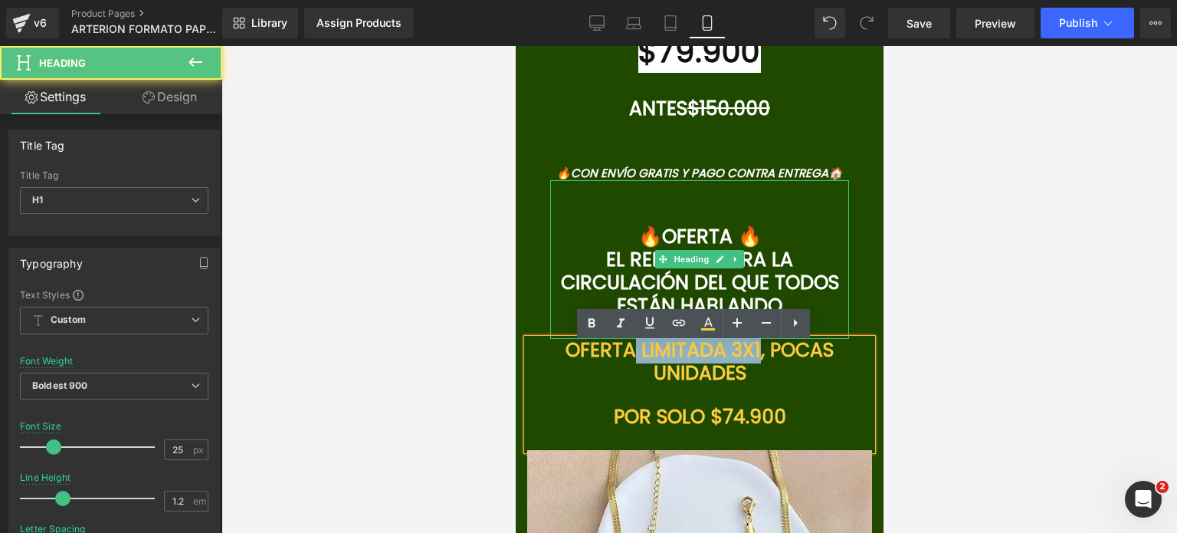
drag, startPoint x: 770, startPoint y: 354, endPoint x: 615, endPoint y: 335, distance: 156.0
click at [615, 335] on div "🔥OFERTA 🔥 EL REMEDIO PARA LA CIRCULACIÓN DEL QUE TODOS ESTÁN HABLANDO Heading O…" at bounding box center [699, 487] width 368 height 615
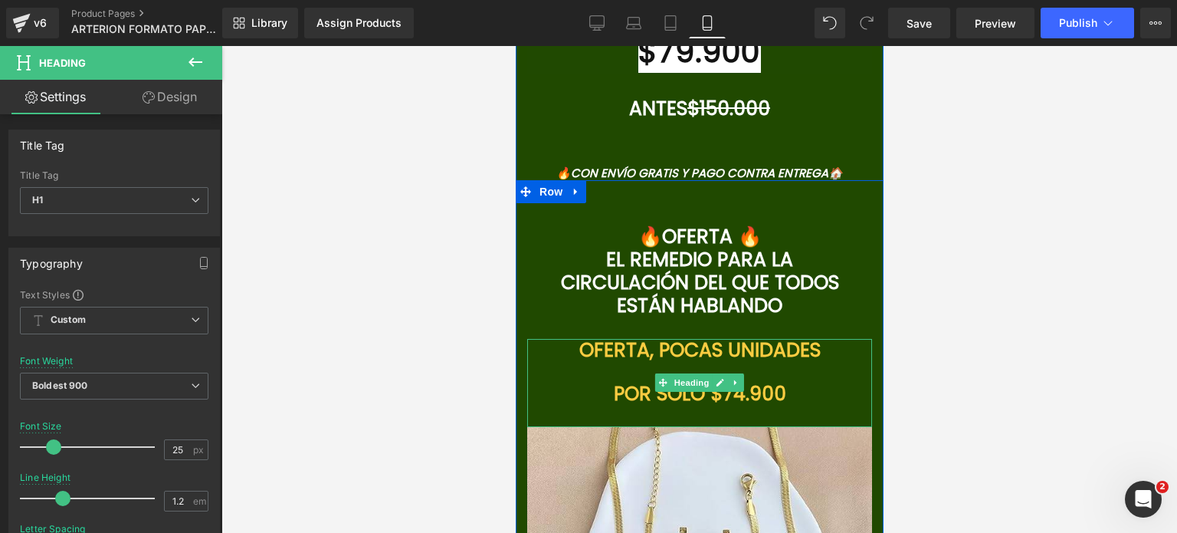
click at [649, 361] on font ", POCAS UNIDADES" at bounding box center [734, 350] width 171 height 27
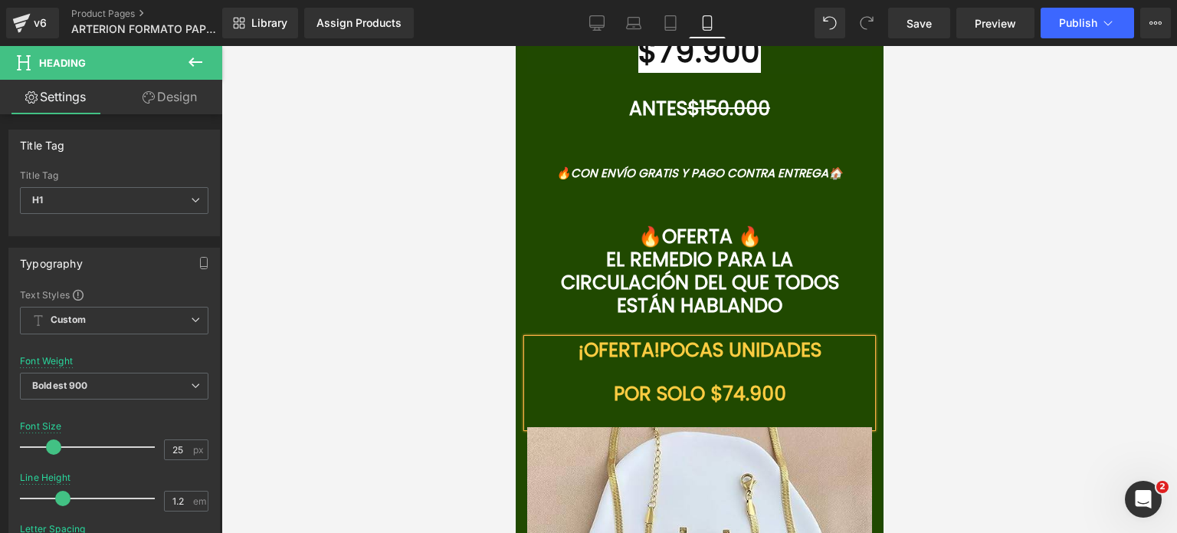
click at [740, 392] on font "POR SOLO $74.900" at bounding box center [699, 393] width 172 height 27
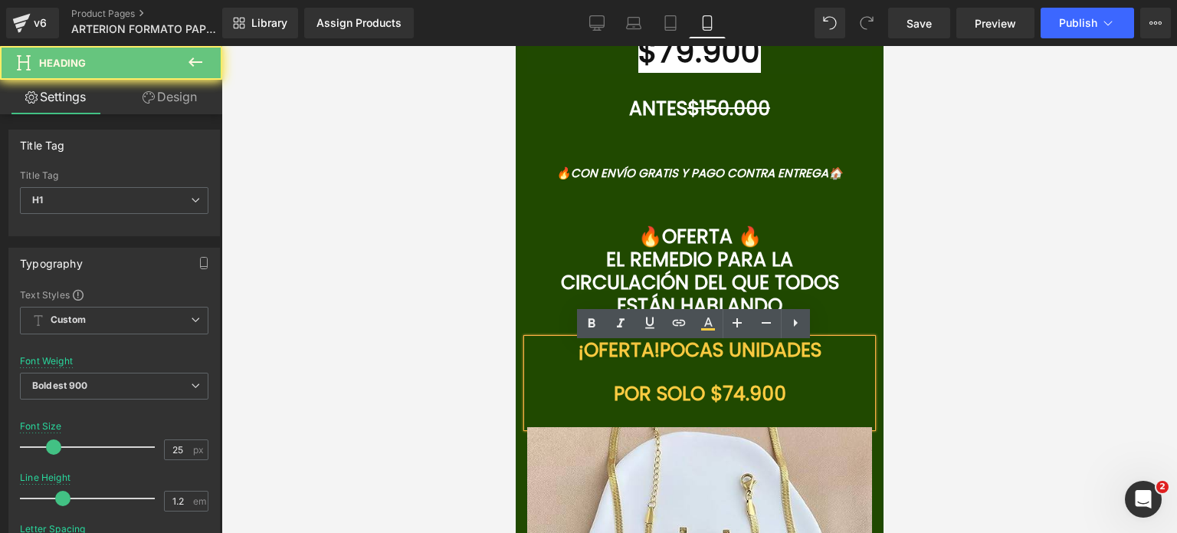
click at [746, 395] on font "POR SOLO $74.900" at bounding box center [699, 393] width 172 height 27
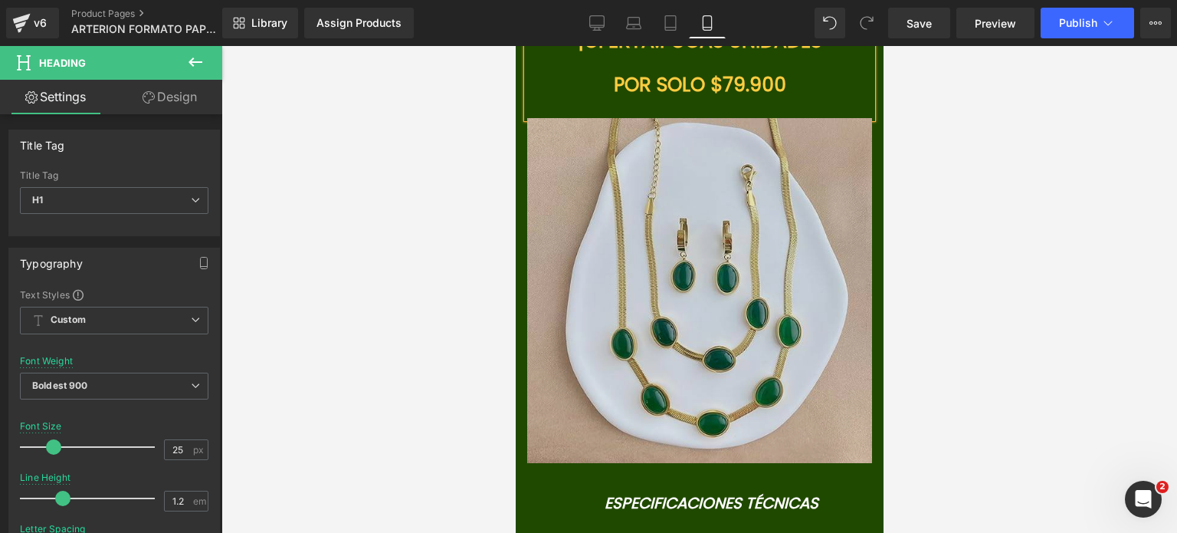
scroll to position [6021, 0]
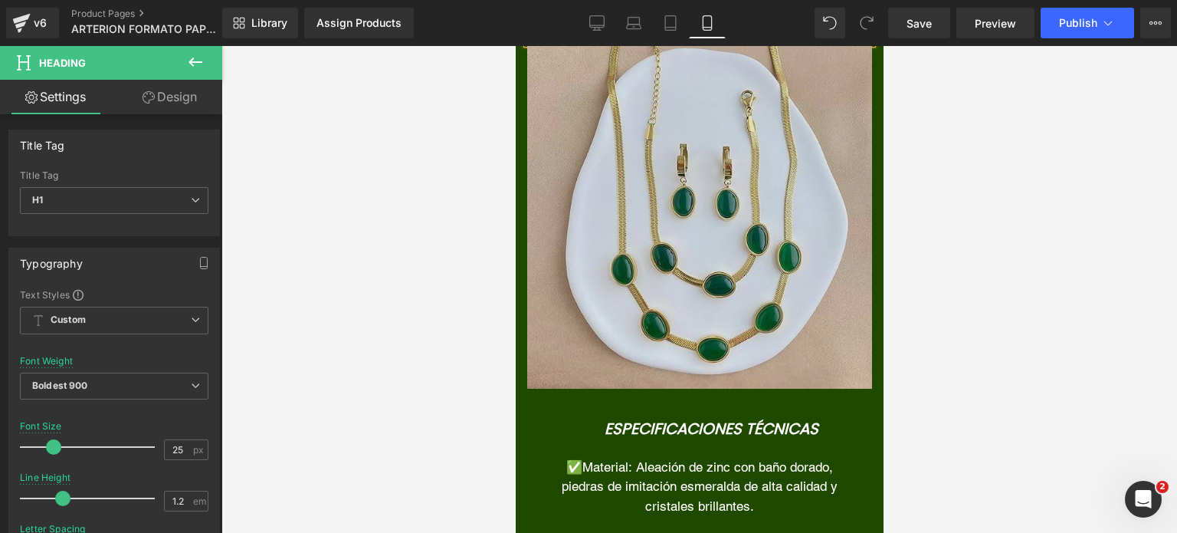
click at [764, 304] on img at bounding box center [699, 216] width 345 height 345
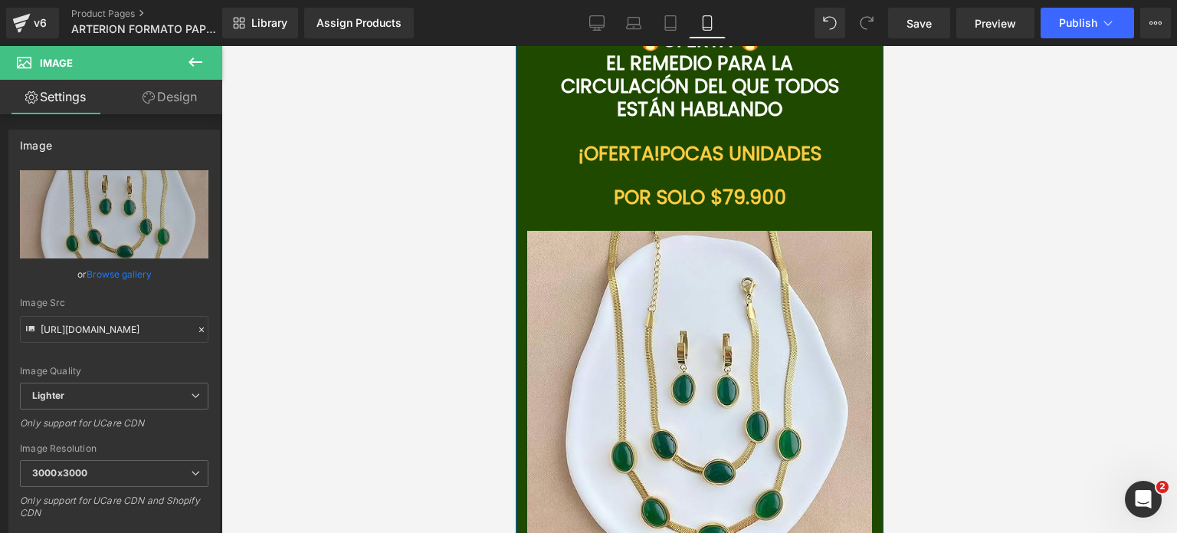
scroll to position [5944, 0]
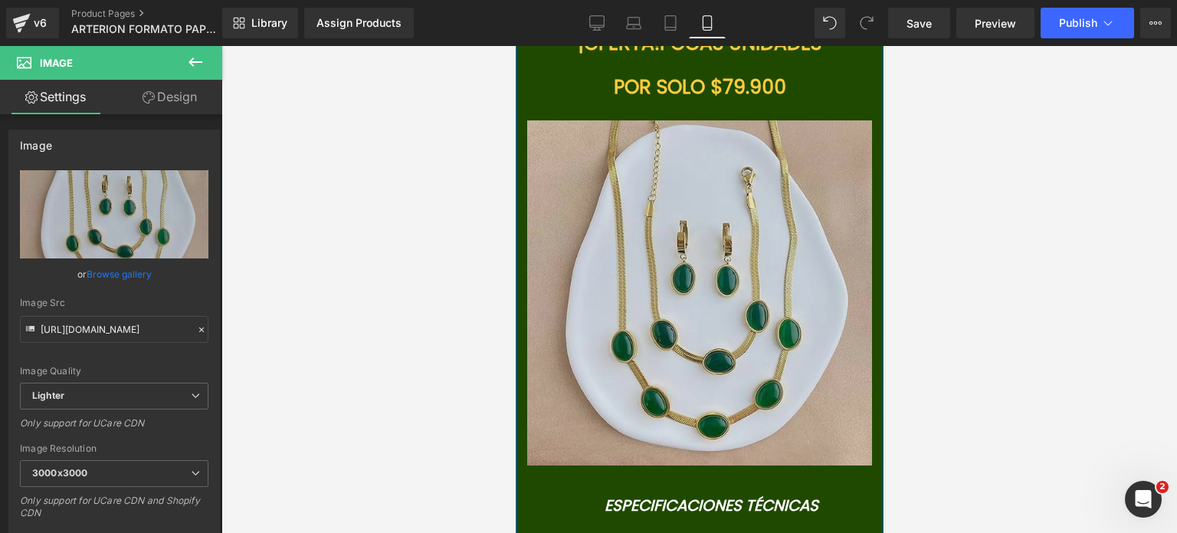
click at [688, 313] on img at bounding box center [699, 292] width 345 height 345
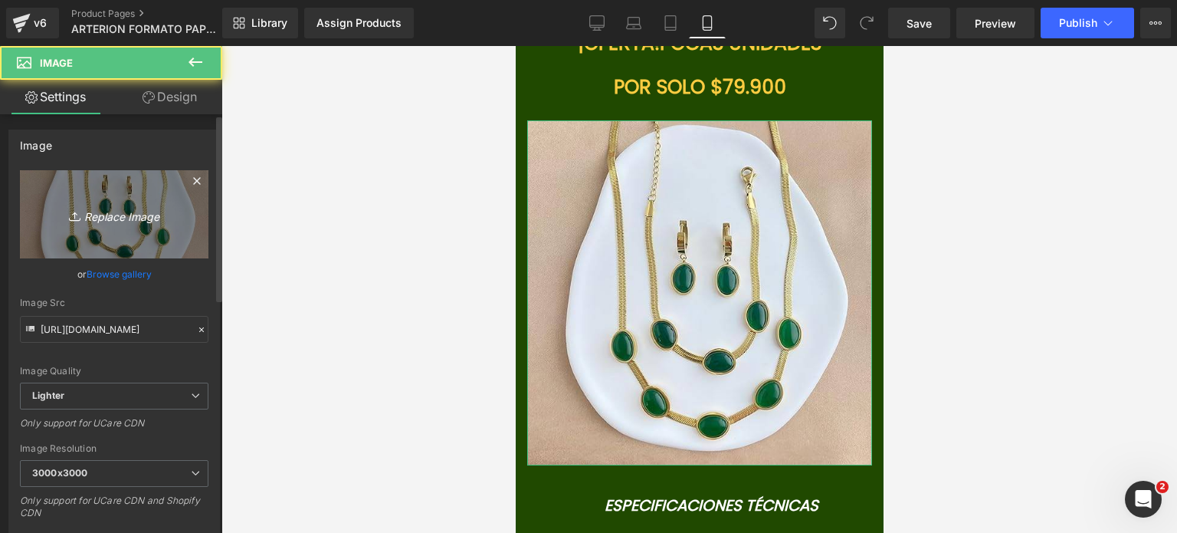
click at [39, 203] on link "Replace Image" at bounding box center [114, 214] width 189 height 88
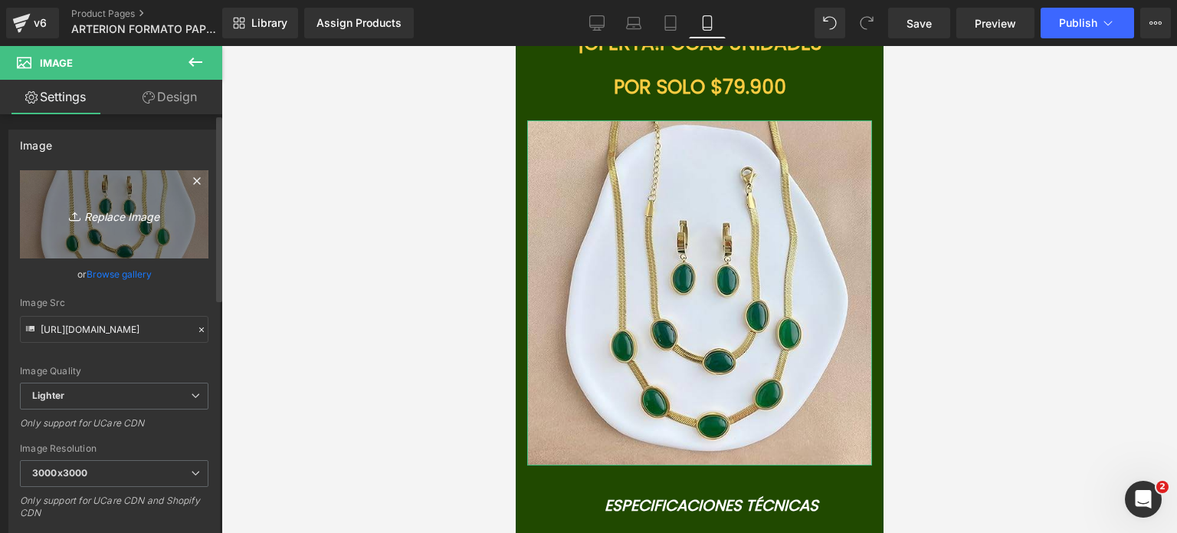
type input "C:\fakepath\ARTERION.zip - 5.png"
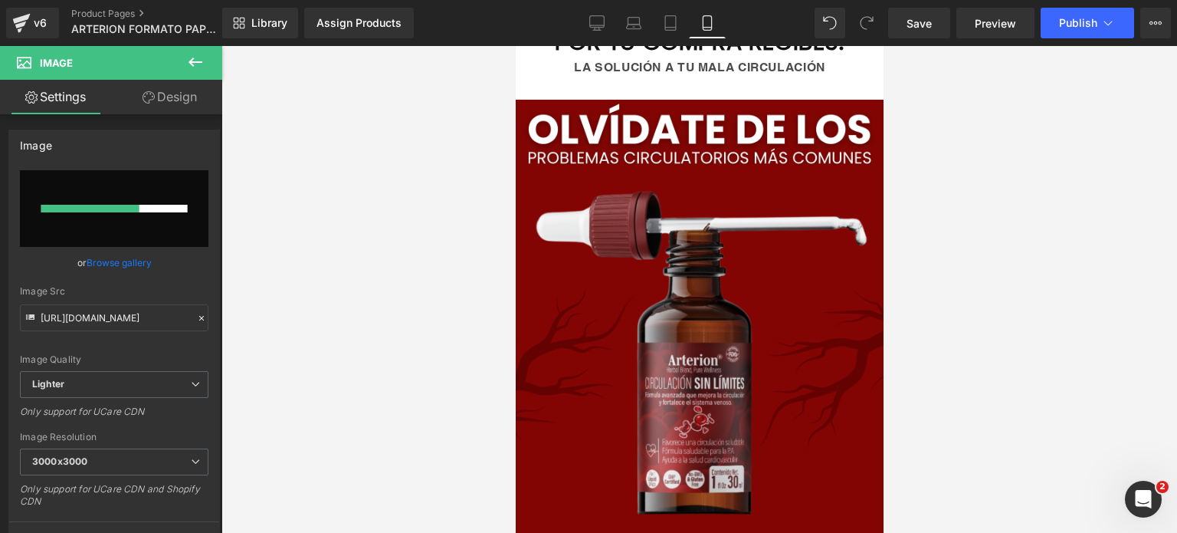
scroll to position [1192, 0]
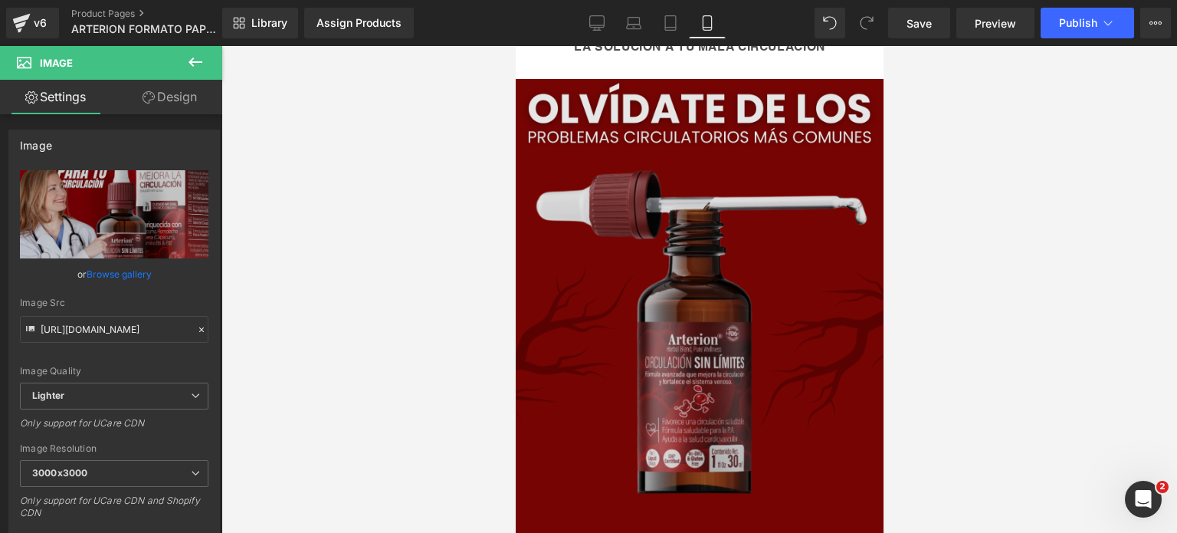
click at [678, 241] on img at bounding box center [699, 406] width 368 height 654
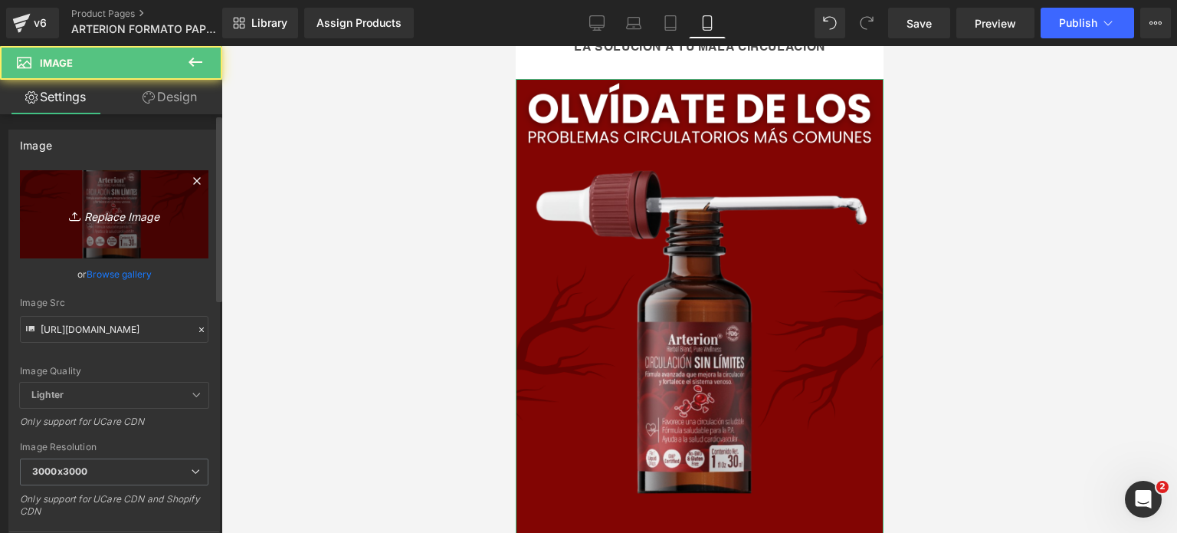
click at [126, 199] on link "Replace Image" at bounding box center [114, 214] width 189 height 88
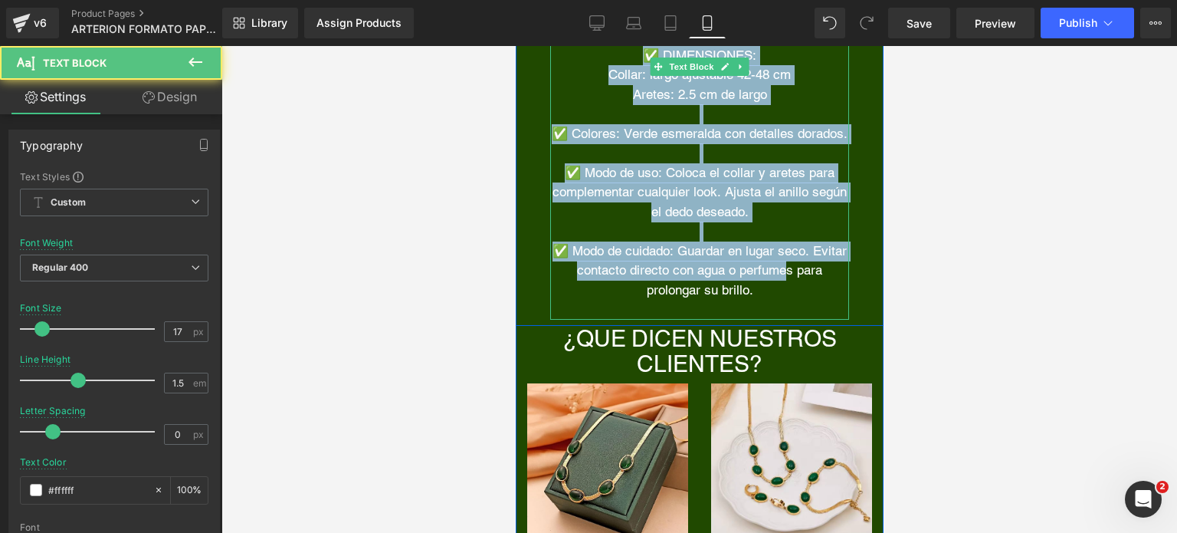
scroll to position [6558, 0]
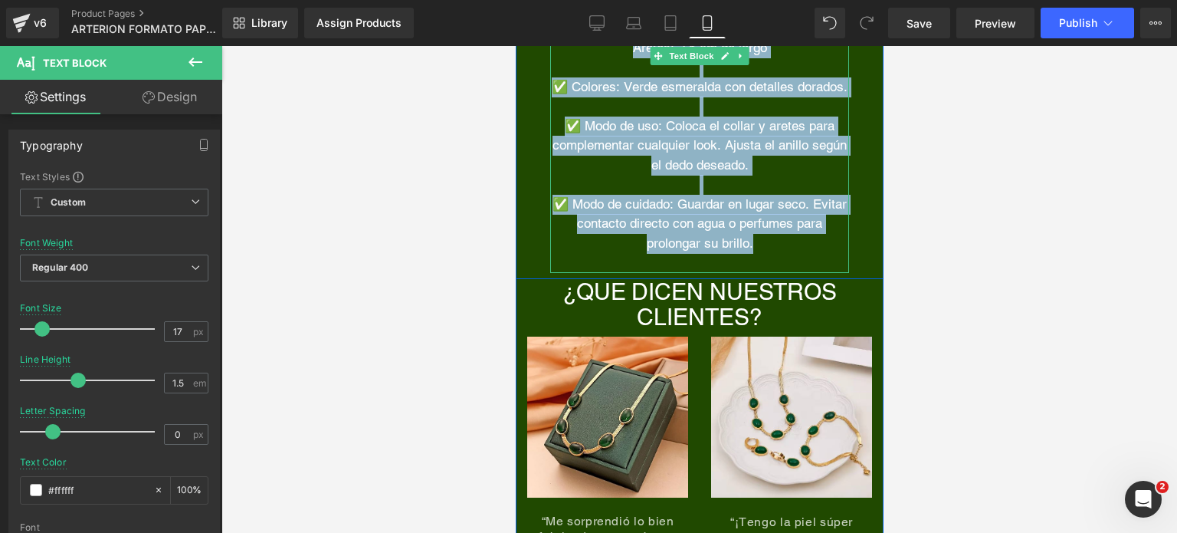
drag, startPoint x: 574, startPoint y: 163, endPoint x: 750, endPoint y: 269, distance: 204.9
click at [750, 269] on div "✅Material: Aleación de zinc con baño dorado, piedras de imitación esmeralda de …" at bounding box center [699, 87] width 299 height 372
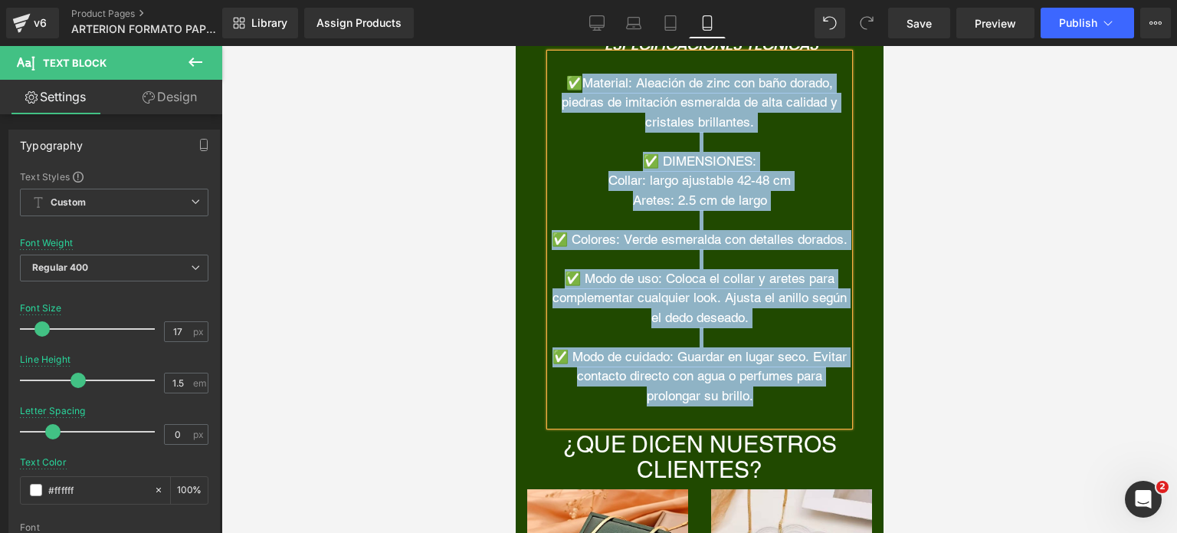
scroll to position [6404, 0]
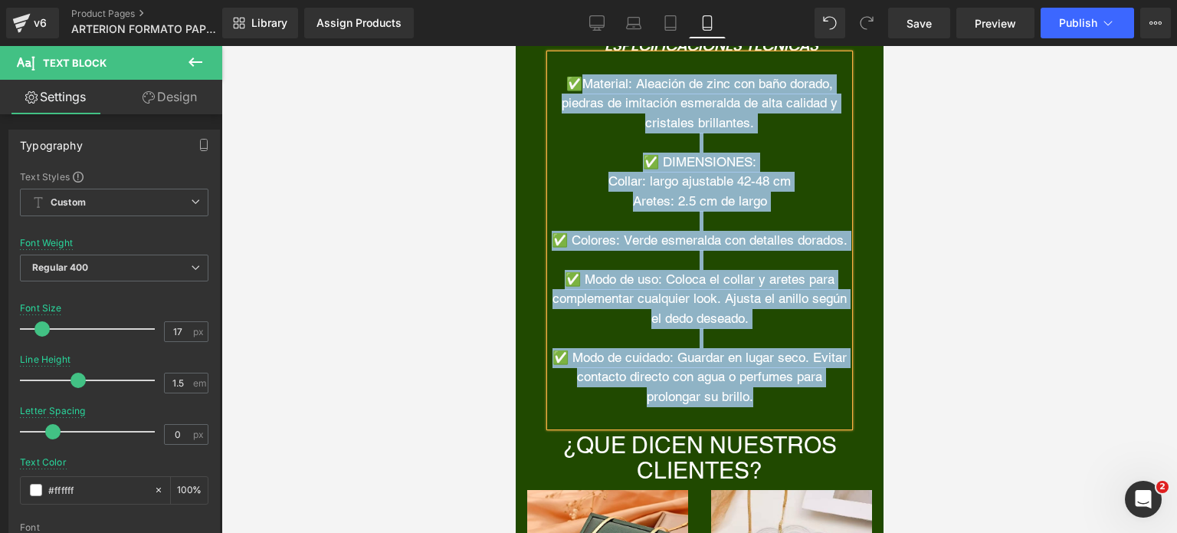
click at [706, 326] on font "✅ Modo de uso: Coloca el collar y aretes para complementar cualquier look. Ajus…" at bounding box center [699, 298] width 294 height 54
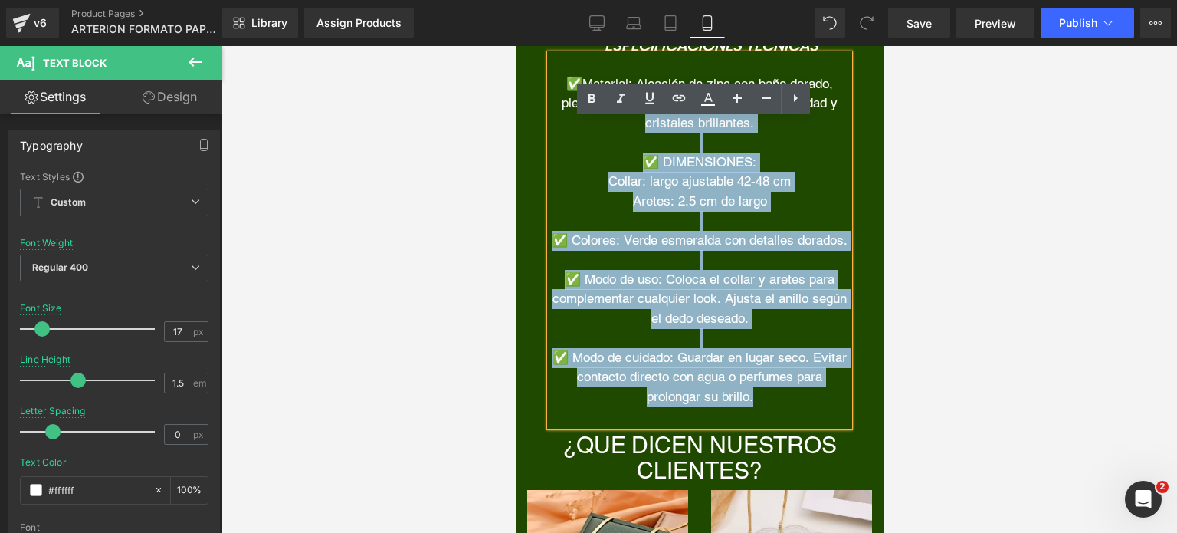
drag, startPoint x: 749, startPoint y: 422, endPoint x: 600, endPoint y: 125, distance: 331.8
click at [600, 125] on div "✅Material: Aleación de zinc con baño dorado, piedras de imitación esmeralda de …" at bounding box center [699, 240] width 299 height 372
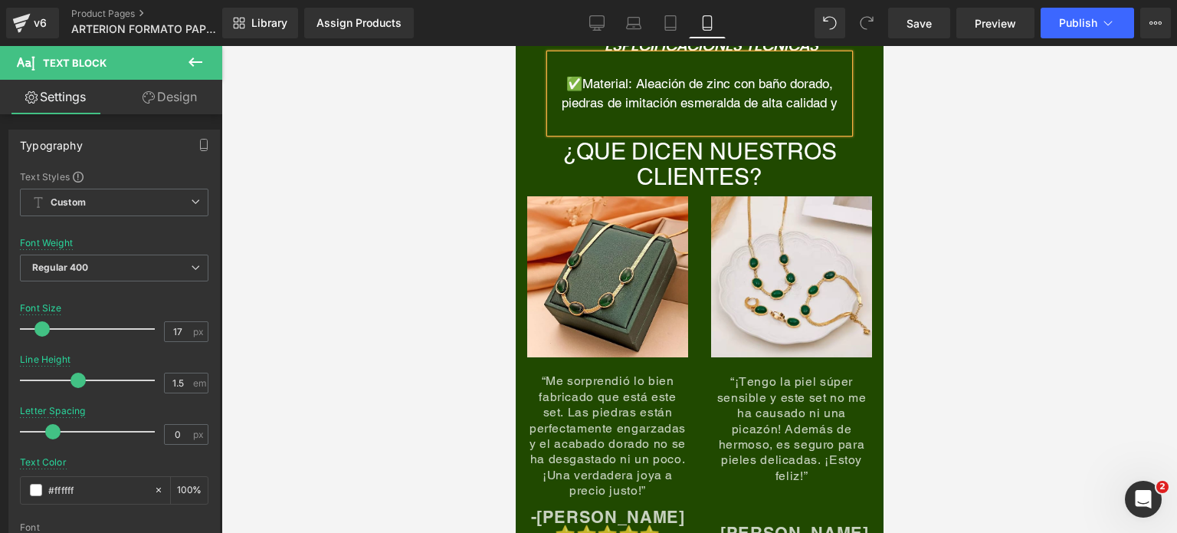
drag, startPoint x: 835, startPoint y: 107, endPoint x: 577, endPoint y: 93, distance: 258.0
click at [577, 93] on p "✅Material: Aleación de zinc con baño dorado, piedras de imitación esmeralda de …" at bounding box center [699, 93] width 299 height 39
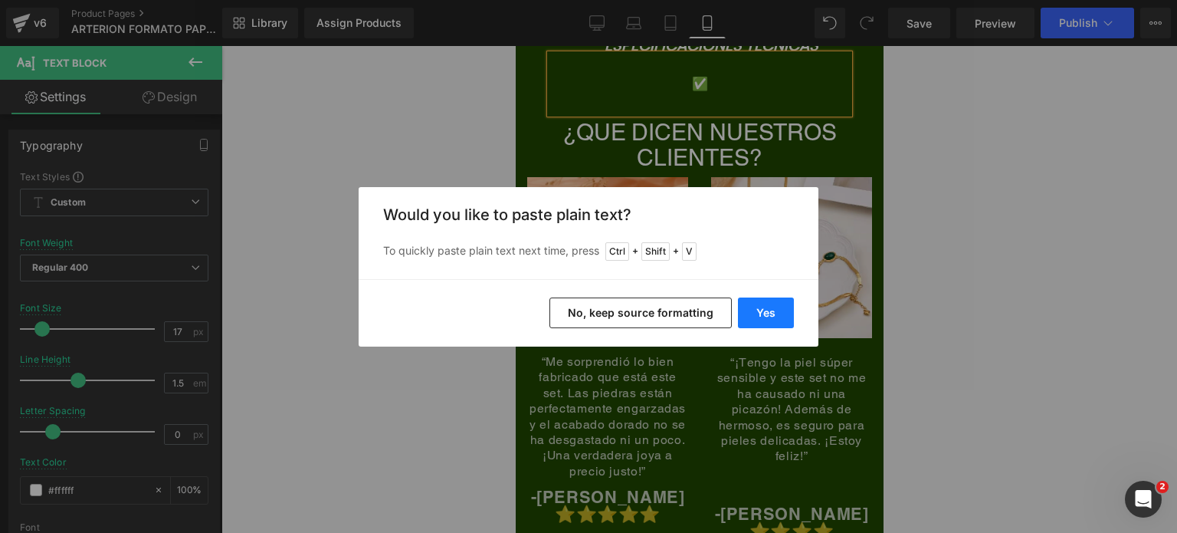
click at [754, 307] on button "Yes" at bounding box center [766, 312] width 56 height 31
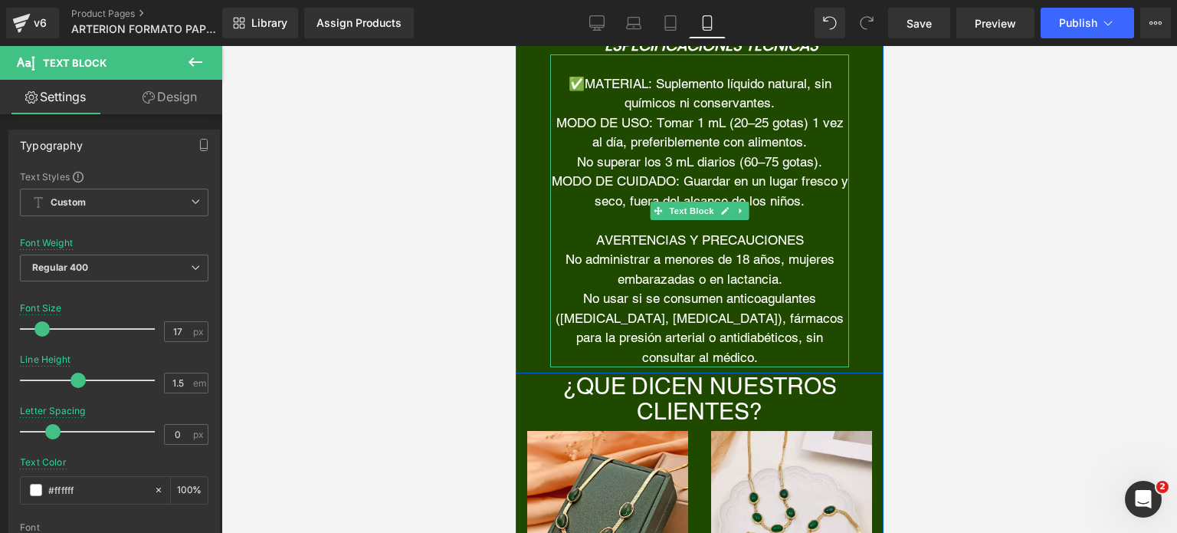
click at [776, 103] on p "✅MATERIAL: Suplemento líquido natural, sin químicos ni conservantes." at bounding box center [699, 93] width 299 height 39
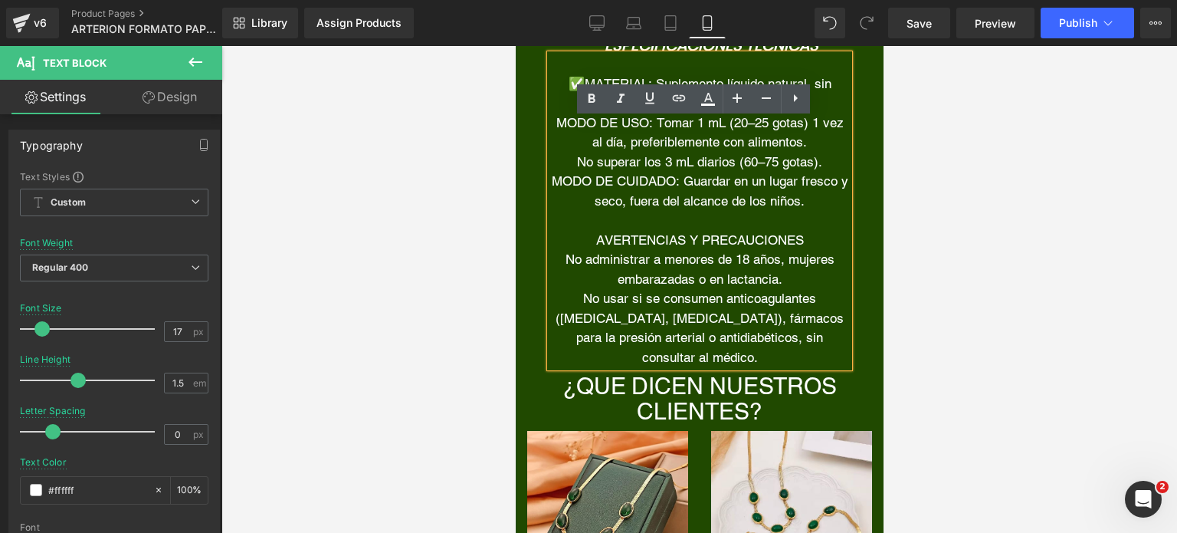
click at [773, 119] on p "MODO DE USO: Tomar 1 mL (20–25 gotas) 1 vez al día, preferiblemente con aliment…" at bounding box center [699, 132] width 299 height 39
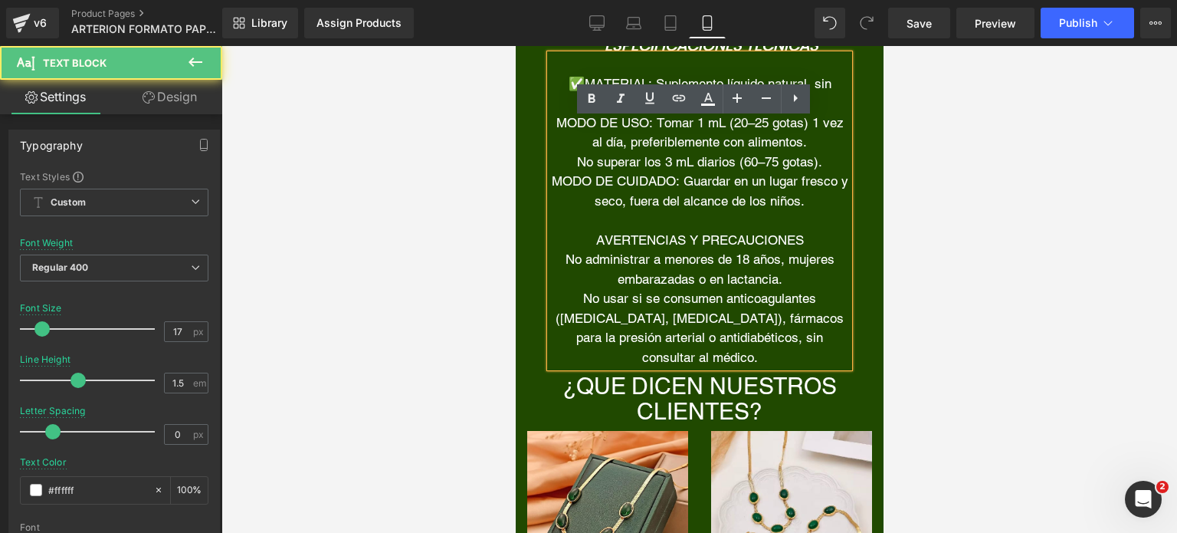
click at [819, 107] on p "✅MATERIAL: Suplemento líquido natural, sin químicos ni conservantes." at bounding box center [699, 93] width 299 height 39
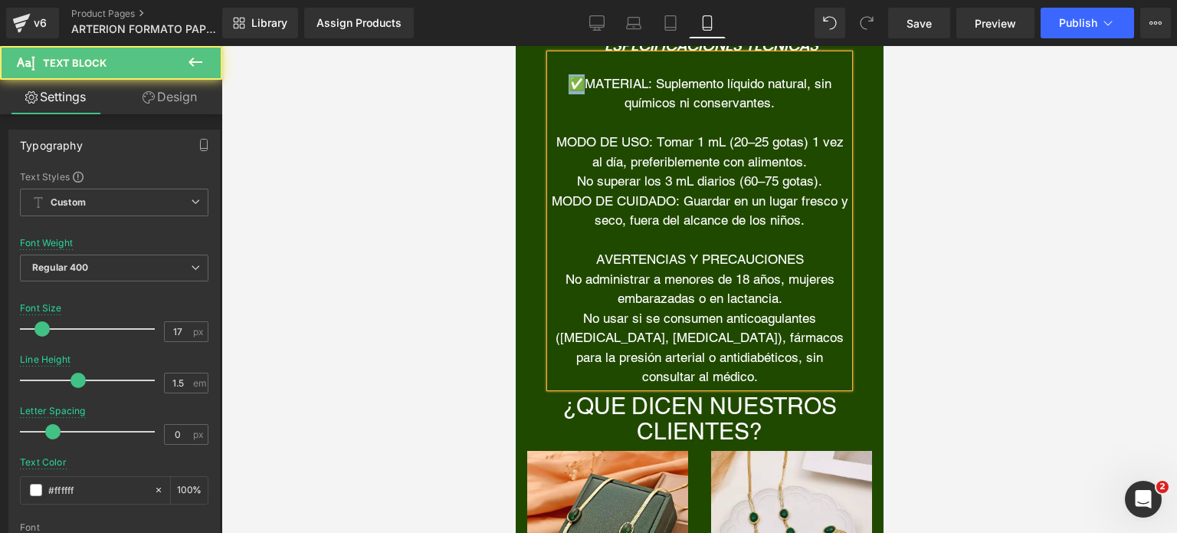
drag, startPoint x: 573, startPoint y: 85, endPoint x: 562, endPoint y: 86, distance: 11.5
click at [568, 86] on font "✅MATERIAL: Suplemento líquido natural, sin químicos ni conservantes." at bounding box center [699, 93] width 263 height 35
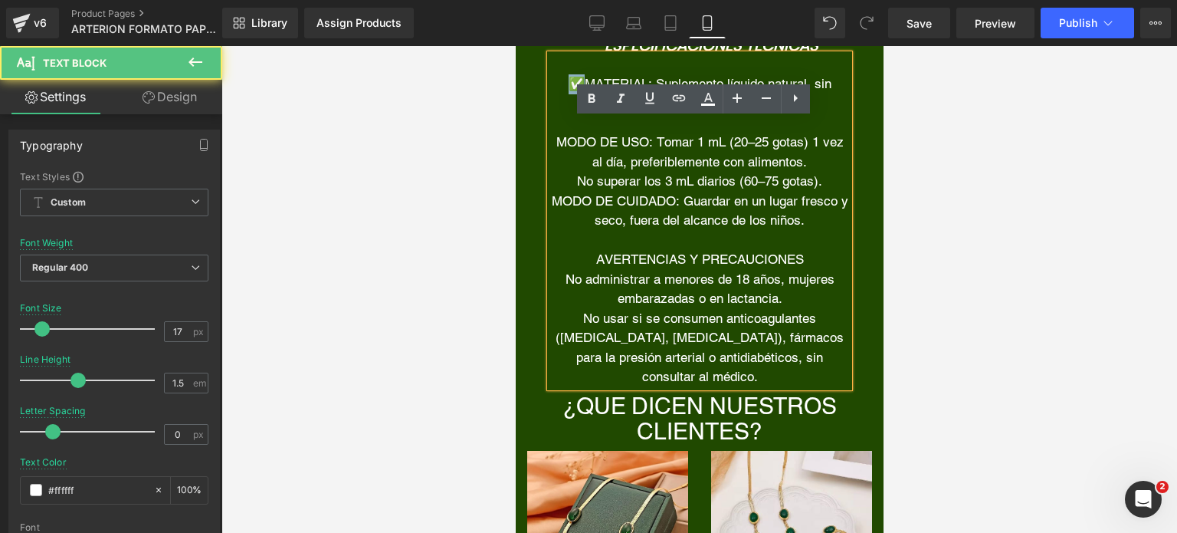
copy font "✅"
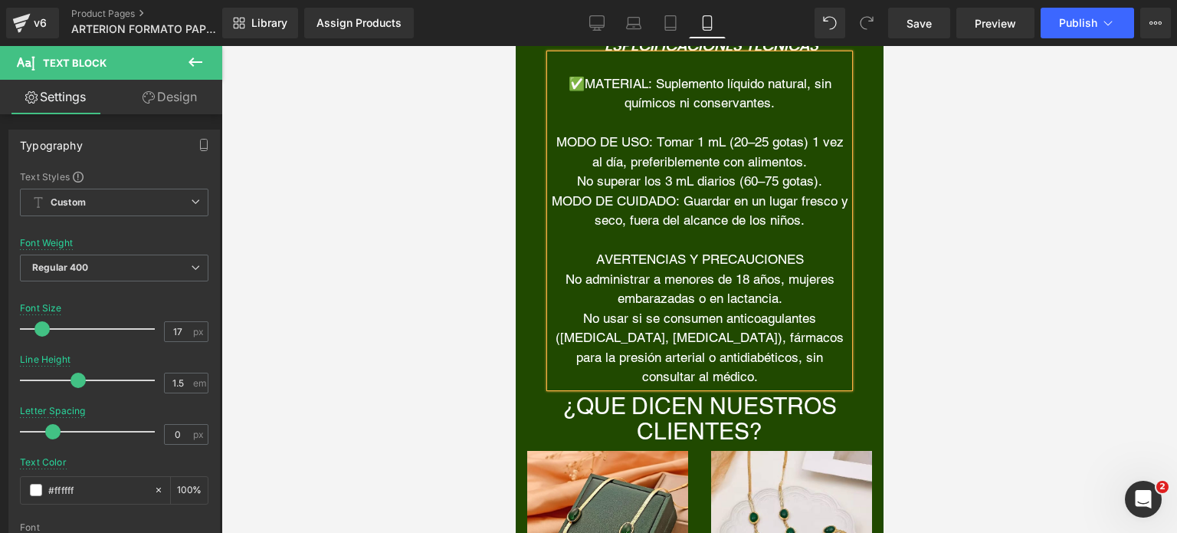
click at [550, 146] on p "MODO DE USO: Tomar 1 mL (20–25 gotas) 1 vez al día, preferiblemente con aliment…" at bounding box center [699, 152] width 299 height 39
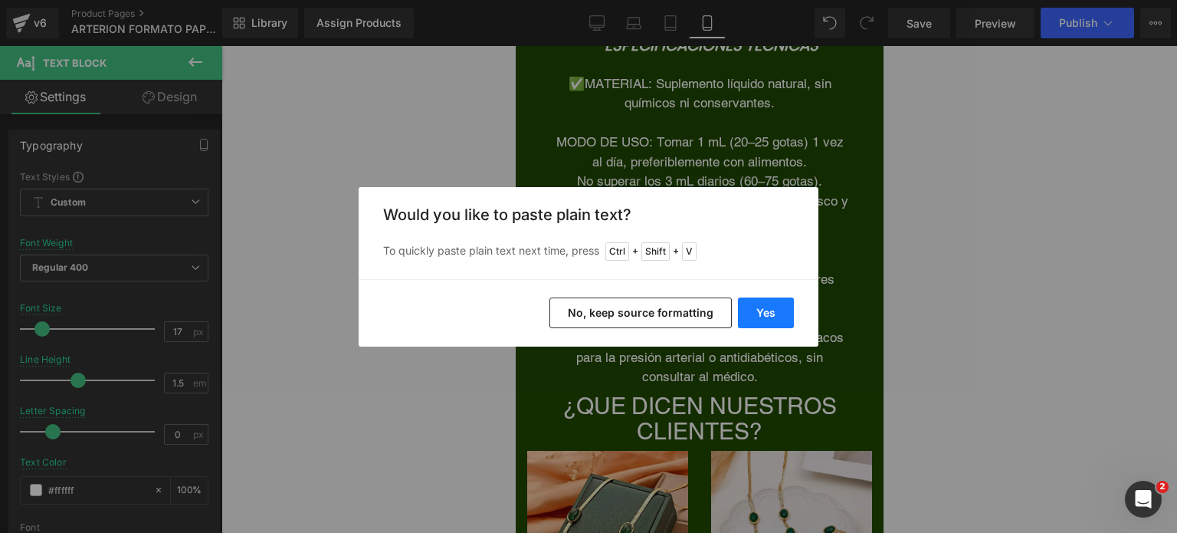
drag, startPoint x: 747, startPoint y: 307, endPoint x: 195, endPoint y: 248, distance: 555.9
click at [747, 307] on button "Yes" at bounding box center [766, 312] width 56 height 31
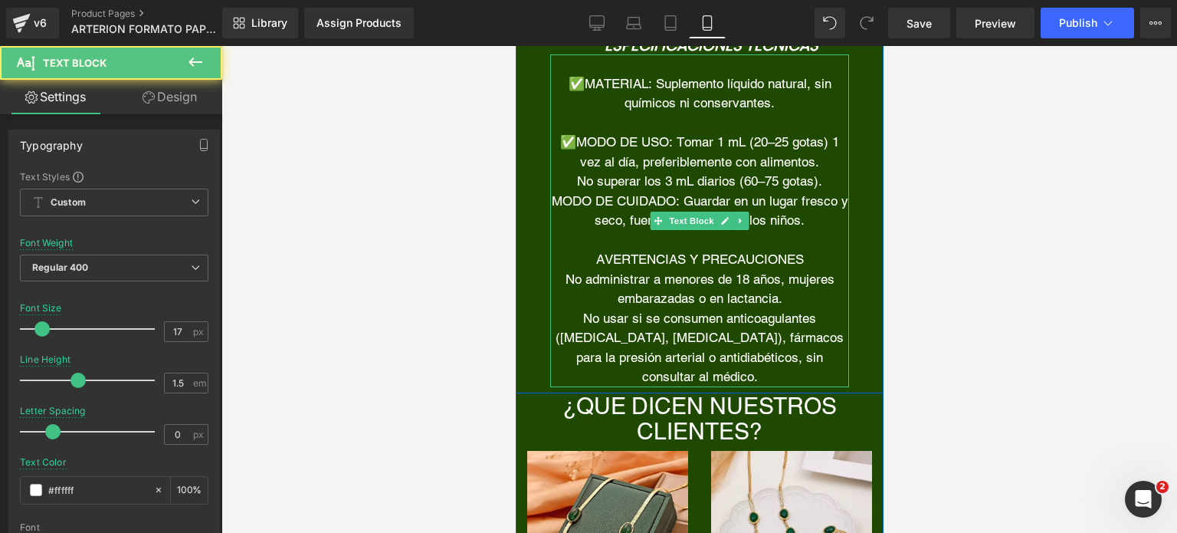
click at [552, 205] on font "MODO DE CUIDADO: Guardar en un lugar fresco y seco, fuera del alcance de los ni…" at bounding box center [699, 210] width 297 height 35
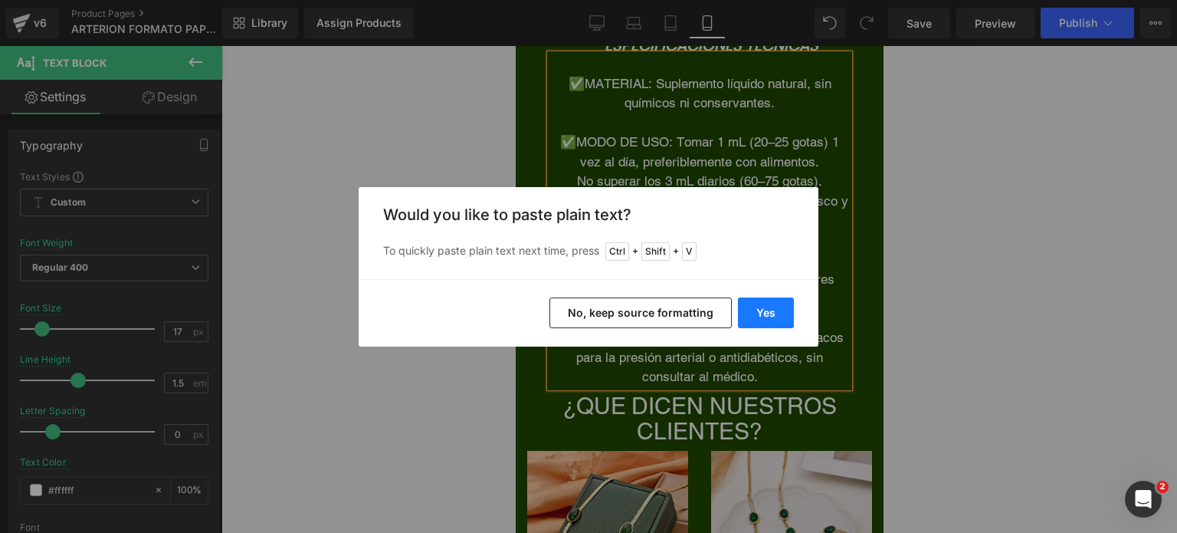
drag, startPoint x: 748, startPoint y: 304, endPoint x: 254, endPoint y: 181, distance: 509.4
click at [748, 304] on button "Yes" at bounding box center [766, 312] width 56 height 31
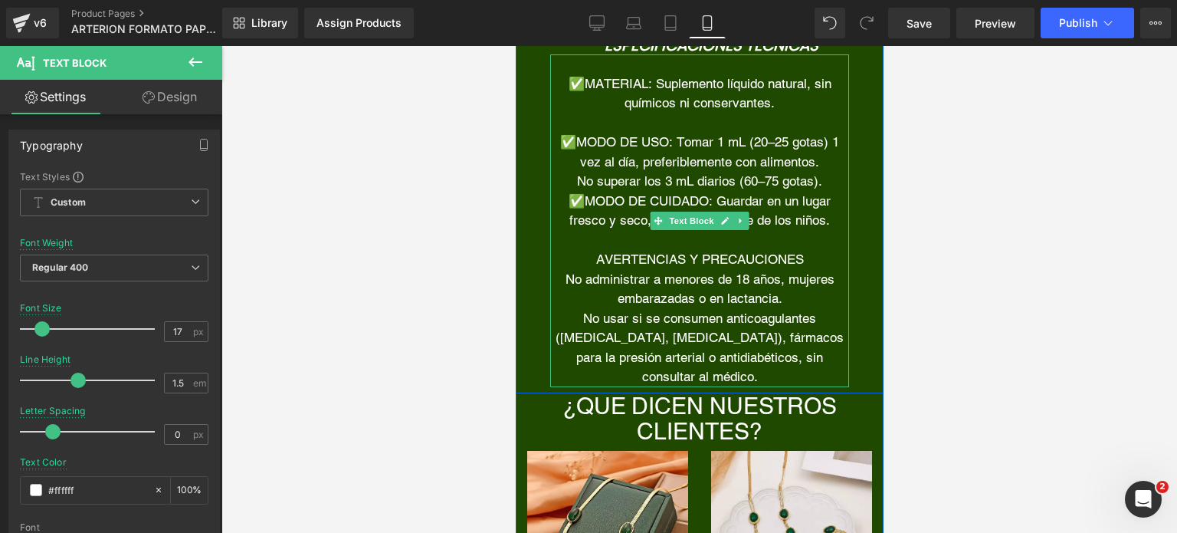
click at [826, 180] on p "No superar los 3 mL diarios (60–75 gotas)." at bounding box center [699, 182] width 299 height 20
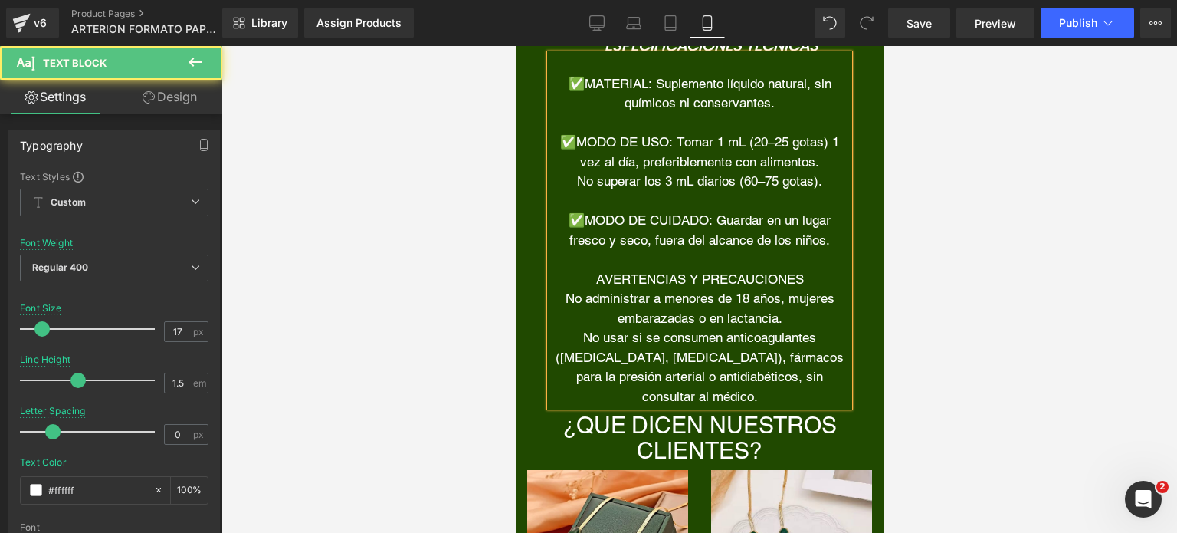
click at [585, 278] on p "AVERTENCIAS Y PRECAUCIONES" at bounding box center [699, 280] width 299 height 20
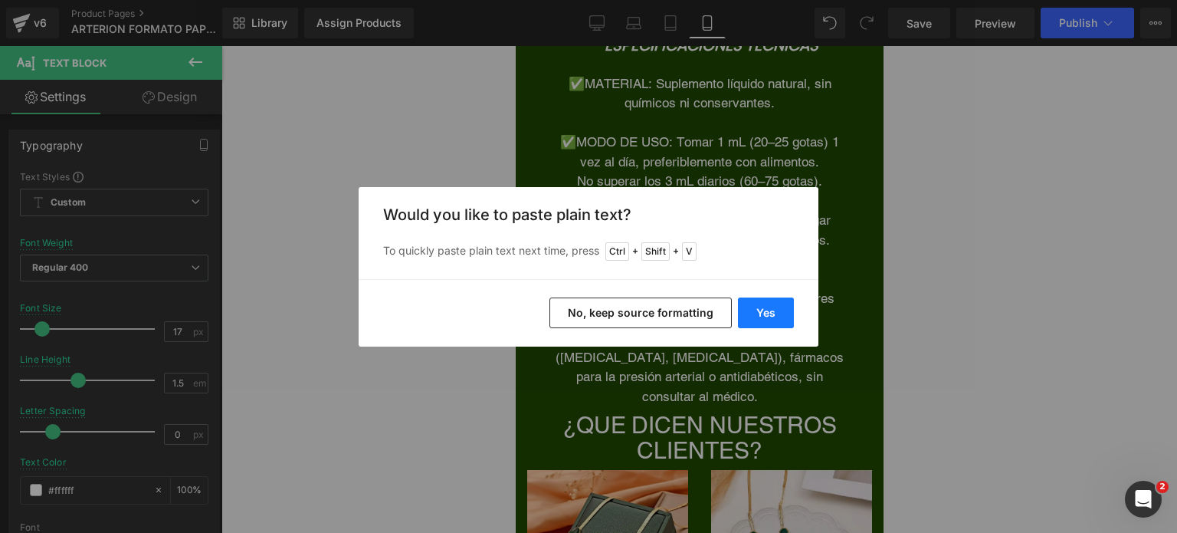
drag, startPoint x: 758, startPoint y: 307, endPoint x: 243, endPoint y: 263, distance: 517.0
click at [758, 307] on button "Yes" at bounding box center [766, 312] width 56 height 31
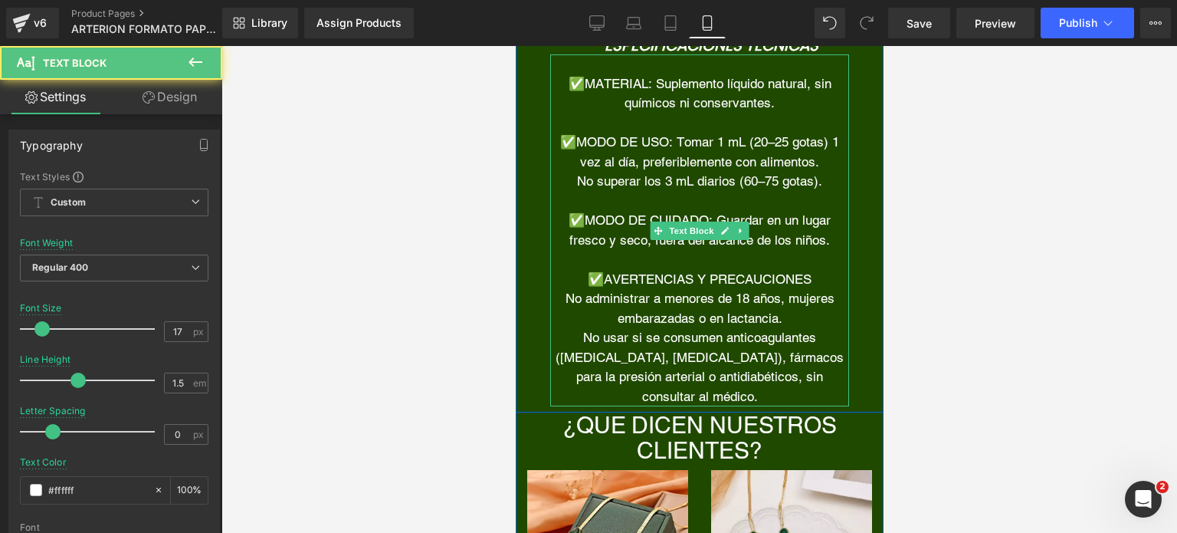
click at [767, 396] on p "para la presión arterial o antidiabéticos, sin consultar al médico." at bounding box center [699, 386] width 299 height 39
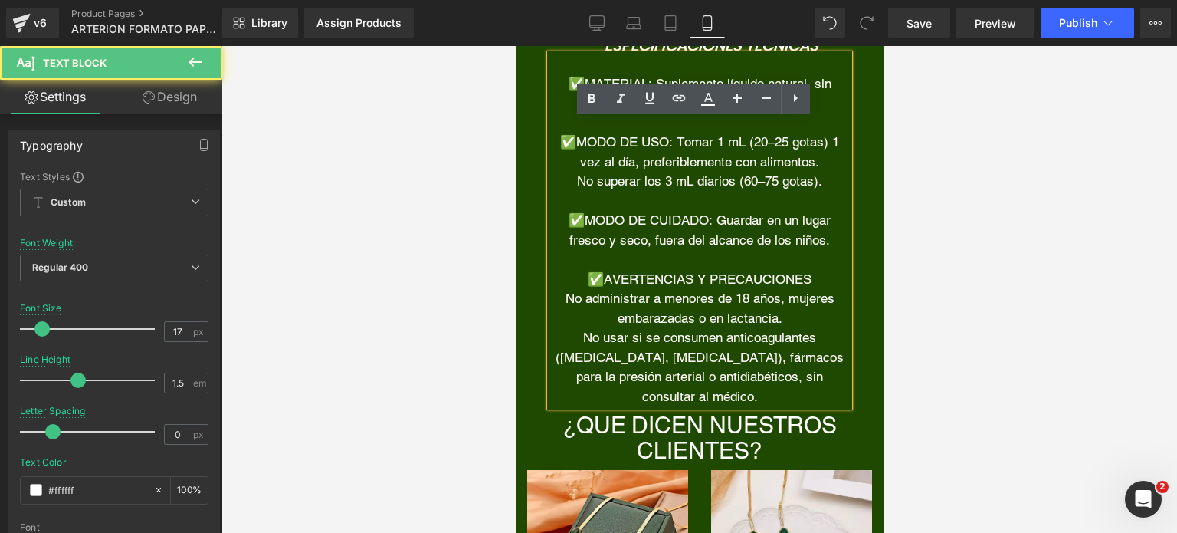
click at [954, 353] on div at bounding box center [700, 289] width 956 height 487
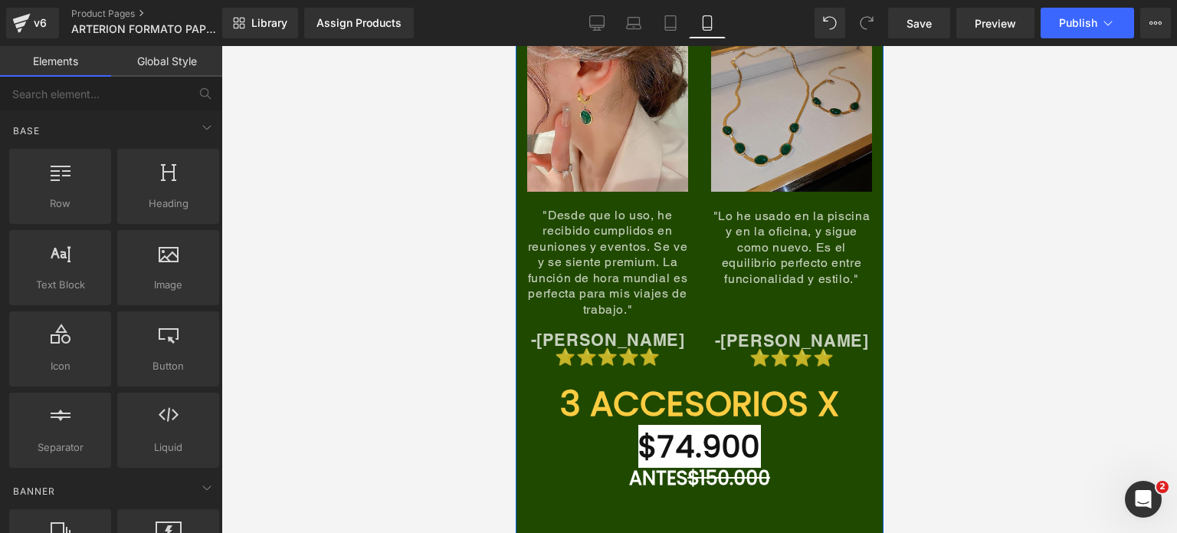
scroll to position [7247, 0]
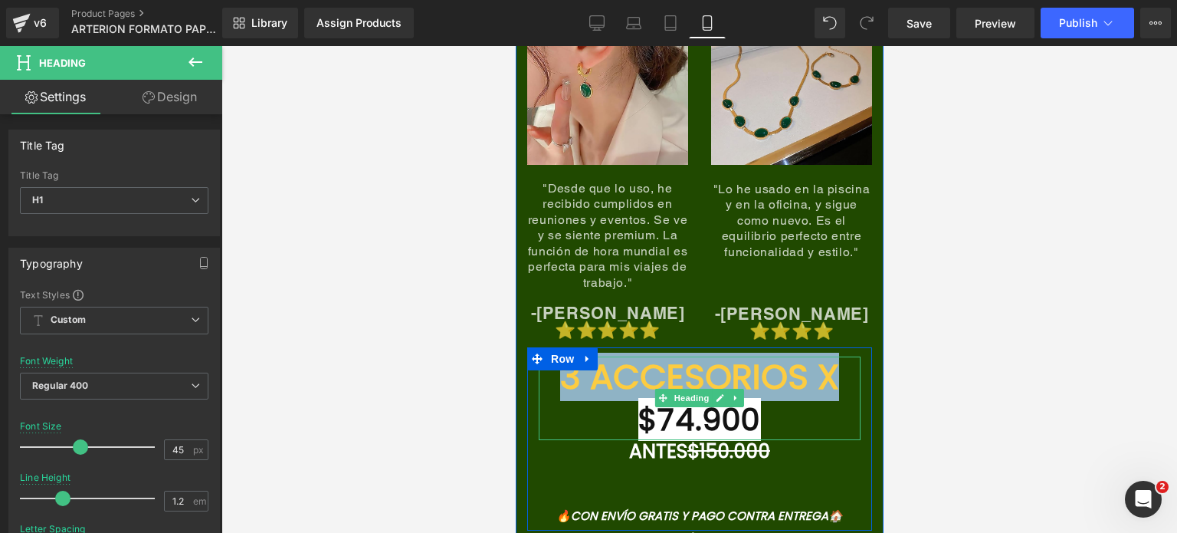
drag, startPoint x: 827, startPoint y: 361, endPoint x: 550, endPoint y: 369, distance: 277.6
click at [560, 369] on font "3 ACCESORIOS X" at bounding box center [699, 377] width 279 height 48
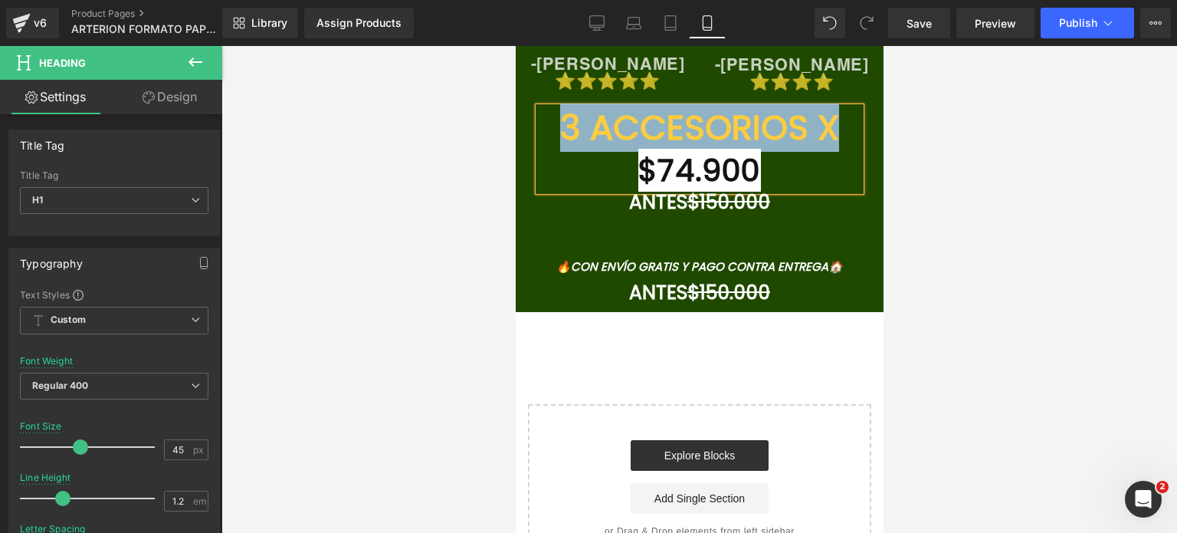
scroll to position [7472, 0]
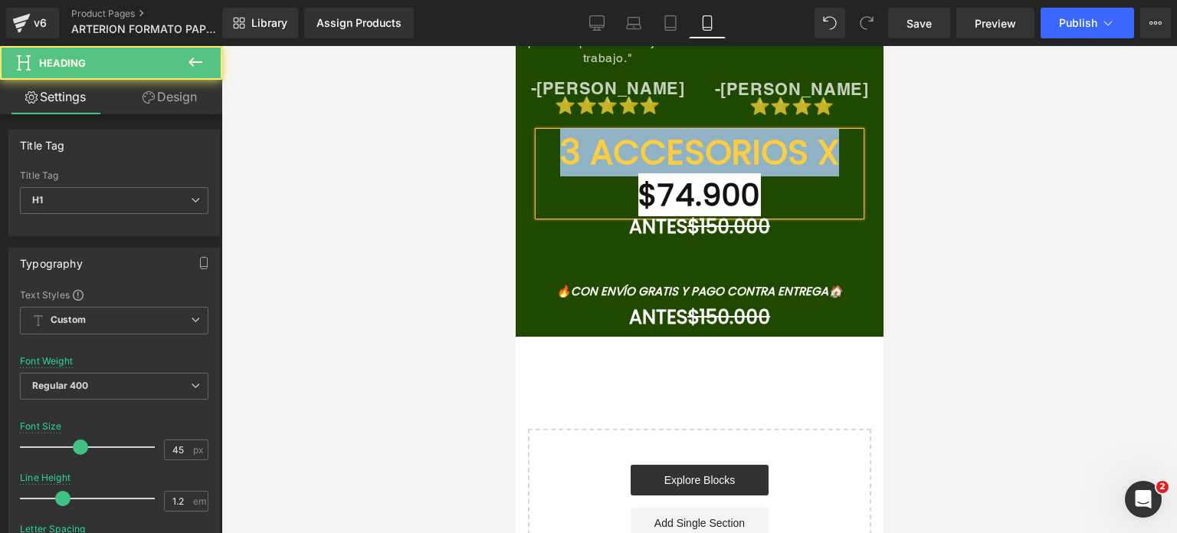
click at [819, 151] on font "3 ACCESORIOS X" at bounding box center [699, 152] width 279 height 48
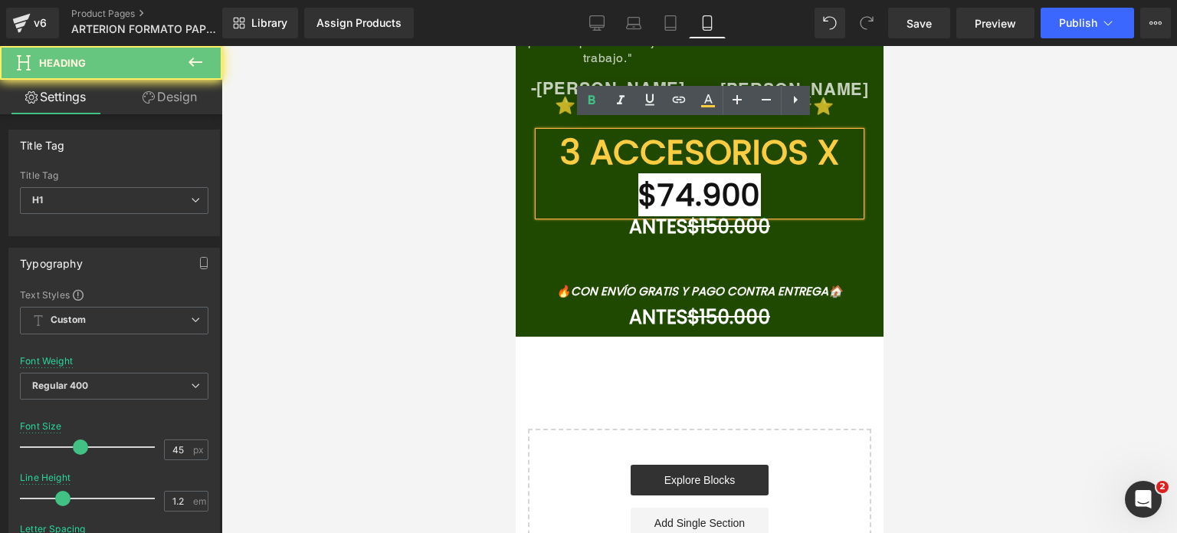
click at [832, 143] on font "3 ACCESORIOS X" at bounding box center [699, 152] width 279 height 48
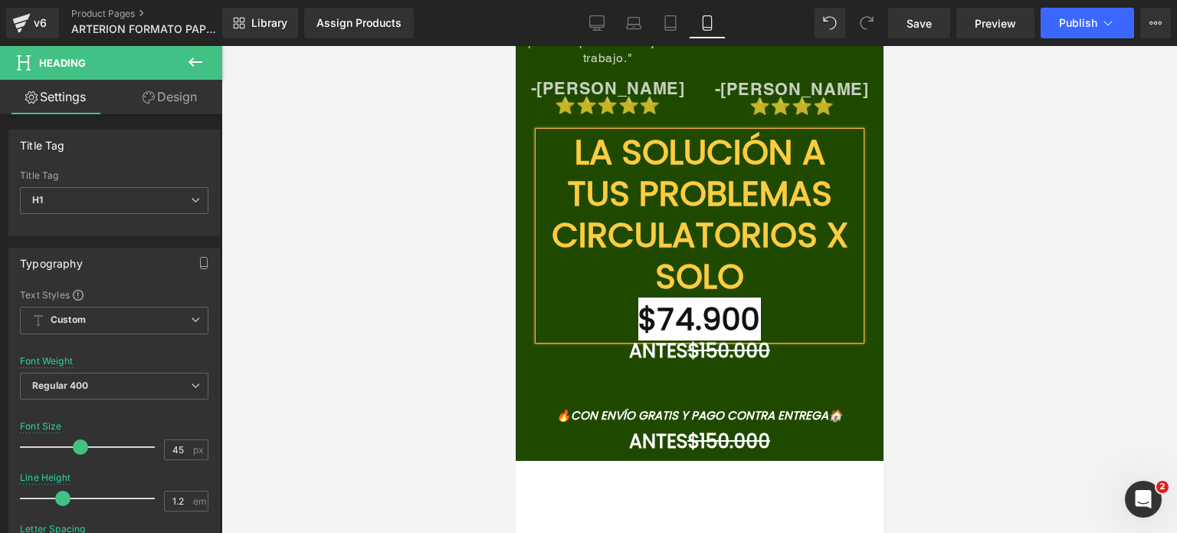
click at [690, 308] on font "$74.900" at bounding box center [699, 318] width 123 height 43
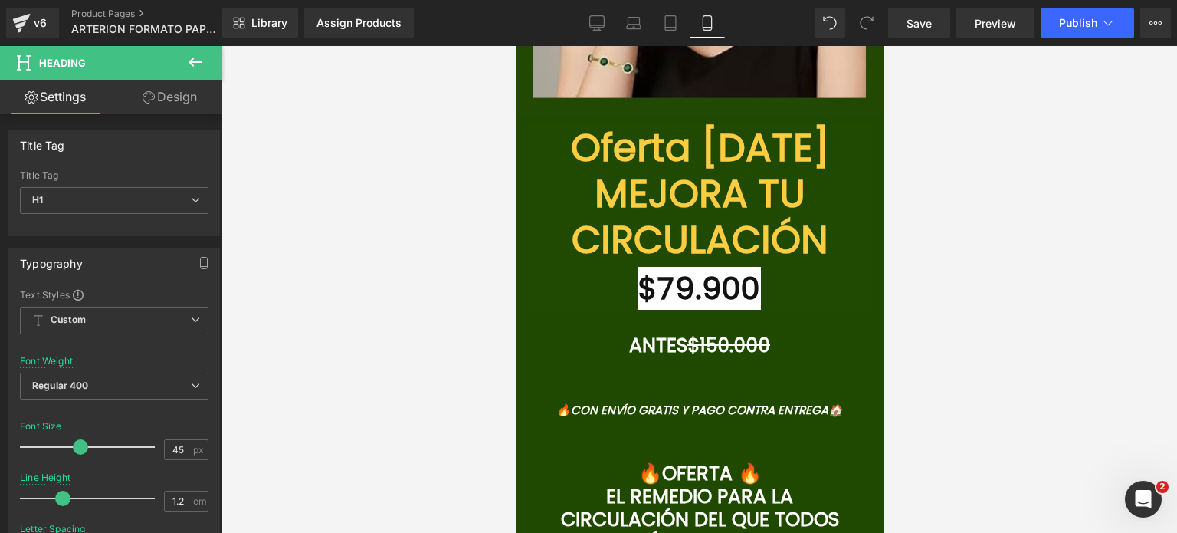
scroll to position [5402, 0]
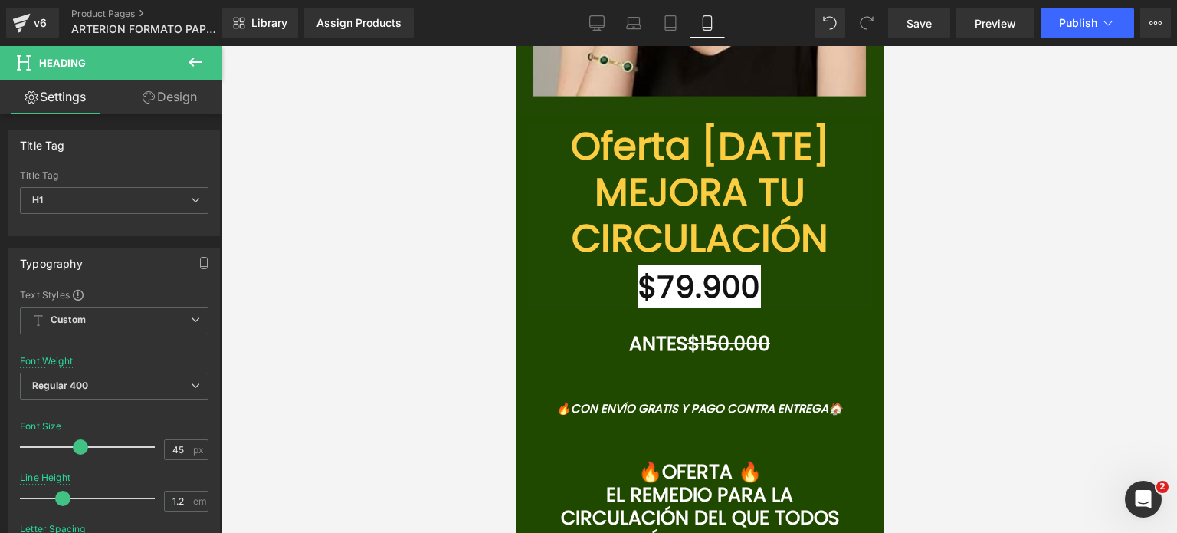
click at [498, 176] on div at bounding box center [700, 289] width 956 height 487
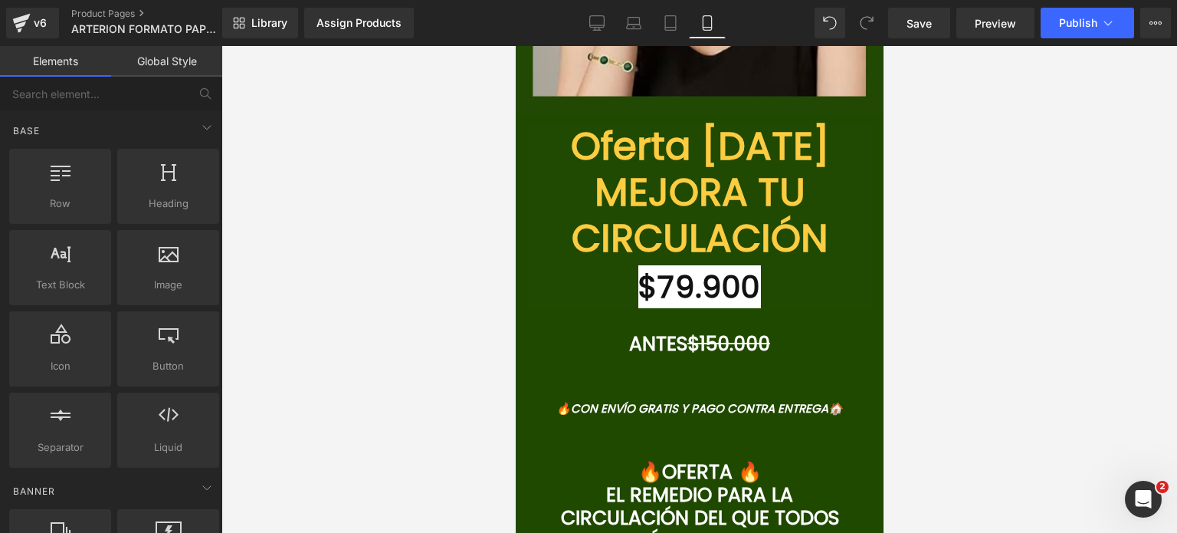
click at [530, 166] on h1 "Oferta [DATE] MEJORA TU CIRCULACIÓN" at bounding box center [699, 192] width 345 height 138
click at [484, 392] on div at bounding box center [700, 289] width 956 height 487
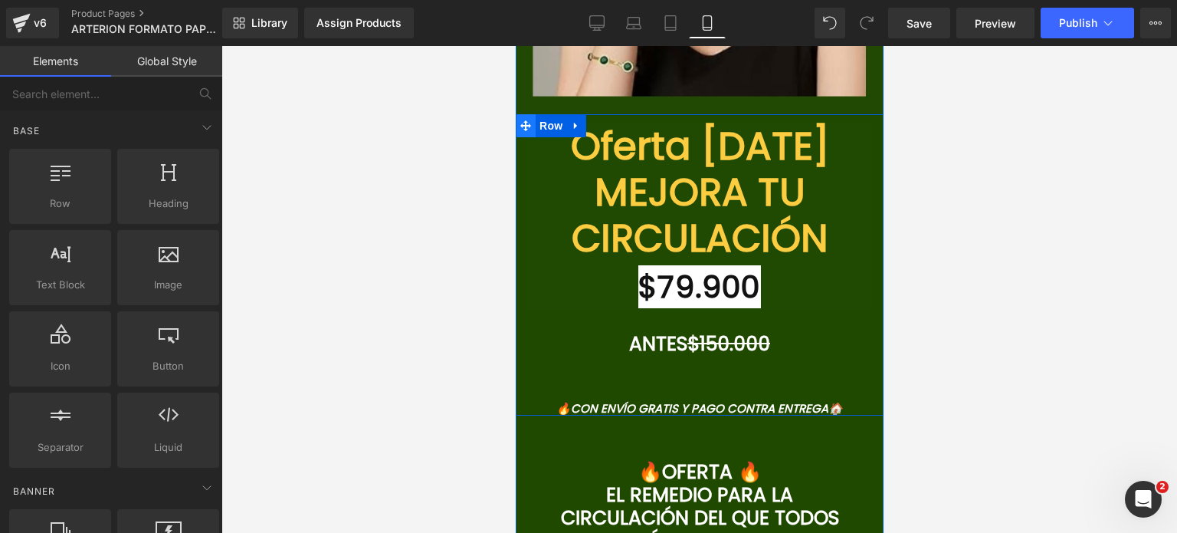
click at [553, 134] on span "Row" at bounding box center [550, 125] width 31 height 23
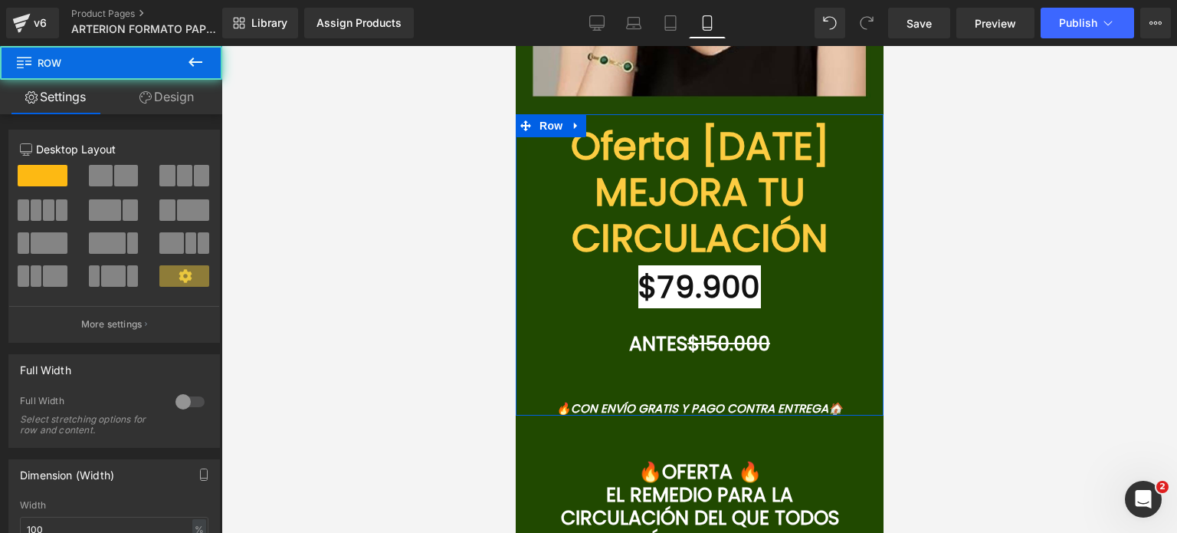
drag, startPoint x: 192, startPoint y: 97, endPoint x: 145, endPoint y: 179, distance: 94.4
click at [192, 97] on link "Design" at bounding box center [166, 97] width 111 height 34
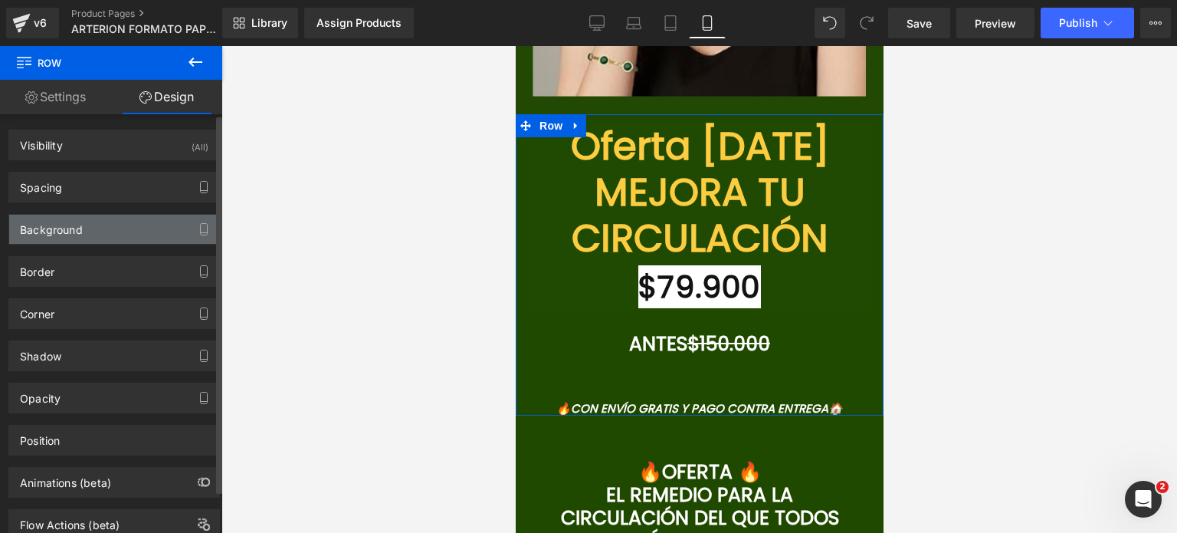
click at [123, 219] on div "Background" at bounding box center [114, 229] width 210 height 29
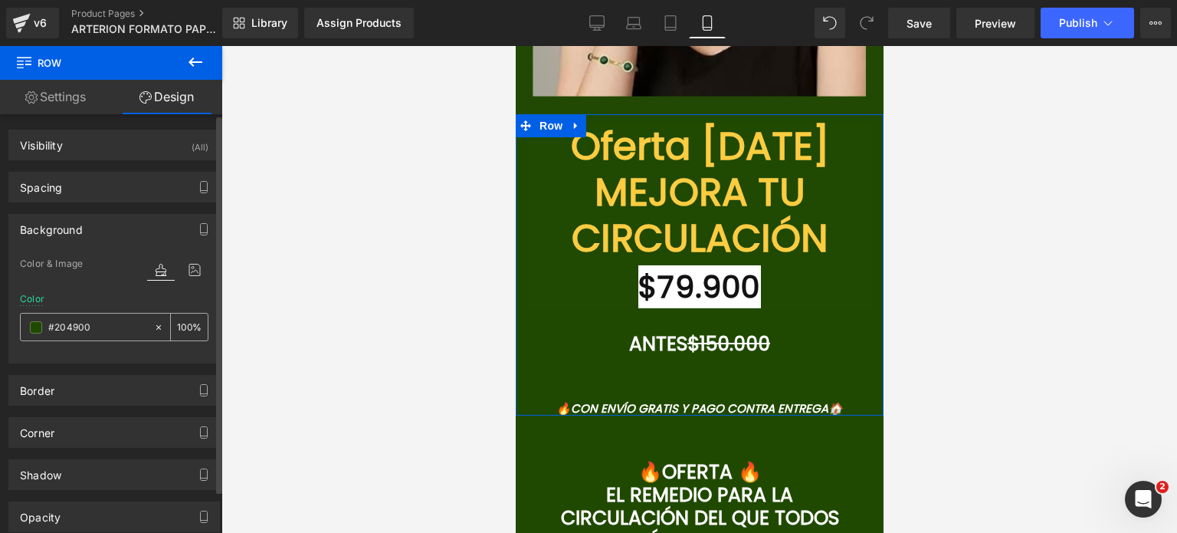
click at [90, 320] on input "#204900" at bounding box center [97, 327] width 98 height 17
paste input "✅"
type input "✅"
click at [90, 320] on input "✅" at bounding box center [97, 327] width 98 height 17
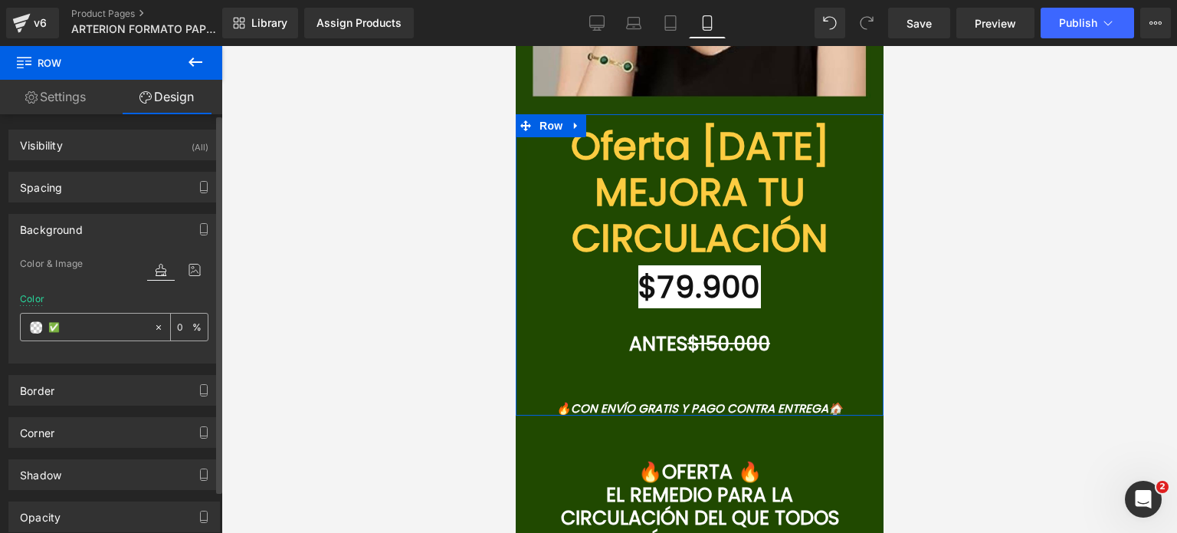
click at [90, 320] on input "✅" at bounding box center [97, 327] width 98 height 17
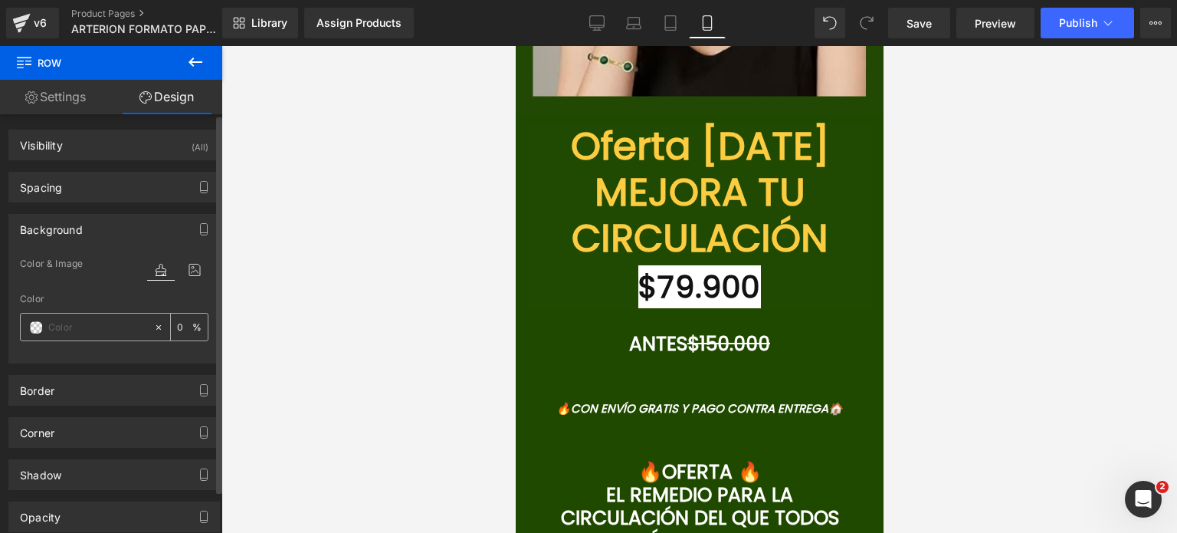
paste input "#740101"
type input "#740101"
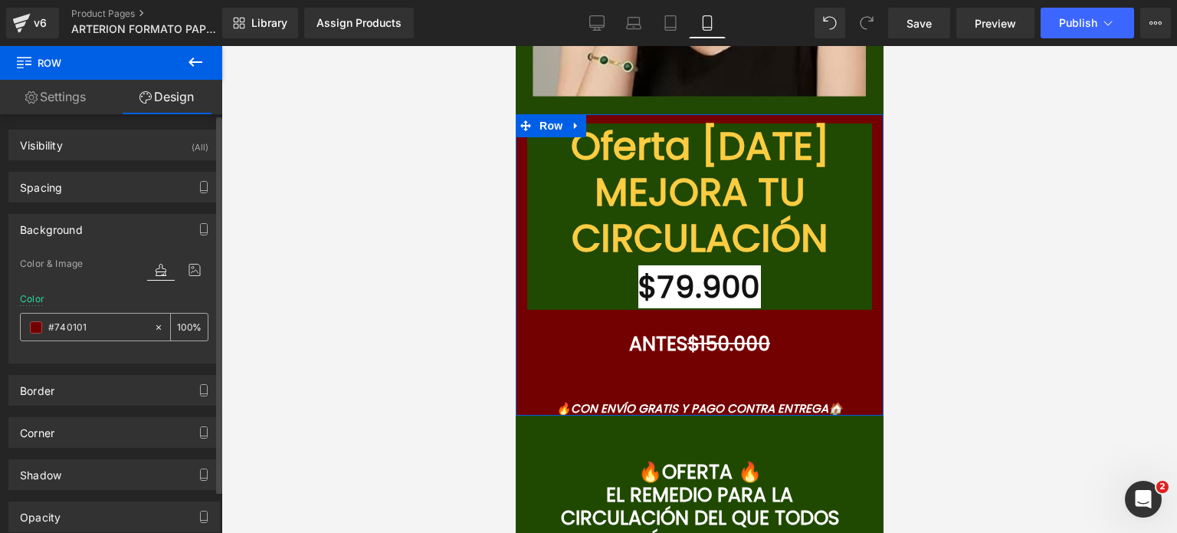
drag, startPoint x: 93, startPoint y: 327, endPoint x: 21, endPoint y: 330, distance: 72.2
click at [21, 330] on div "#740101" at bounding box center [87, 327] width 133 height 27
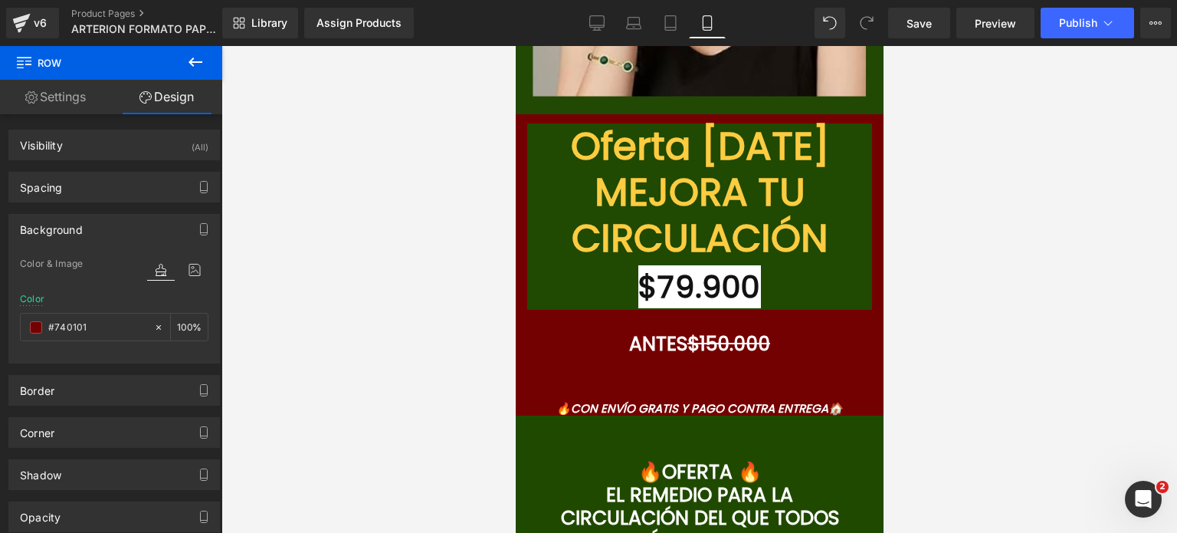
click at [588, 203] on font "Oferta [DATE] MEJORA TU CIRCULACIÓN" at bounding box center [699, 192] width 258 height 146
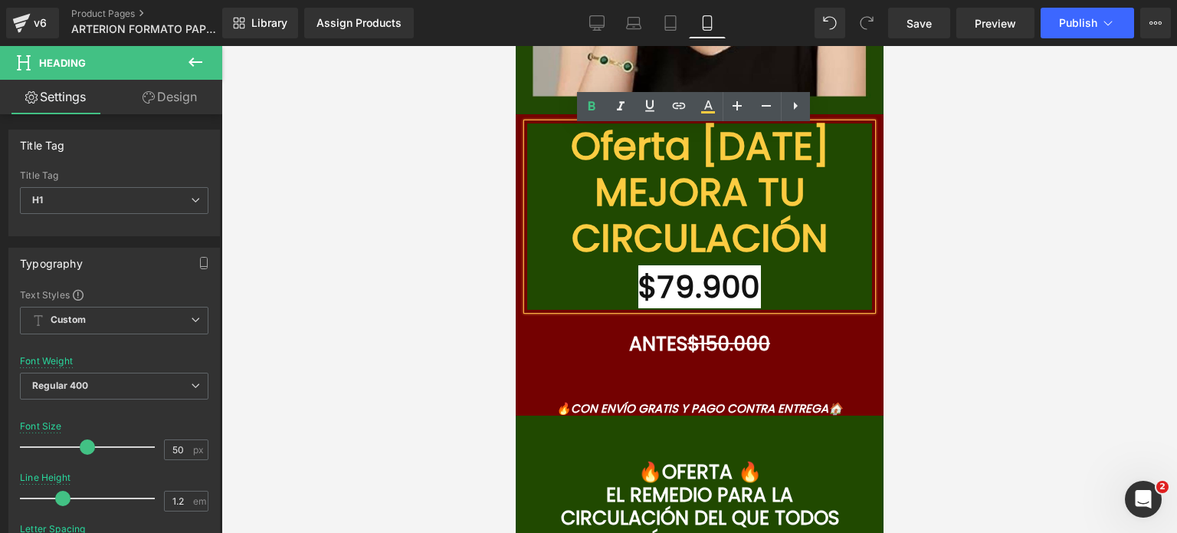
click at [1034, 282] on div at bounding box center [700, 289] width 956 height 487
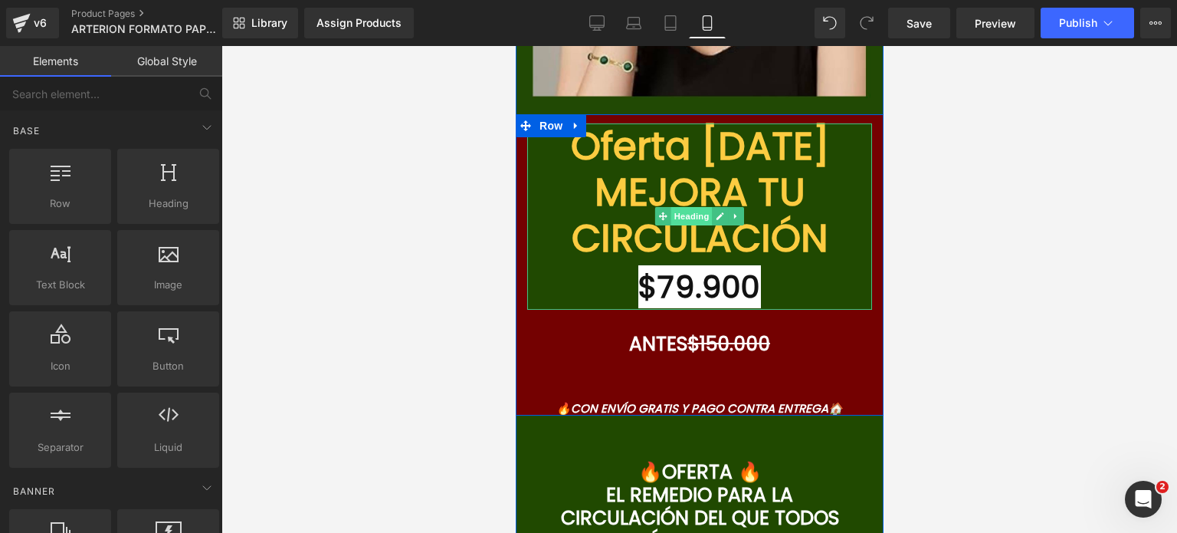
click at [684, 219] on span "Heading" at bounding box center [691, 216] width 41 height 18
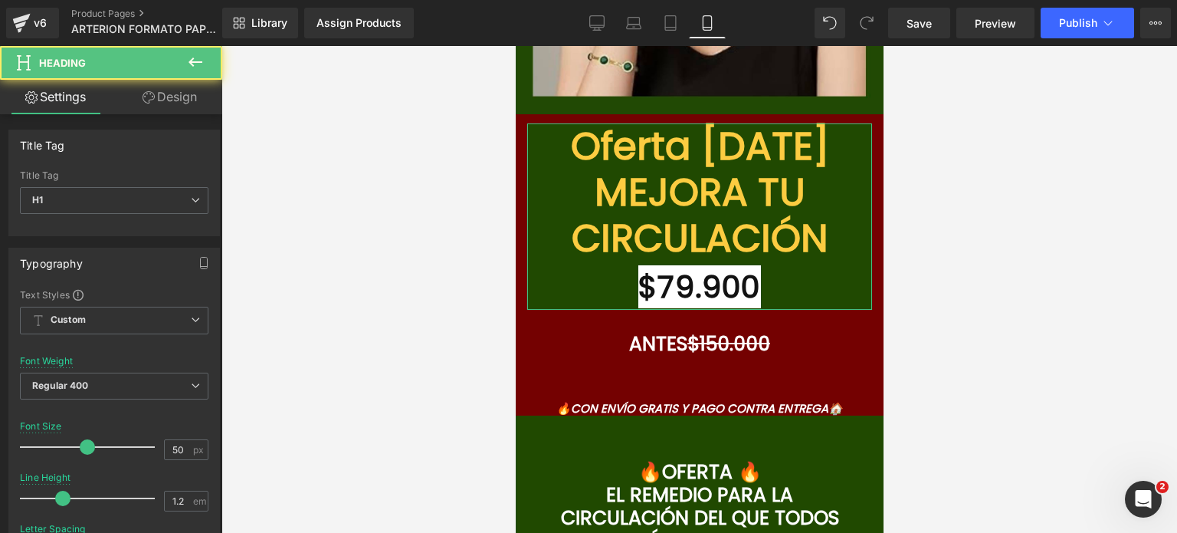
click at [192, 97] on link "Design" at bounding box center [169, 97] width 111 height 34
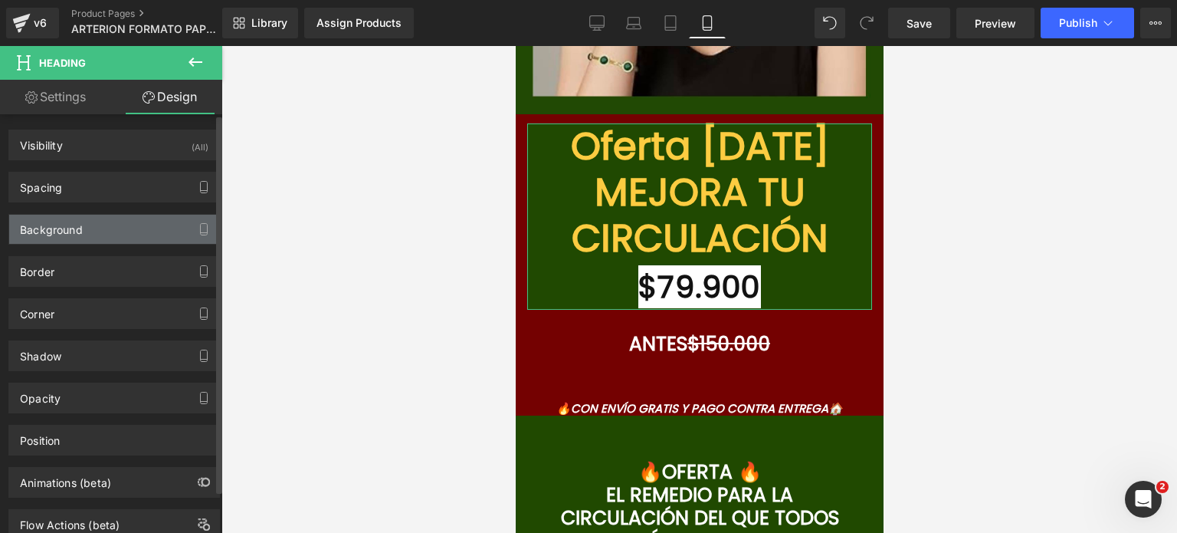
click at [115, 230] on div "Background" at bounding box center [114, 229] width 210 height 29
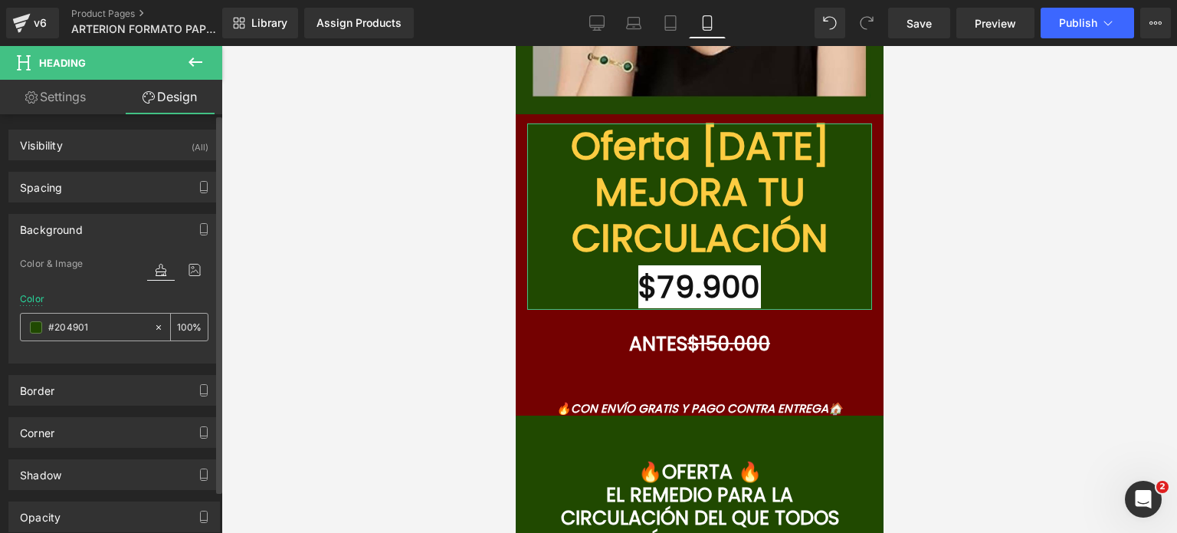
click at [85, 324] on input "#204901" at bounding box center [97, 327] width 98 height 17
paste input "7401"
type input "#740101"
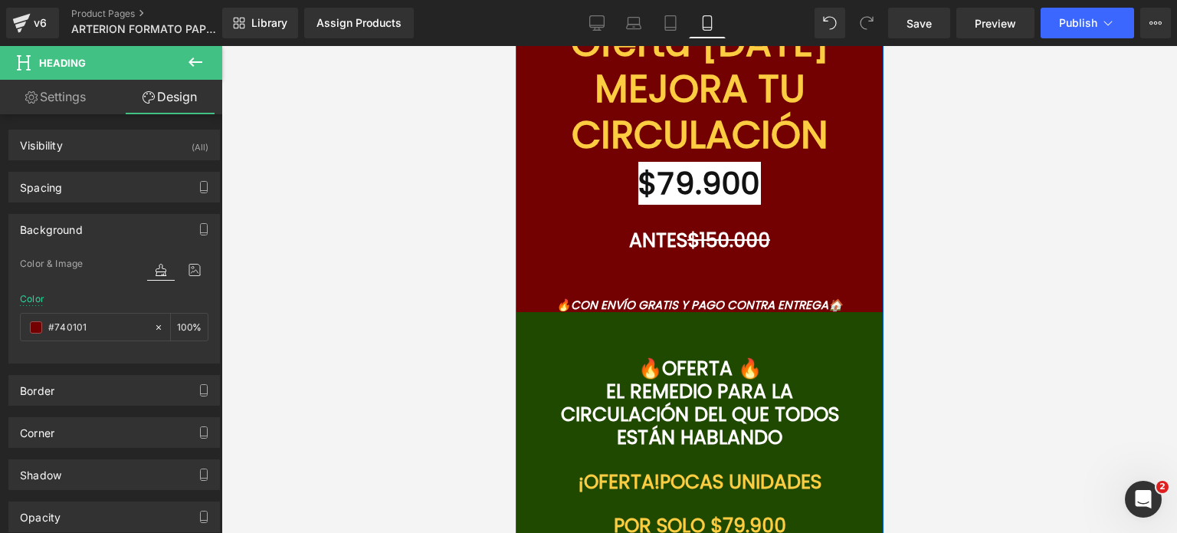
scroll to position [5556, 0]
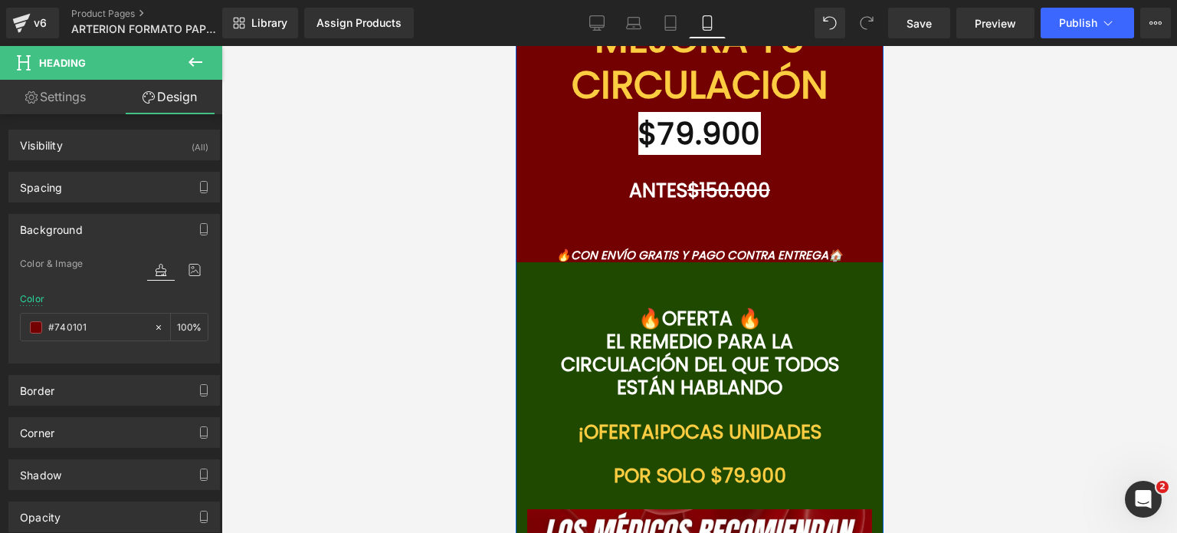
click at [606, 314] on h1 "🔥OFERTA 🔥" at bounding box center [699, 318] width 299 height 23
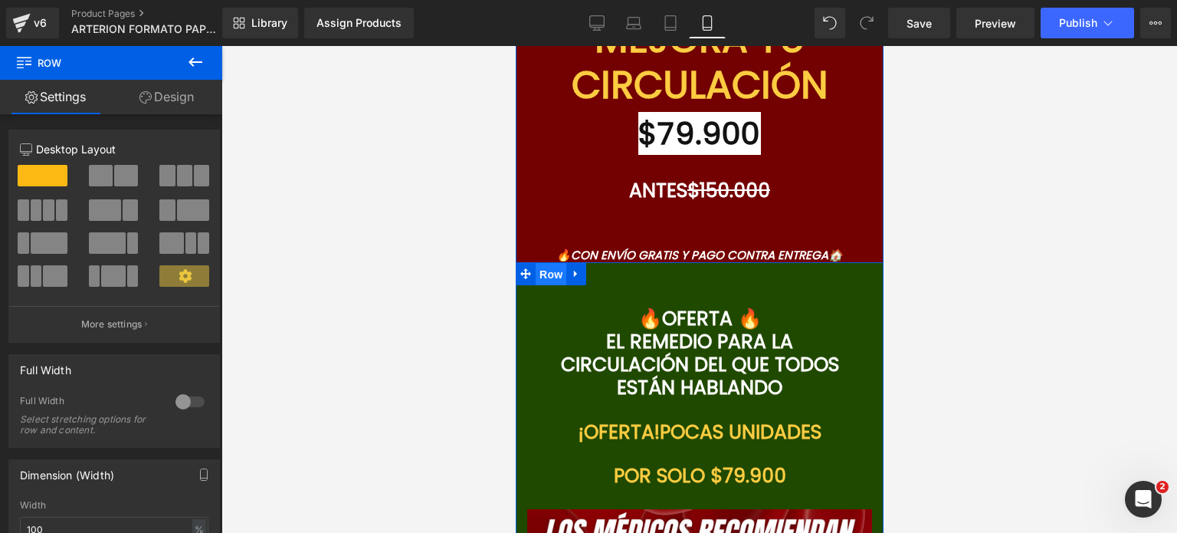
click at [538, 275] on span "Row" at bounding box center [550, 274] width 31 height 23
click at [150, 90] on link "Design" at bounding box center [166, 97] width 111 height 34
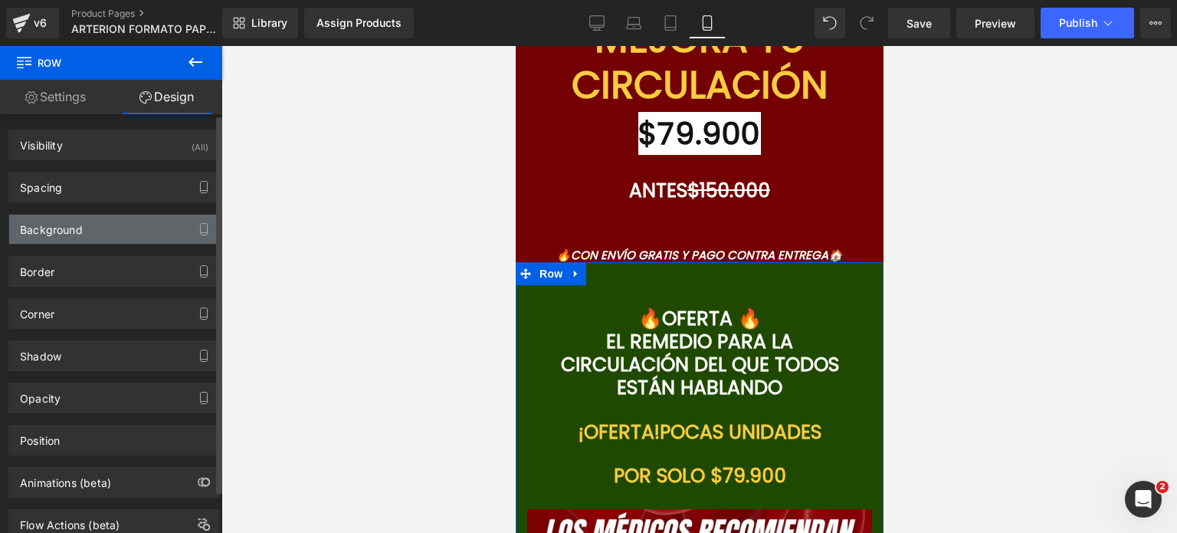
click at [107, 221] on div "Background" at bounding box center [114, 229] width 210 height 29
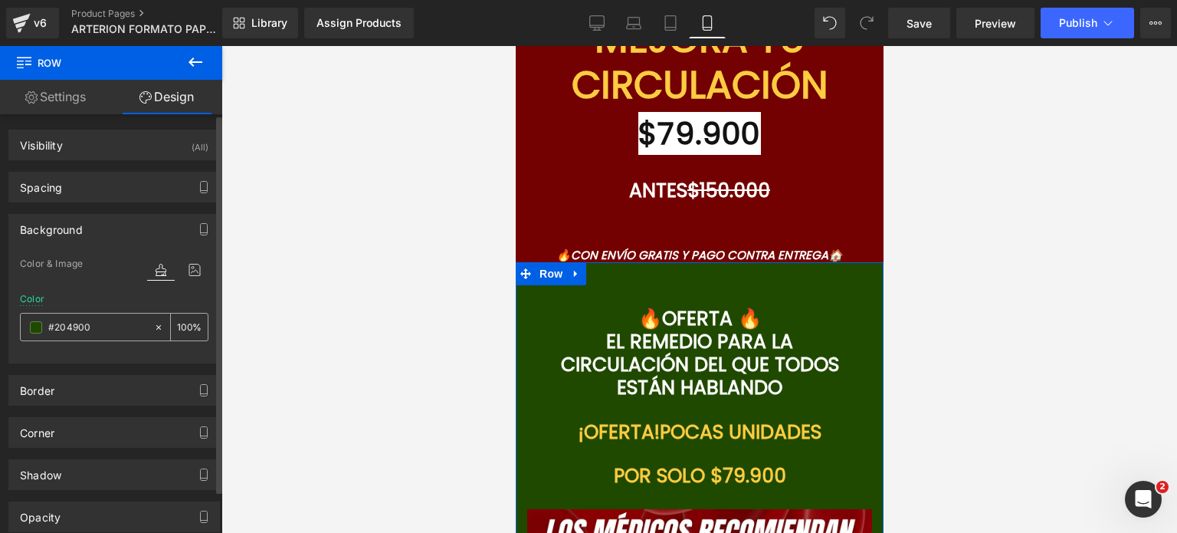
click at [96, 316] on div "#204900" at bounding box center [87, 327] width 133 height 27
click at [92, 322] on input "#204900" at bounding box center [97, 327] width 98 height 17
paste input "740101"
type input "#740101"
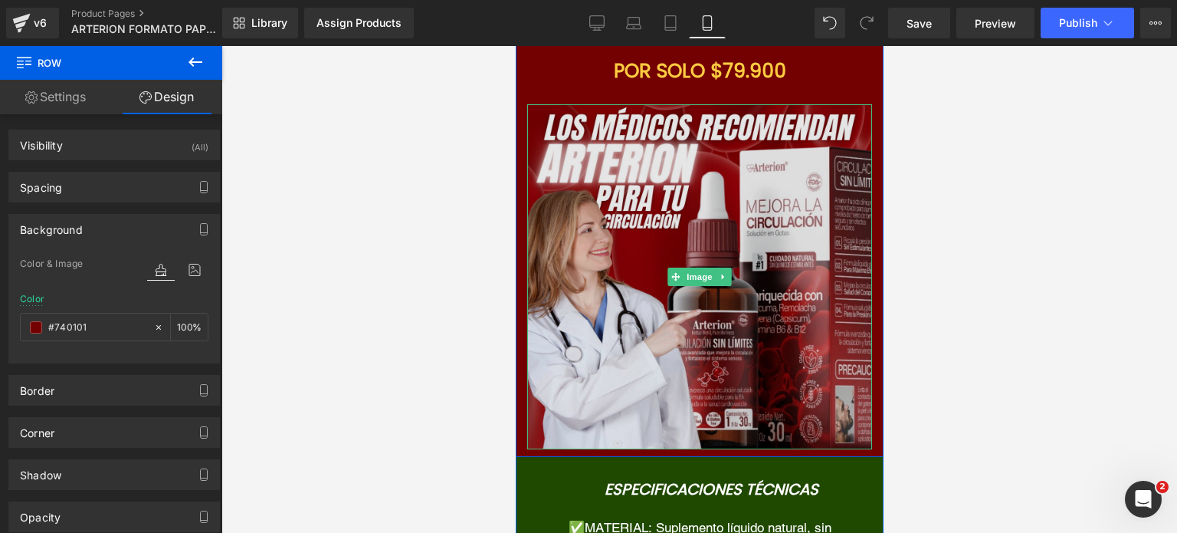
scroll to position [6092, 0]
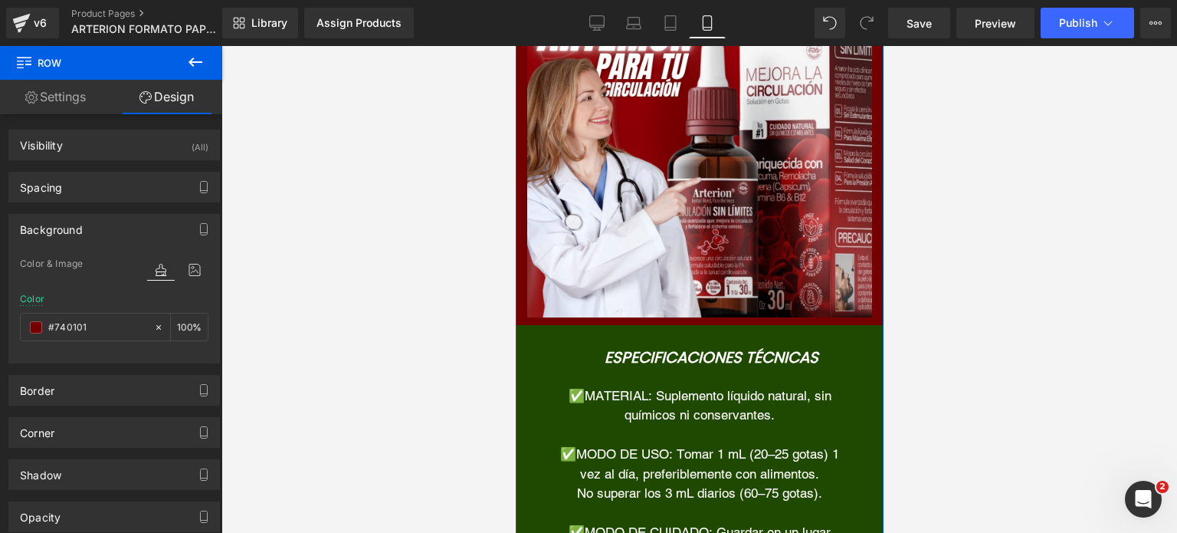
click at [567, 356] on div "Especificaciones Técnicas Heading" at bounding box center [711, 357] width 322 height 18
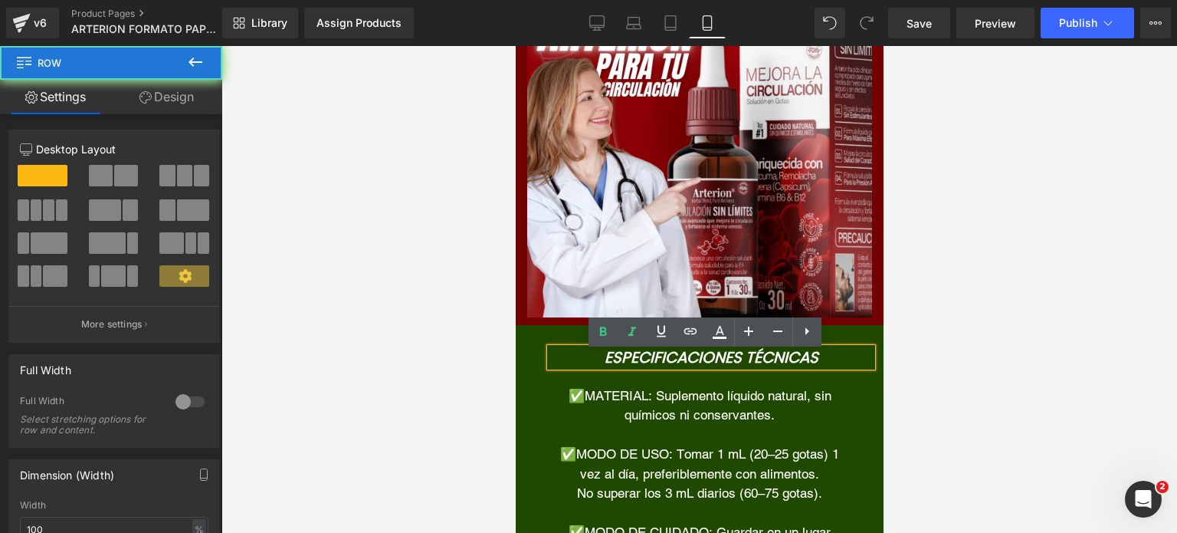
click at [543, 338] on div "Especificaciones Técnicas Heading ✅MATERIAL: Suplemento líquido natural, sin qu…" at bounding box center [699, 524] width 368 height 399
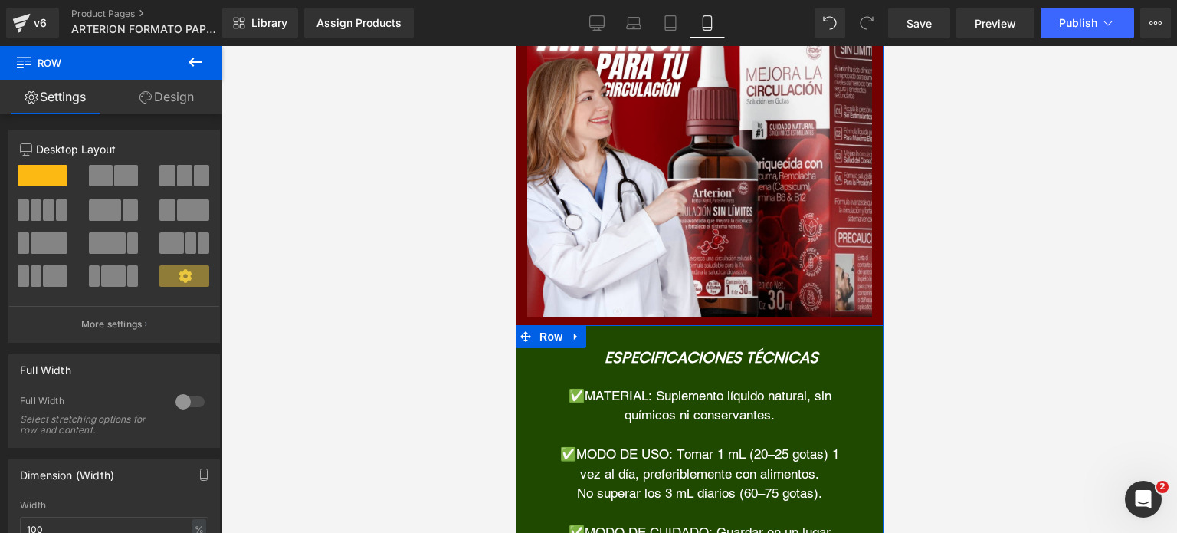
click at [539, 333] on div "Especificaciones Técnicas Heading ✅MATERIAL: Suplemento líquido natural, sin qu…" at bounding box center [699, 524] width 368 height 399
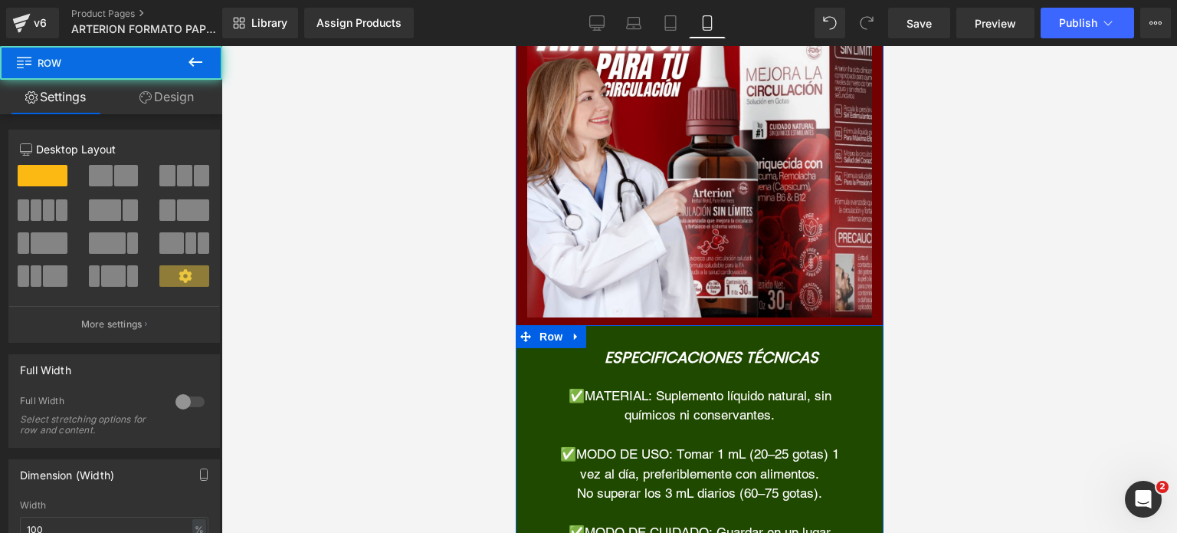
click at [539, 333] on span "Row" at bounding box center [550, 336] width 31 height 23
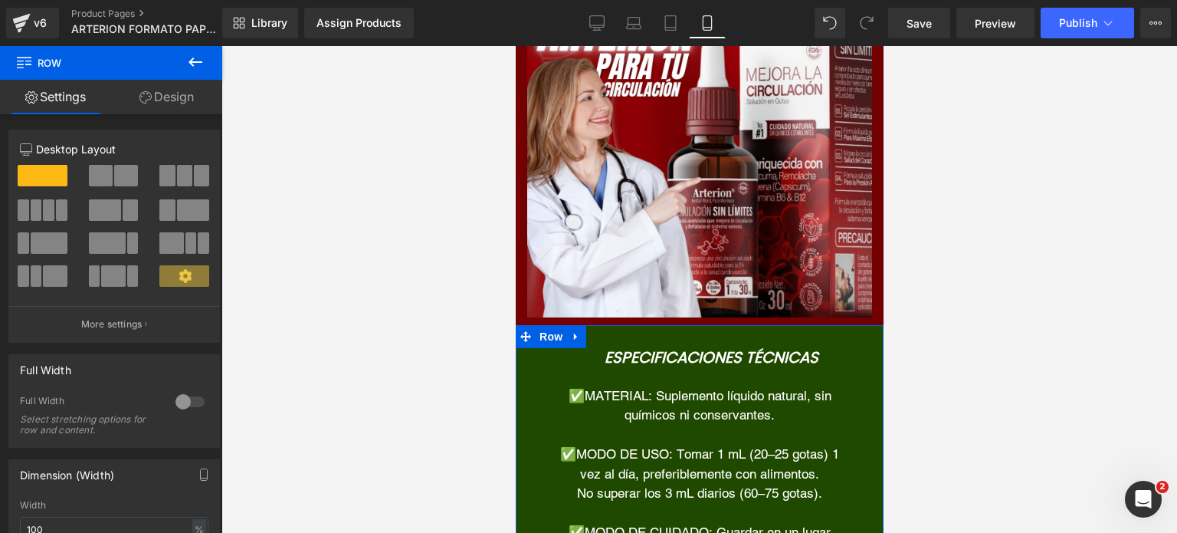
click at [184, 107] on link "Design" at bounding box center [166, 97] width 111 height 34
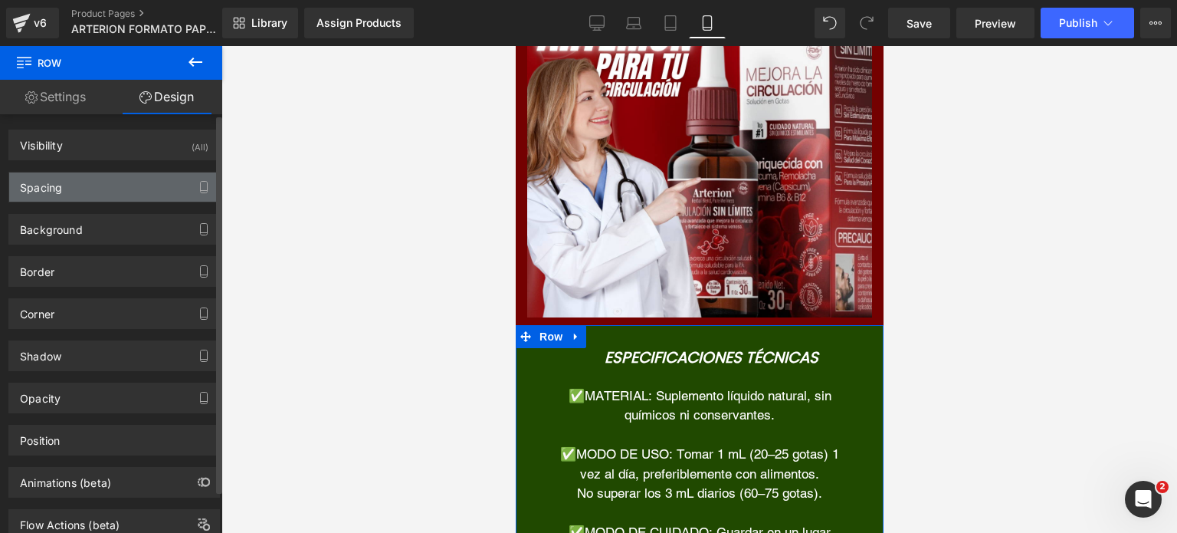
click at [144, 182] on div "Spacing" at bounding box center [114, 186] width 210 height 29
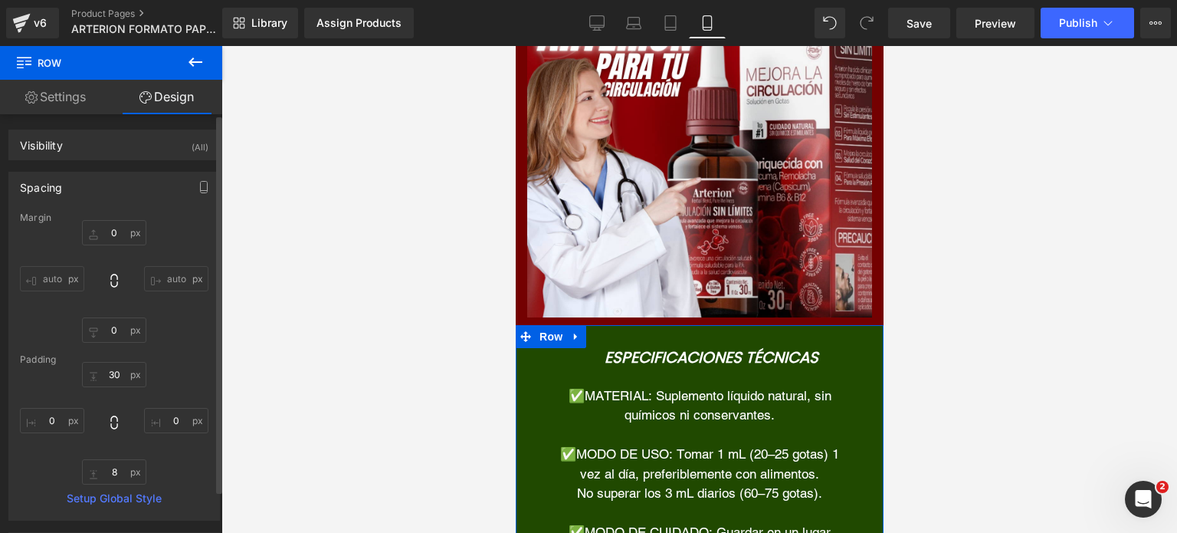
click at [103, 186] on div "Spacing" at bounding box center [114, 186] width 210 height 29
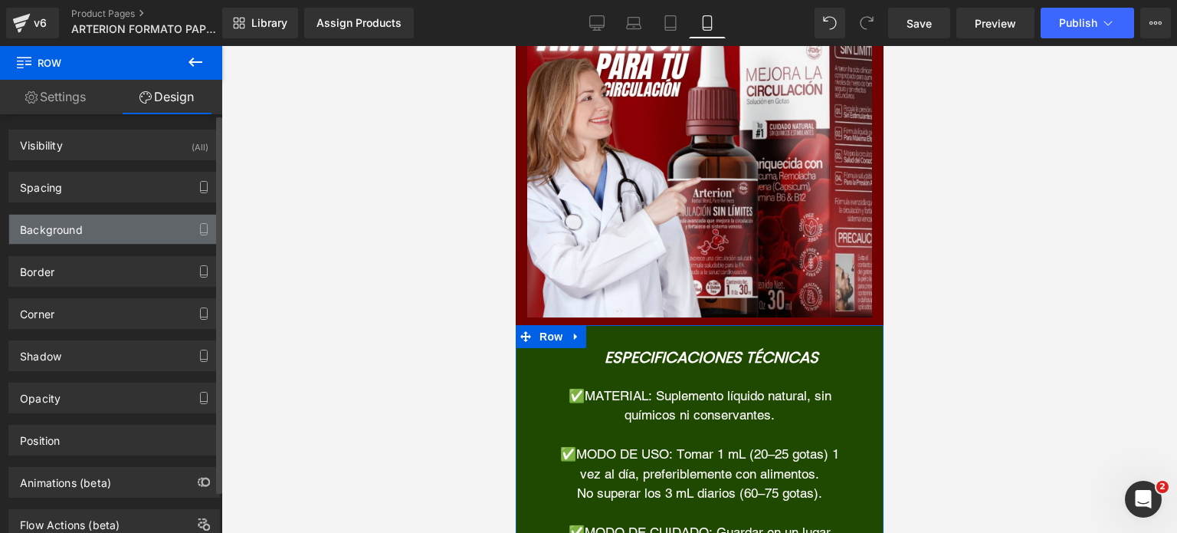
click at [98, 232] on div "Background" at bounding box center [114, 229] width 210 height 29
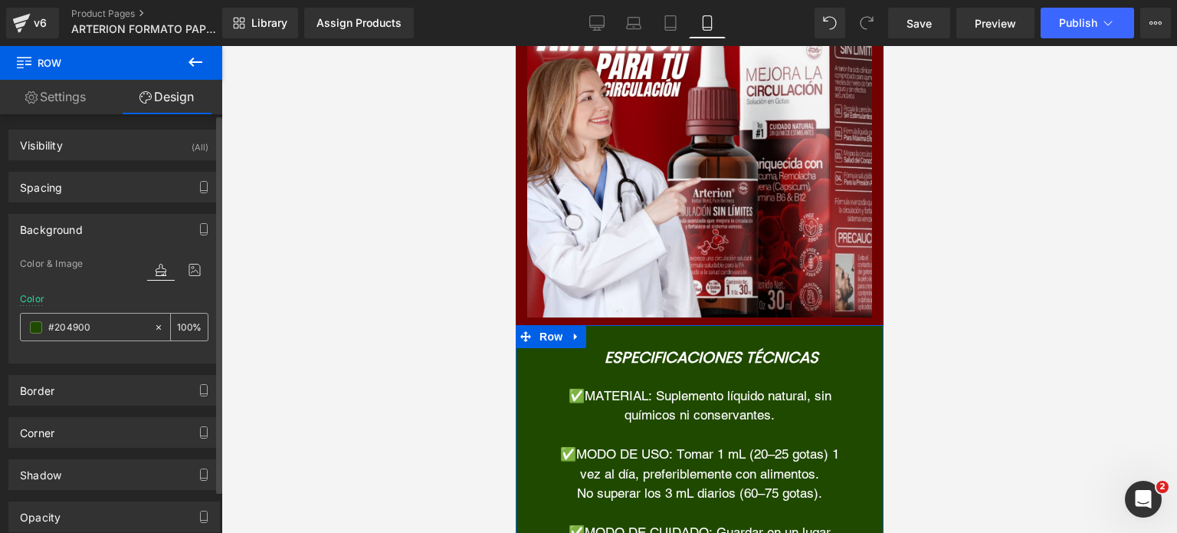
click at [86, 330] on input "#204900" at bounding box center [97, 327] width 98 height 17
paste input "740101"
type input "#740101"
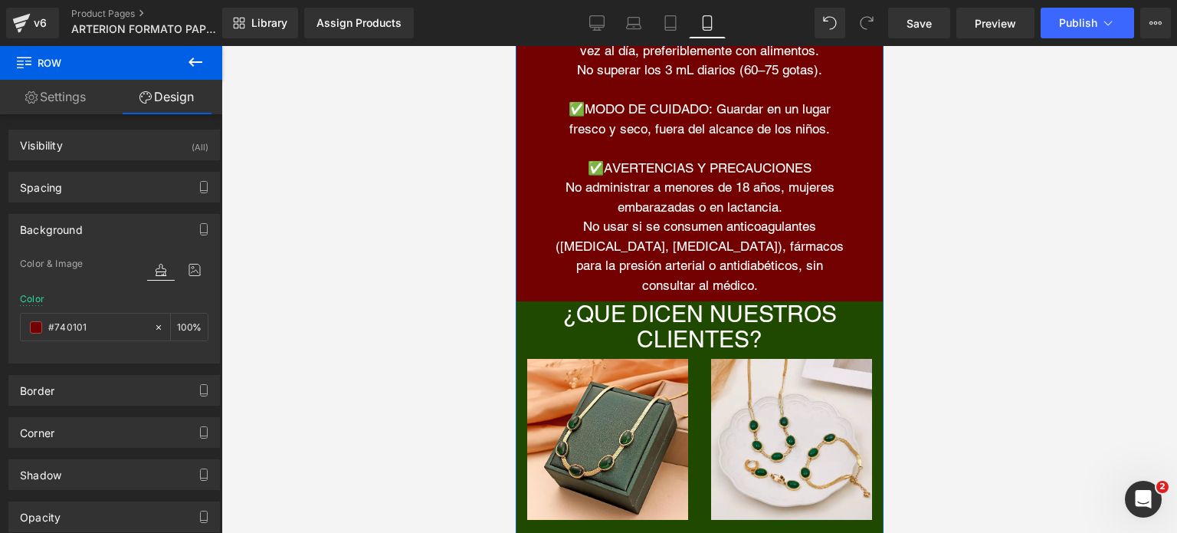
scroll to position [6552, 0]
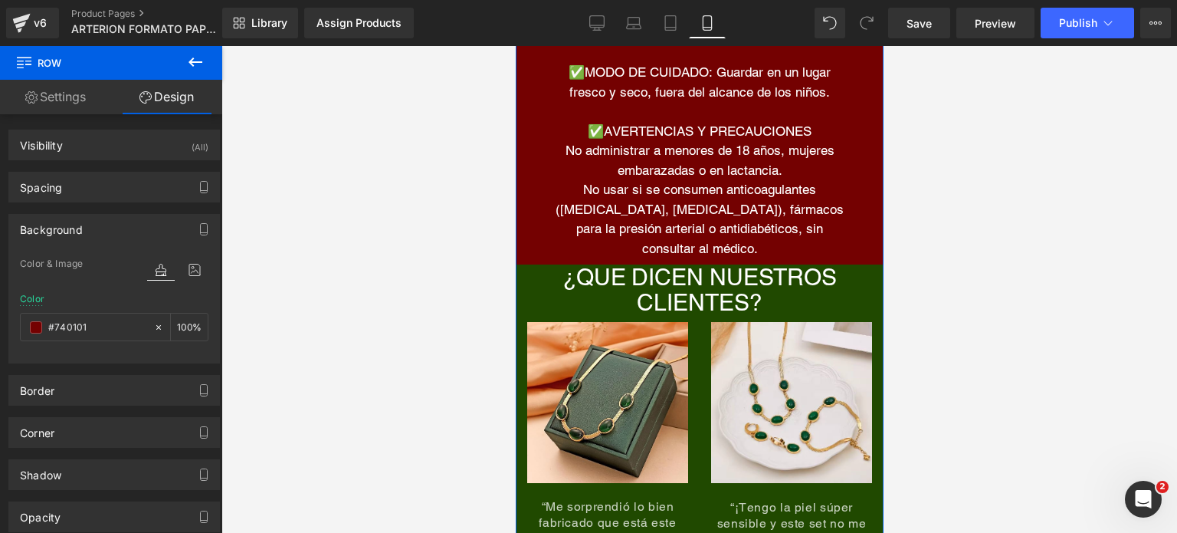
click at [550, 277] on div "¿QUE DICEN NUESTROS CLIENTES?" at bounding box center [699, 289] width 368 height 51
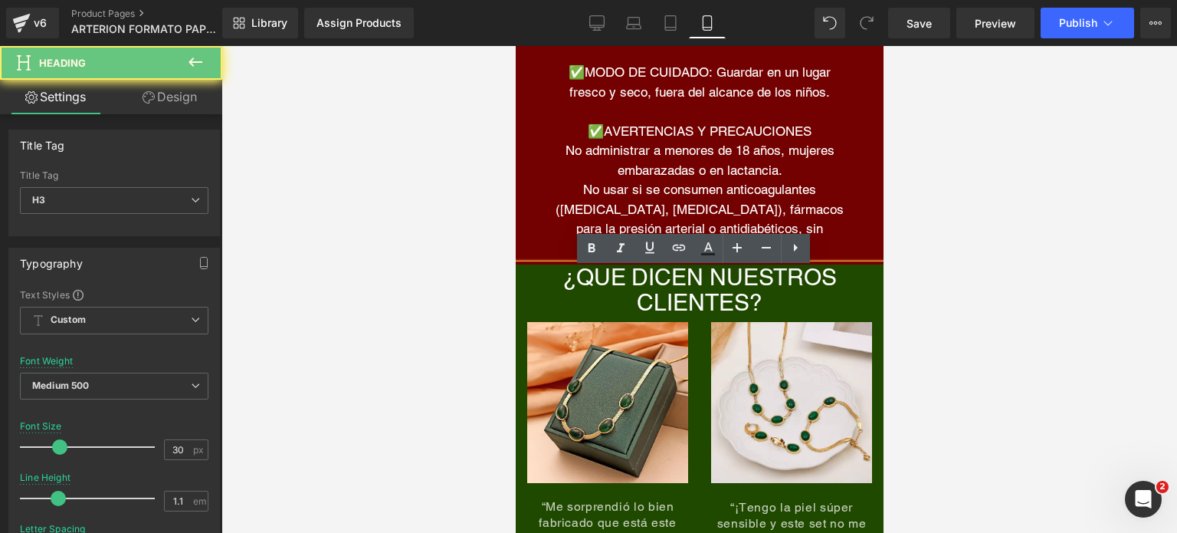
click at [537, 275] on div "¿QUE DICEN NUESTROS CLIENTES?" at bounding box center [699, 289] width 368 height 51
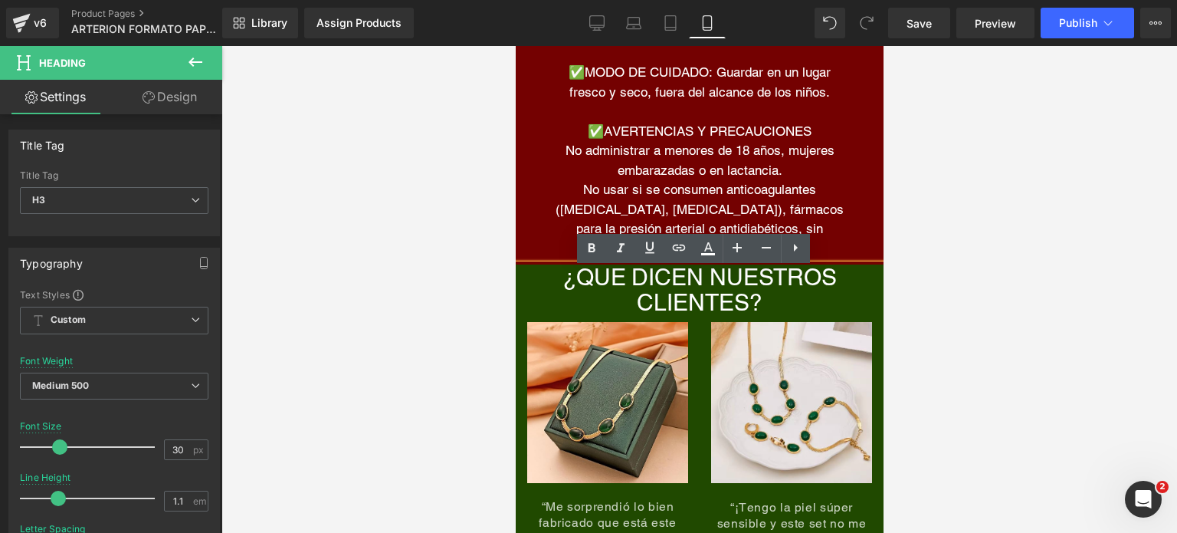
drag, startPoint x: 426, startPoint y: 308, endPoint x: 7, endPoint y: 251, distance: 423.2
click at [426, 308] on div at bounding box center [700, 289] width 956 height 487
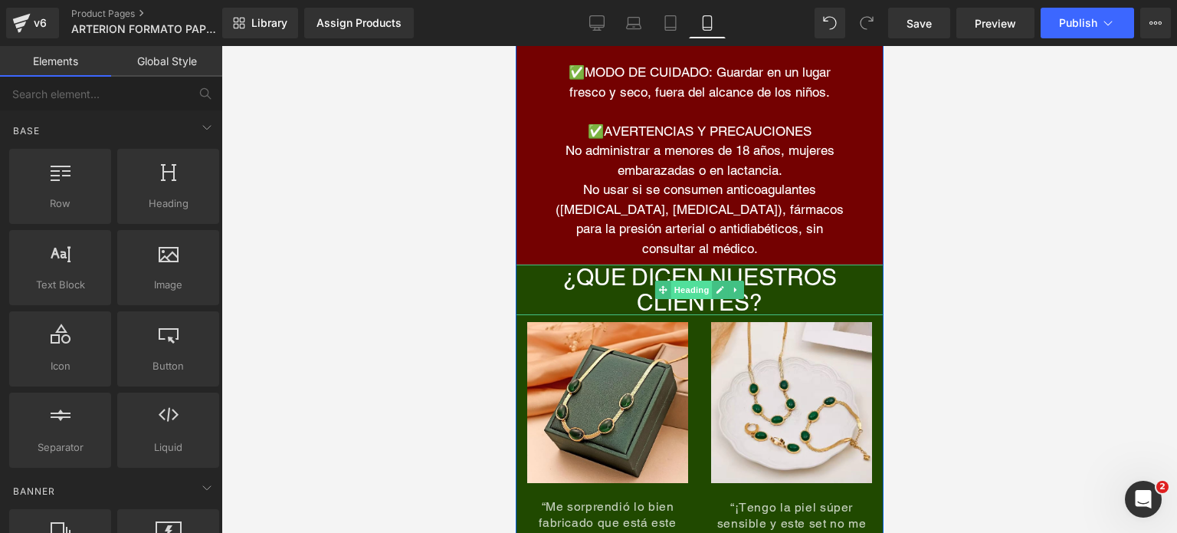
click at [693, 291] on span "Heading" at bounding box center [691, 290] width 41 height 18
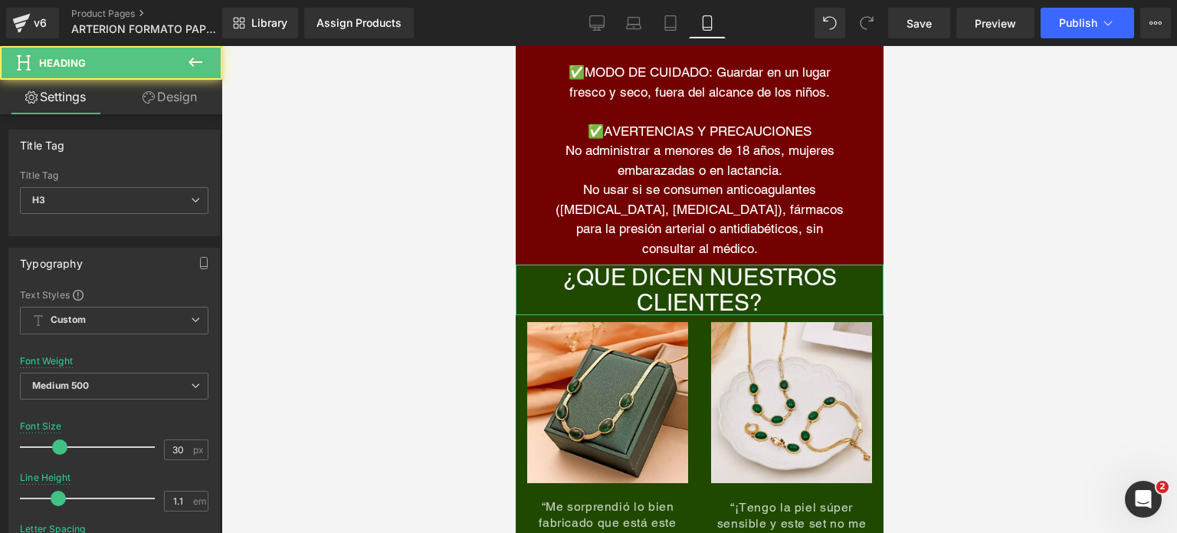
click at [168, 91] on link "Design" at bounding box center [169, 97] width 111 height 34
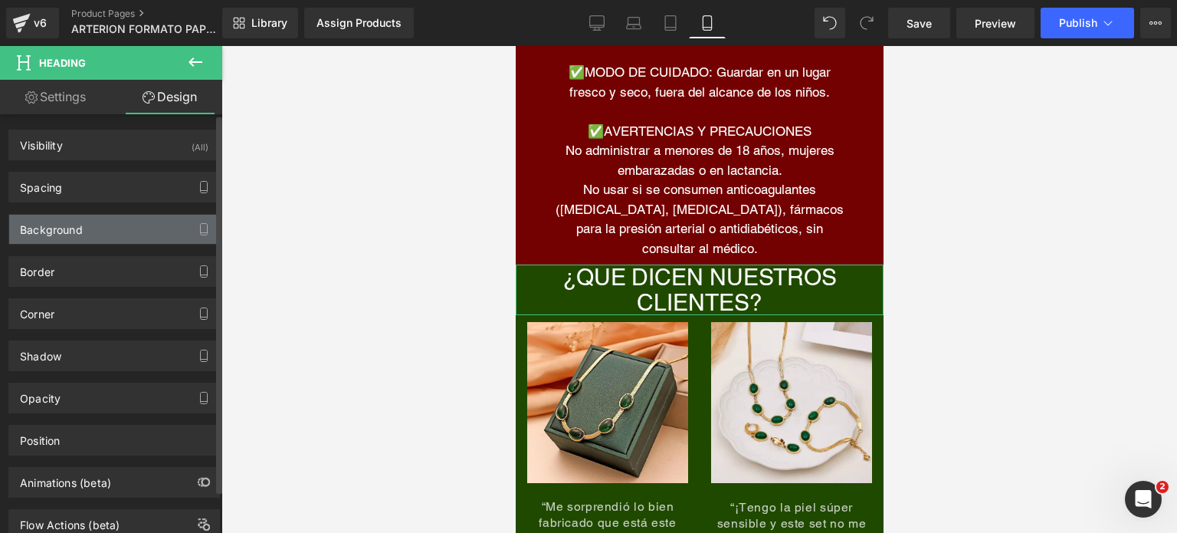
drag, startPoint x: 99, startPoint y: 226, endPoint x: 110, endPoint y: 232, distance: 12.4
click at [99, 226] on div "Background" at bounding box center [114, 229] width 210 height 29
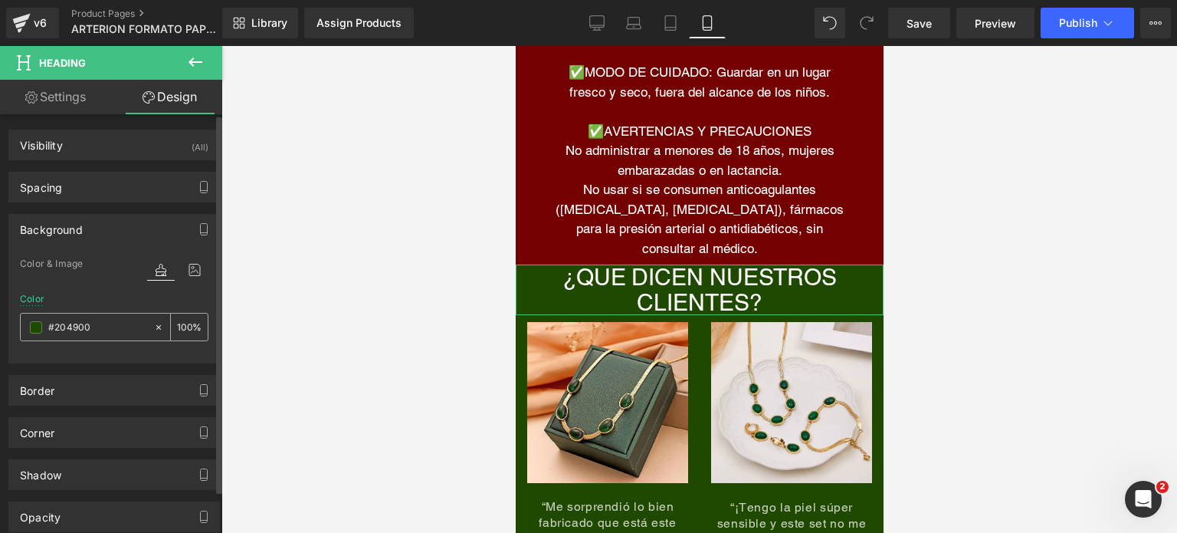
click at [91, 321] on input "#204900" at bounding box center [97, 327] width 98 height 17
paste input "740101"
type input "#740101"
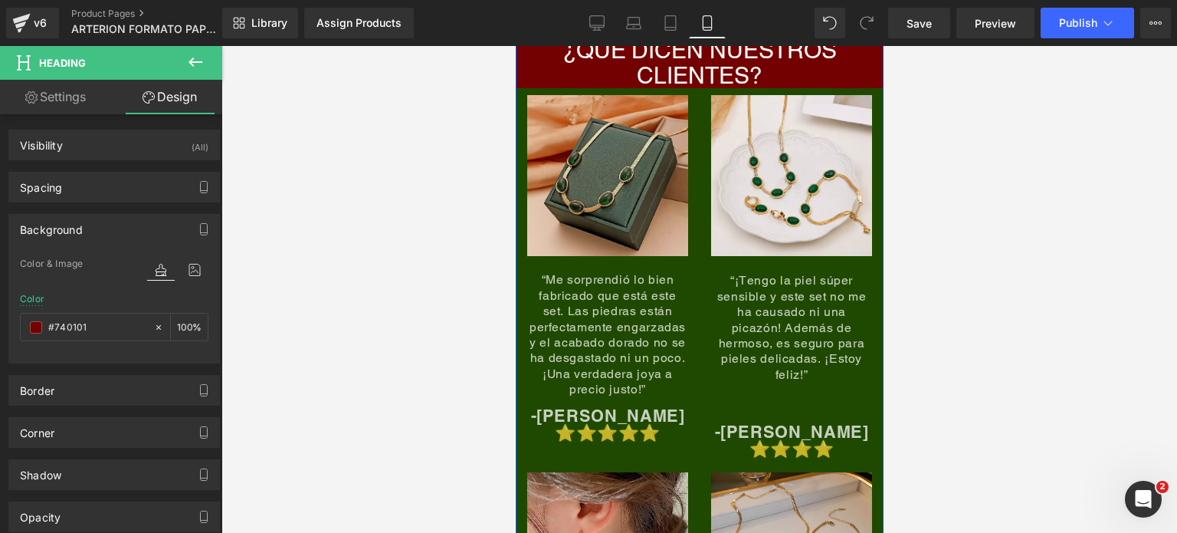
scroll to position [6782, 0]
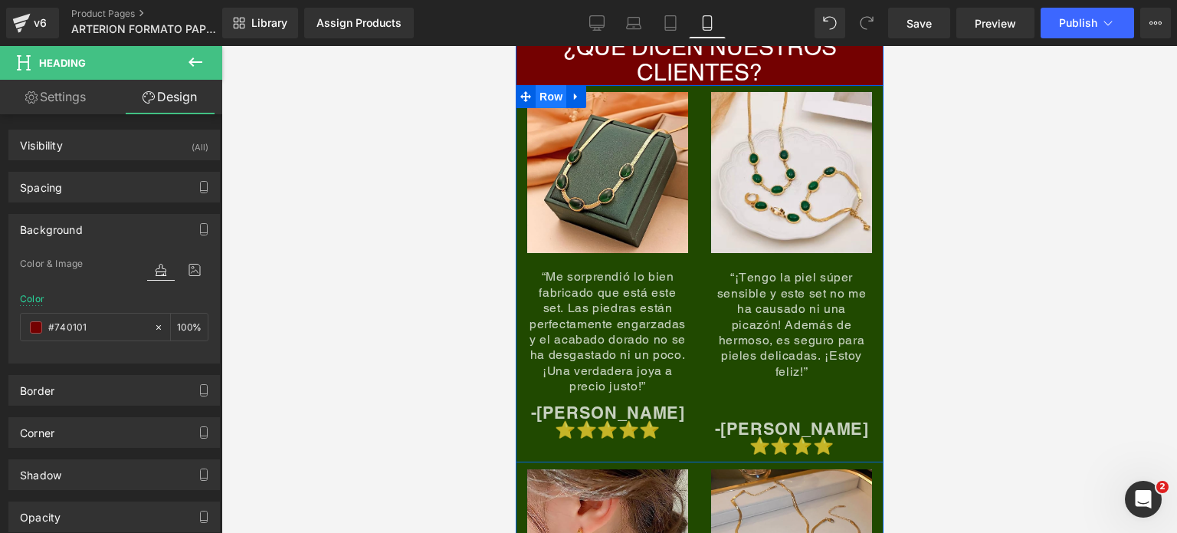
click at [537, 103] on span "Row" at bounding box center [550, 96] width 31 height 23
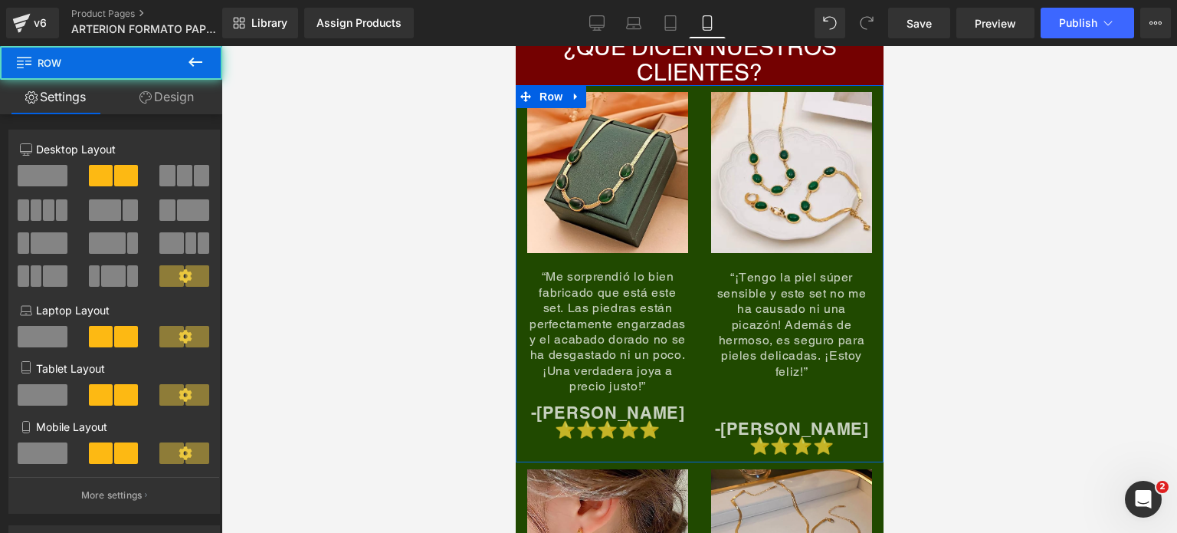
click at [179, 86] on link "Design" at bounding box center [166, 97] width 111 height 34
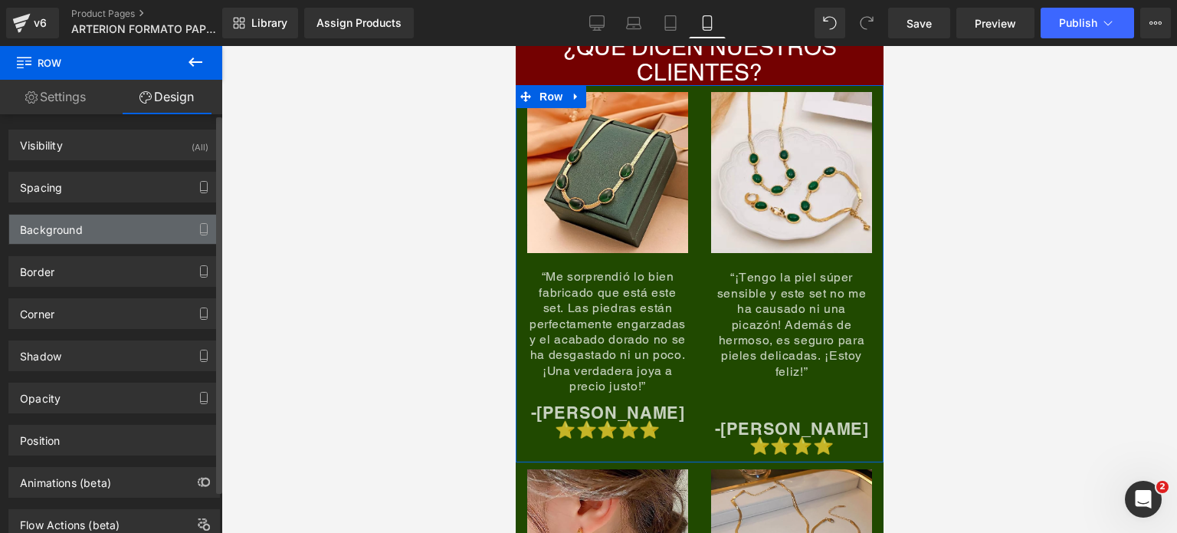
click at [104, 222] on div "Background" at bounding box center [114, 229] width 210 height 29
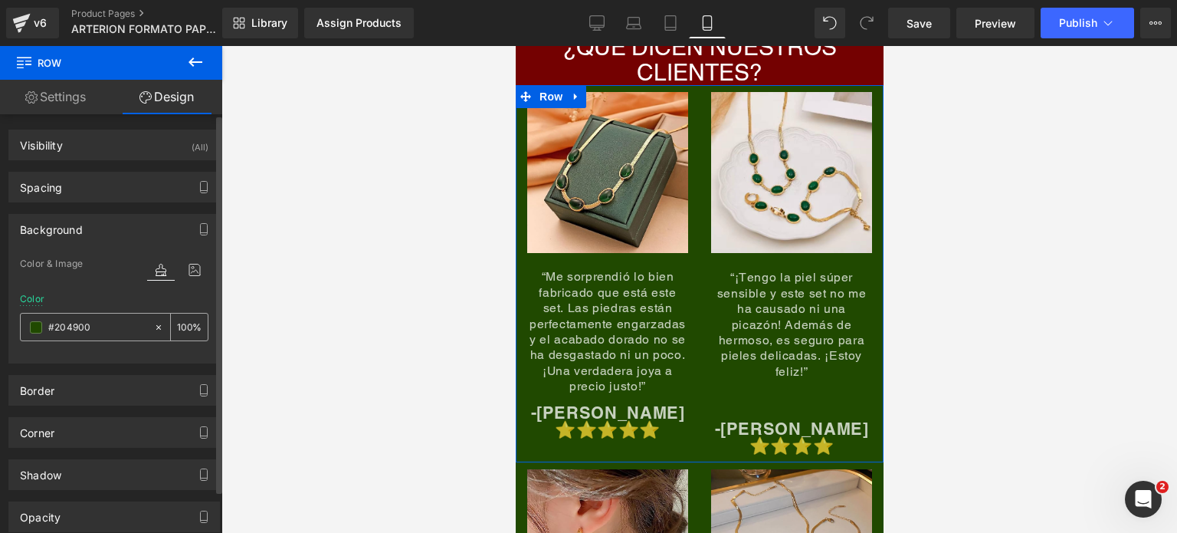
click at [92, 321] on input "#204900" at bounding box center [97, 327] width 98 height 17
paste input "740101"
type input "#740101"
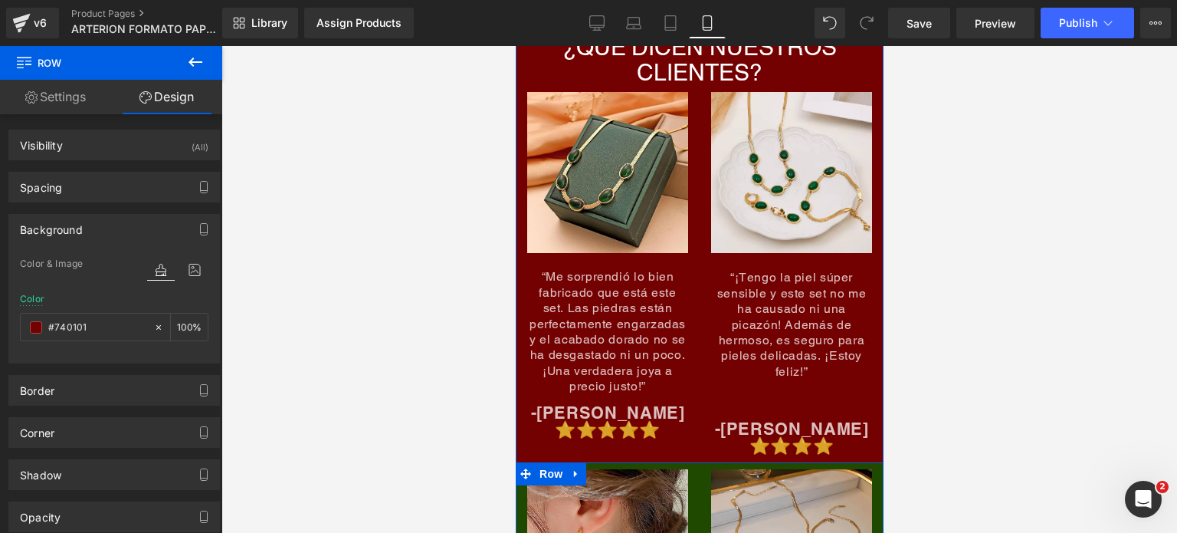
click at [542, 462] on span "Row" at bounding box center [550, 473] width 31 height 23
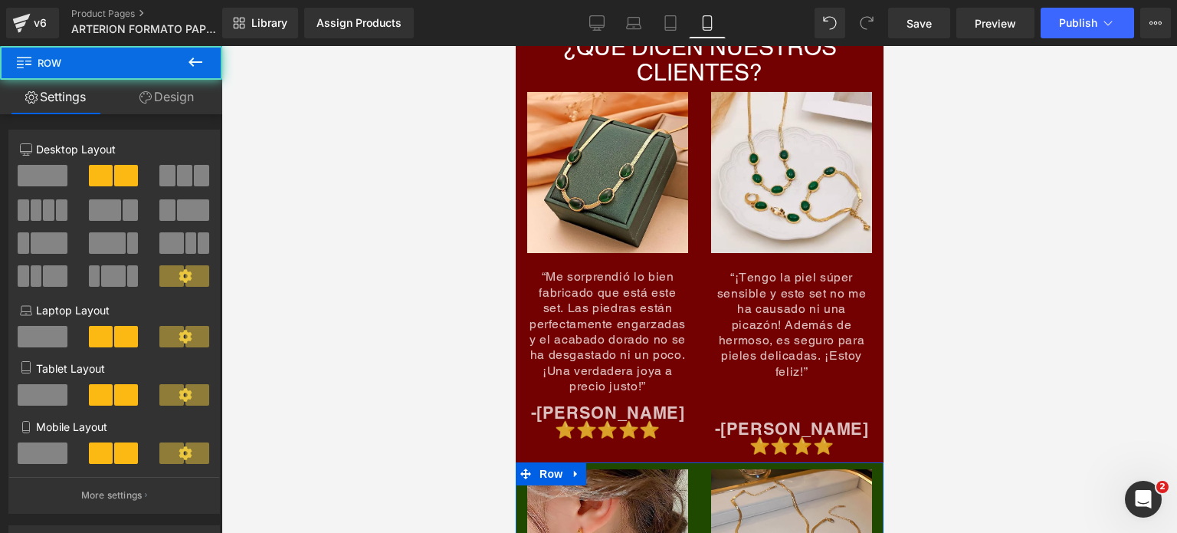
click at [143, 91] on icon at bounding box center [146, 97] width 12 height 12
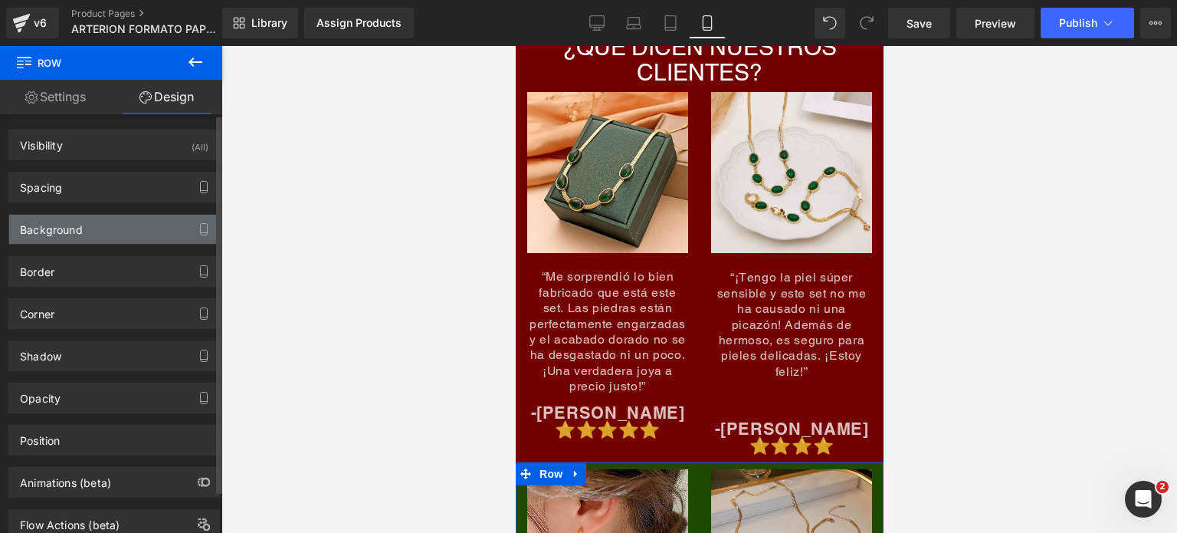
click at [101, 225] on div "Background" at bounding box center [114, 229] width 210 height 29
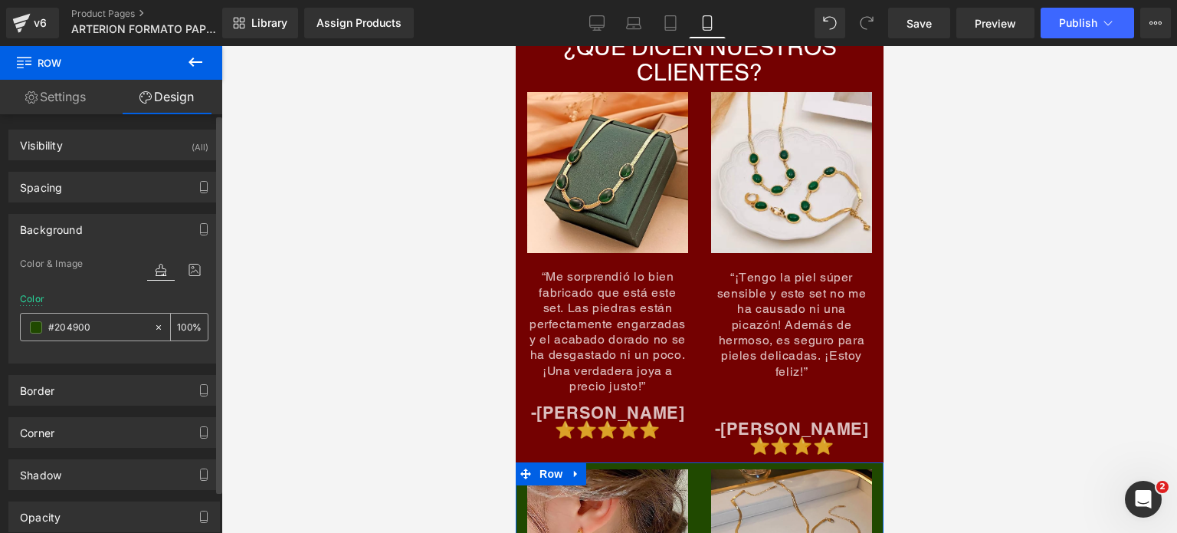
click at [97, 314] on div "#204900" at bounding box center [87, 327] width 133 height 27
click at [96, 320] on input "#204900" at bounding box center [97, 327] width 98 height 17
paste input "740101"
type input "#740101"
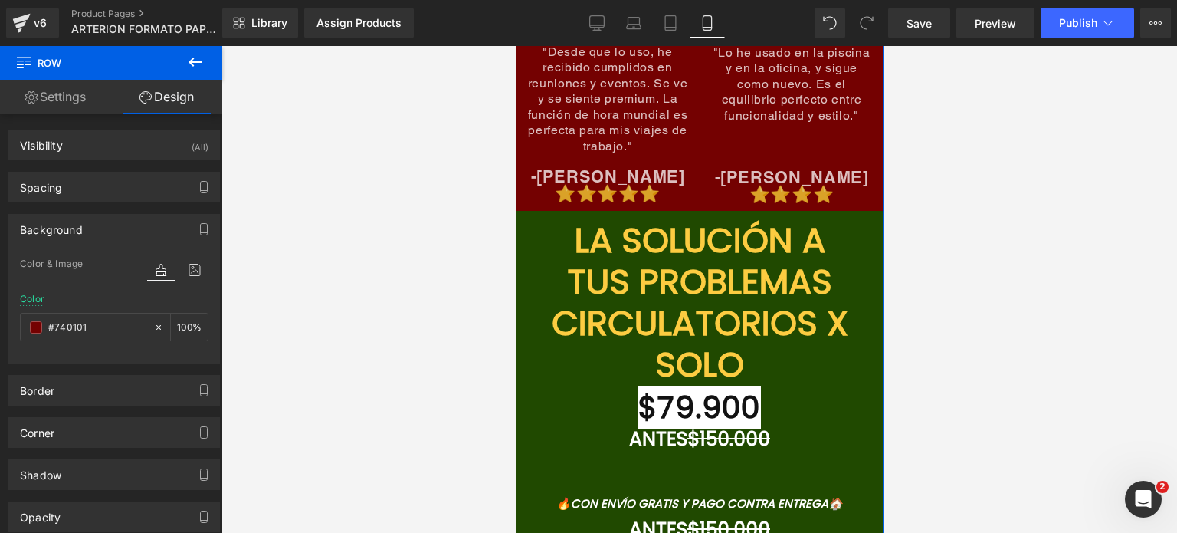
scroll to position [7395, 0]
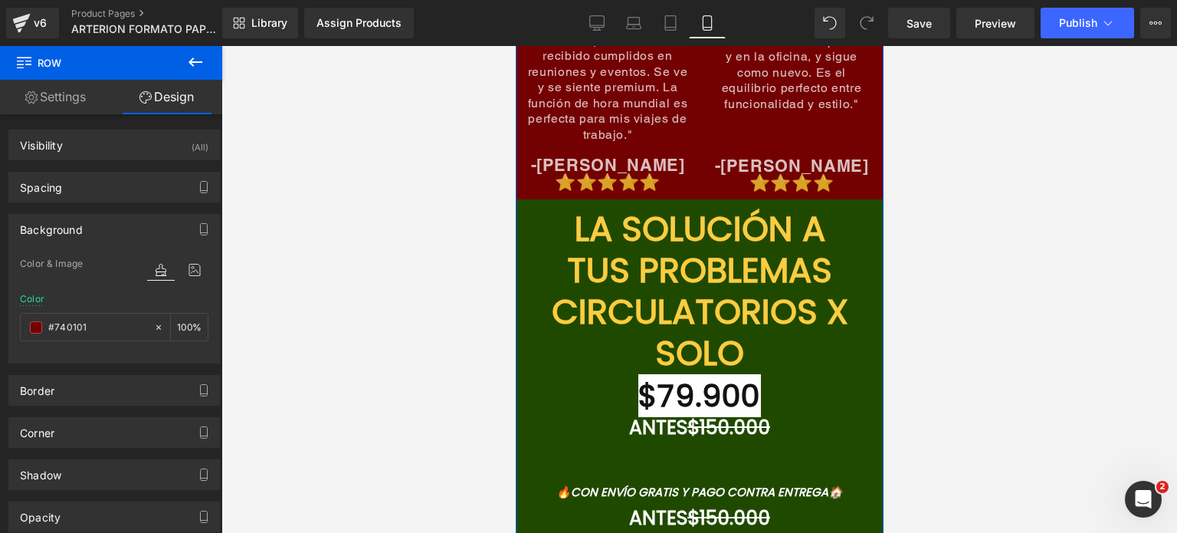
click at [560, 200] on div "LA SOLUCIÓN A TUS PROBLEMAS CIRCULATORIOS X SOLO $79.900 Heading ANTES $150.000…" at bounding box center [699, 352] width 345 height 307
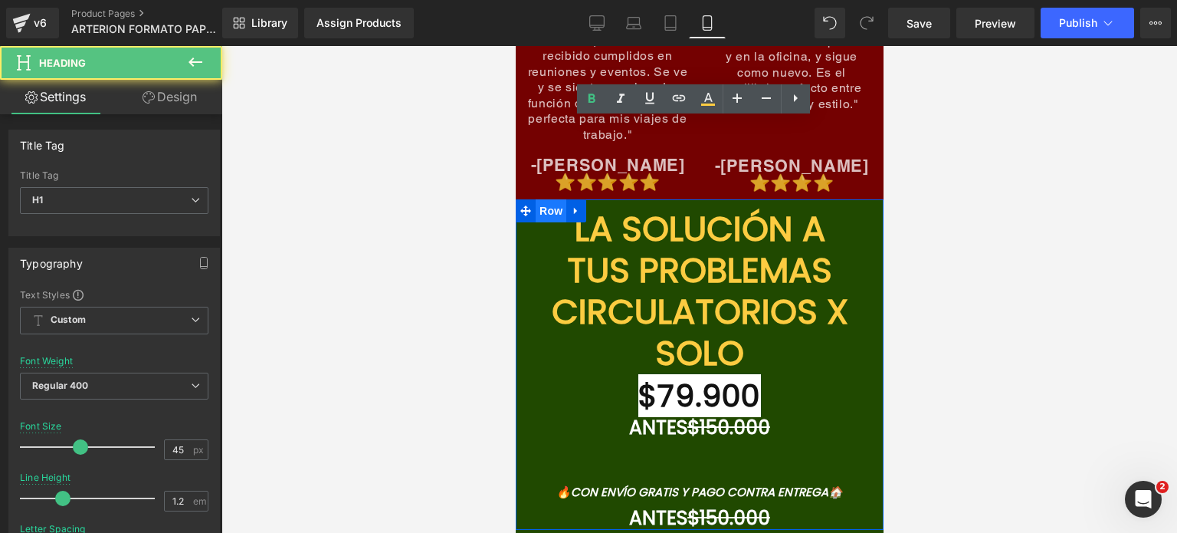
click at [550, 199] on span "Row" at bounding box center [550, 210] width 31 height 23
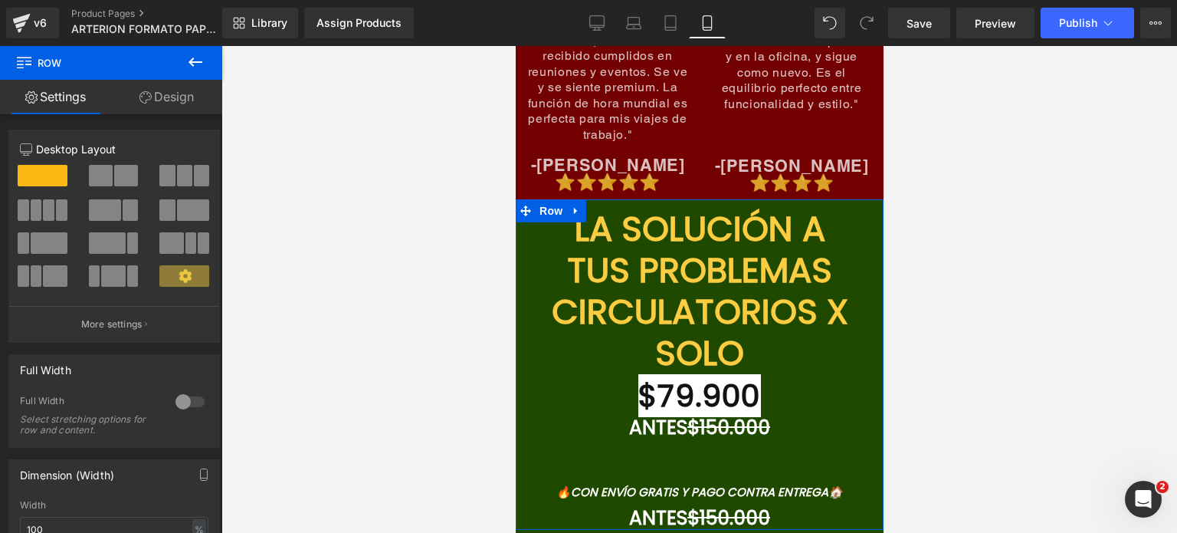
click at [152, 91] on link "Design" at bounding box center [166, 97] width 111 height 34
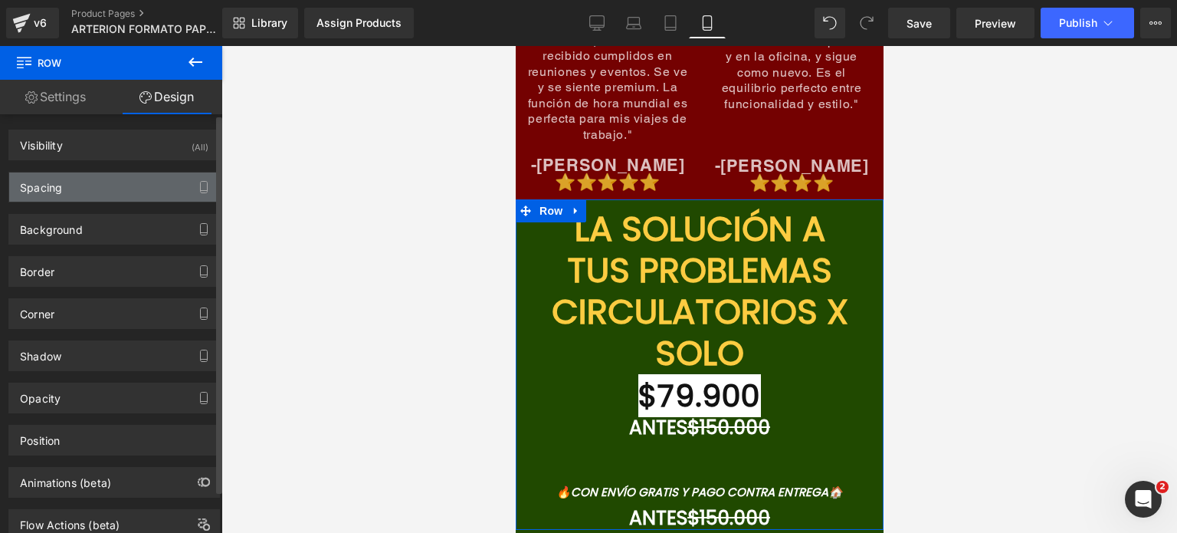
click at [129, 199] on div "Spacing" at bounding box center [114, 186] width 210 height 29
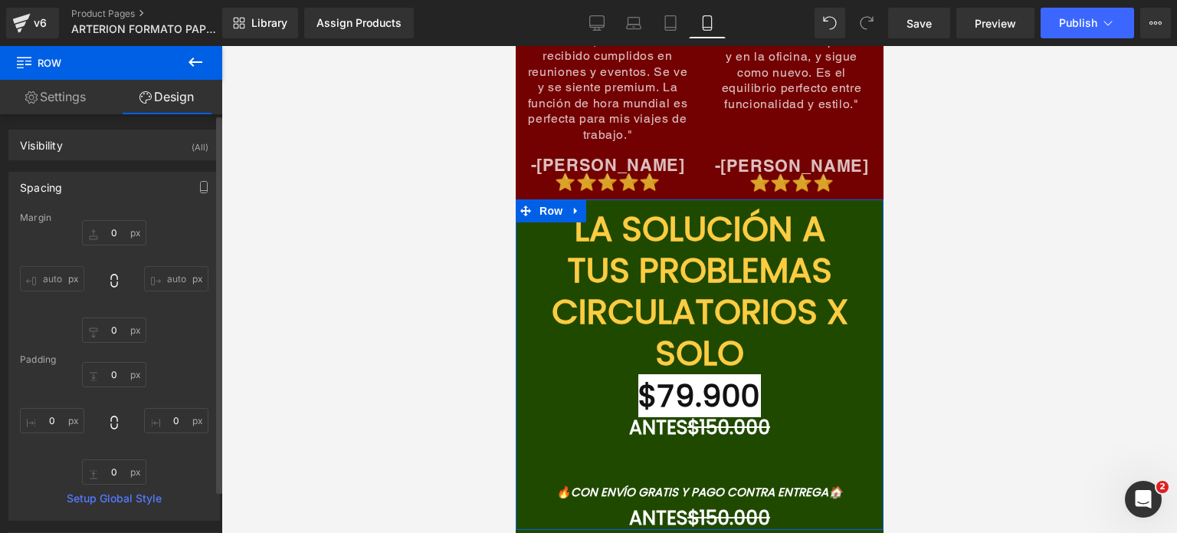
click at [126, 189] on div "Spacing" at bounding box center [114, 186] width 210 height 29
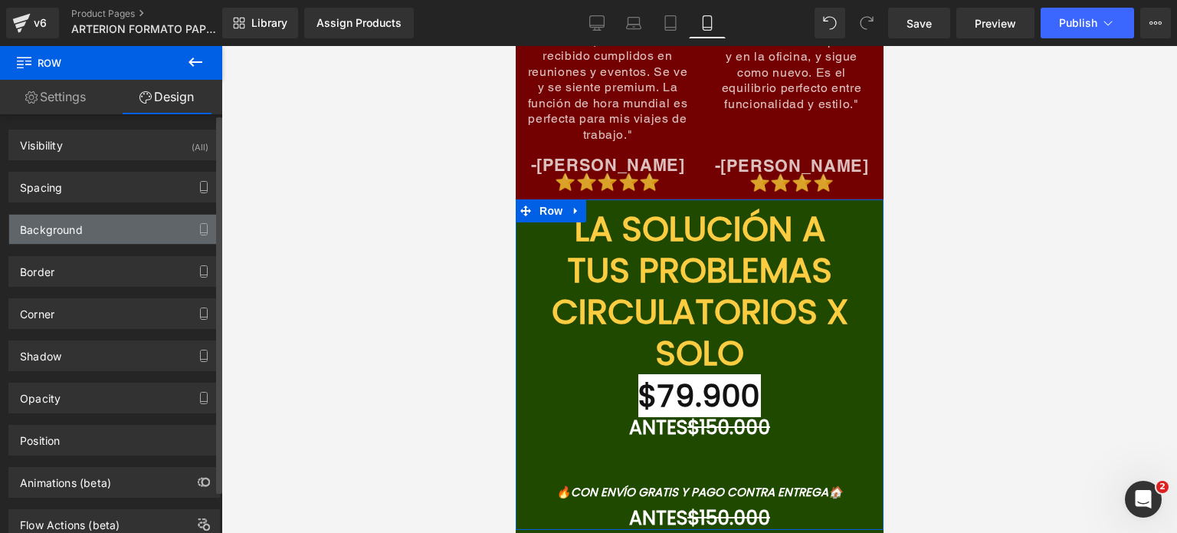
drag, startPoint x: 122, startPoint y: 245, endPoint x: 124, endPoint y: 235, distance: 9.5
click at [122, 245] on div "Border Border Style Custom Custom Setup Global Style Custom Setup Global Style …" at bounding box center [114, 266] width 229 height 42
click at [126, 227] on div "Background" at bounding box center [114, 229] width 210 height 29
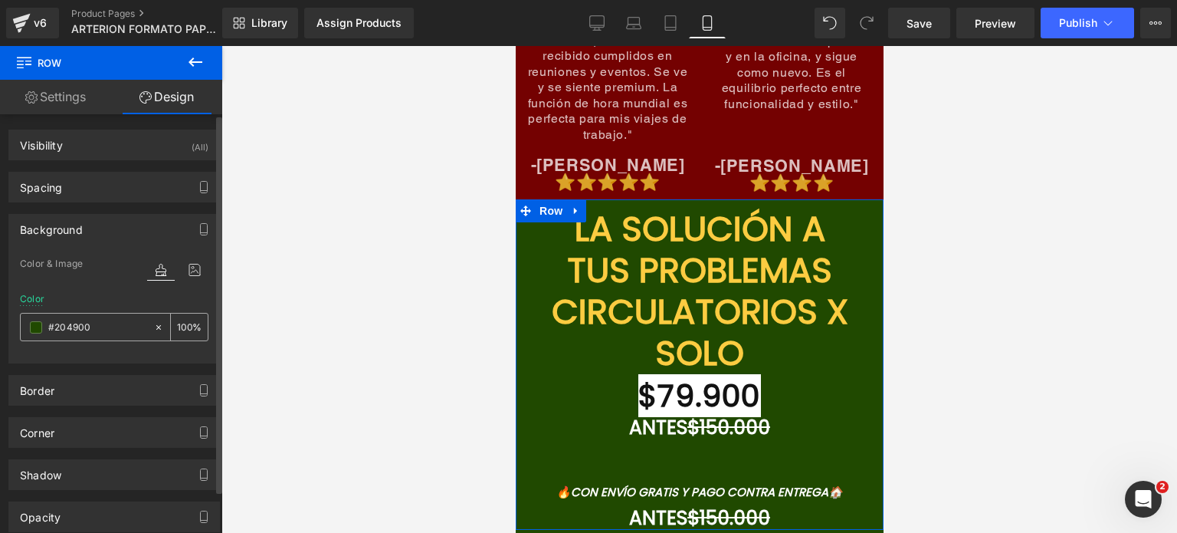
click at [110, 315] on div "#204900" at bounding box center [87, 327] width 133 height 27
click at [113, 333] on input "#204900" at bounding box center [97, 327] width 98 height 17
paste input "740101"
type input "#740101"
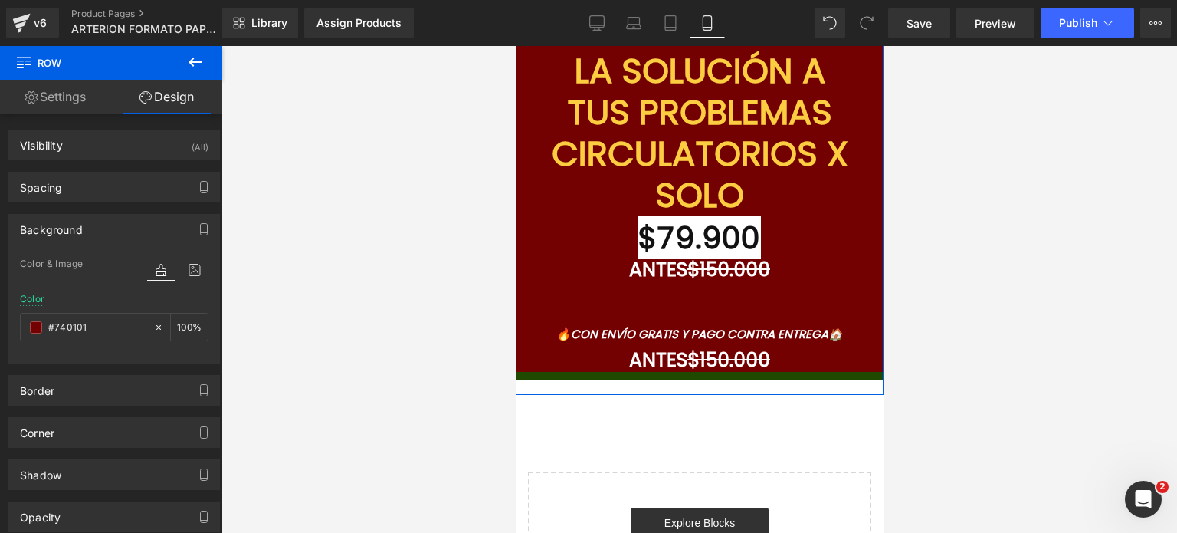
scroll to position [7625, 0]
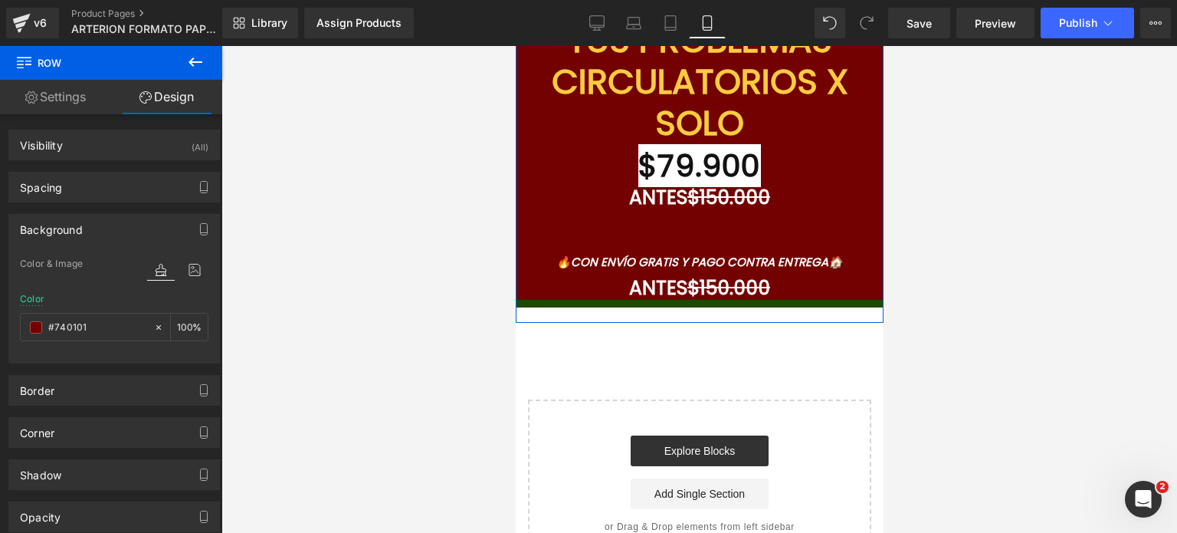
click at [515, 46] on div at bounding box center [515, 46] width 0 height 0
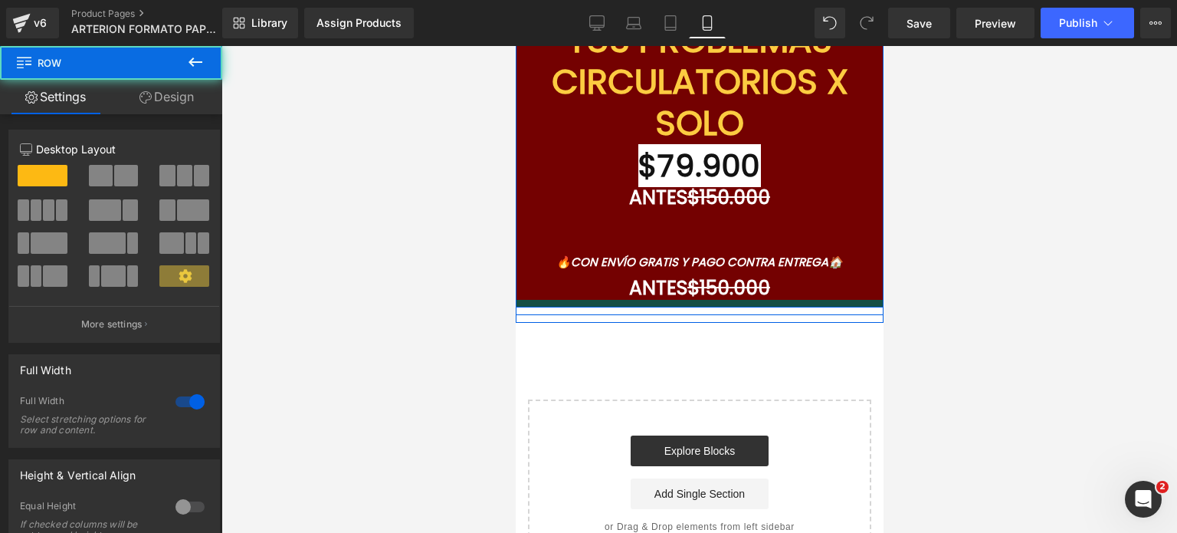
click at [578, 300] on div at bounding box center [699, 304] width 368 height 8
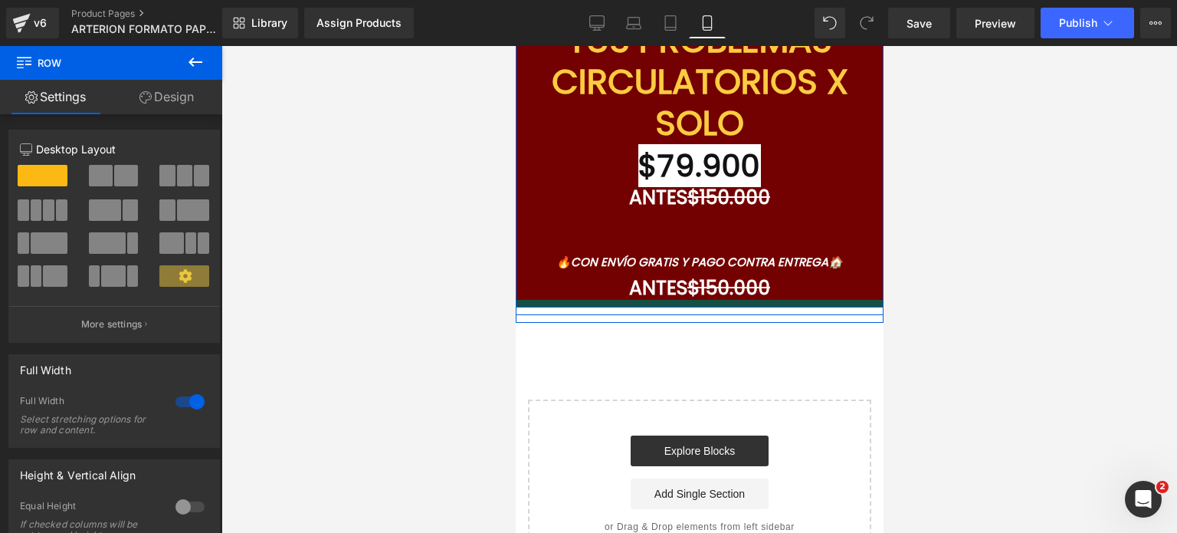
click at [586, 300] on div at bounding box center [699, 304] width 368 height 8
click at [141, 100] on icon at bounding box center [146, 97] width 12 height 12
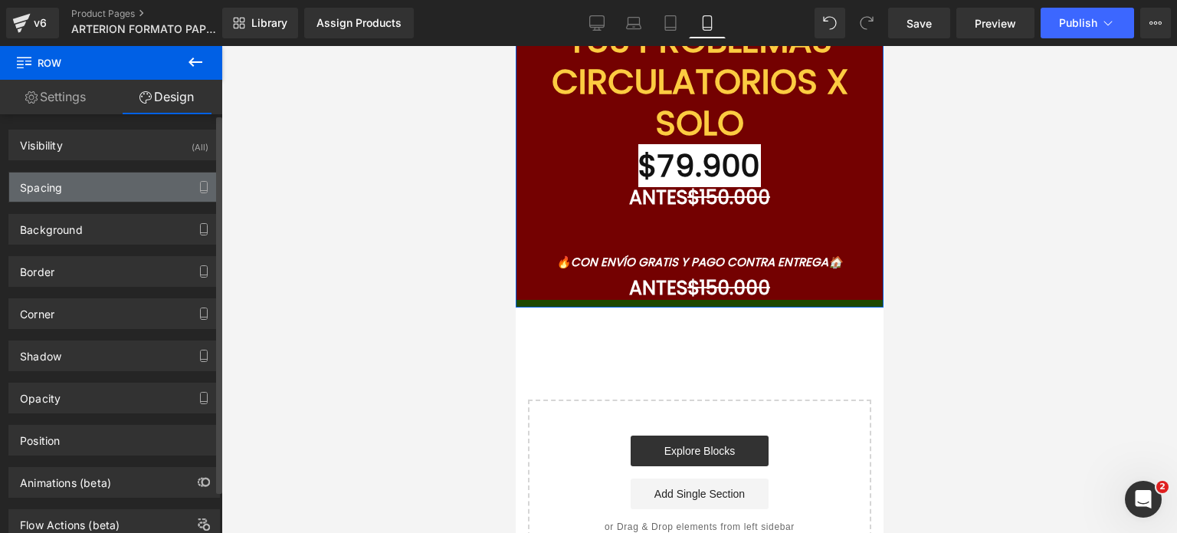
click at [111, 185] on div "Spacing" at bounding box center [114, 186] width 210 height 29
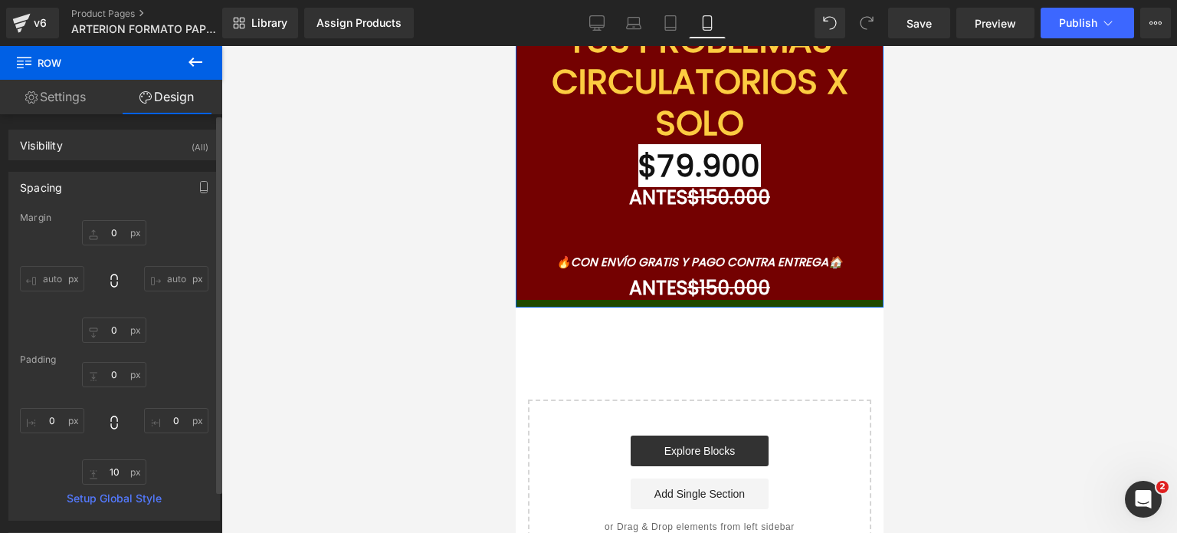
click at [110, 195] on div "Spacing" at bounding box center [114, 186] width 210 height 29
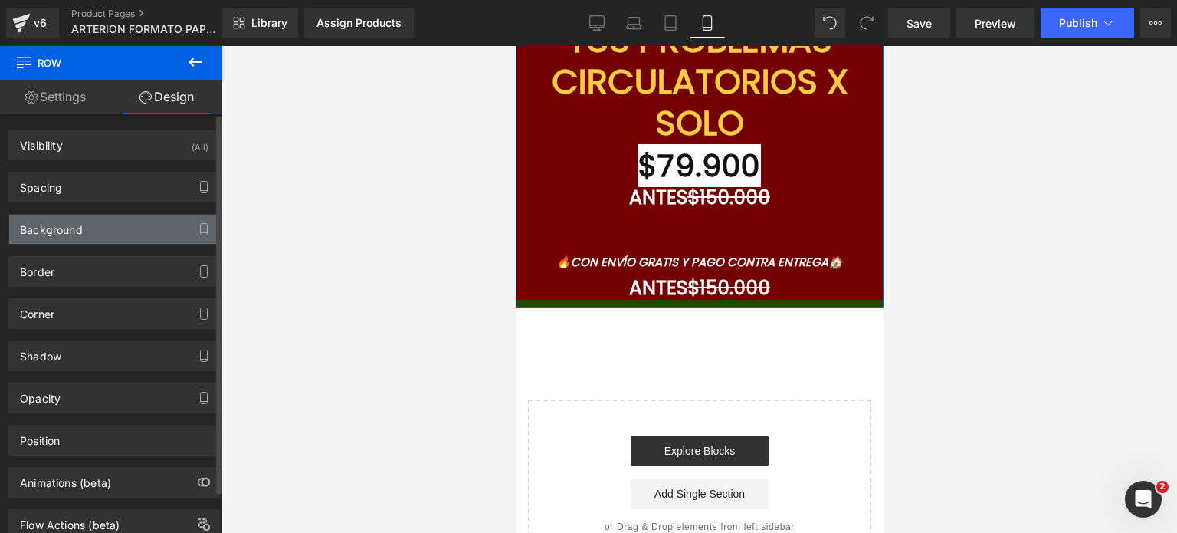
click at [101, 228] on div "Background" at bounding box center [114, 229] width 210 height 29
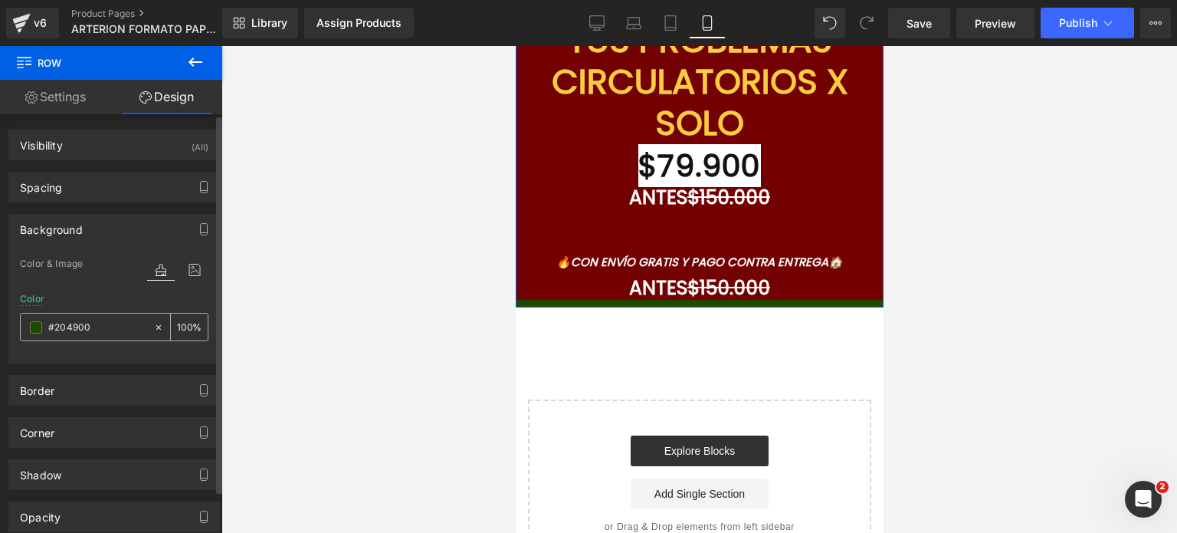
click at [87, 313] on div "%" at bounding box center [114, 327] width 189 height 28
click at [90, 315] on div at bounding box center [87, 327] width 133 height 27
click at [92, 321] on input "text" at bounding box center [97, 327] width 98 height 17
paste input "740101"
type input "#740101"
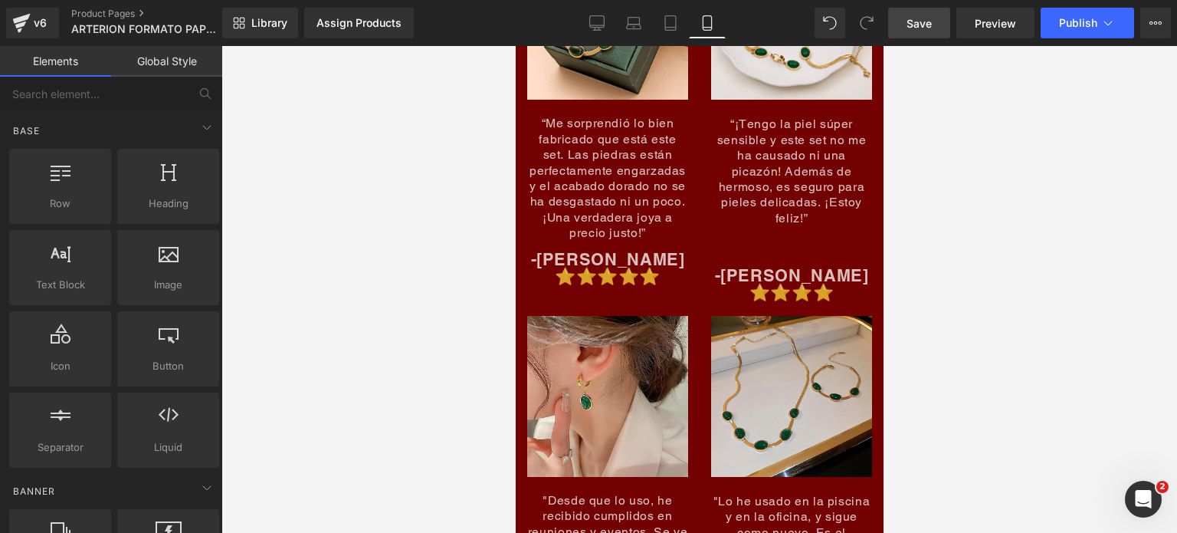
click at [915, 13] on link "Save" at bounding box center [919, 23] width 62 height 31
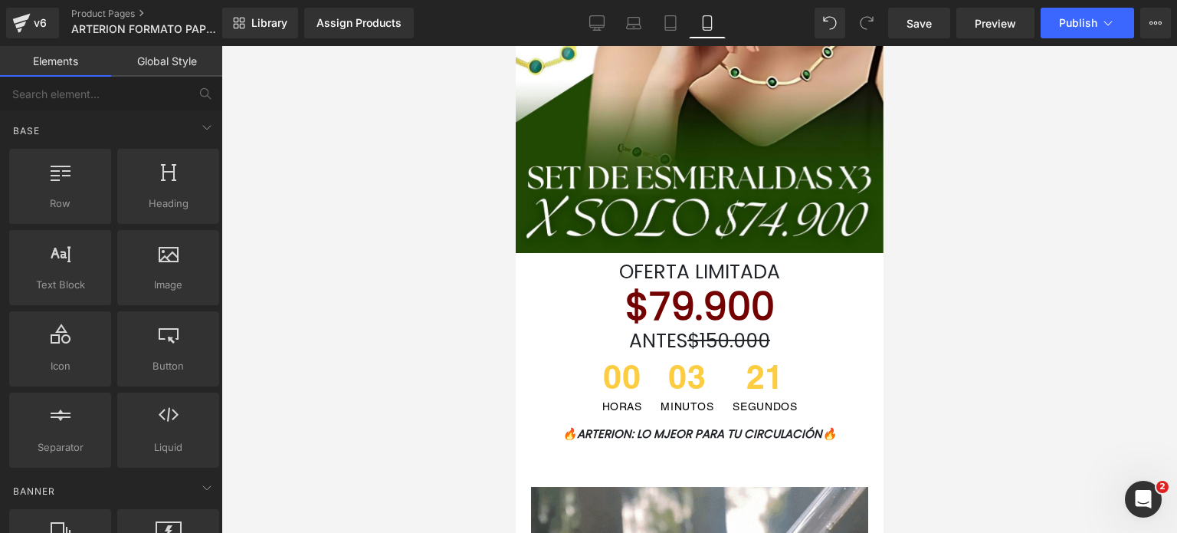
scroll to position [307, 0]
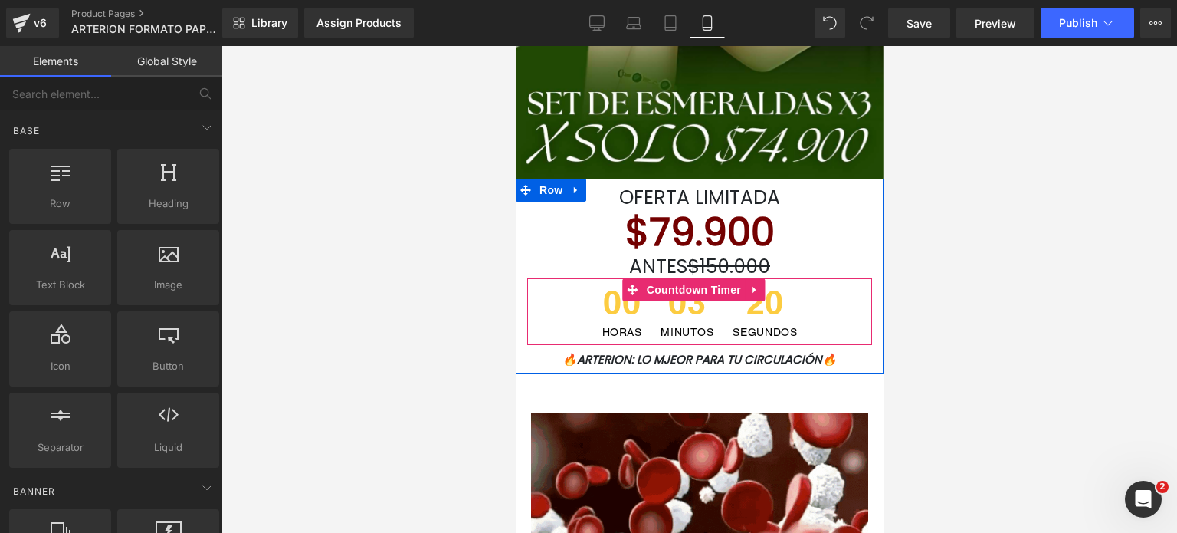
click at [750, 312] on span "20" at bounding box center [764, 306] width 64 height 41
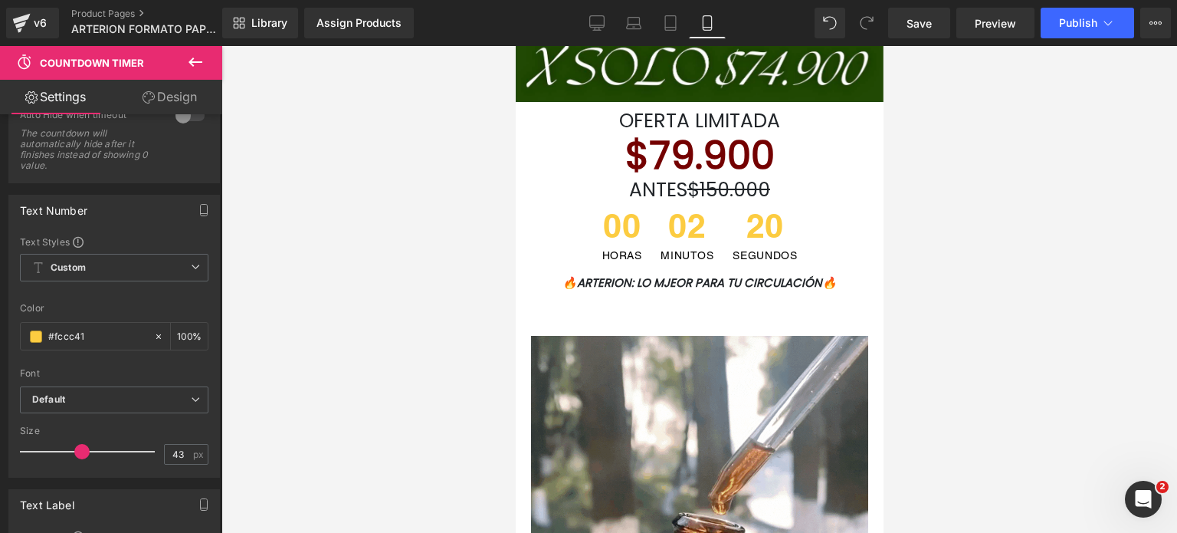
scroll to position [230, 0]
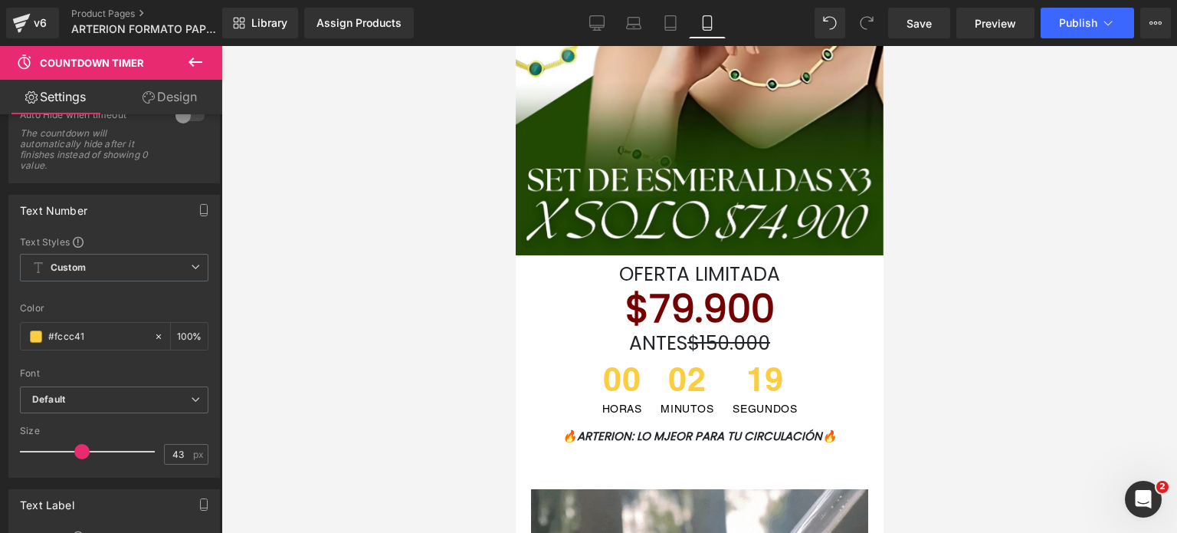
click at [730, 310] on div "$79.900 Heading" at bounding box center [699, 309] width 345 height 46
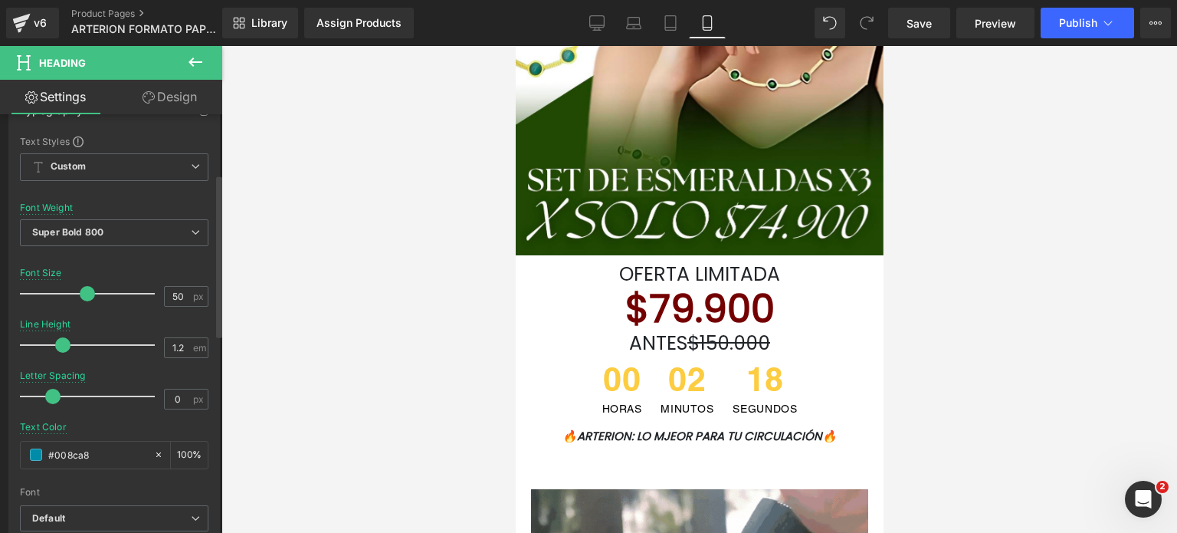
scroll to position [307, 0]
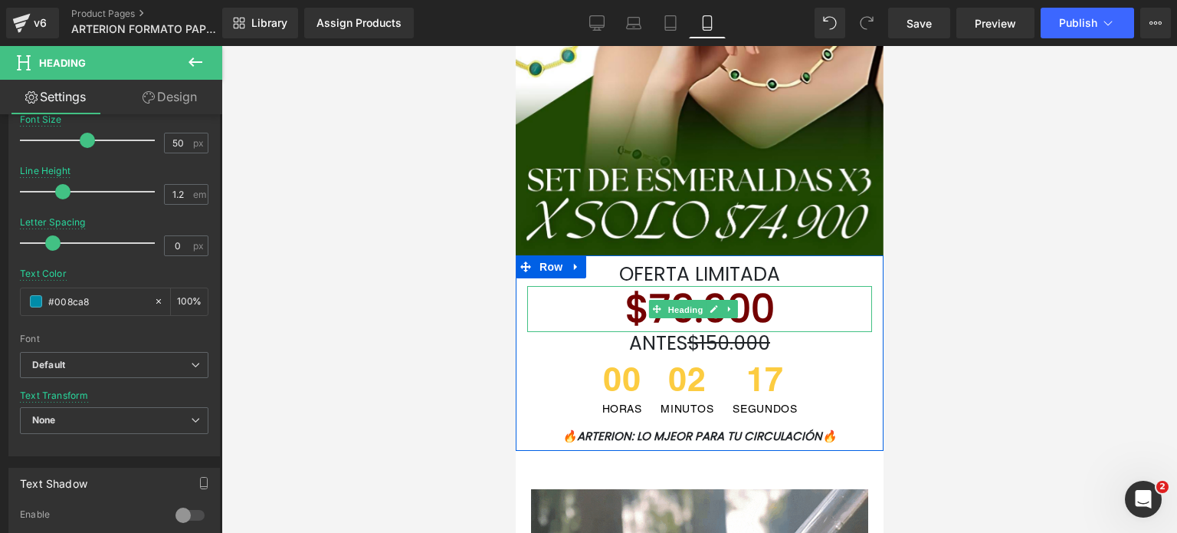
click at [681, 315] on span "Heading" at bounding box center [685, 309] width 41 height 18
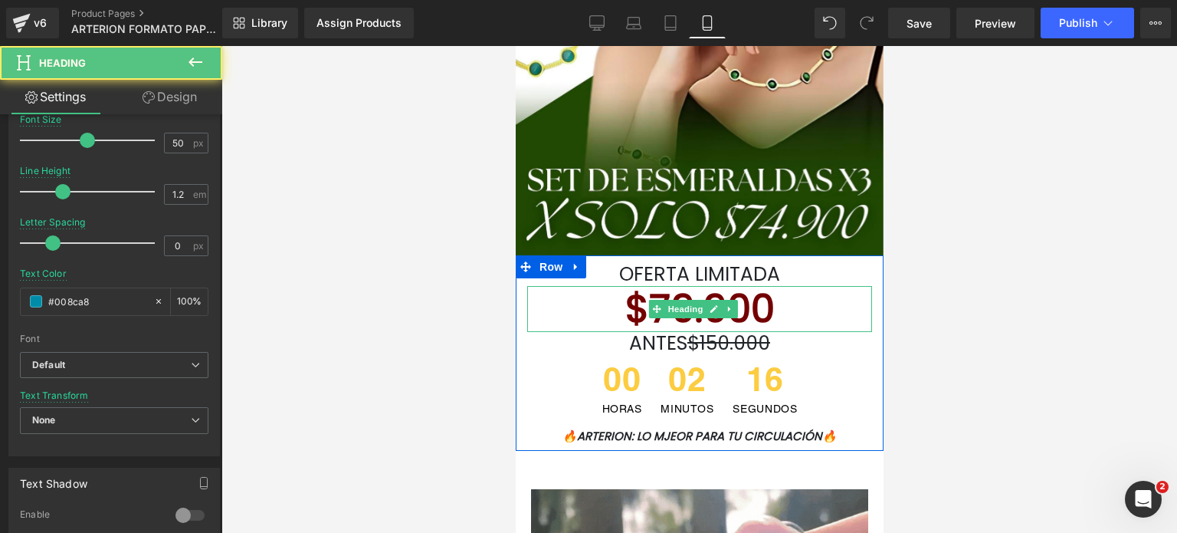
click at [764, 312] on font "$79.900" at bounding box center [699, 308] width 149 height 54
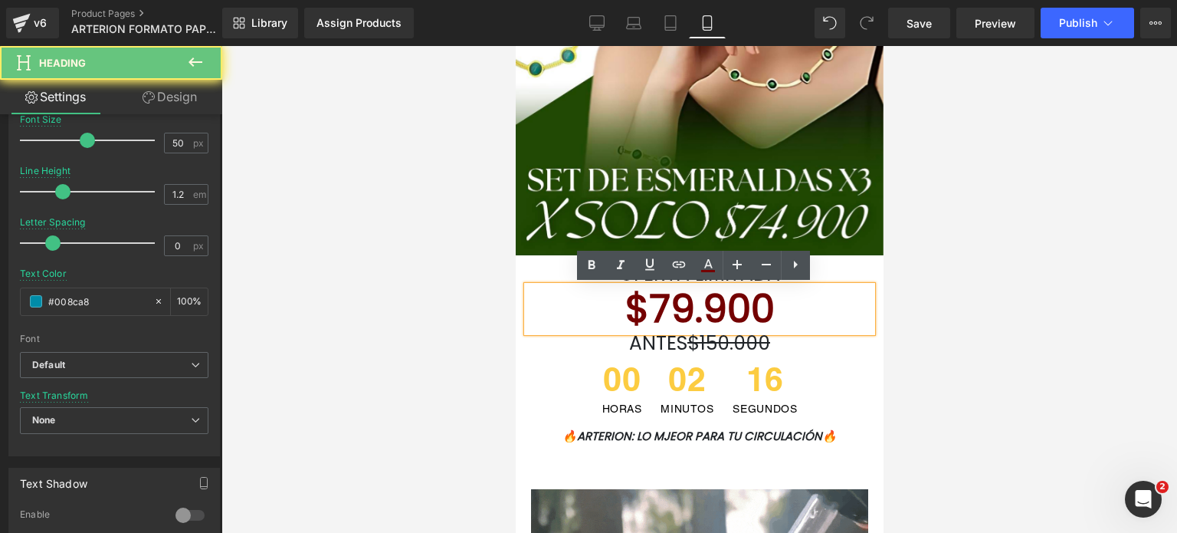
click at [764, 312] on font "$79.900" at bounding box center [699, 308] width 149 height 54
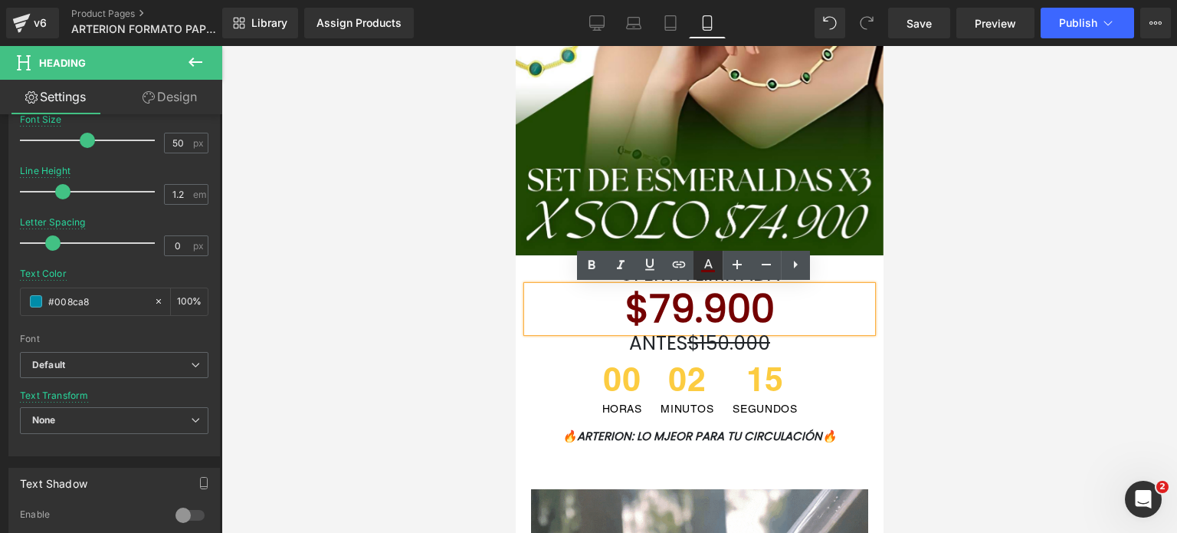
click at [711, 272] on icon at bounding box center [708, 265] width 18 height 18
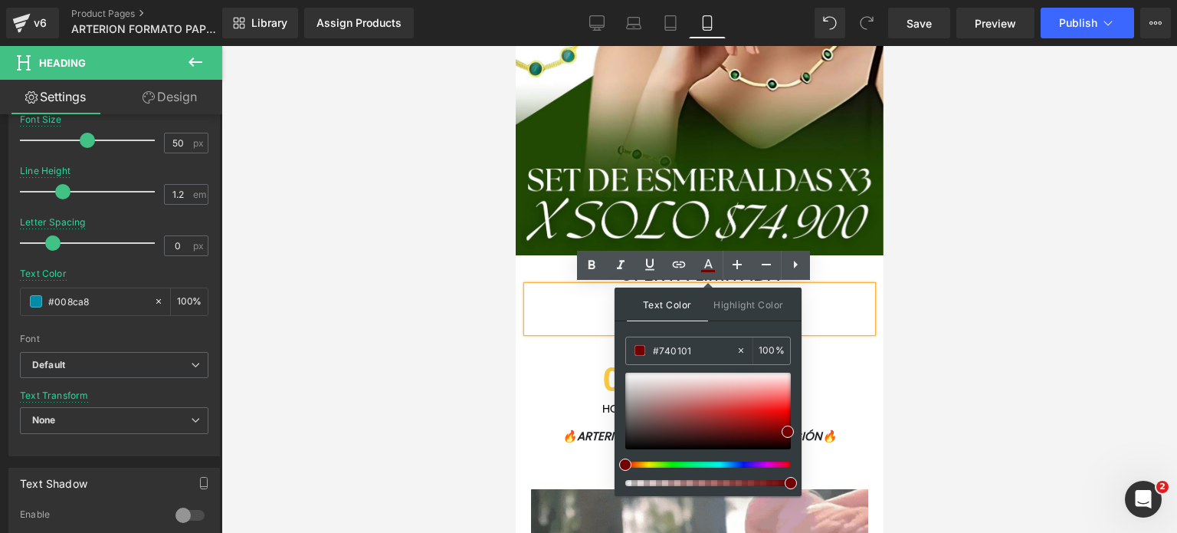
drag, startPoint x: 838, startPoint y: 370, endPoint x: 852, endPoint y: 307, distance: 65.1
click at [838, 370] on div "00 HORAS 04 MINUTOS 57 SEGUNDOS" at bounding box center [699, 388] width 345 height 67
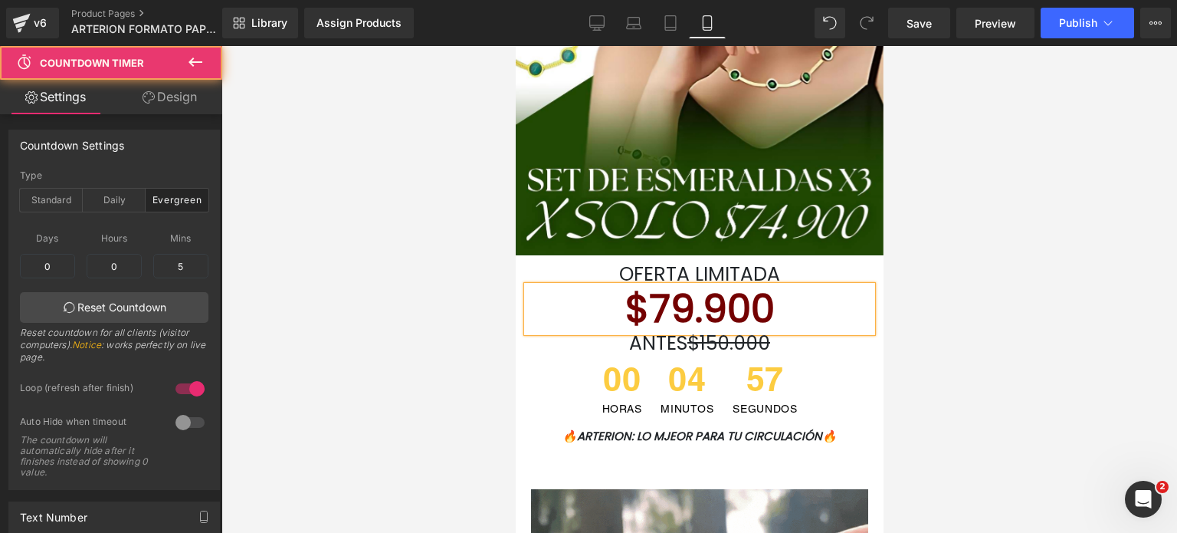
click at [844, 329] on h1 "$79.900" at bounding box center [699, 309] width 345 height 46
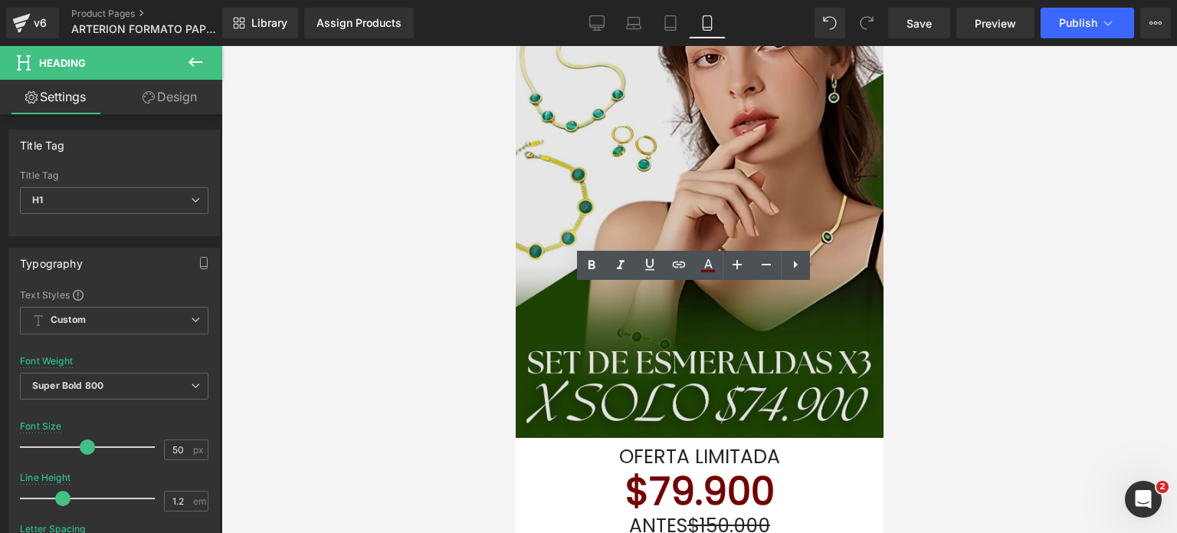
scroll to position [0, 0]
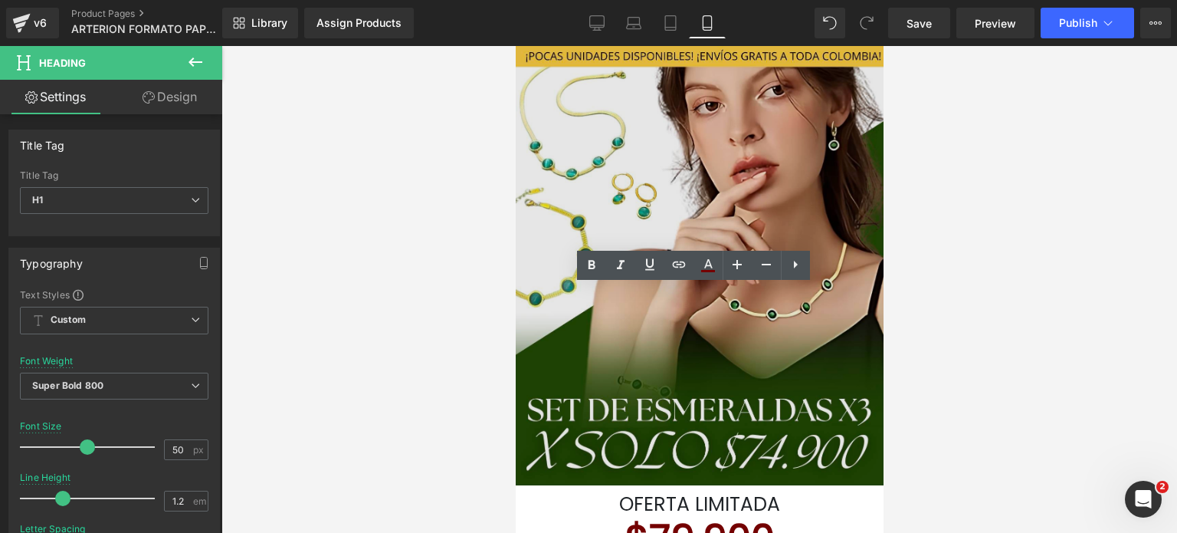
click at [664, 201] on img at bounding box center [699, 265] width 368 height 439
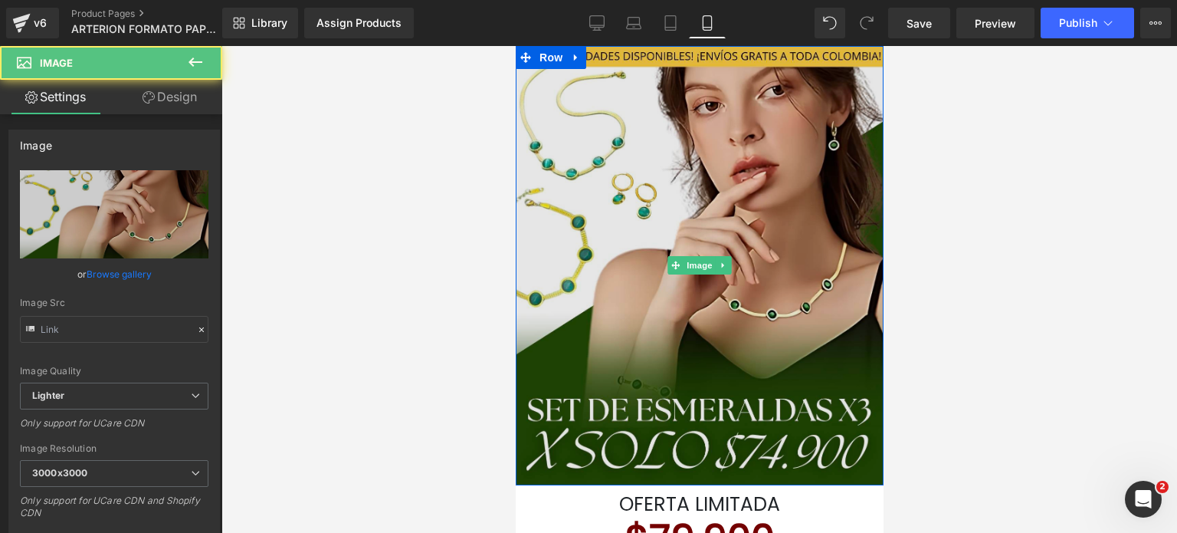
click at [672, 189] on img at bounding box center [699, 265] width 368 height 439
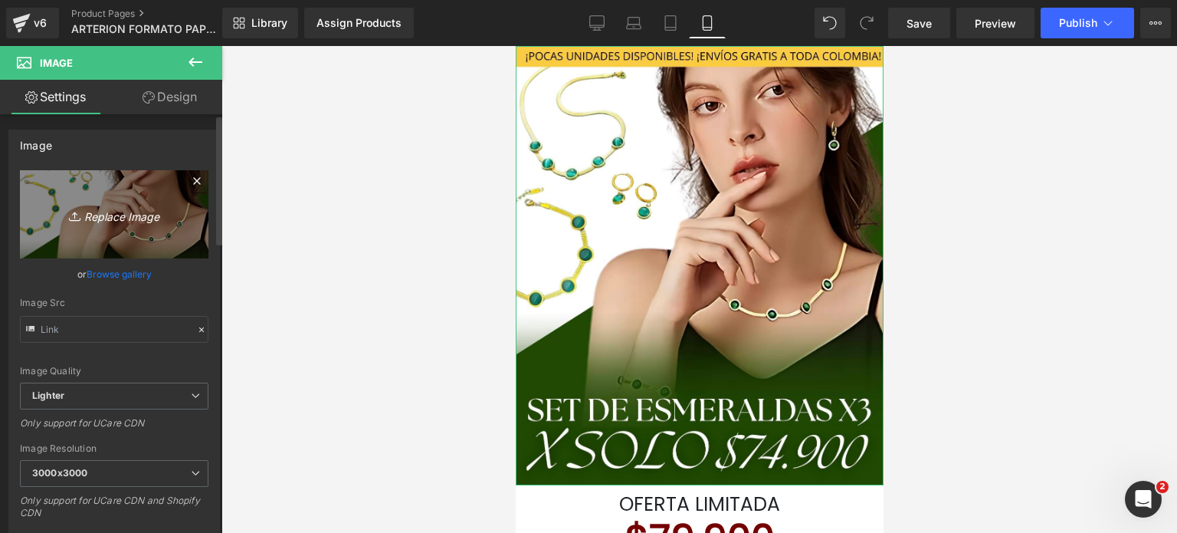
click at [153, 217] on icon "Replace Image" at bounding box center [114, 214] width 123 height 19
type input "C:\fakepath\¡SOLO 15 UNIDADES DISPONIBLES! ¡SOLO 15 UNIDADES DISPONIBLES!.png.p…"
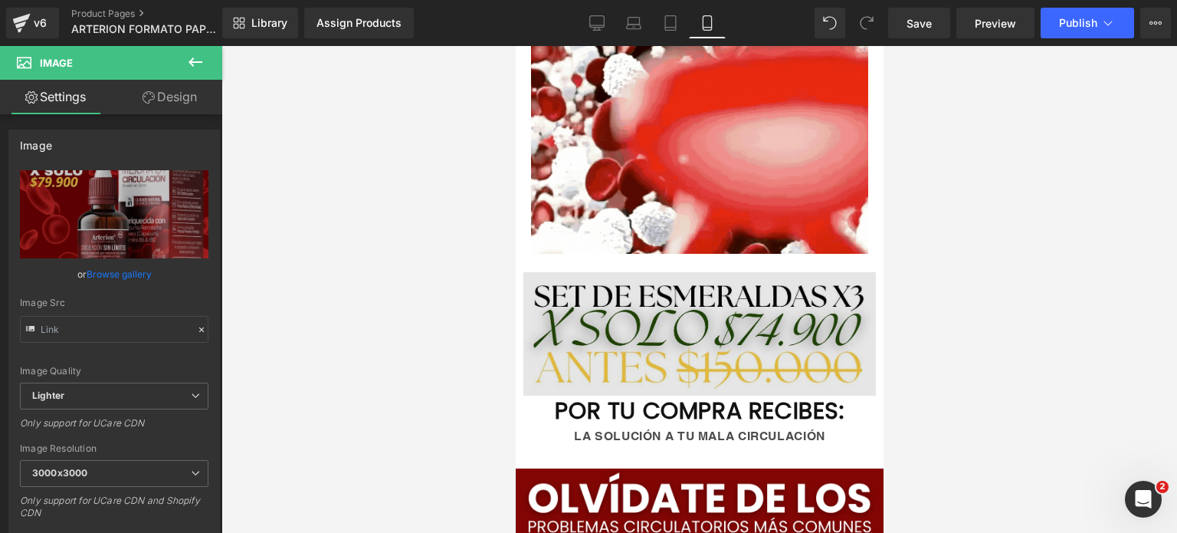
scroll to position [767, 0]
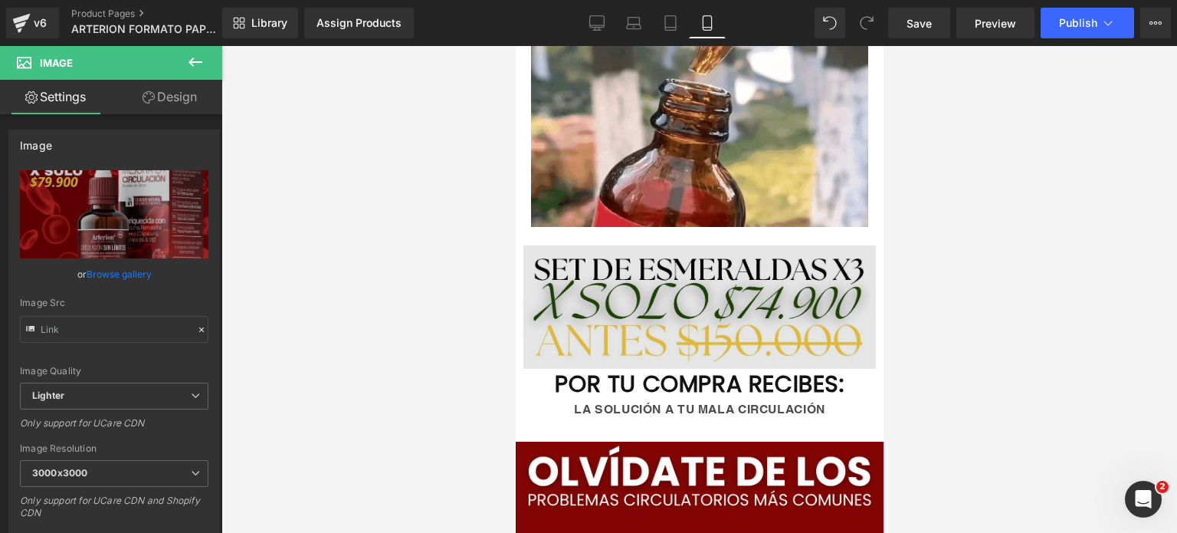
click at [675, 300] on div "Image" at bounding box center [699, 307] width 353 height 124
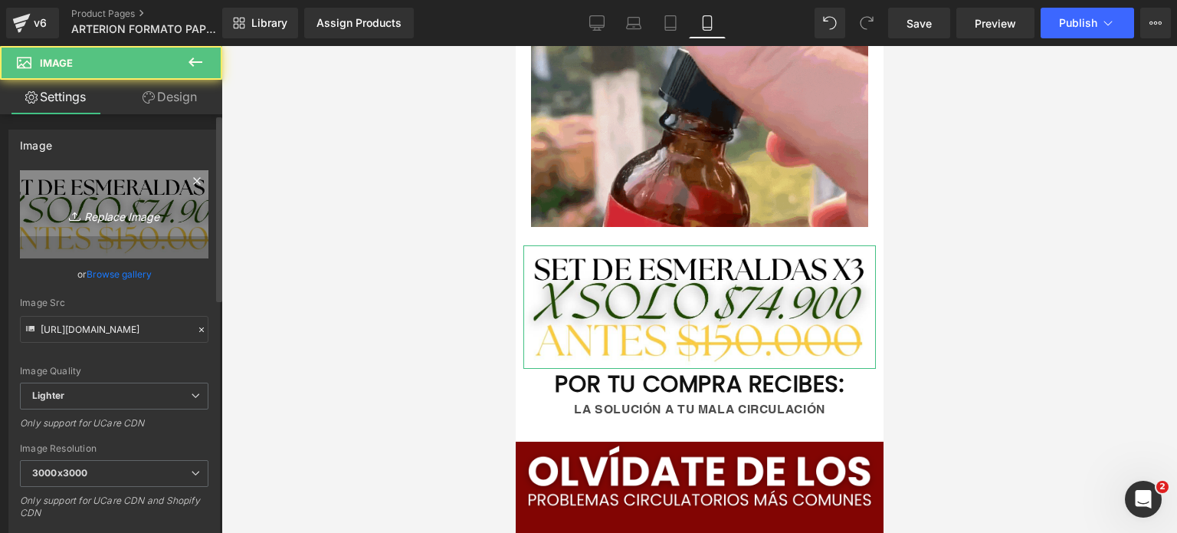
click at [120, 192] on link "Replace Image" at bounding box center [114, 214] width 189 height 88
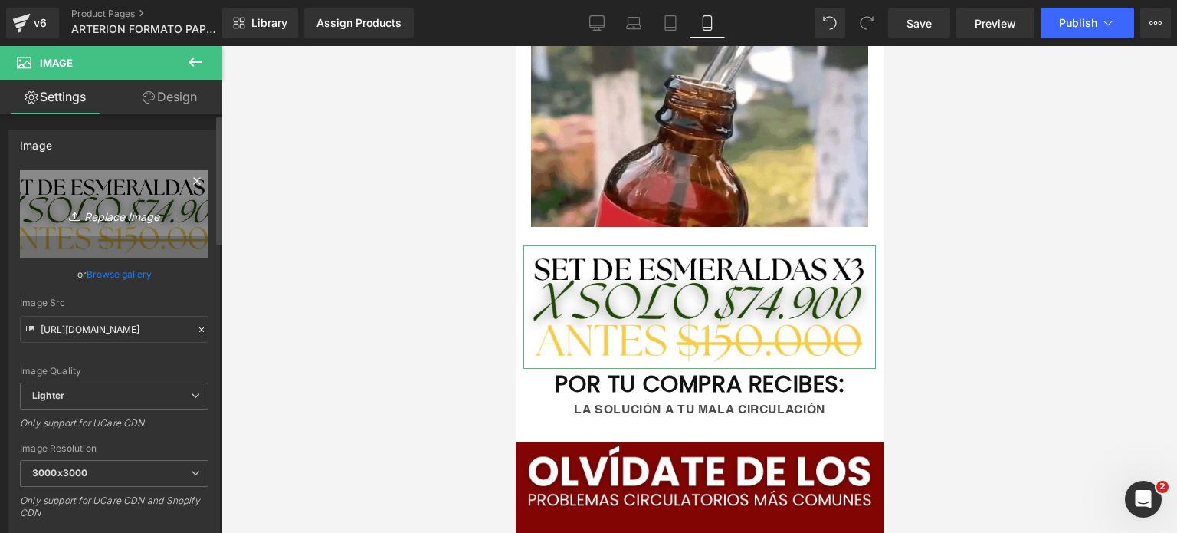
type input "C:\fakepath\¡SOLO 15 UNIDADES DISPONIBLES! ¡SOLO 15 UNIDADES DISPONIBLES!.png (…"
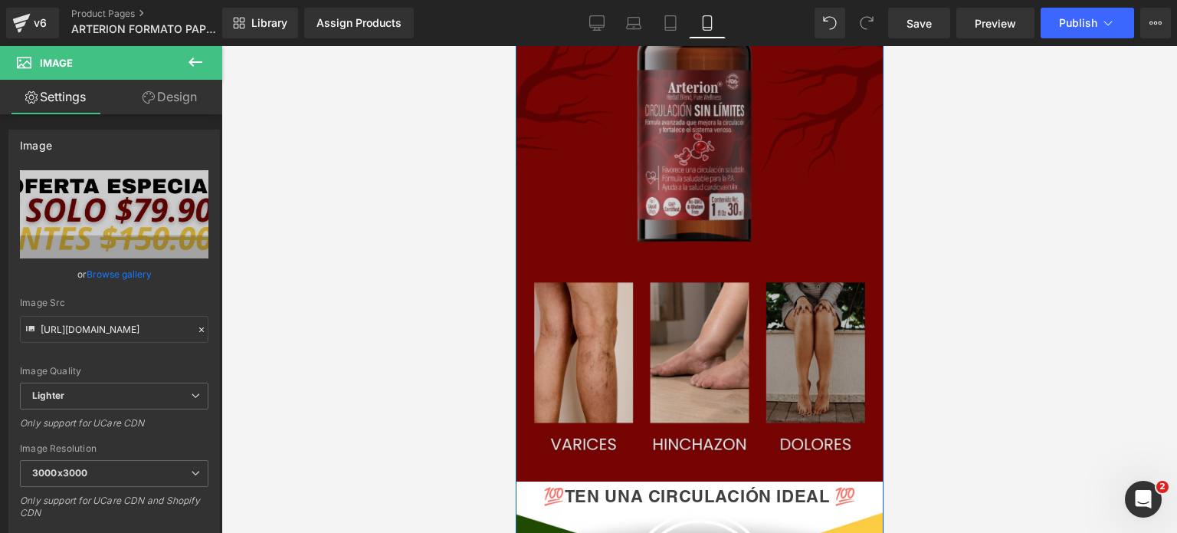
scroll to position [1380, 0]
click at [760, 266] on img at bounding box center [699, 153] width 368 height 654
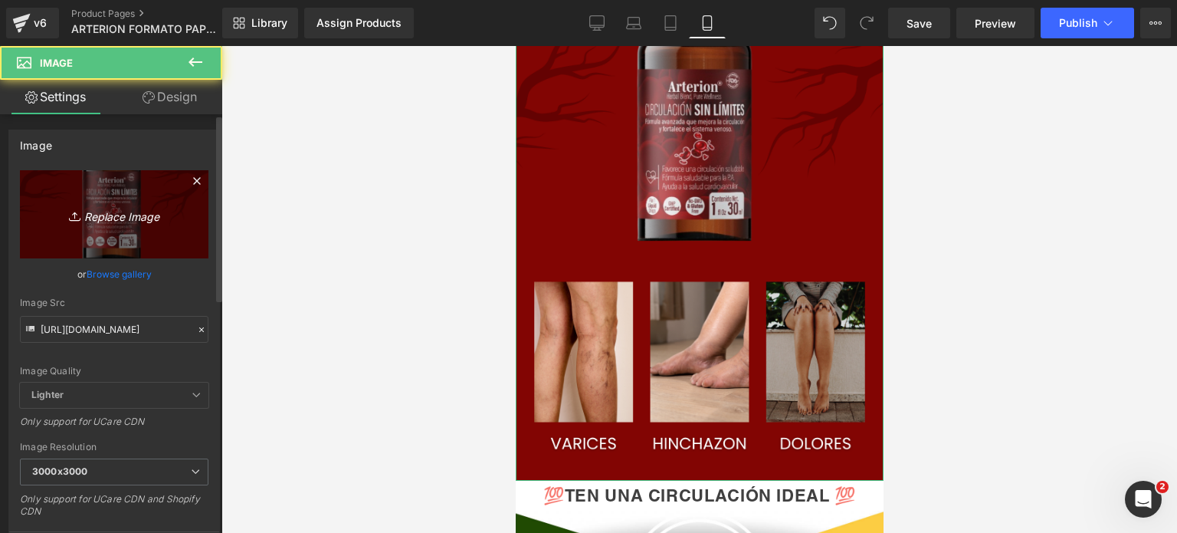
click at [94, 227] on link "Replace Image" at bounding box center [114, 214] width 189 height 88
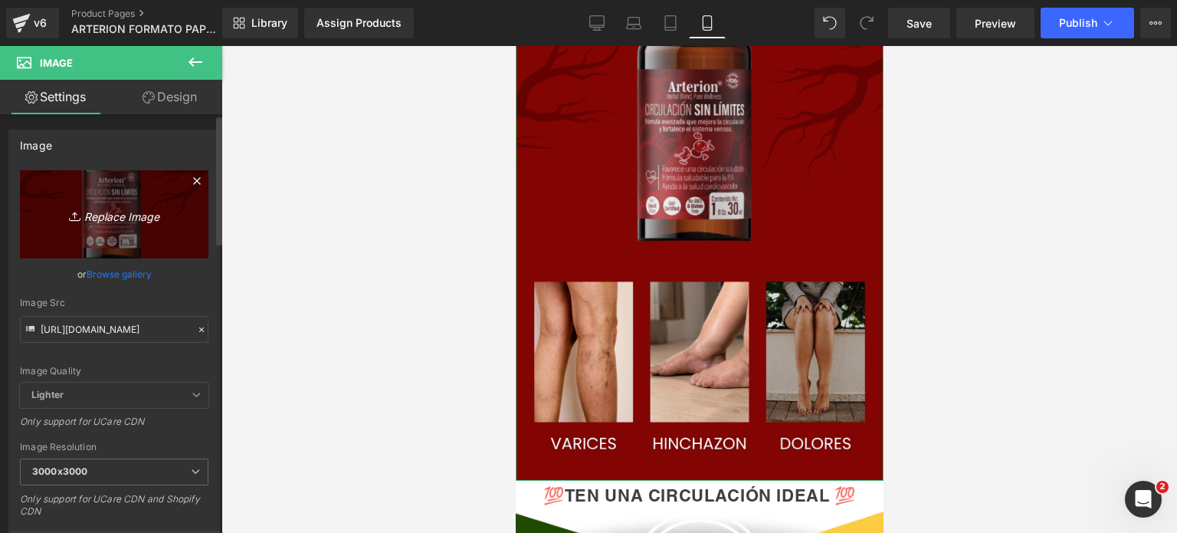
type input "C:\fakepath\¡SOLO 15 UNIDADES DISPONIBLES! ¡SOLO 15 UNIDADES DISPONIBLES!.png (…"
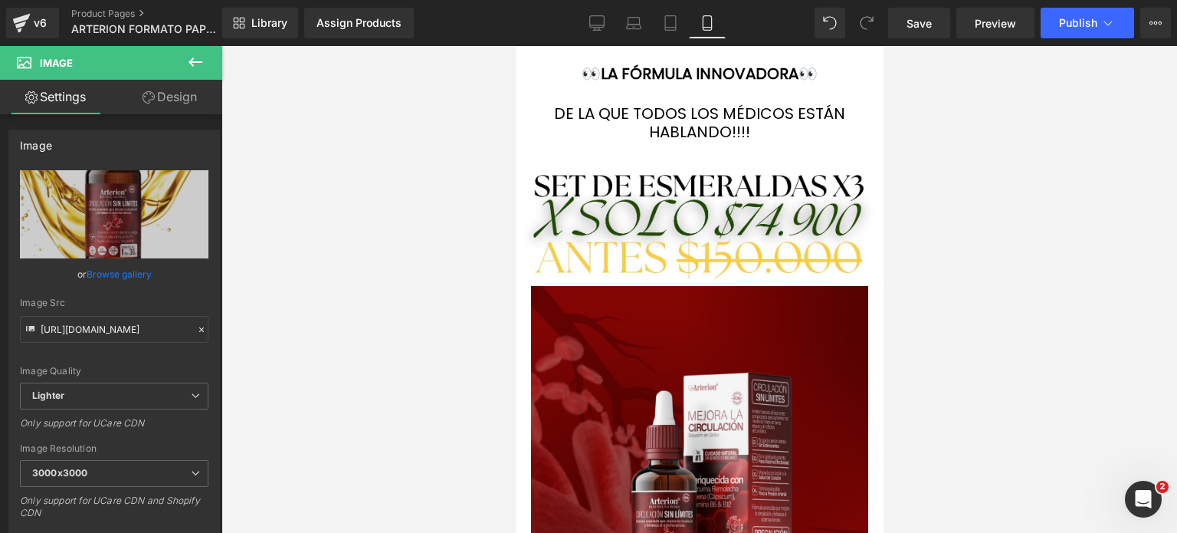
scroll to position [3449, 0]
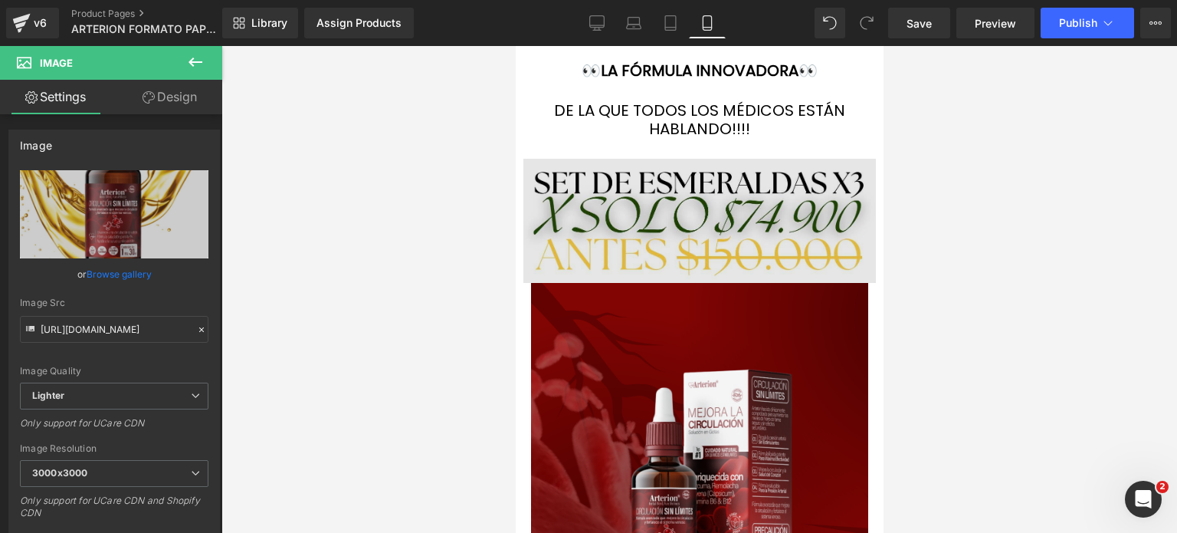
click at [667, 241] on img at bounding box center [699, 221] width 353 height 124
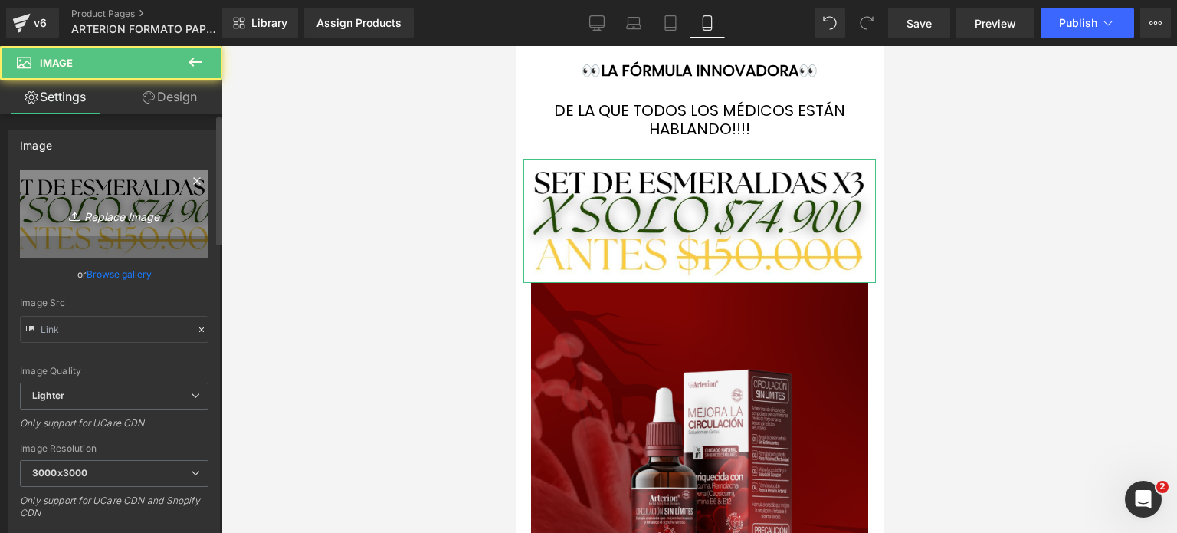
click at [166, 217] on icon "Replace Image" at bounding box center [114, 214] width 123 height 19
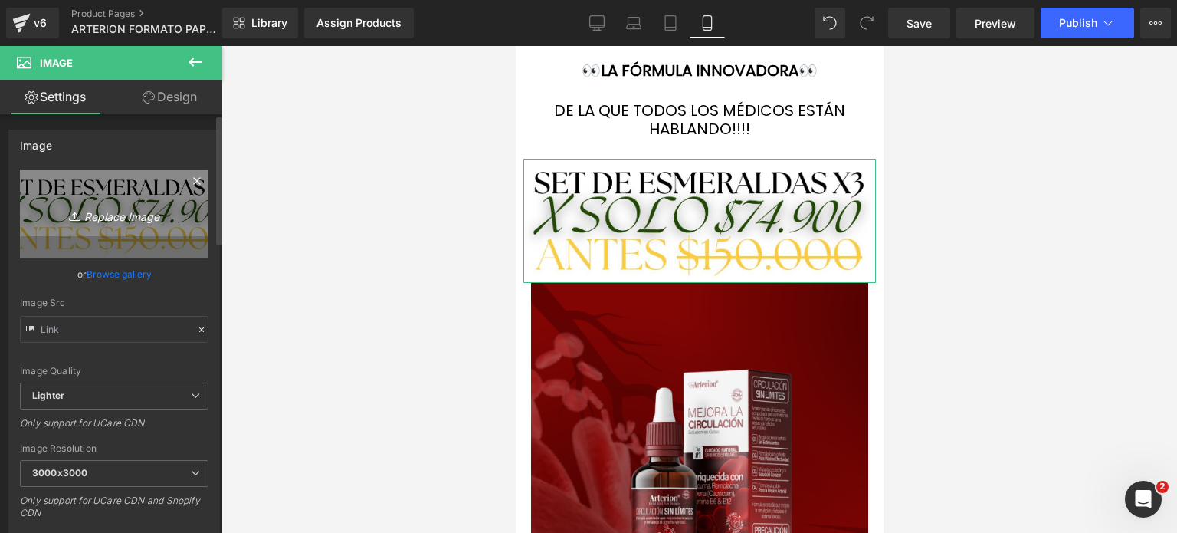
type input "C:\fakepath\¡SOLO 15 UNIDADES DISPONIBLES! ¡SOLO 15 UNIDADES DISPONIBLES!.png (…"
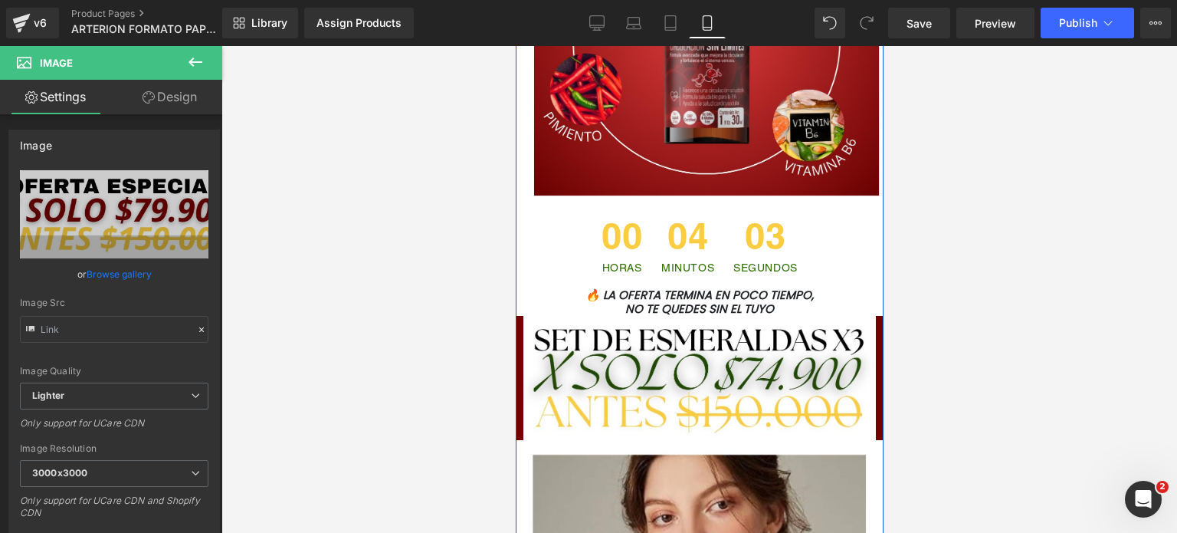
scroll to position [4599, 0]
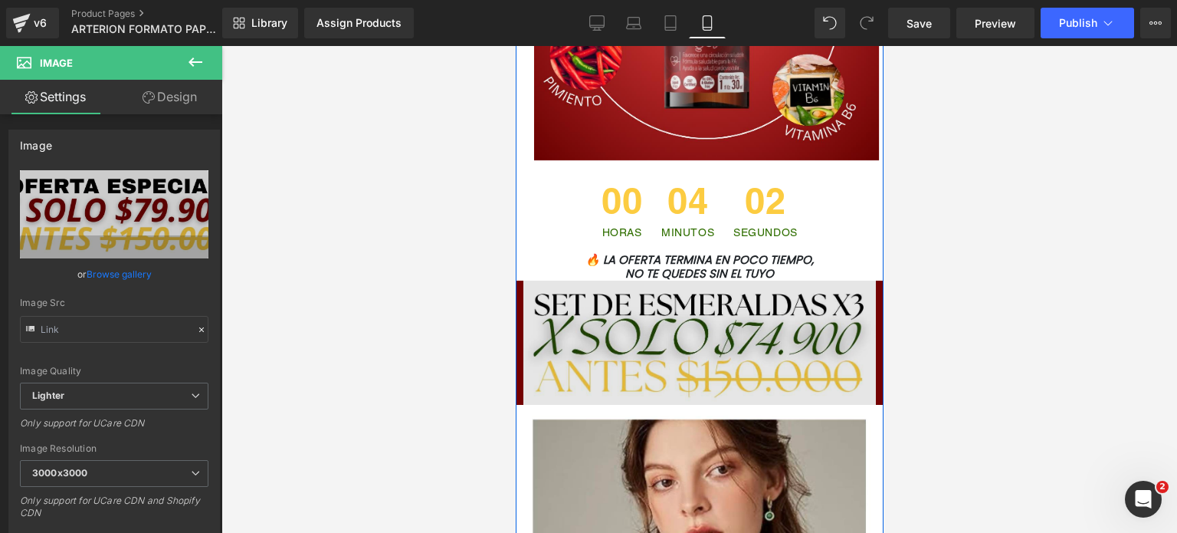
click at [642, 346] on img at bounding box center [699, 343] width 353 height 124
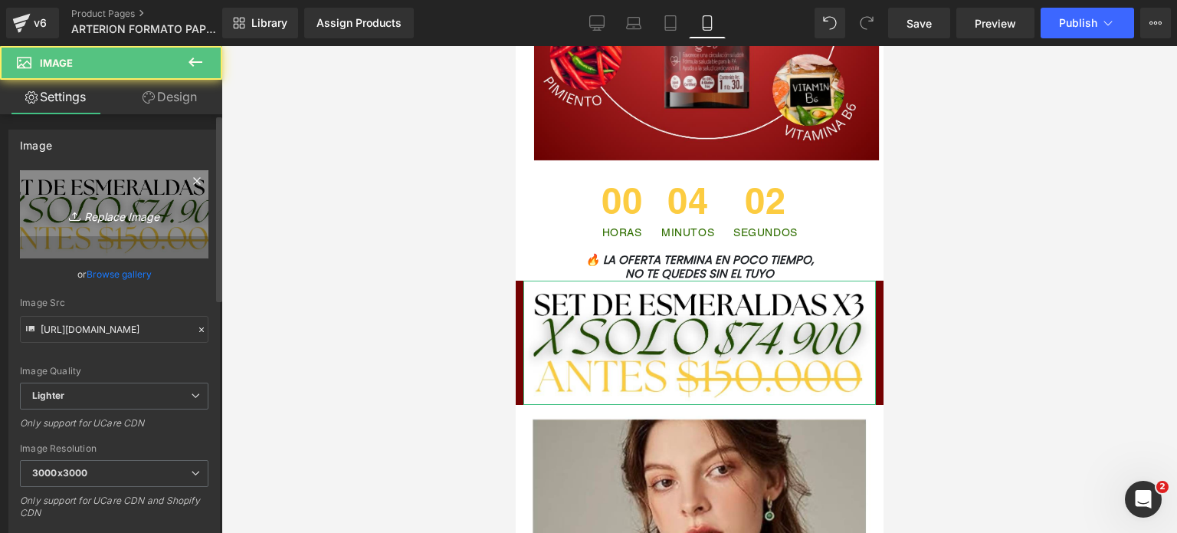
click at [106, 212] on icon "Replace Image" at bounding box center [114, 214] width 123 height 19
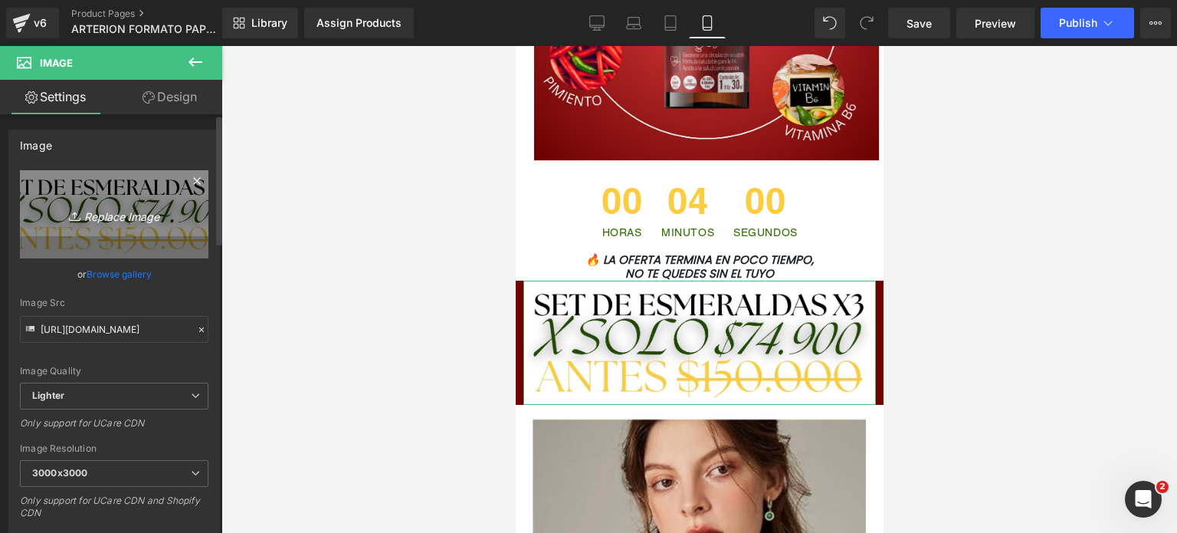
type input "C:\fakepath\¡SOLO 15 UNIDADES DISPONIBLES! ¡SOLO 15 UNIDADES DISPONIBLES!.png (…"
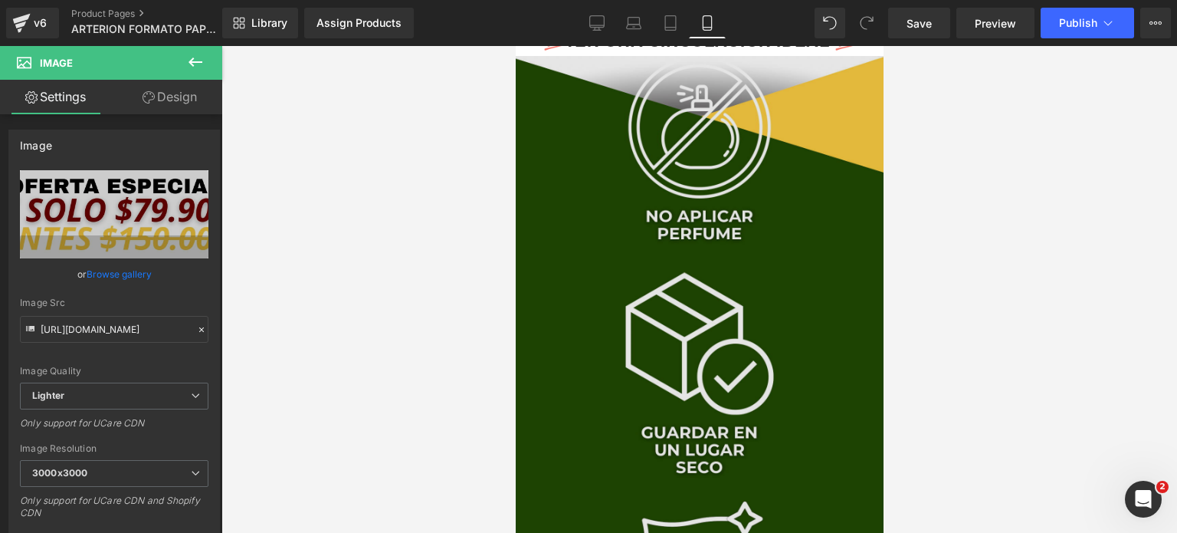
scroll to position [1763, 0]
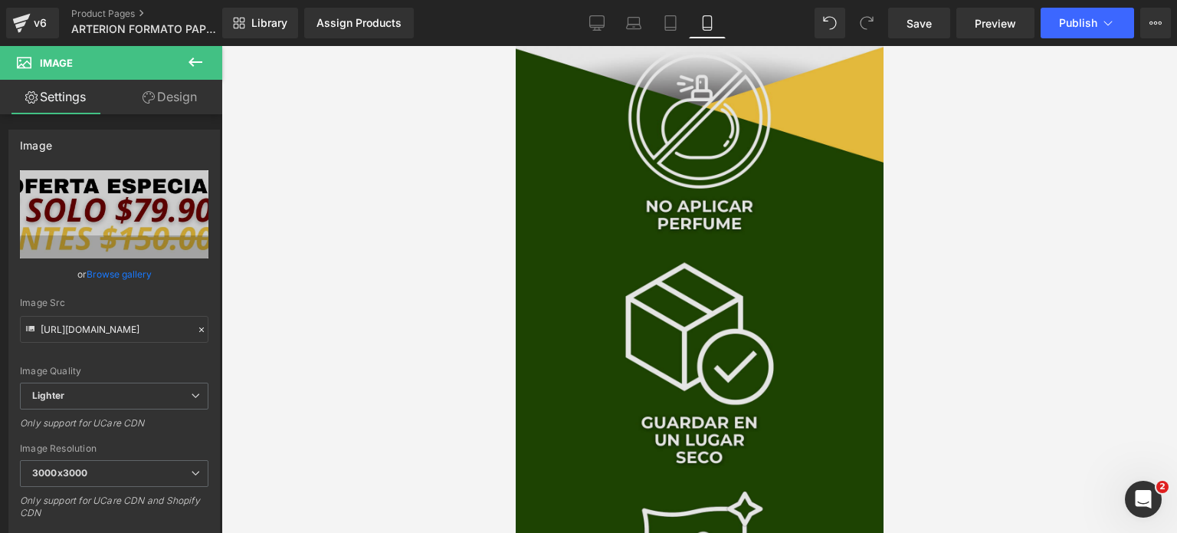
click at [691, 288] on img at bounding box center [699, 373] width 368 height 654
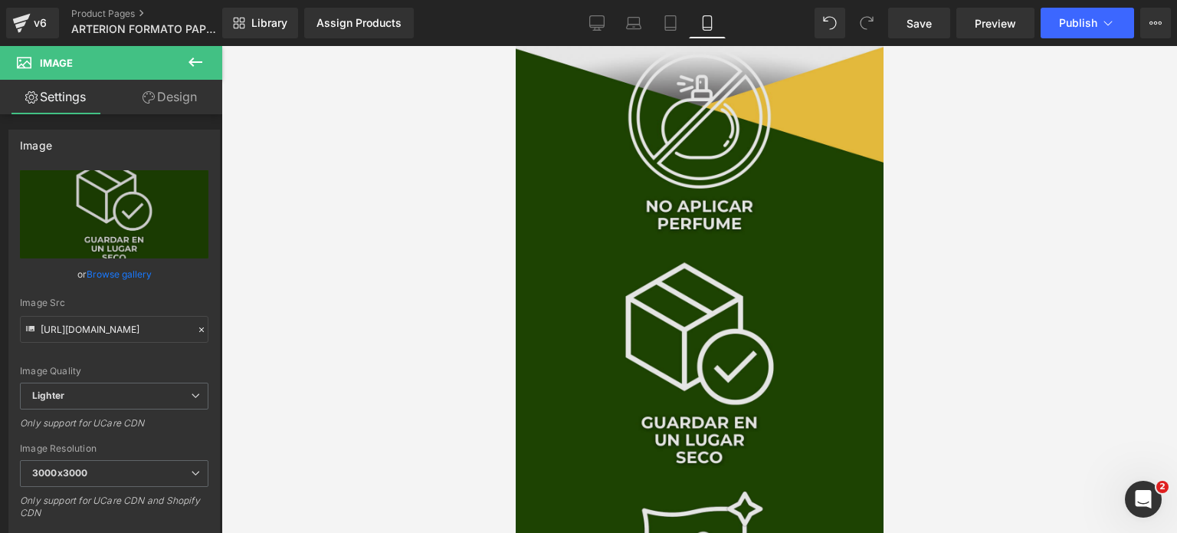
click at [682, 323] on img at bounding box center [699, 373] width 368 height 654
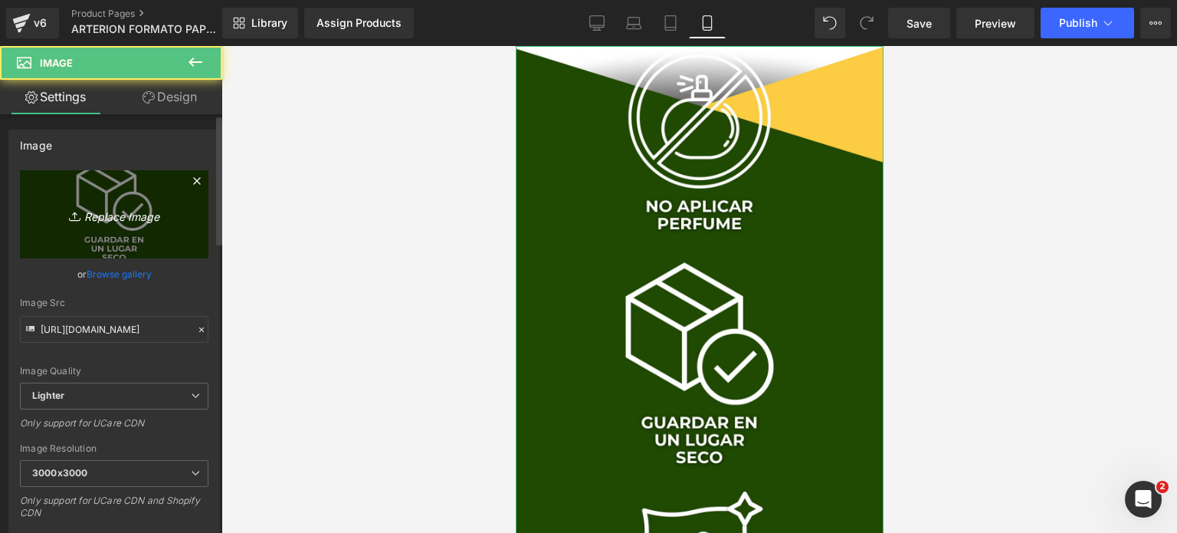
click at [192, 205] on link "Replace Image" at bounding box center [114, 214] width 189 height 88
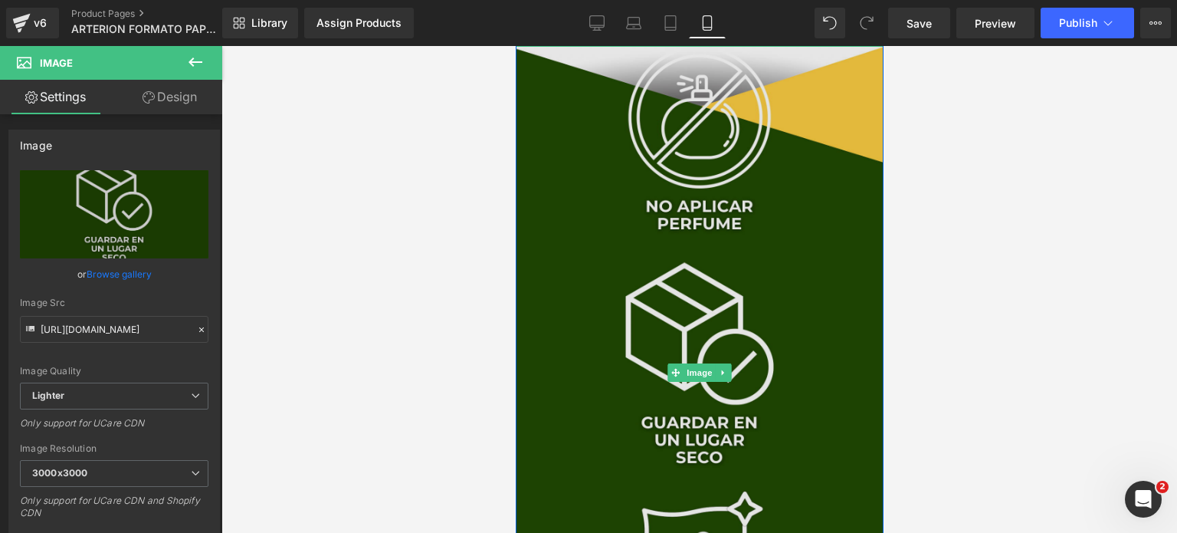
click at [727, 333] on img at bounding box center [699, 373] width 368 height 654
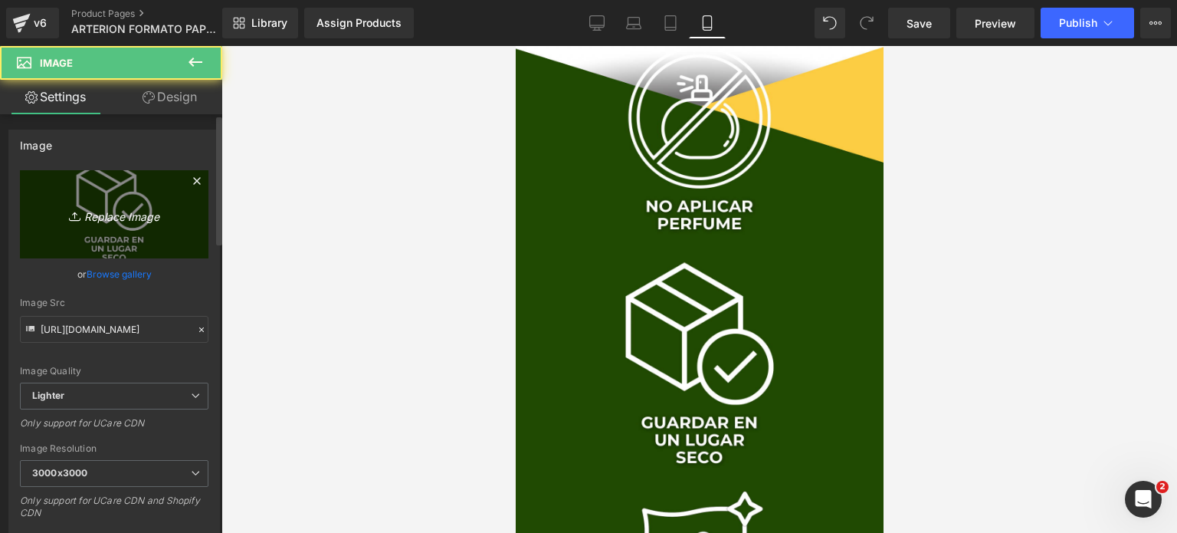
click at [104, 195] on link "Replace Image" at bounding box center [114, 214] width 189 height 88
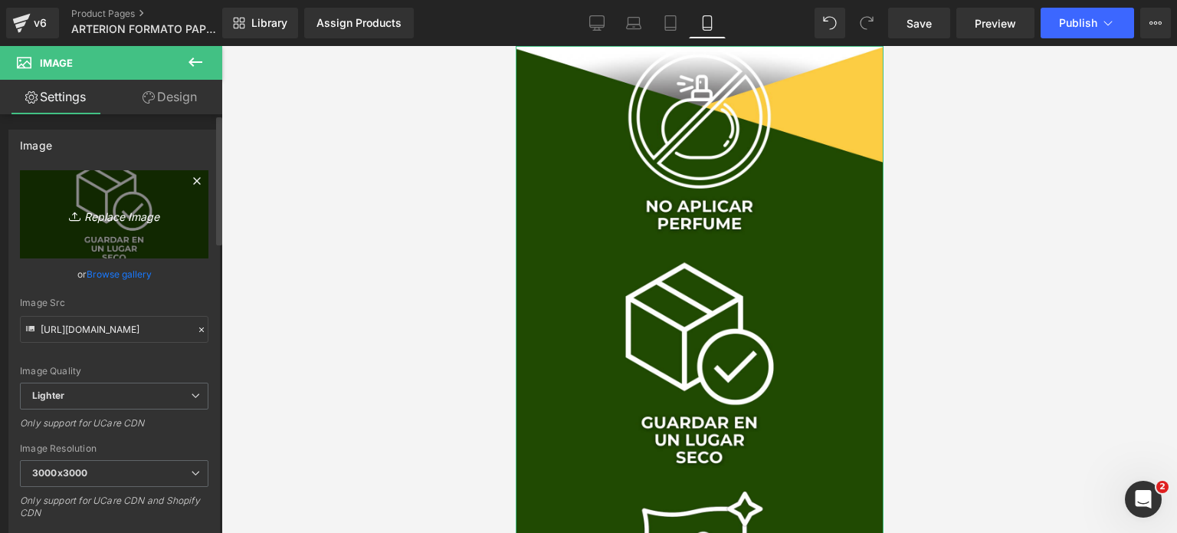
type input "C:\fakepath\¡SOLO 15 UNIDADES DISPONIBLES! ¡SOLO 15 UNIDADES DISPONIBLES!.png"
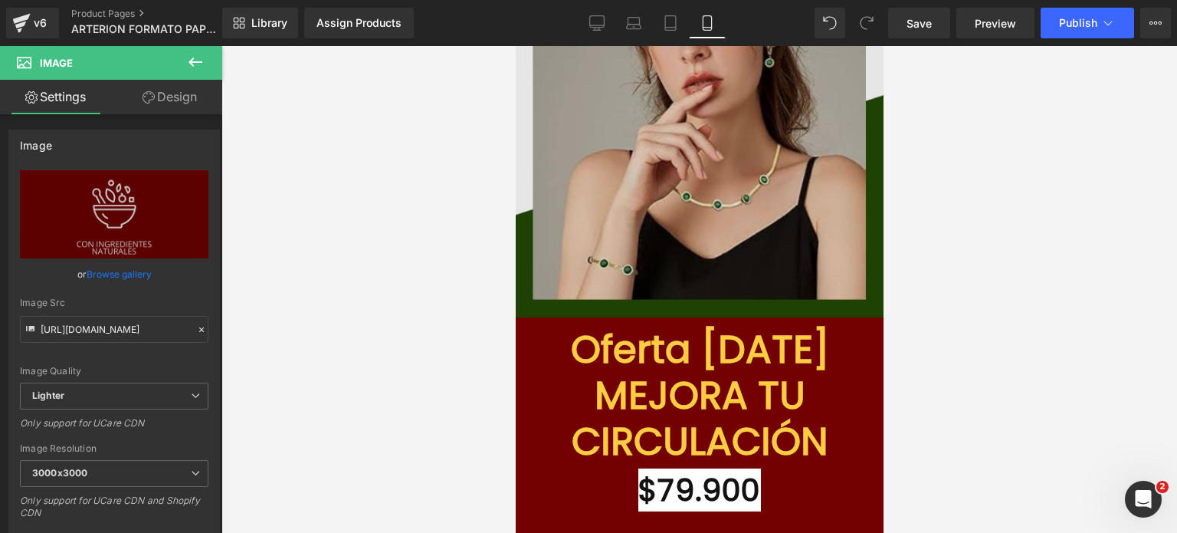
scroll to position [4906, 0]
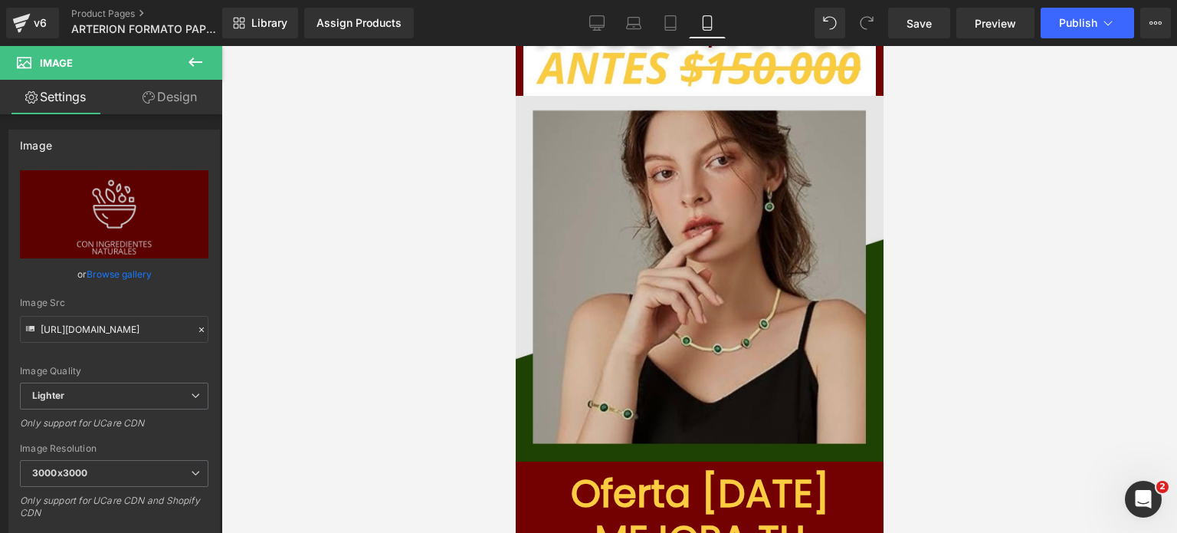
click at [698, 257] on img at bounding box center [699, 279] width 368 height 366
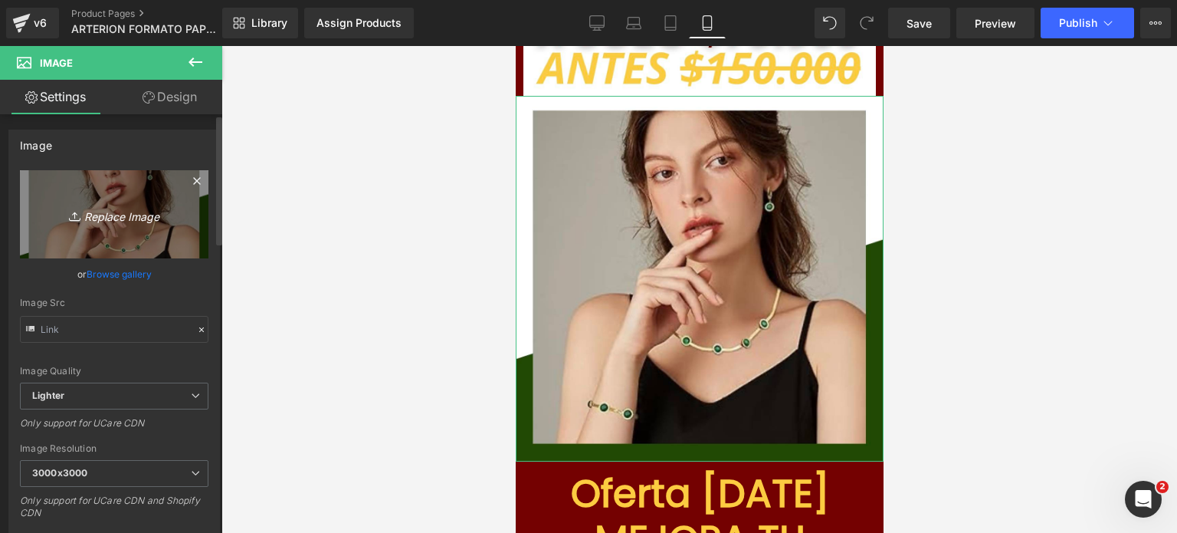
click at [101, 200] on link "Replace Image" at bounding box center [114, 214] width 189 height 88
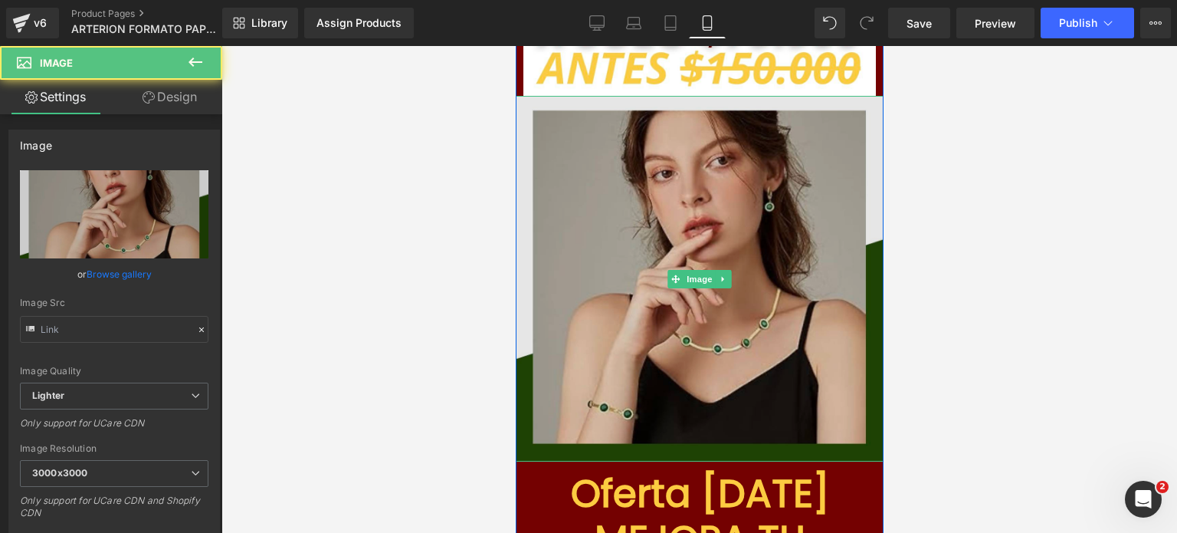
click at [675, 314] on img at bounding box center [699, 279] width 368 height 366
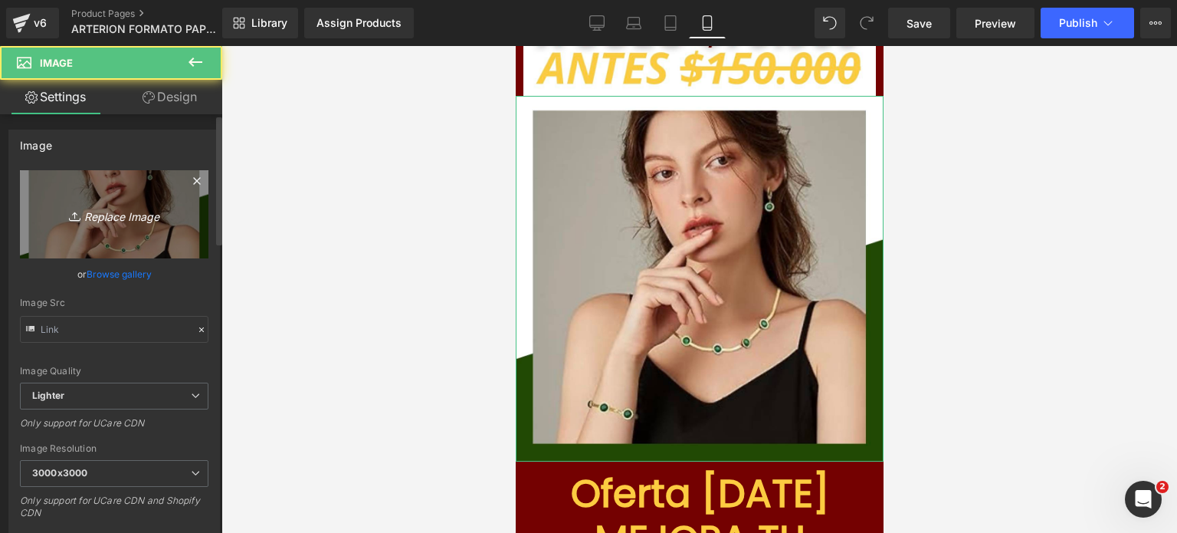
click at [149, 217] on icon "Replace Image" at bounding box center [114, 214] width 123 height 19
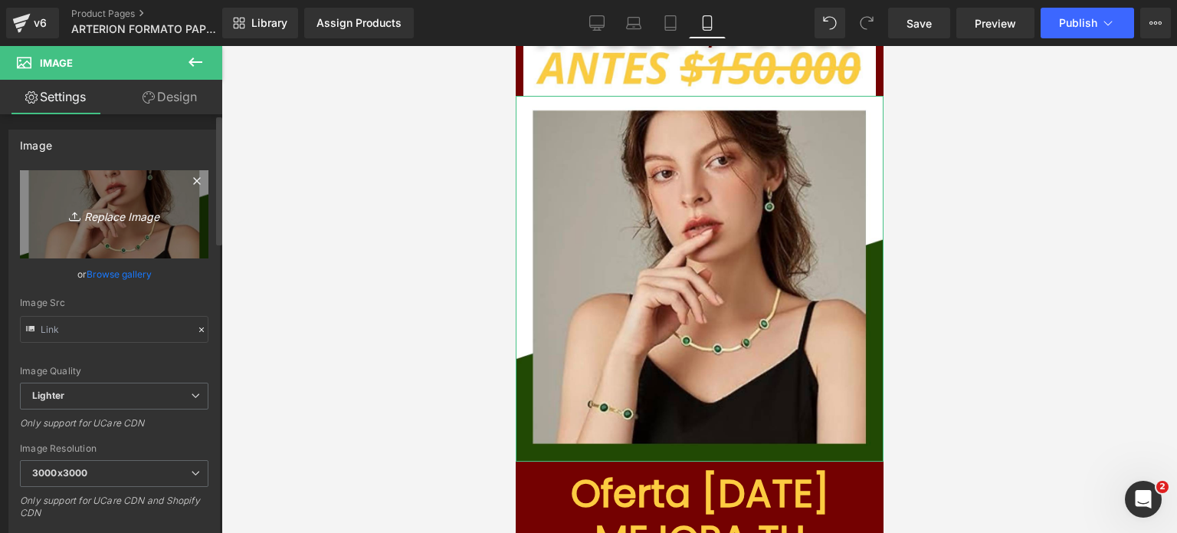
type input "C:\fakepath\¡SOLO 15 UNIDADES DISPONIBLES! ¡SOLO 15 UNIDADES DISPONIBLES! (1).p…"
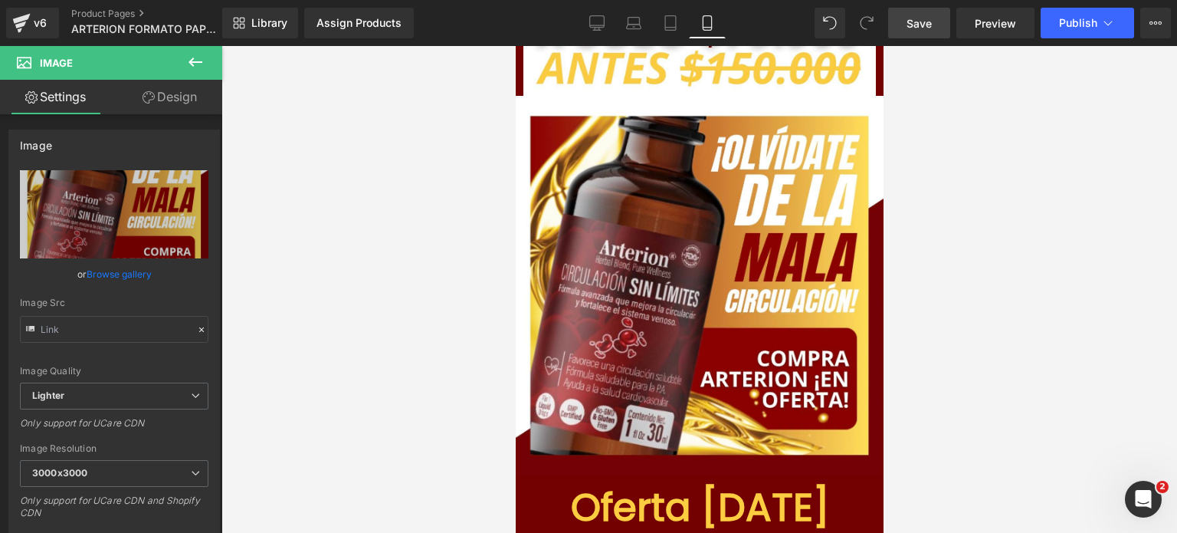
click at [918, 25] on span "Save" at bounding box center [919, 23] width 25 height 16
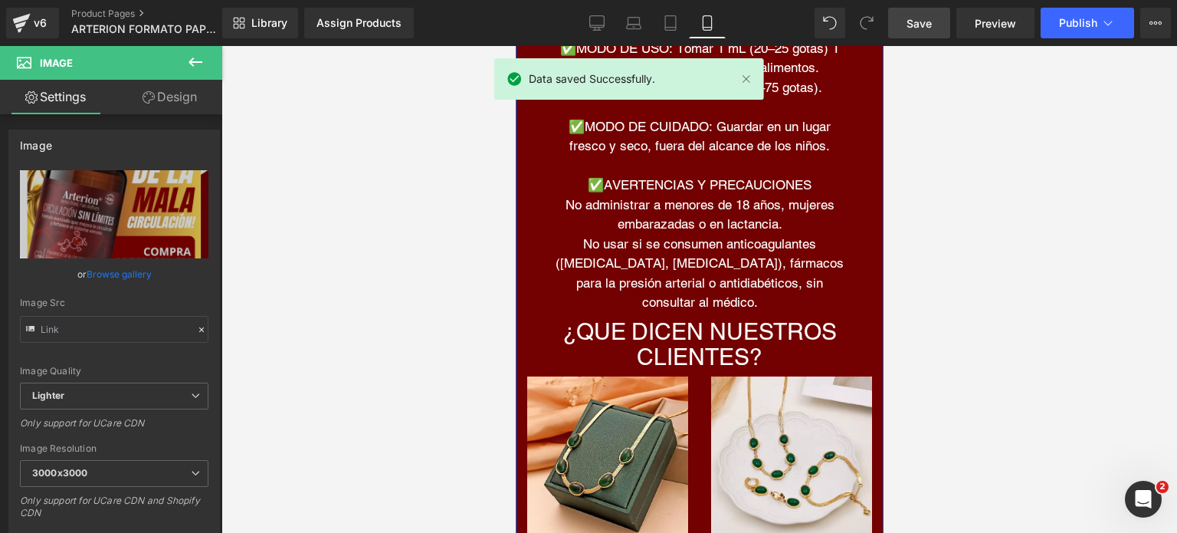
scroll to position [6592, 0]
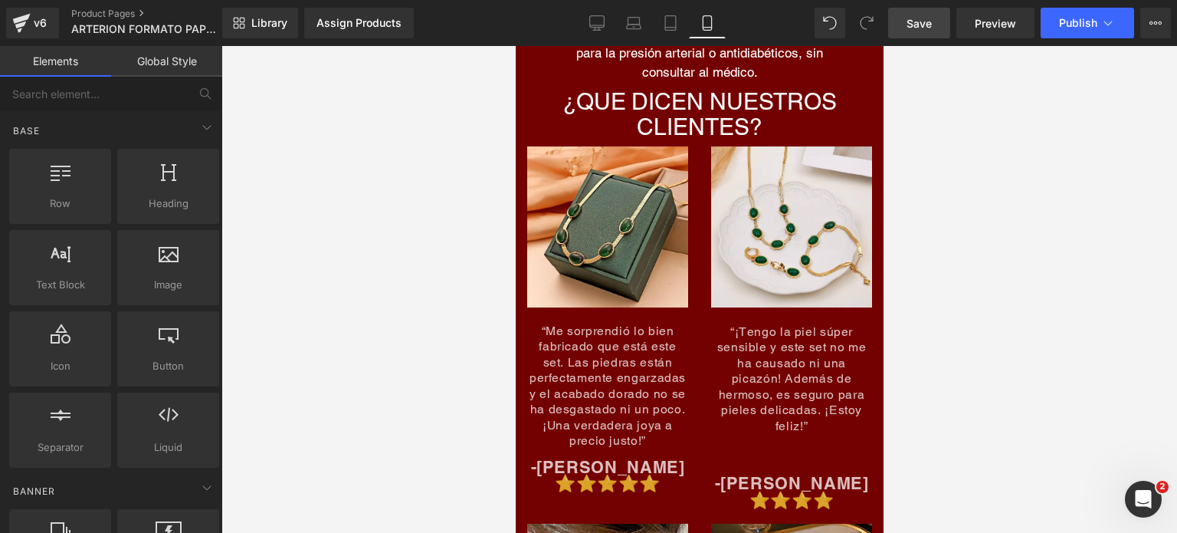
click at [1024, 259] on div at bounding box center [700, 289] width 956 height 487
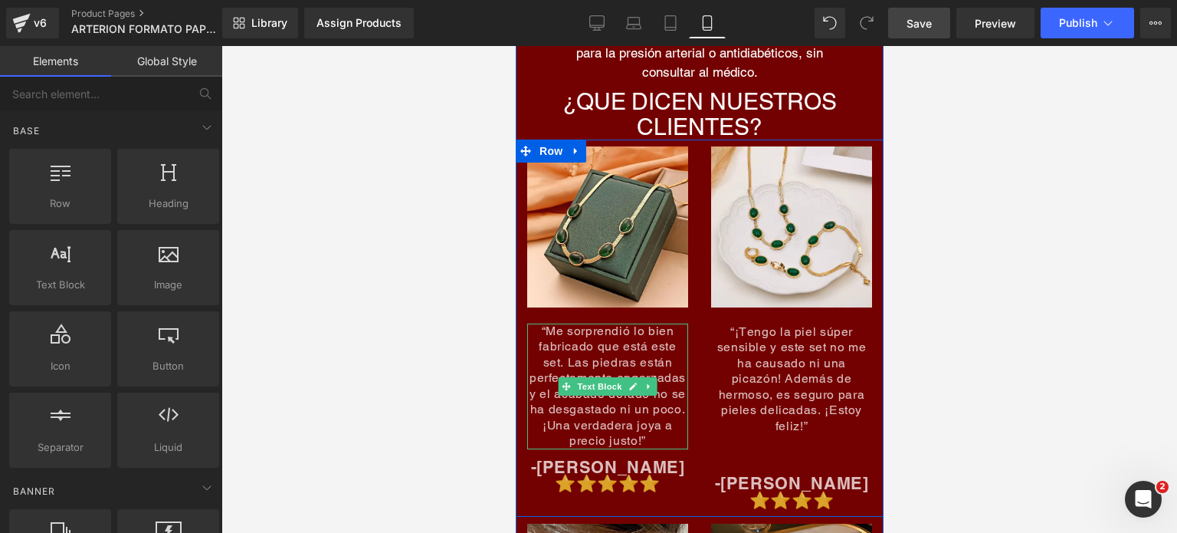
click at [632, 379] on span "“Me sorprendió lo bien fabricado que está este set. Las piedras están perfectam…" at bounding box center [607, 385] width 156 height 124
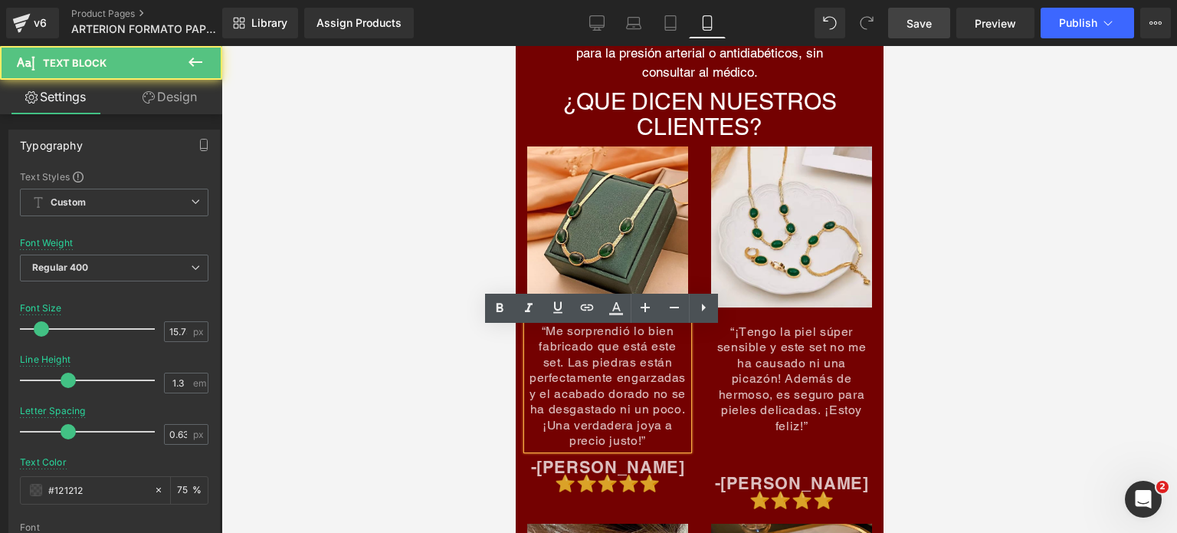
click at [632, 364] on span "“Me sorprendió lo bien fabricado que está este set. Las piedras están perfectam…" at bounding box center [607, 385] width 156 height 124
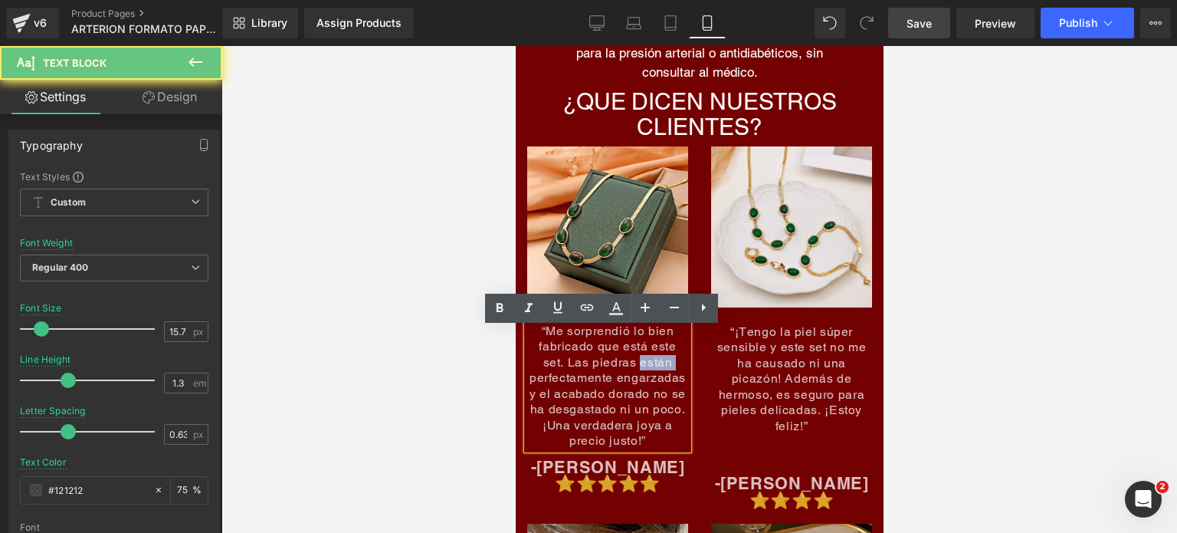
click at [632, 364] on span "“Me sorprendió lo bien fabricado que está este set. Las piedras están perfectam…" at bounding box center [607, 385] width 156 height 124
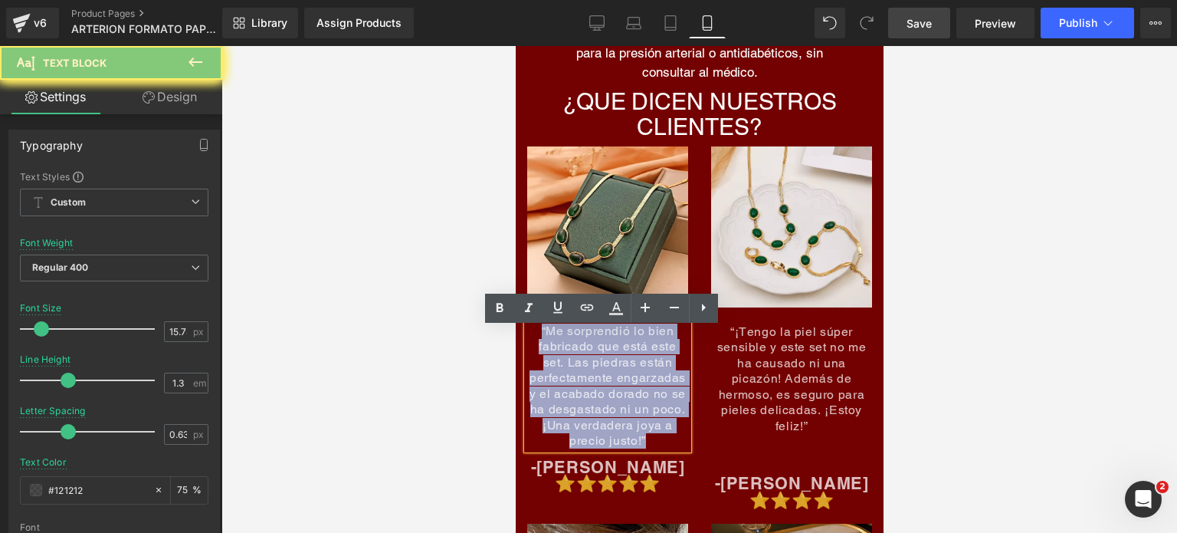
click at [632, 364] on span "“Me sorprendió lo bien fabricado que está este set. Las piedras están perfectam…" at bounding box center [607, 385] width 156 height 124
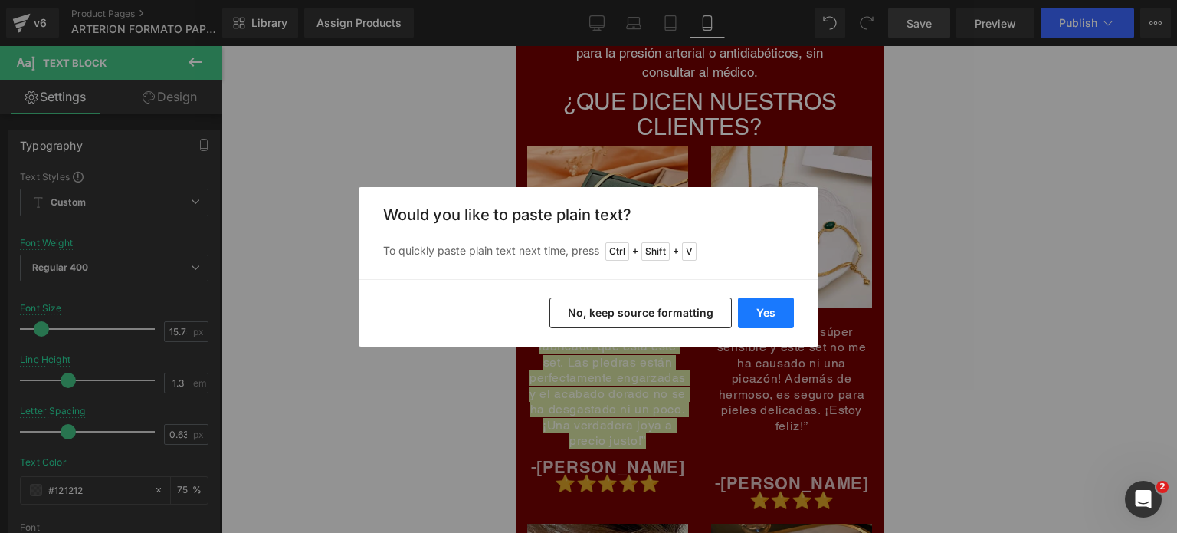
drag, startPoint x: 752, startPoint y: 302, endPoint x: 236, endPoint y: 255, distance: 518.0
click at [752, 302] on button "Yes" at bounding box center [766, 312] width 56 height 31
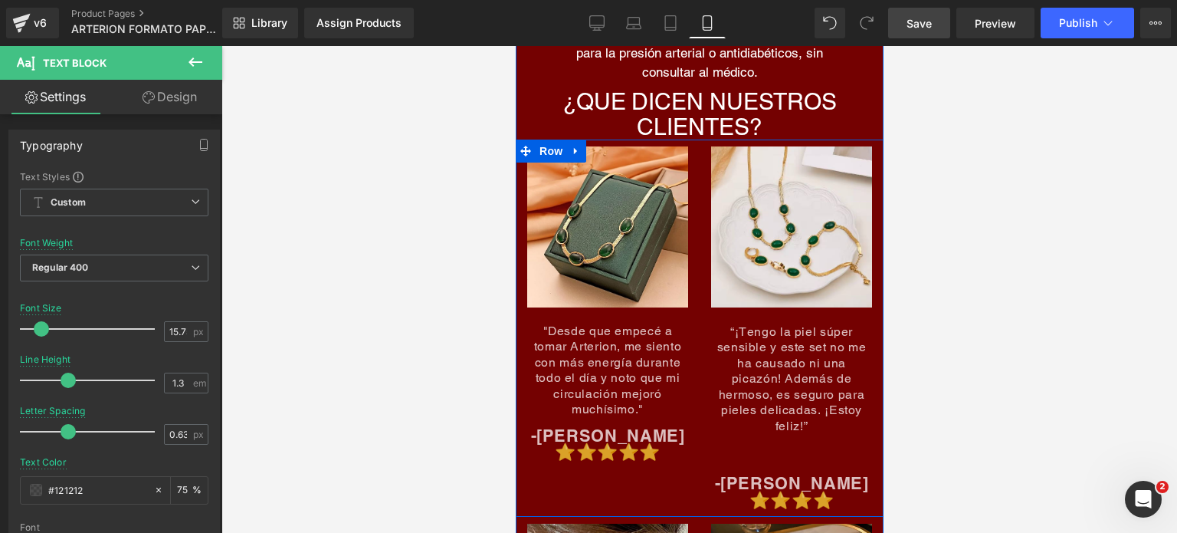
click at [782, 366] on span "Text Block" at bounding box center [782, 370] width 51 height 18
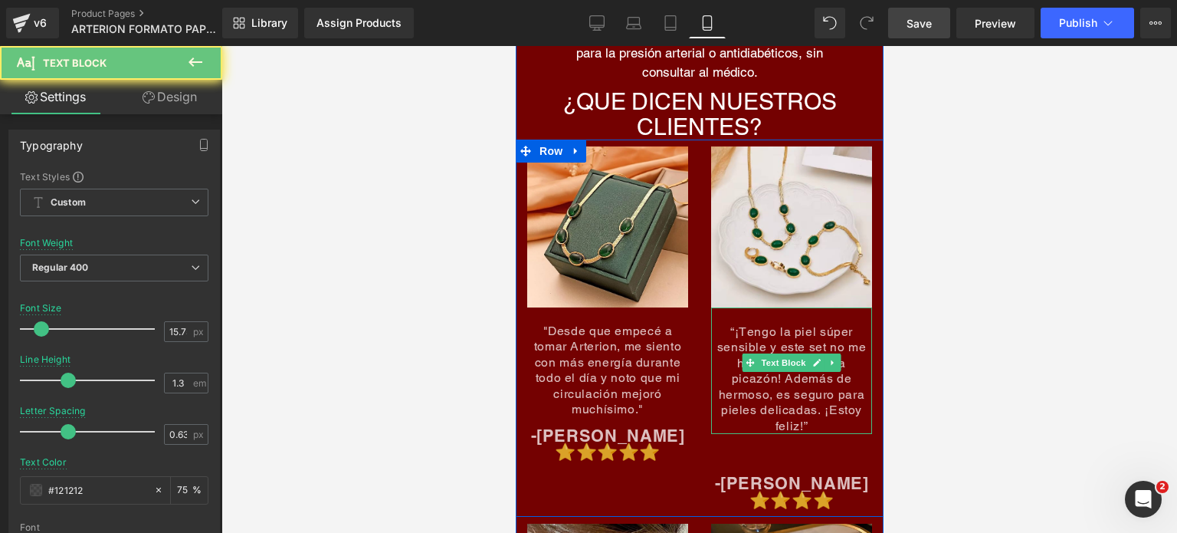
click at [786, 339] on span "“¡Tengo la piel súper sensible y este set no me ha causado ni una picazón! Adem…" at bounding box center [791, 378] width 149 height 109
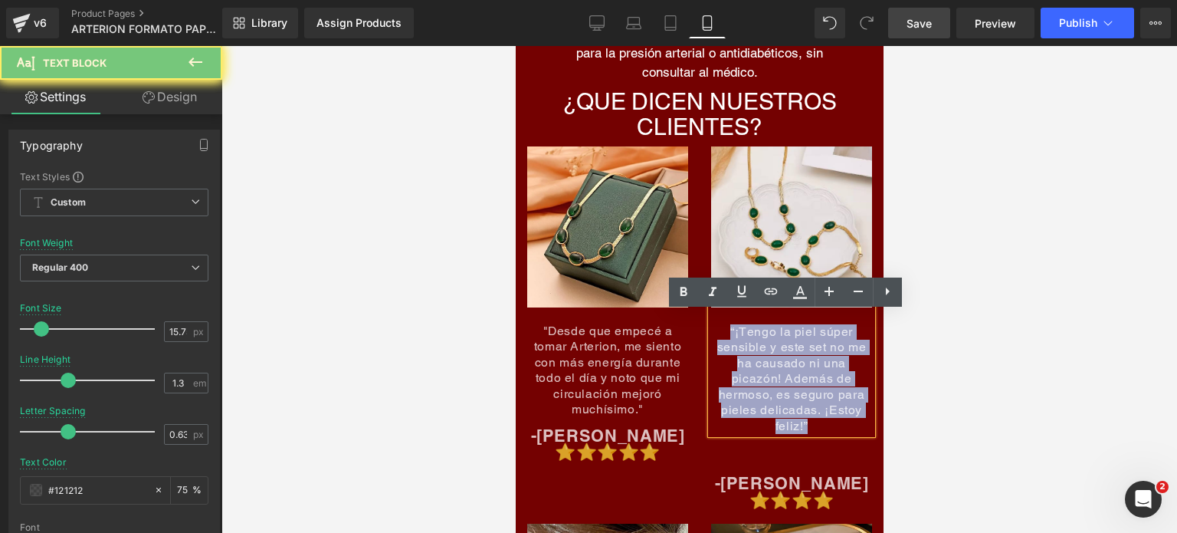
click at [786, 339] on span "“¡Tengo la piel súper sensible y este set no me ha causado ni una picazón! Adem…" at bounding box center [791, 378] width 149 height 109
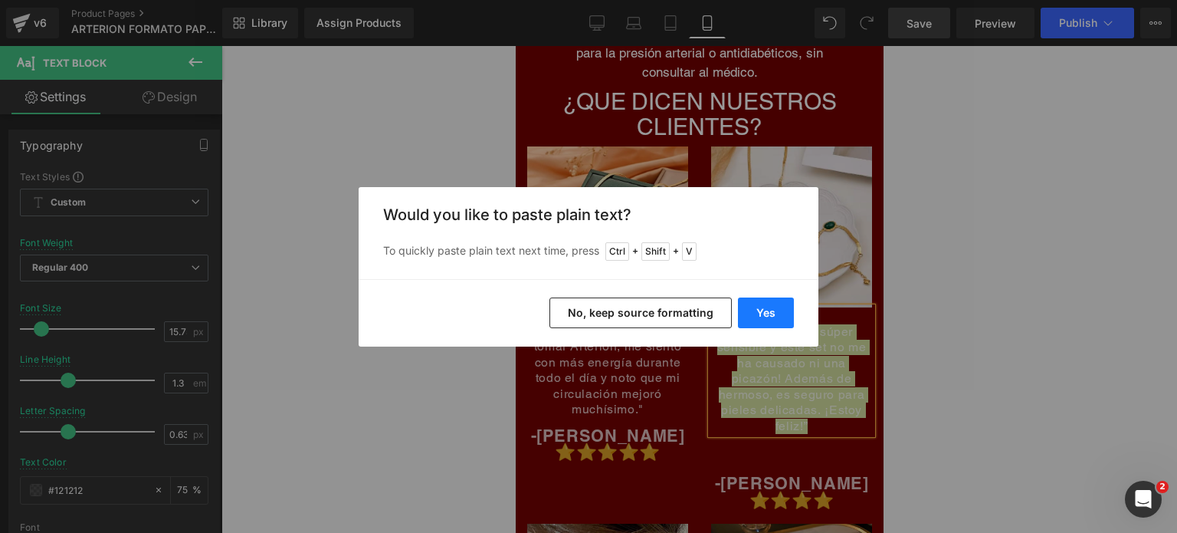
click at [763, 311] on button "Yes" at bounding box center [766, 312] width 56 height 31
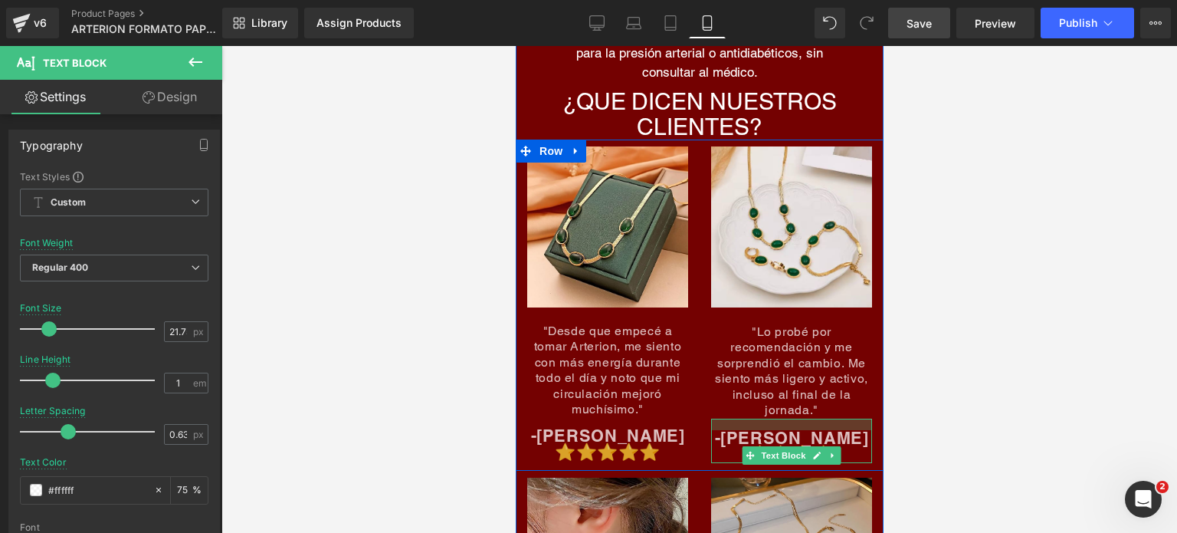
drag, startPoint x: 791, startPoint y: 427, endPoint x: 796, endPoint y: 399, distance: 28.0
click at [796, 399] on div "Image "Lo probé por recomendación y me sorprendió el cambio. Me siento más lige…" at bounding box center [791, 304] width 184 height 317
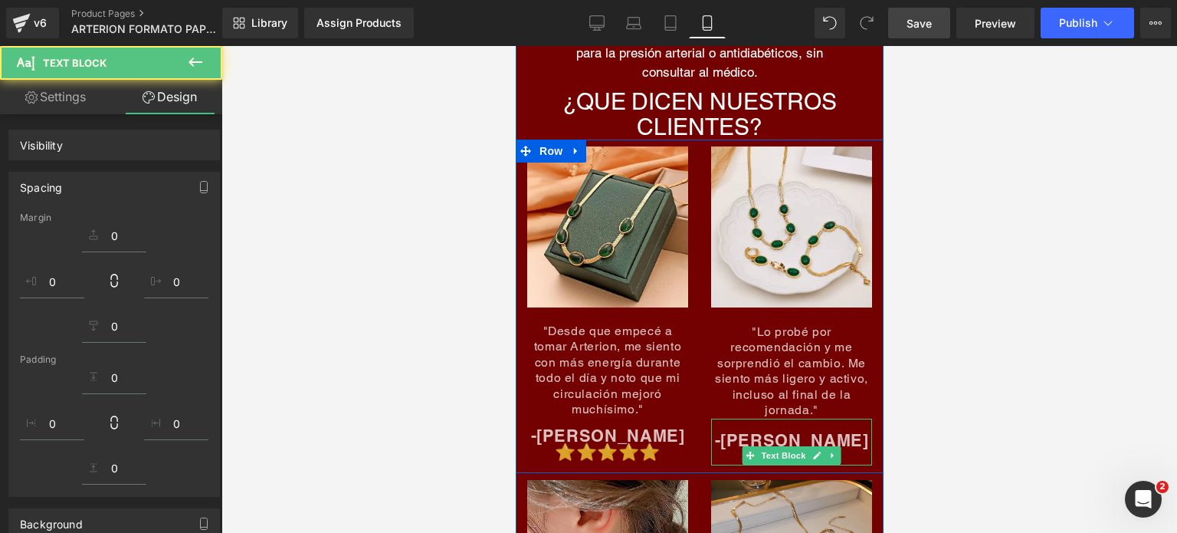
click at [868, 366] on div "Image "Lo probé por recomendación y me sorprendió el cambio. Me siento más lige…" at bounding box center [791, 305] width 184 height 319
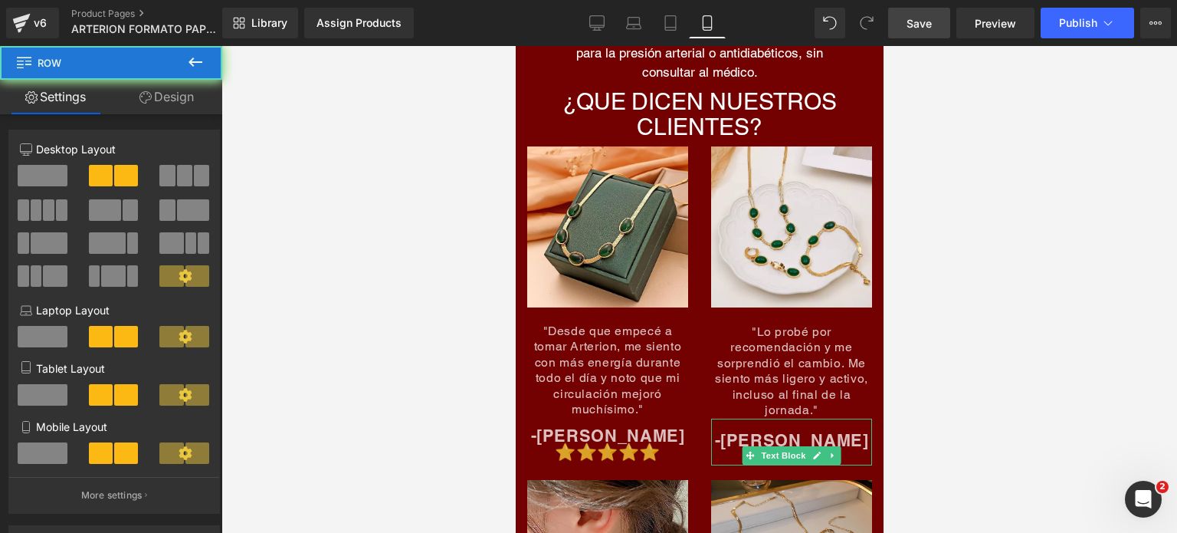
click at [974, 356] on div at bounding box center [700, 289] width 956 height 487
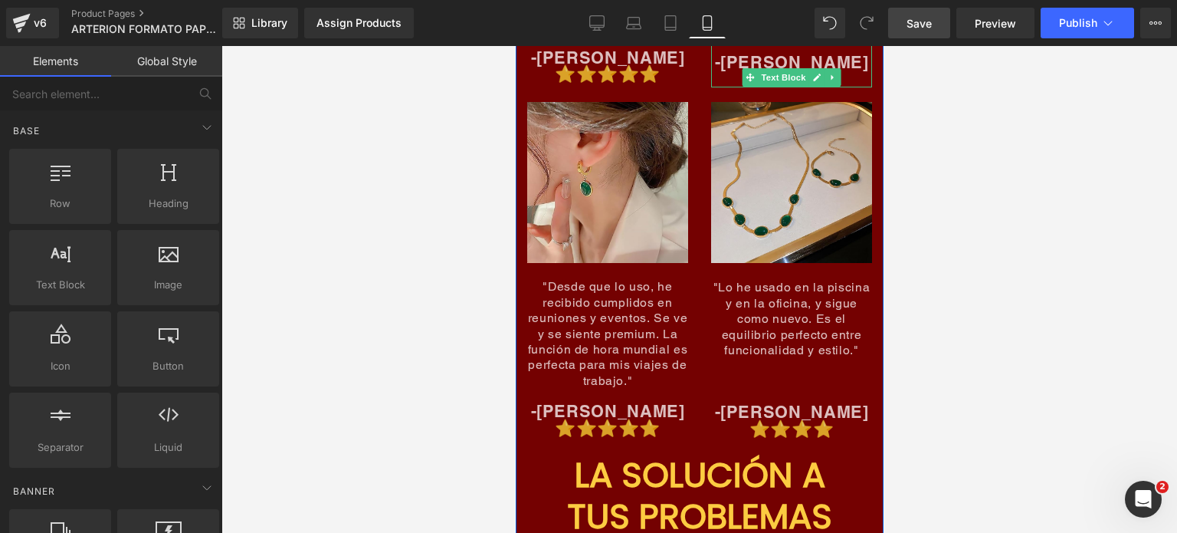
scroll to position [6975, 0]
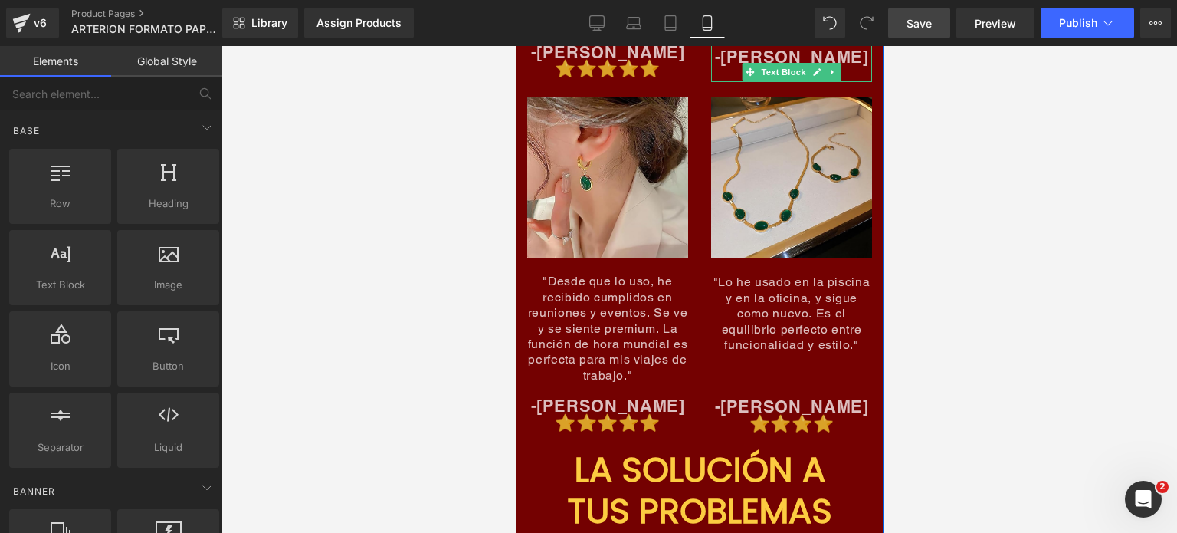
click at [610, 327] on div ""Desde que lo uso, he recibido cumplidos en reuniones y eventos. Se ve y se sie…" at bounding box center [607, 329] width 161 height 110
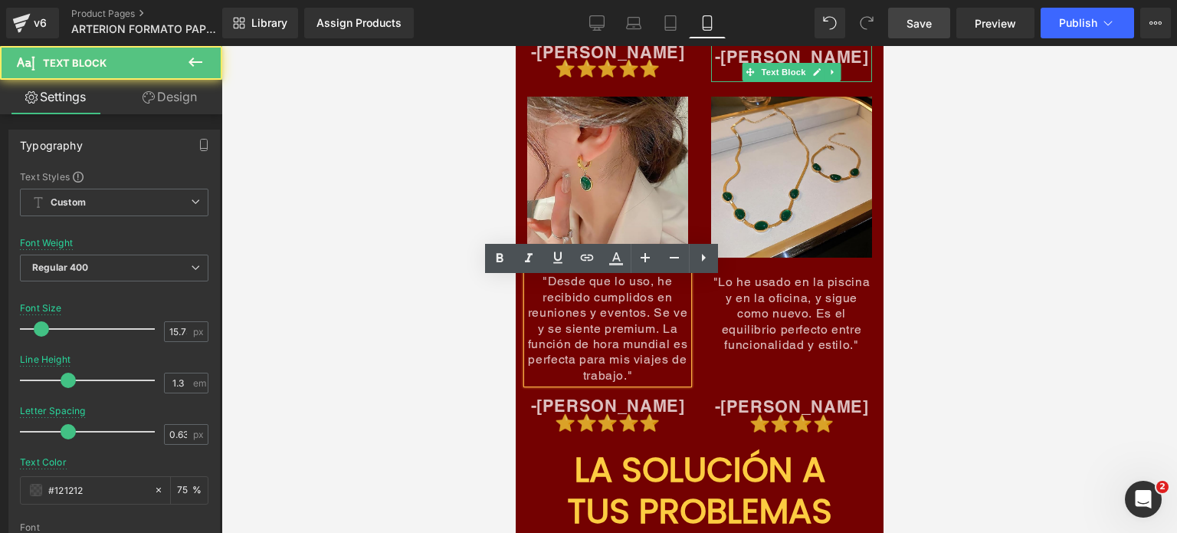
click at [617, 314] on span ""Desde que lo uso, he recibido cumplidos en reuniones y eventos. Se ve y se sie…" at bounding box center [606, 328] width 159 height 109
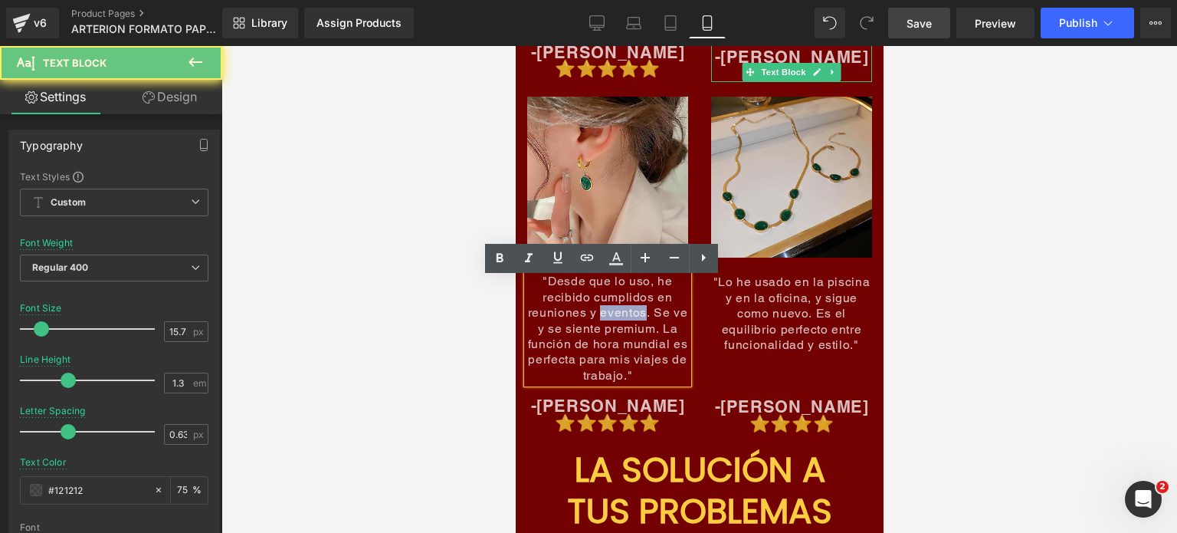
click at [617, 314] on span ""Desde que lo uso, he recibido cumplidos en reuniones y eventos. Se ve y se sie…" at bounding box center [606, 328] width 159 height 109
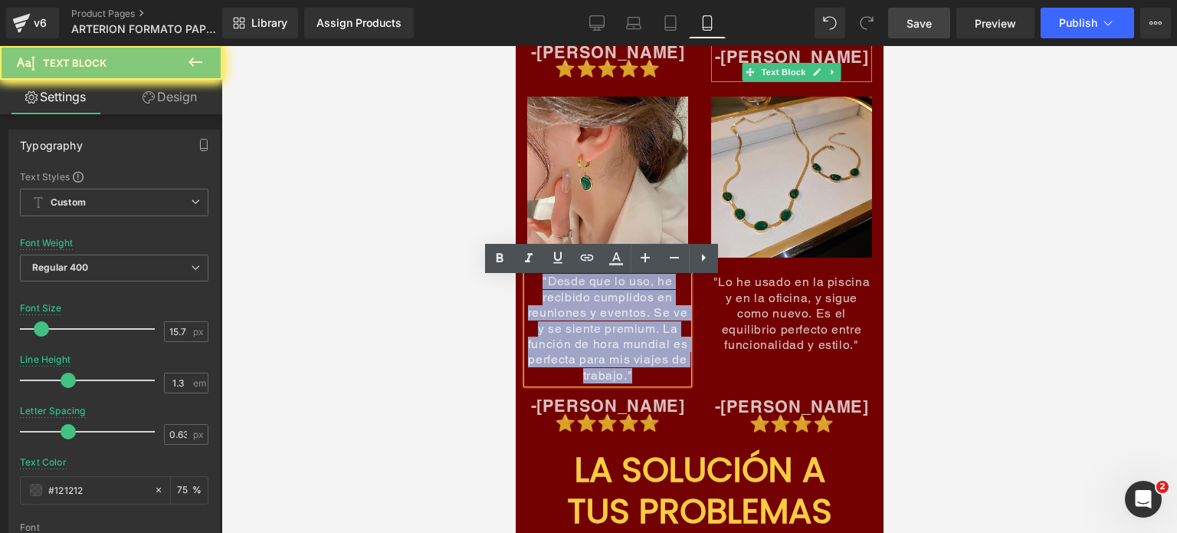
click at [617, 314] on span ""Desde que lo uso, he recibido cumplidos en reuniones y eventos. Se ve y se sie…" at bounding box center [606, 328] width 159 height 109
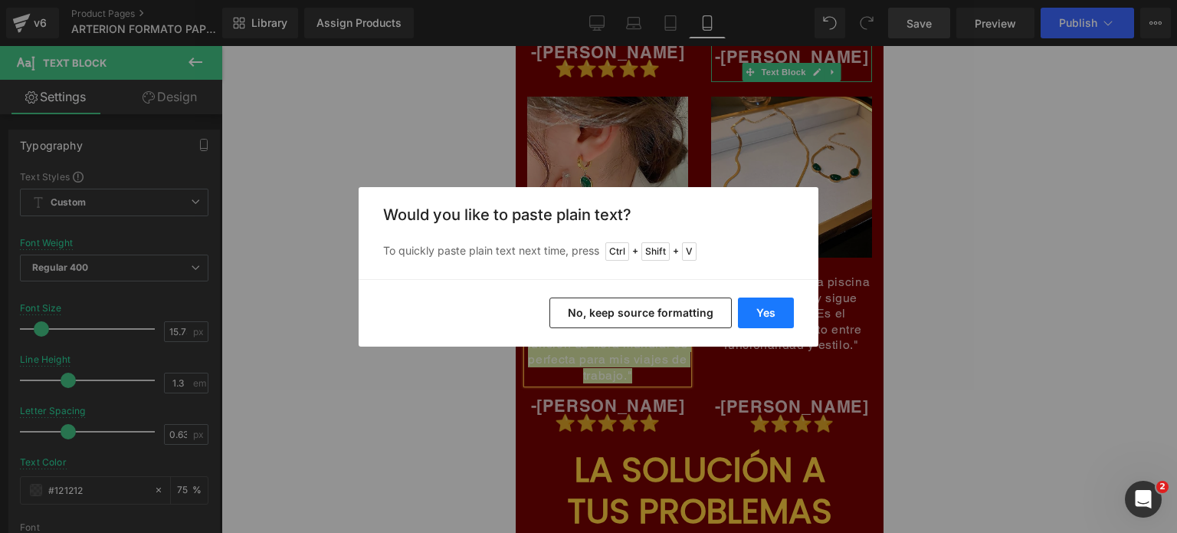
click at [786, 316] on button "Yes" at bounding box center [766, 312] width 56 height 31
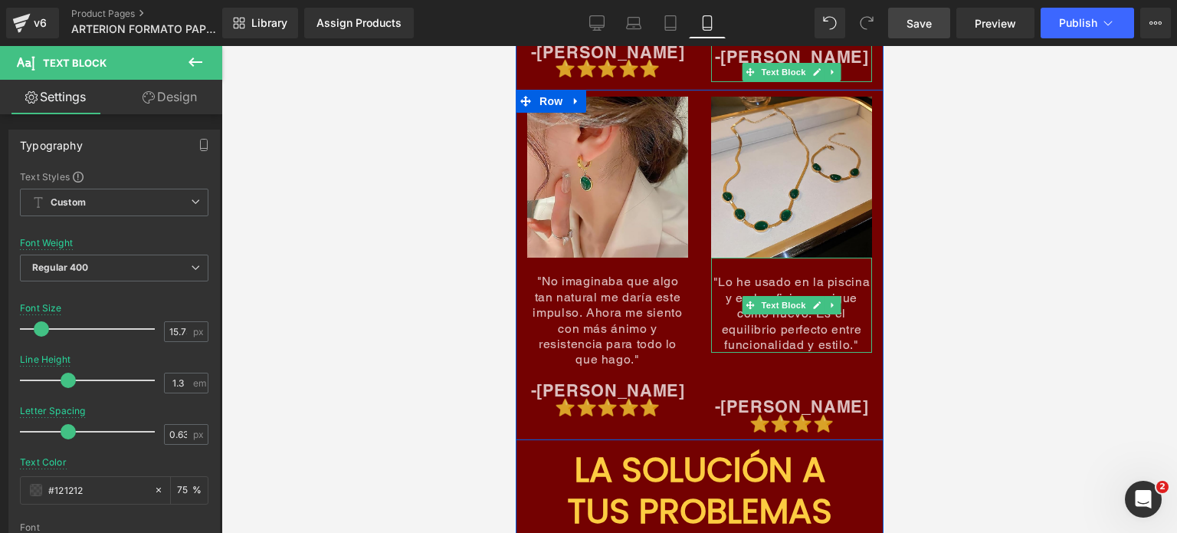
click at [806, 340] on span ""Lo he usado en la piscina y en la oficina, y sigue como nuevo. Es el equilibri…" at bounding box center [791, 312] width 156 height 77
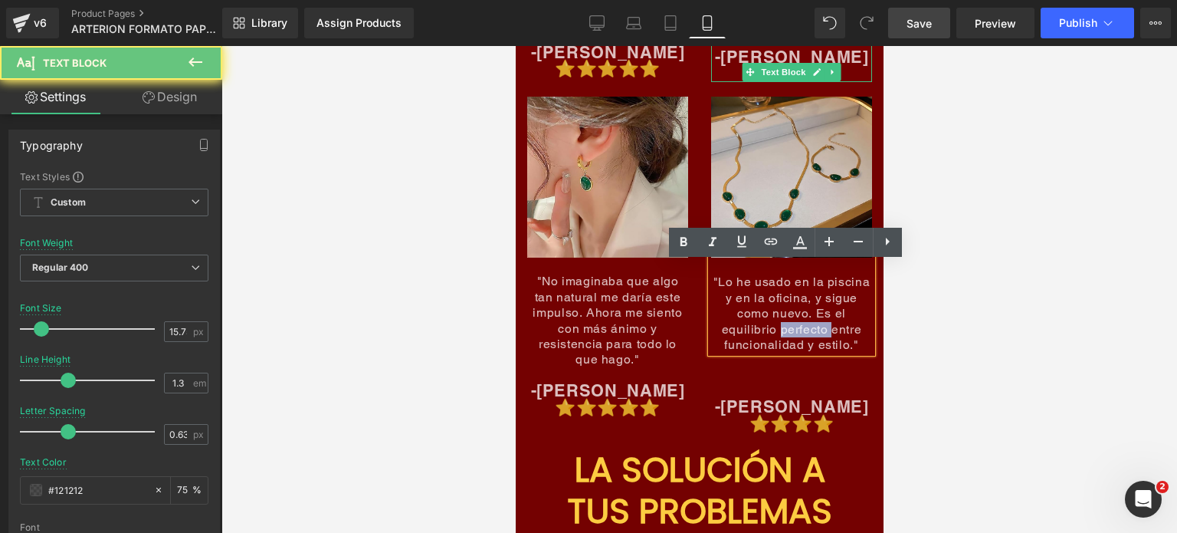
click at [806, 340] on span ""Lo he usado en la piscina y en la oficina, y sigue como nuevo. Es el equilibri…" at bounding box center [791, 312] width 156 height 77
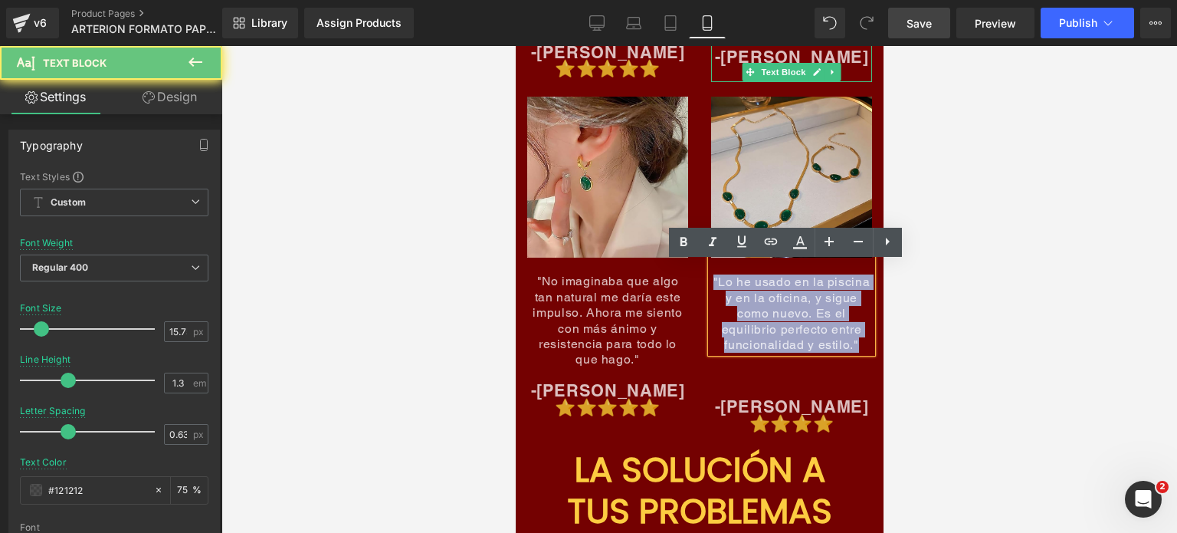
click at [806, 340] on span ""Lo he usado en la piscina y en la oficina, y sigue como nuevo. Es el equilibri…" at bounding box center [791, 312] width 156 height 77
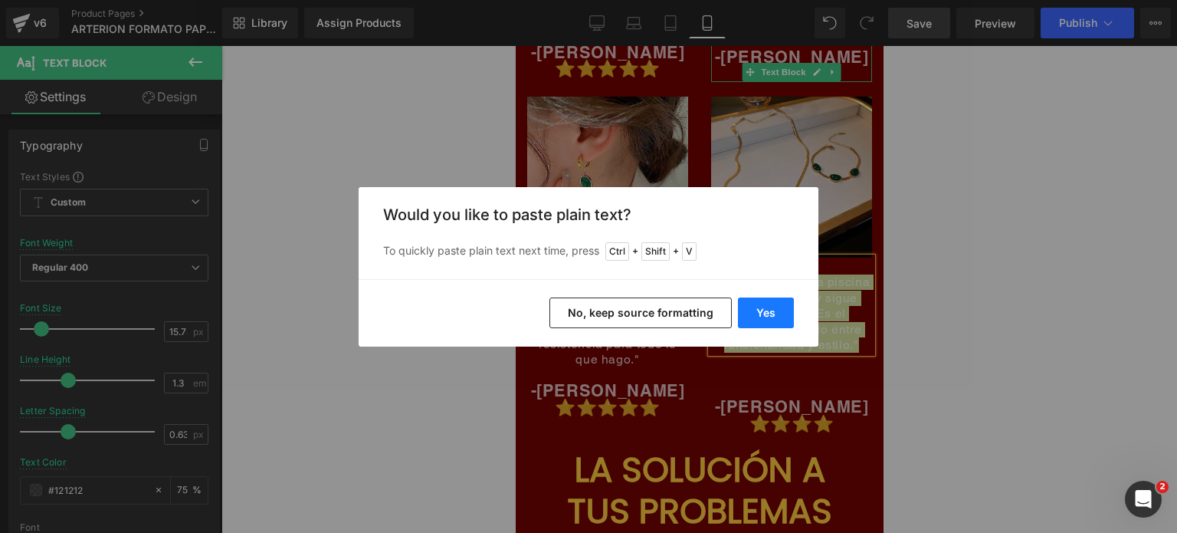
click at [793, 318] on button "Yes" at bounding box center [766, 312] width 56 height 31
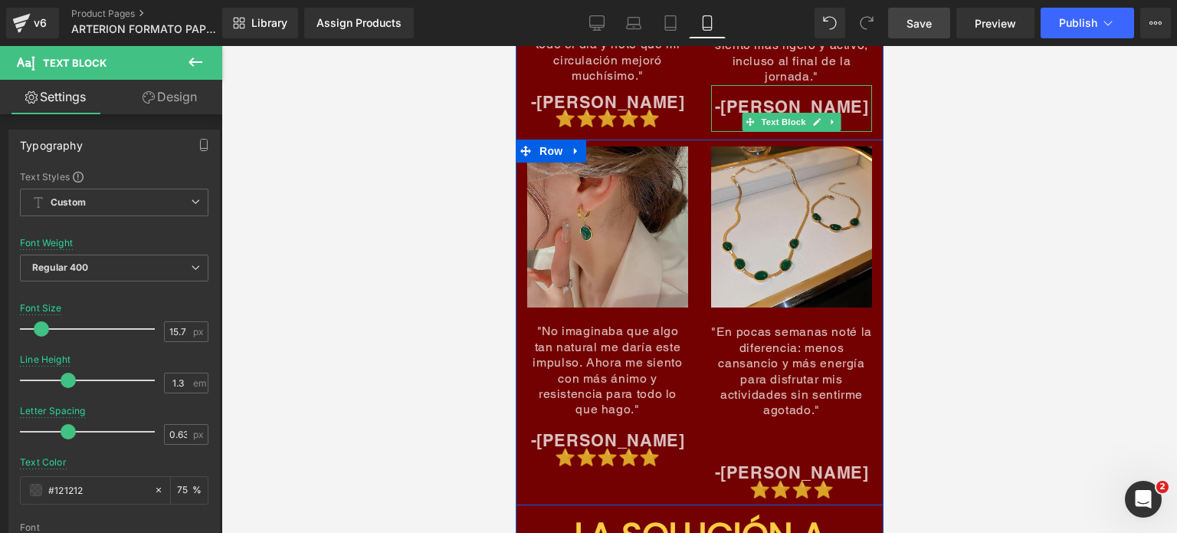
scroll to position [6899, 0]
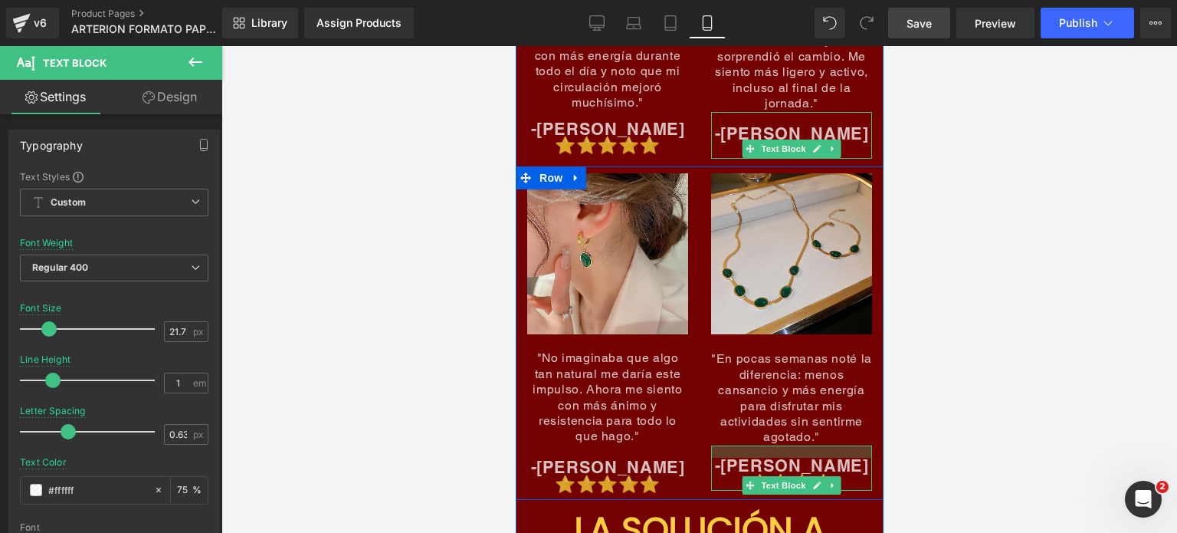
click at [835, 419] on div "Image "En pocas semanas noté la diferencia: menos cansancio y más energía para …" at bounding box center [791, 331] width 184 height 317
click at [942, 337] on div at bounding box center [700, 289] width 956 height 487
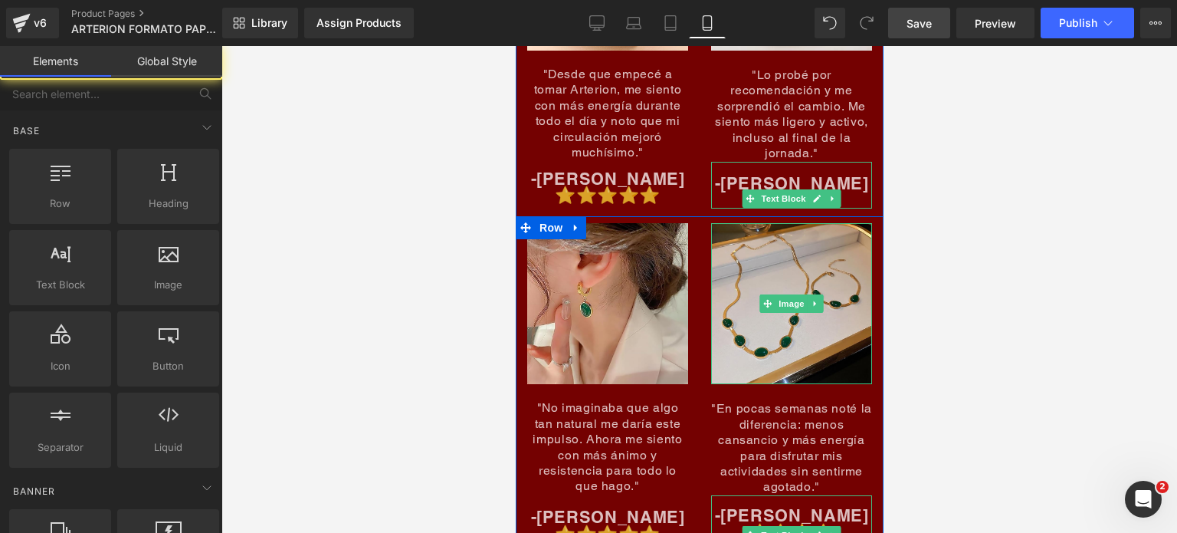
scroll to position [6822, 0]
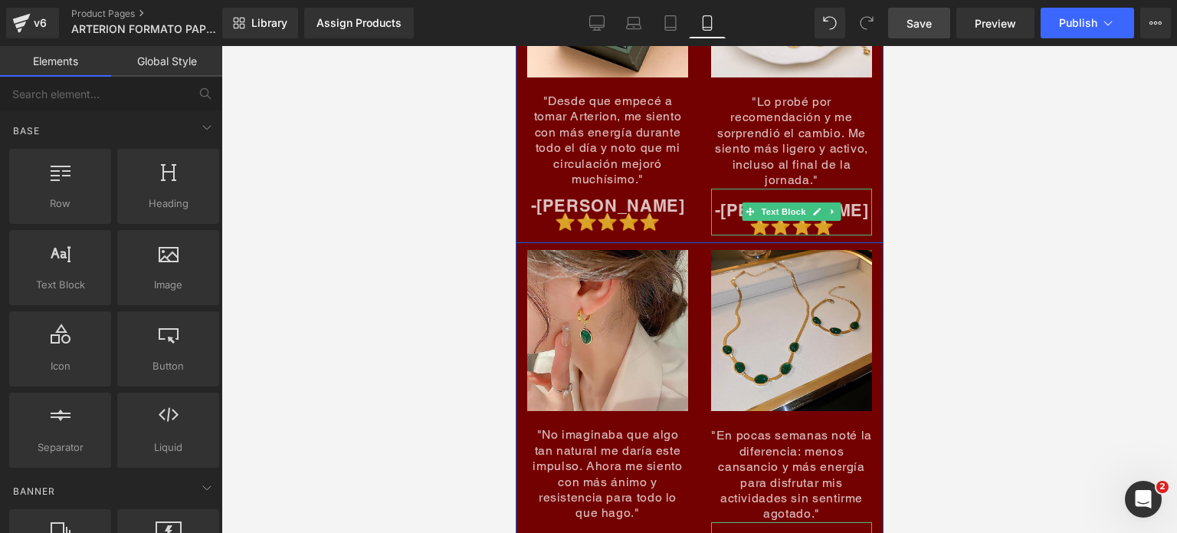
click at [837, 214] on span "-[PERSON_NAME]" at bounding box center [791, 210] width 154 height 20
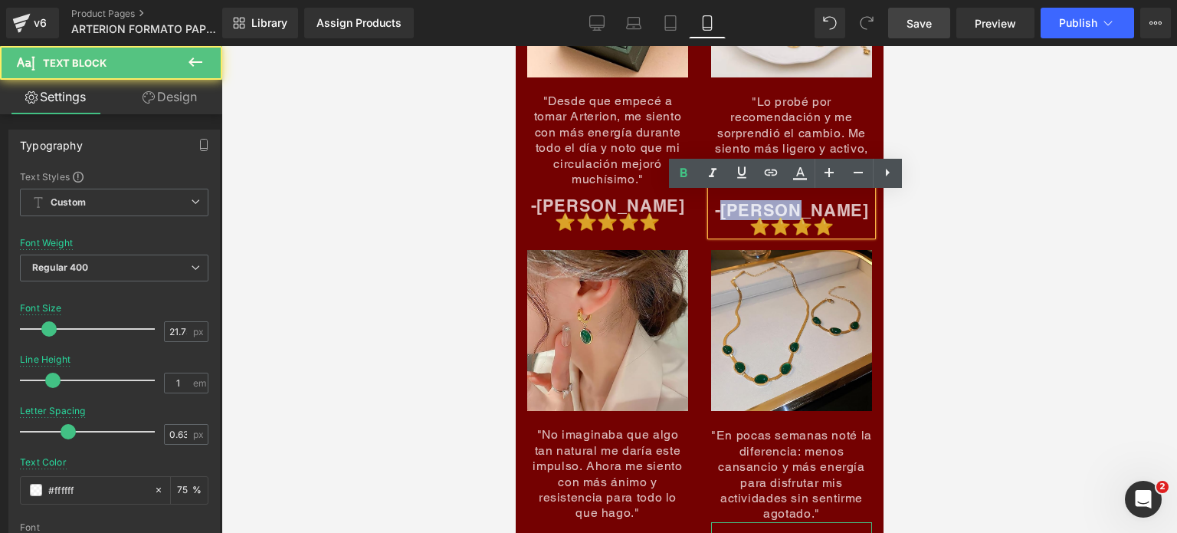
drag, startPoint x: 789, startPoint y: 217, endPoint x: 731, endPoint y: 222, distance: 57.7
click at [731, 220] on span "-[PERSON_NAME]" at bounding box center [791, 210] width 154 height 20
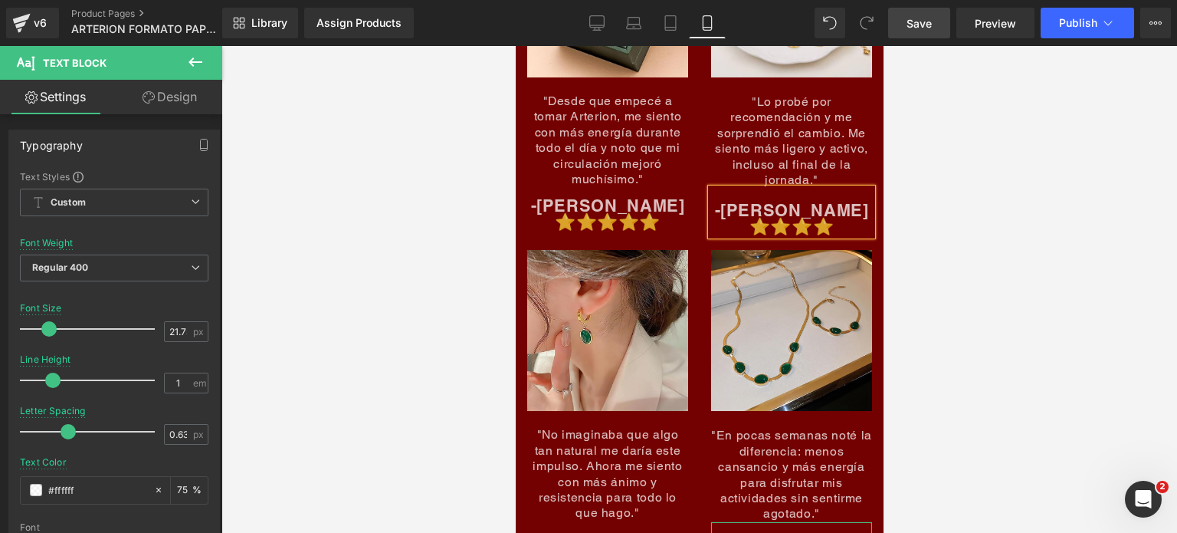
click at [934, 257] on div at bounding box center [700, 289] width 956 height 487
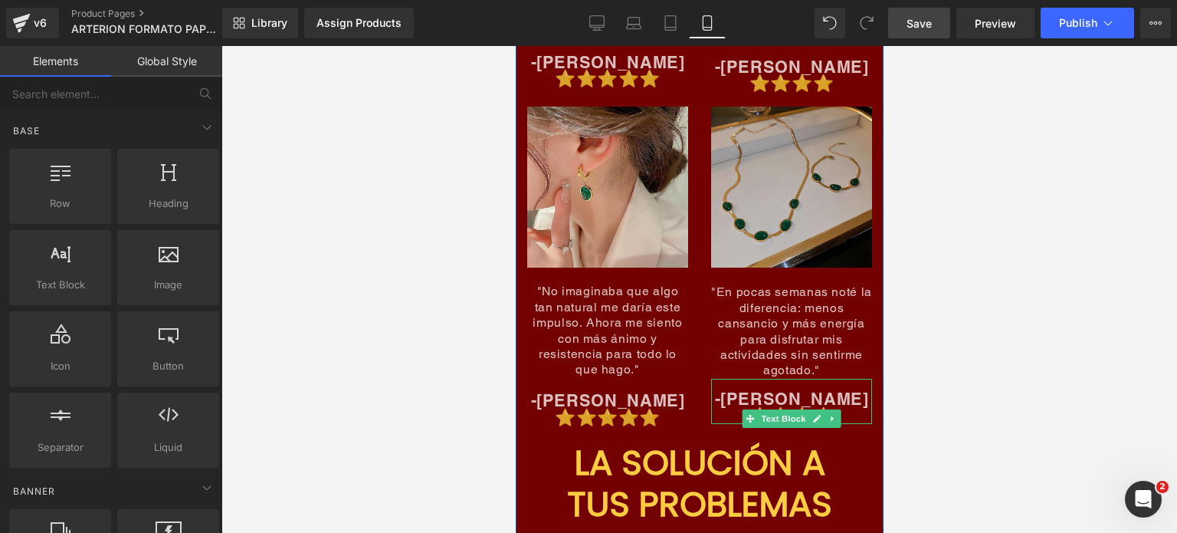
scroll to position [6975, 0]
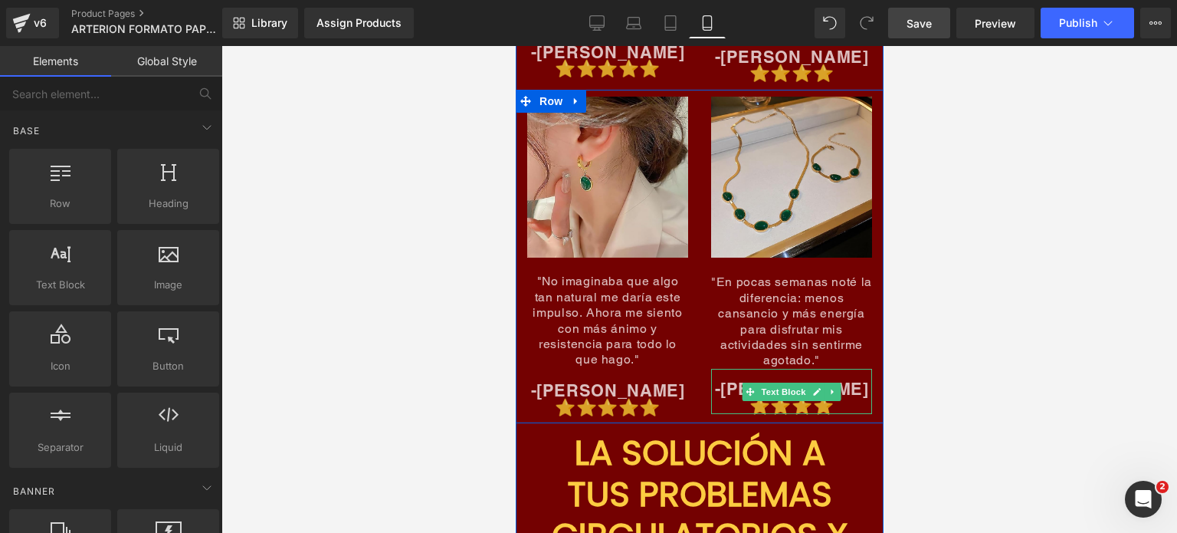
click at [715, 396] on p "-[PERSON_NAME]" at bounding box center [791, 389] width 161 height 17
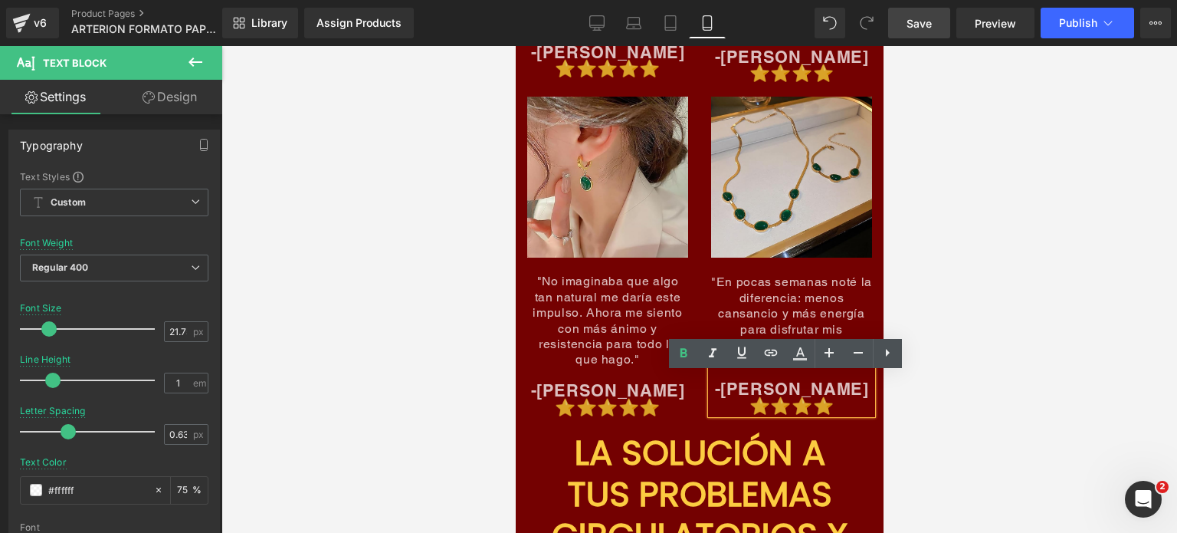
click at [762, 392] on span "-[PERSON_NAME]" at bounding box center [791, 389] width 154 height 20
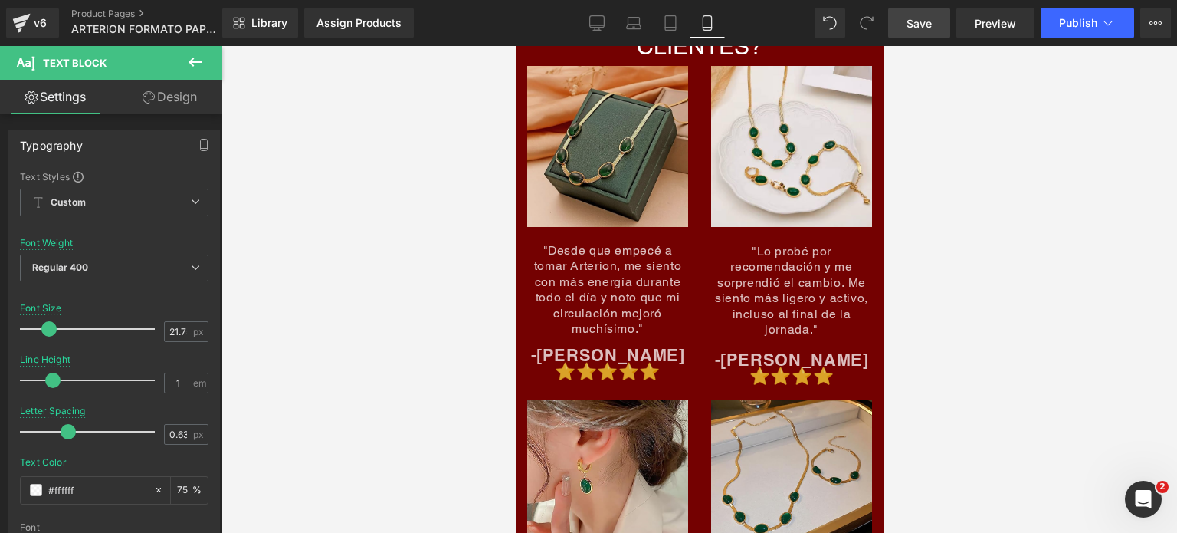
scroll to position [6669, 0]
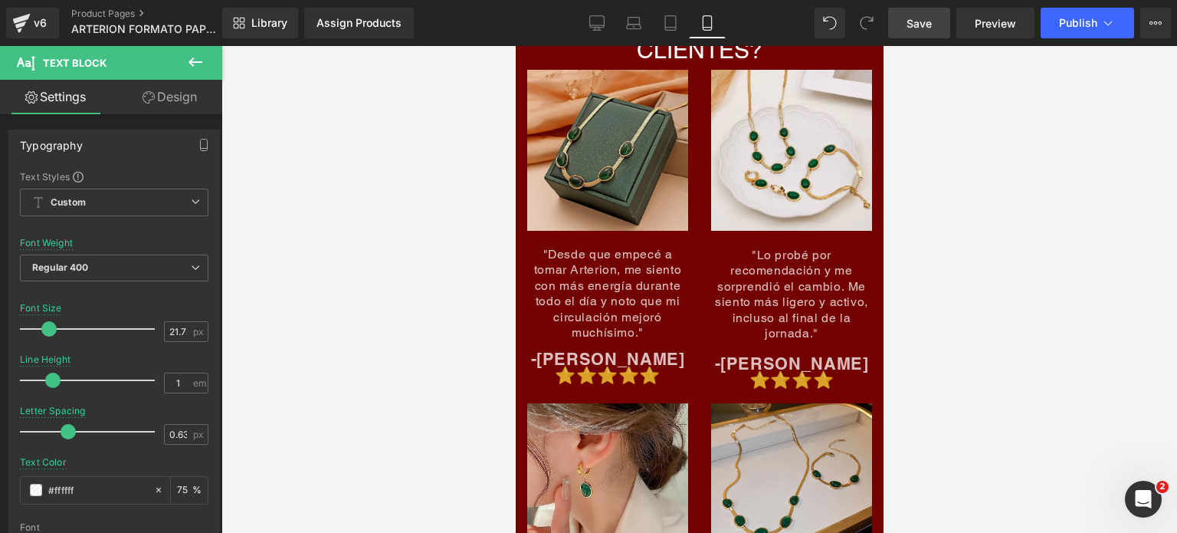
click at [583, 161] on div "Image" at bounding box center [607, 158] width 161 height 177
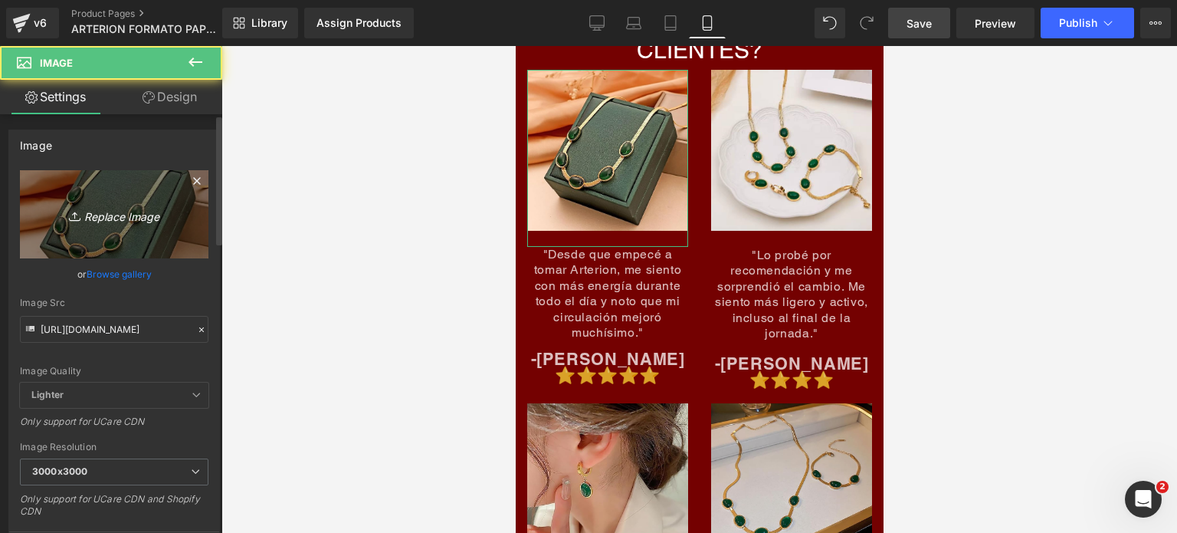
click at [138, 226] on link "Replace Image" at bounding box center [114, 214] width 189 height 88
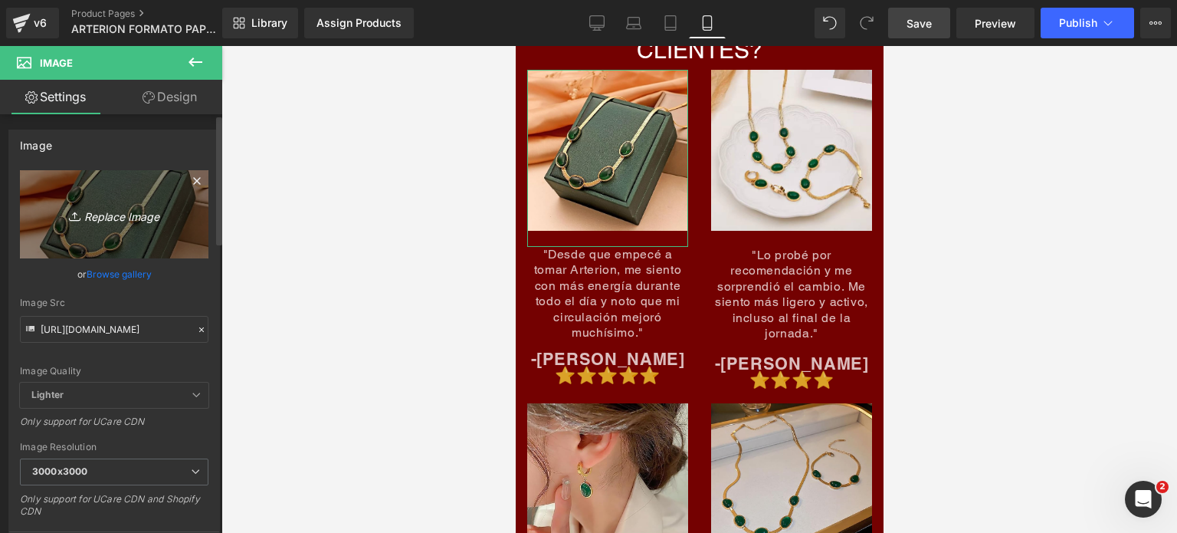
type input "C:\fakepath\IMG_7713.PNG"
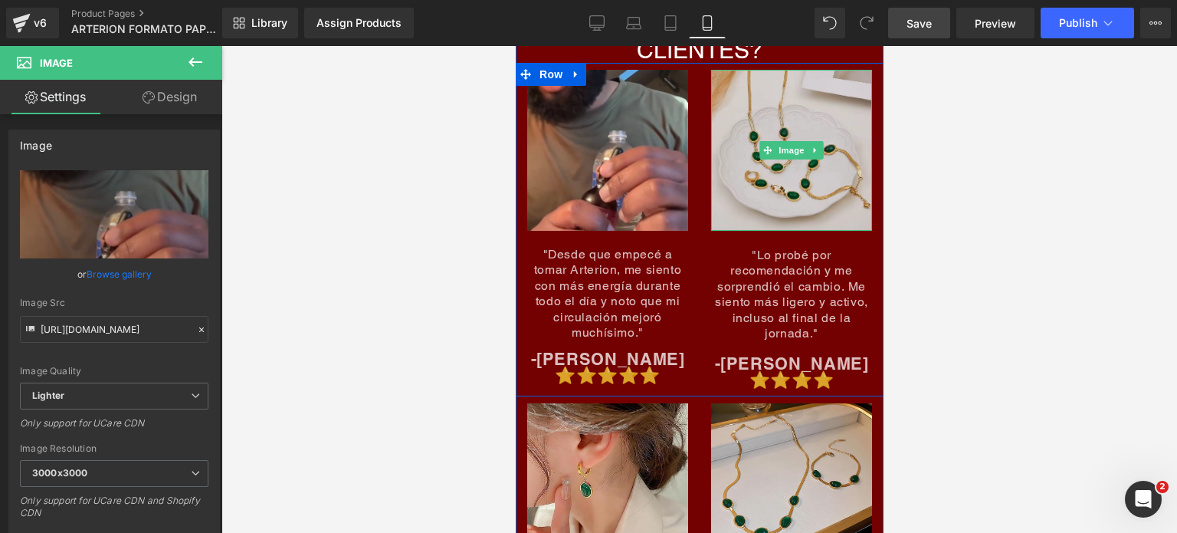
click at [812, 116] on img at bounding box center [791, 150] width 161 height 161
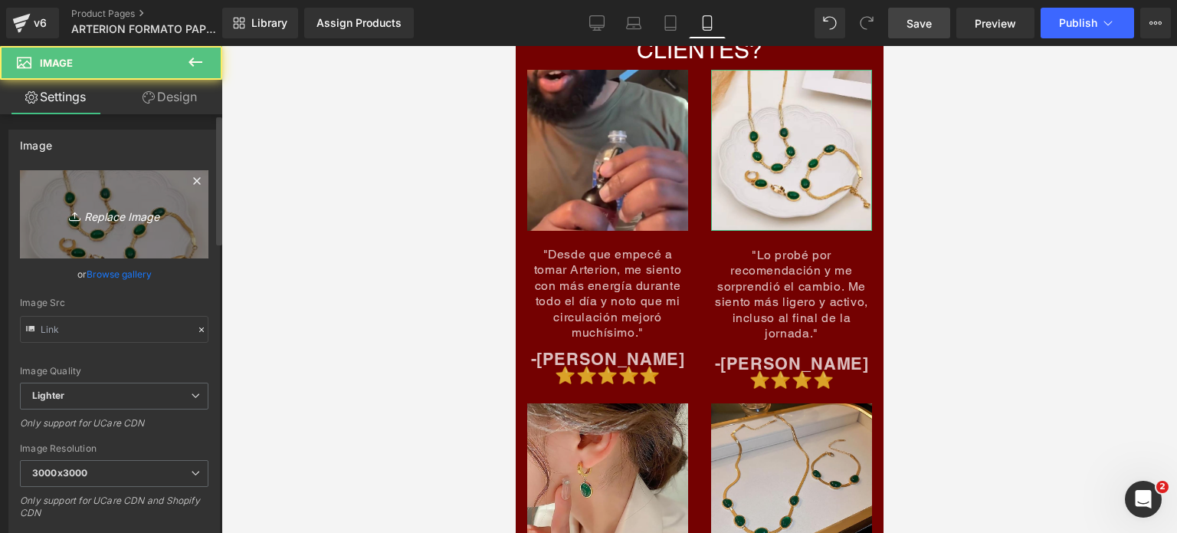
click at [127, 202] on link "Replace Image" at bounding box center [114, 214] width 189 height 88
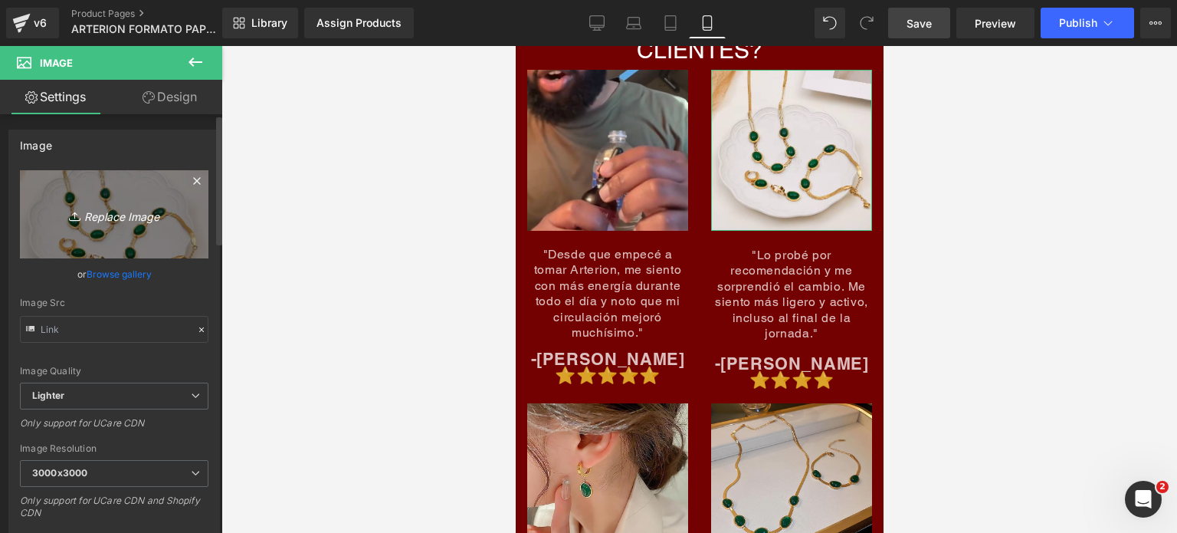
type input "C:\fakepath\IMG_7717.PNG"
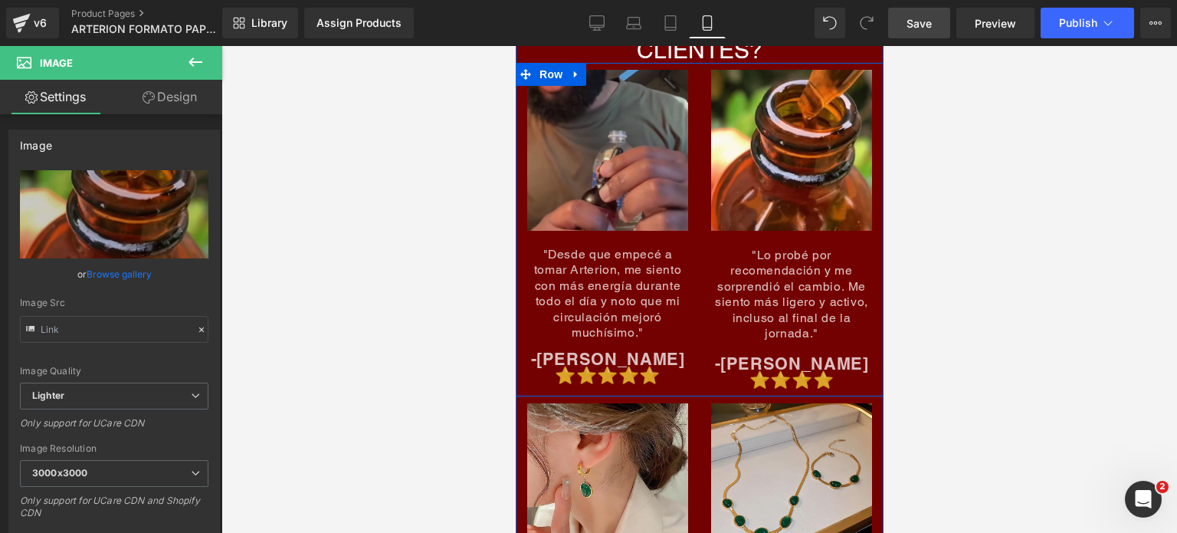
scroll to position [6822, 0]
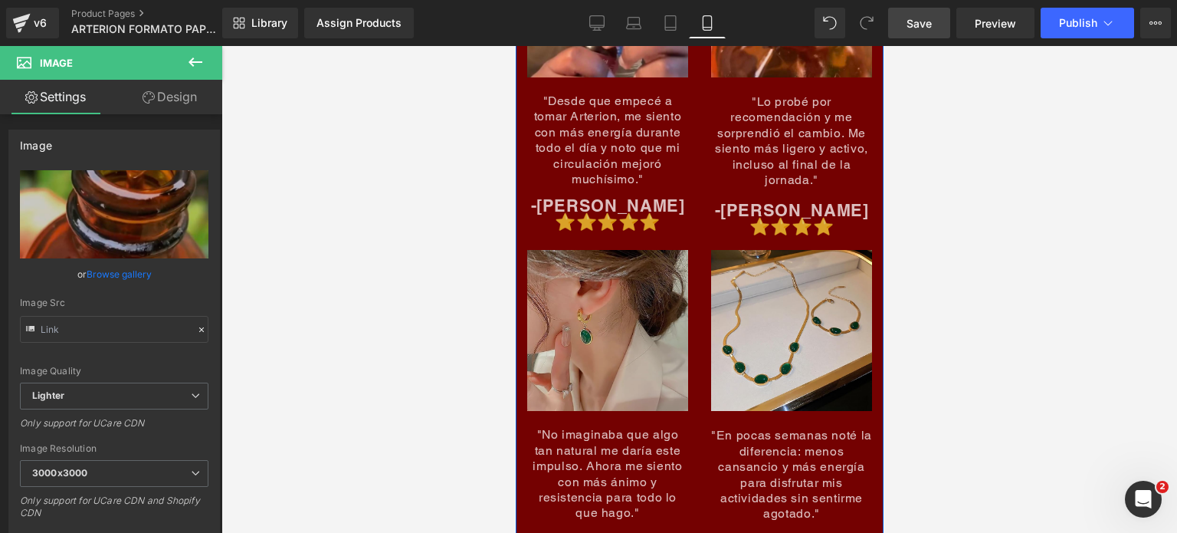
click at [590, 327] on img at bounding box center [607, 338] width 161 height 177
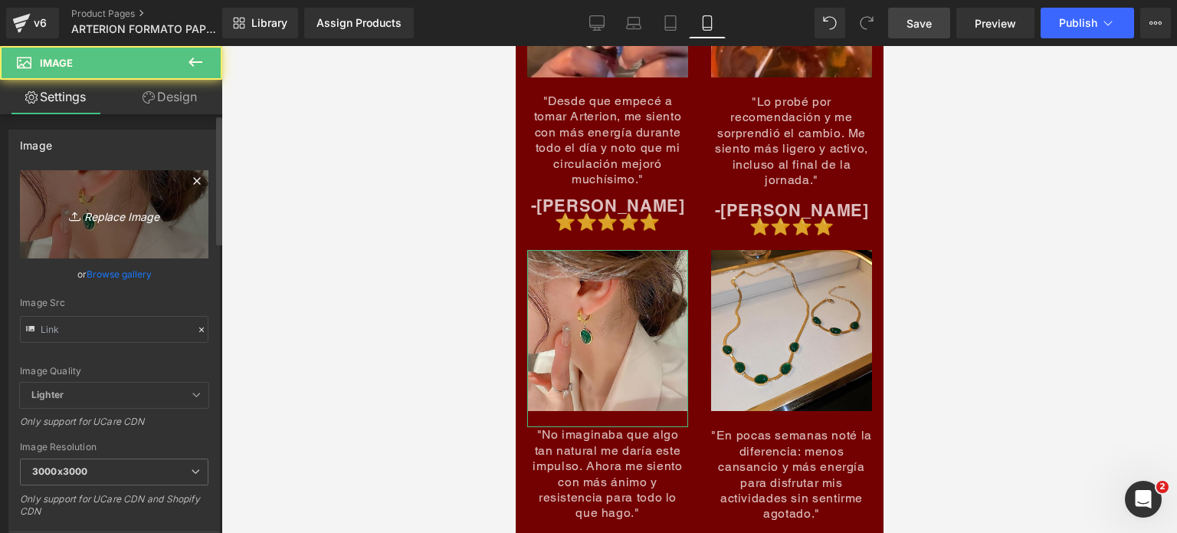
click at [100, 177] on link "Replace Image" at bounding box center [114, 214] width 189 height 88
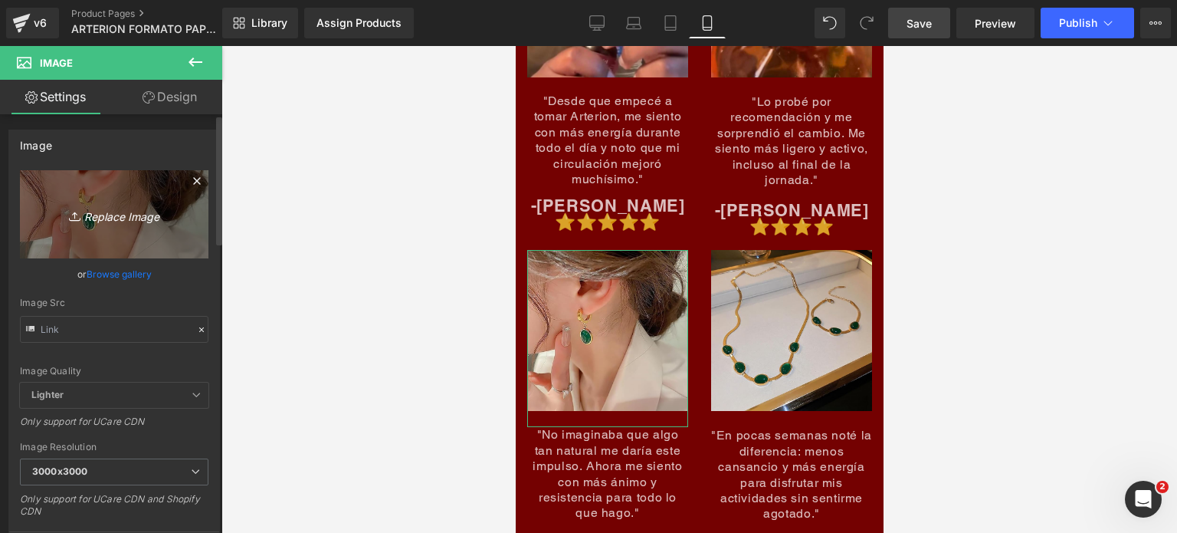
type input "C:\fakepath\IMG_7718.PNG"
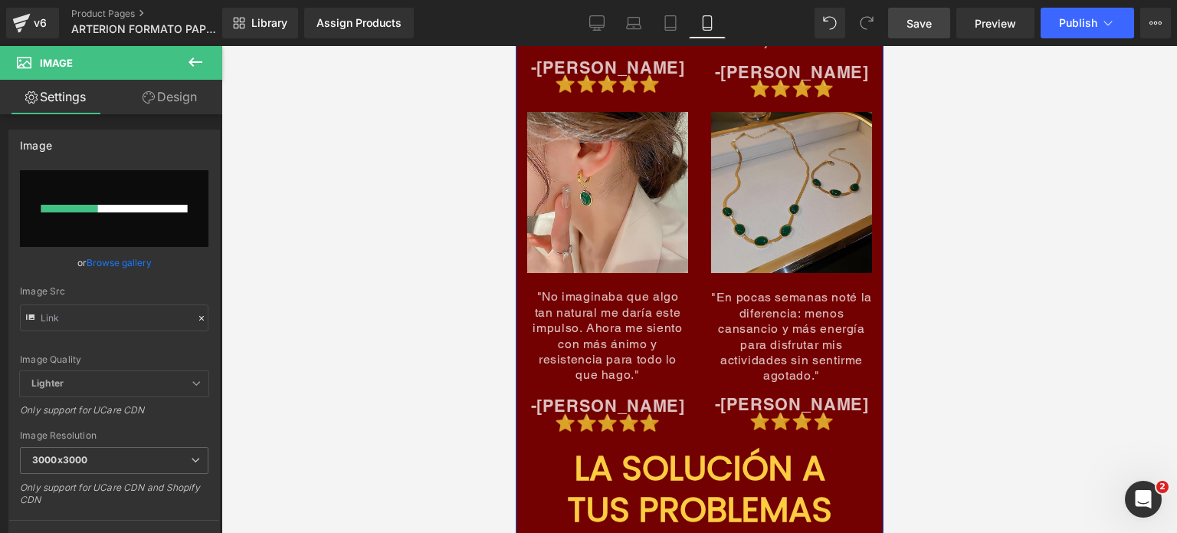
scroll to position [6975, 0]
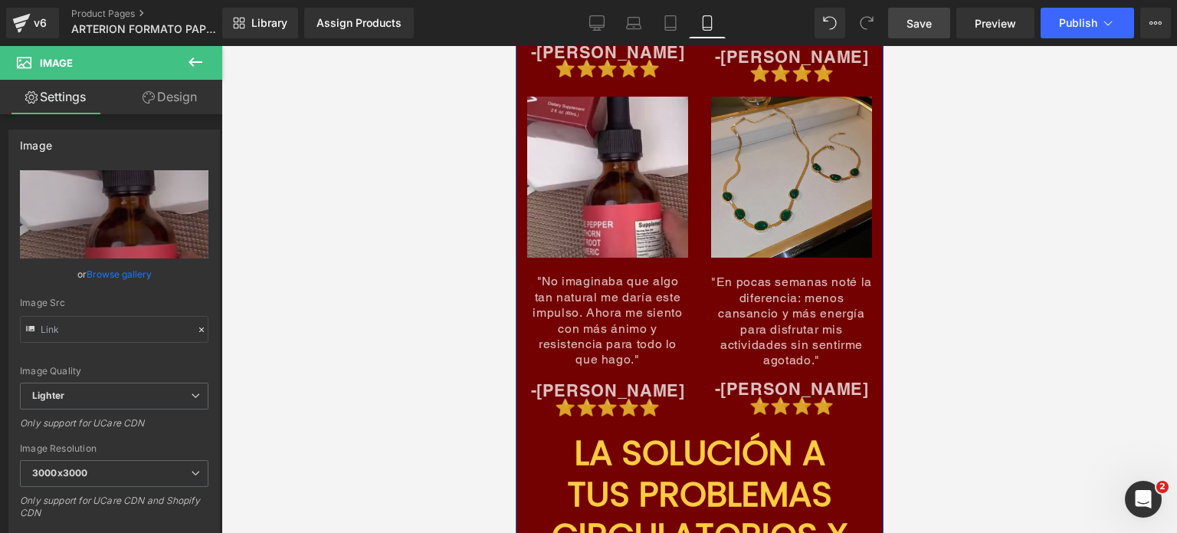
click at [769, 203] on img at bounding box center [791, 177] width 161 height 161
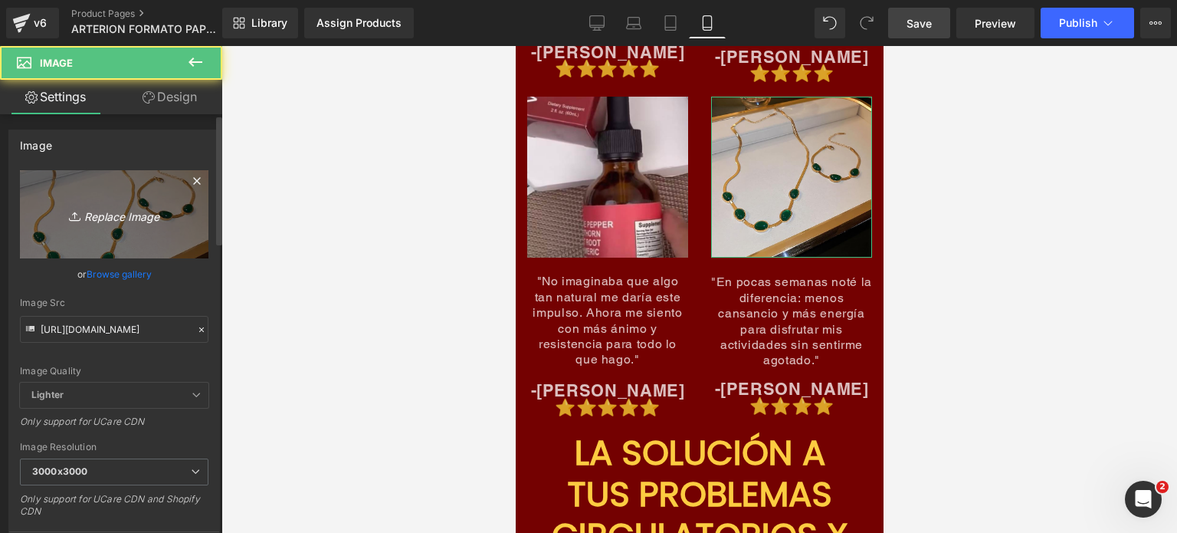
click at [144, 218] on icon "Replace Image" at bounding box center [114, 214] width 123 height 19
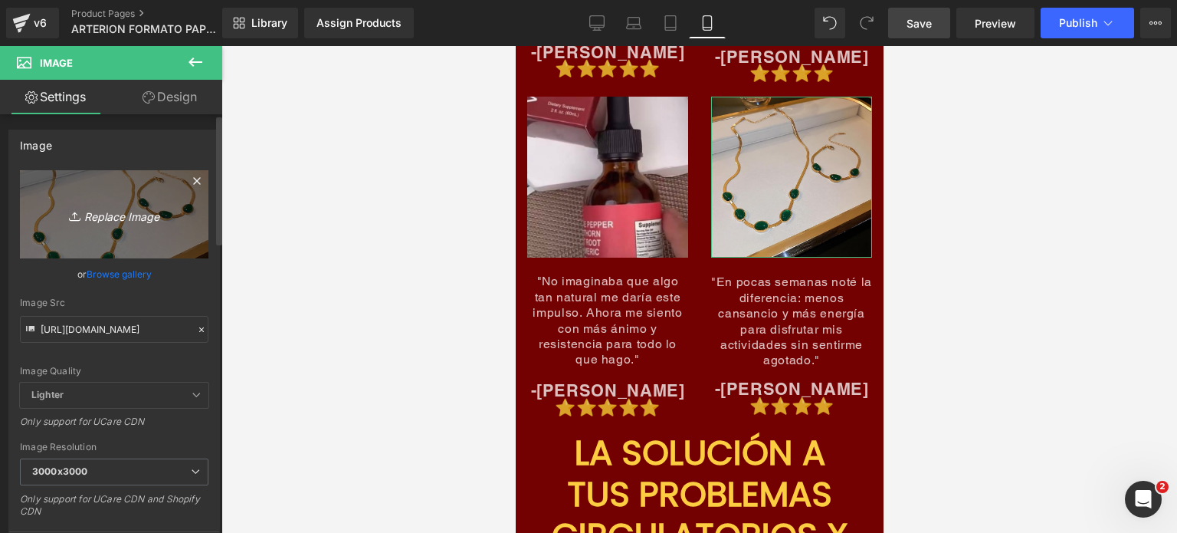
type input "C:\fakepath\IMG_7715.PNG"
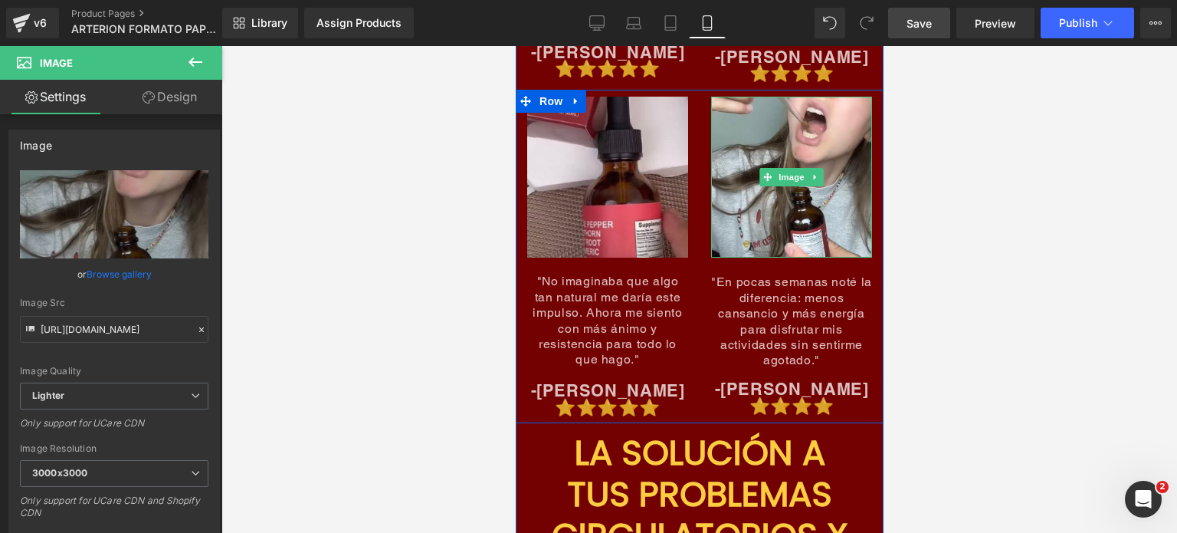
scroll to position [6745, 0]
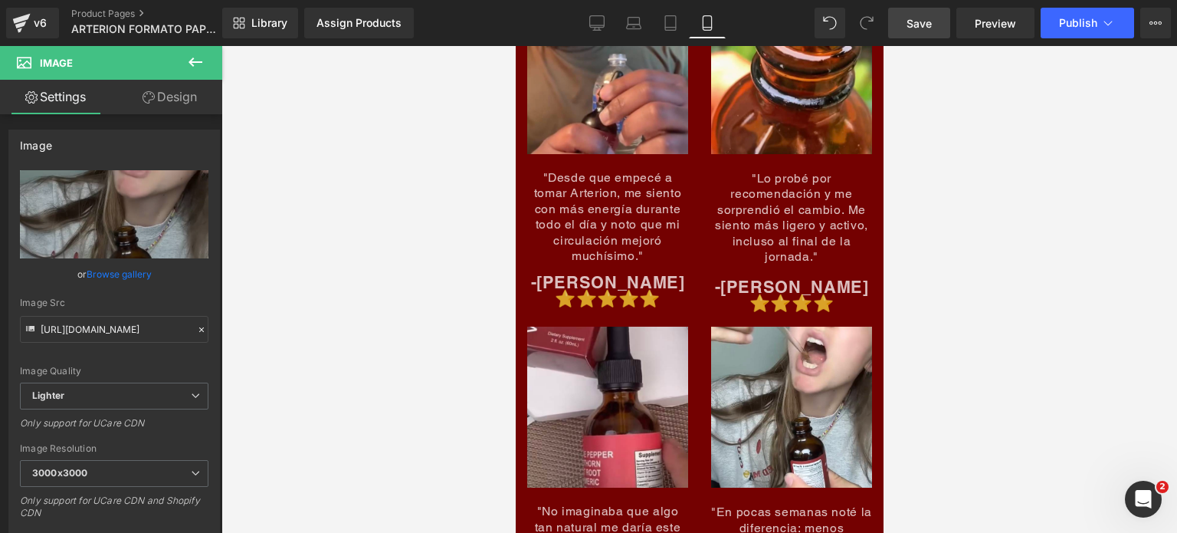
click at [917, 15] on span "Save" at bounding box center [919, 23] width 25 height 16
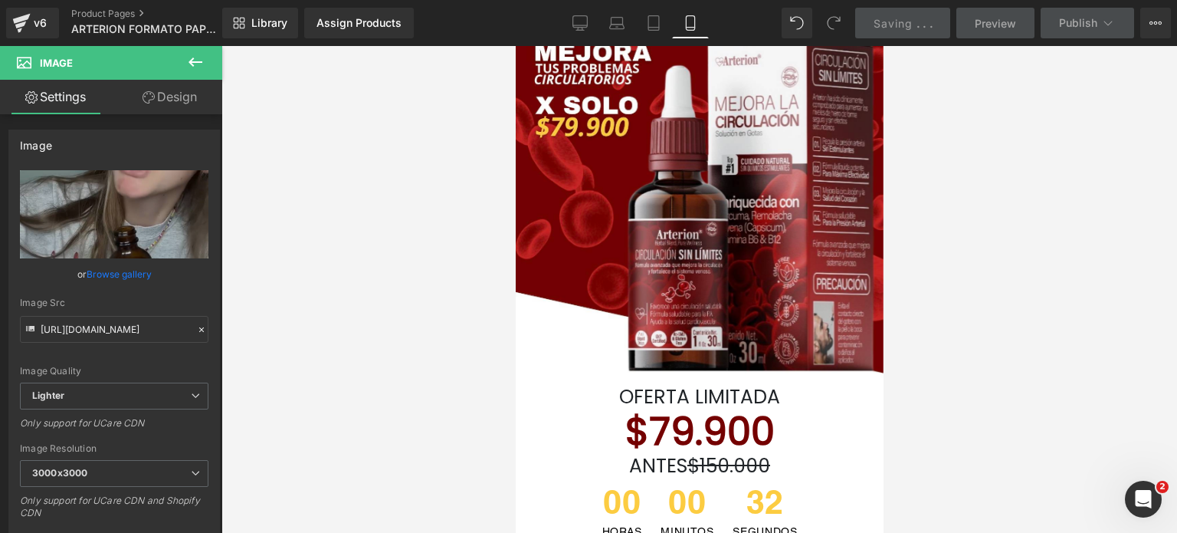
scroll to position [0, 0]
